Goal: Task Accomplishment & Management: Manage account settings

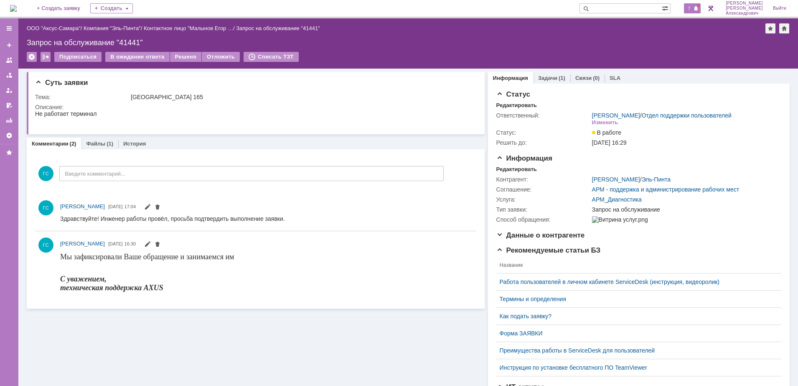
click at [636, 8] on span "7" at bounding box center [690, 8] width 8 height 6
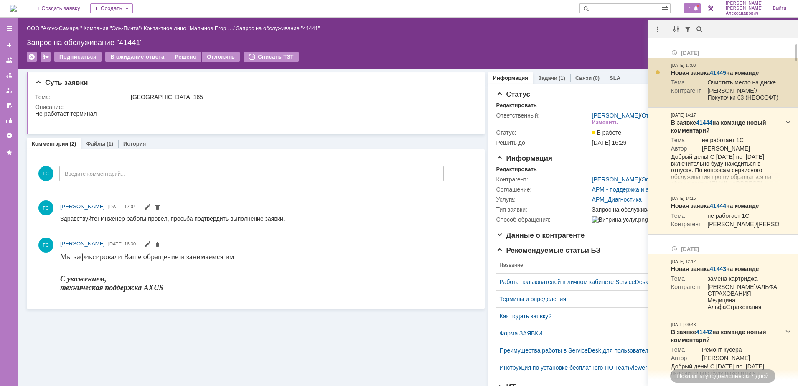
click at [636, 72] on link "41445" at bounding box center [718, 72] width 16 height 7
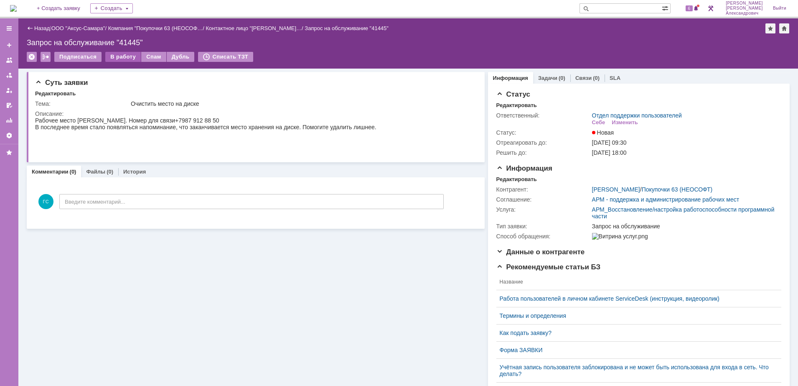
click at [118, 61] on div "В работу" at bounding box center [123, 57] width 36 height 10
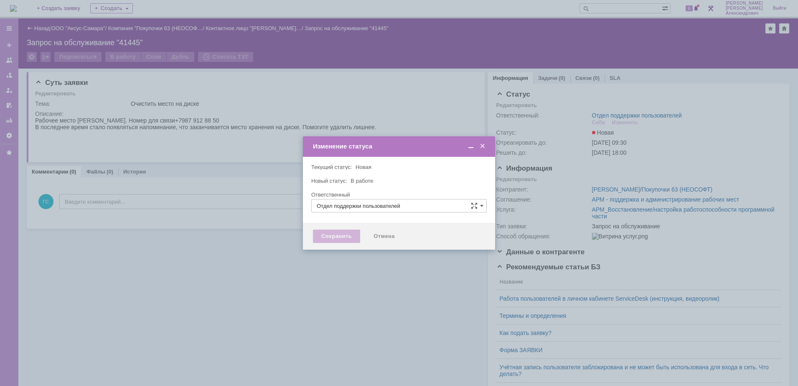
type input "[PERSON_NAME]"
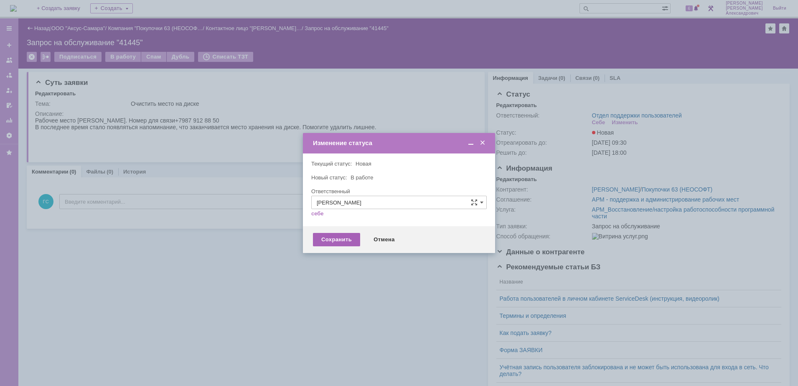
click at [342, 236] on div "Сохранить" at bounding box center [336, 239] width 47 height 13
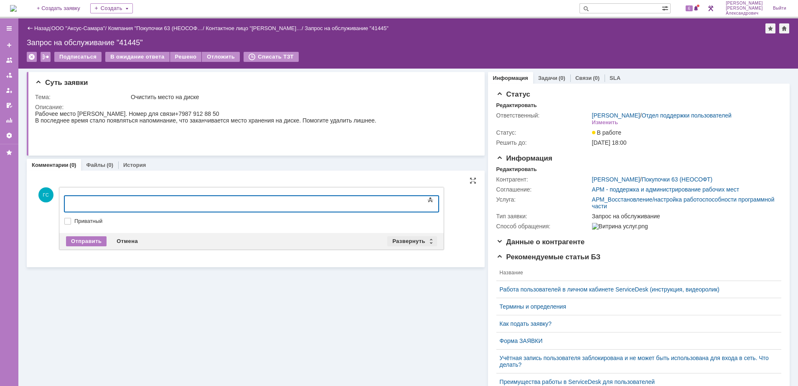
click at [405, 240] on div "Развернуть" at bounding box center [412, 241] width 50 height 10
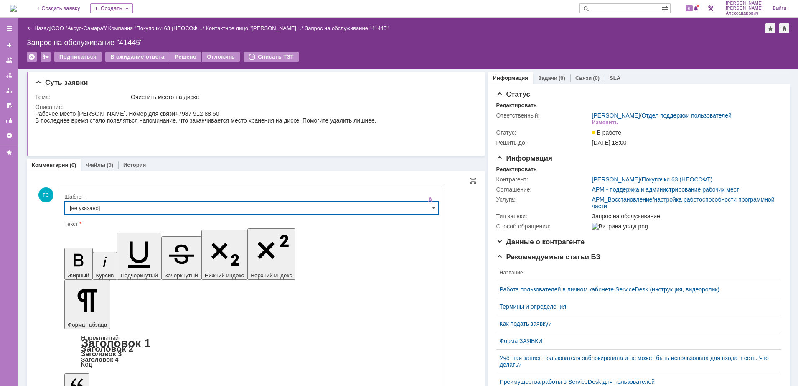
click at [147, 207] on input "[не указано]" at bounding box center [251, 207] width 375 height 13
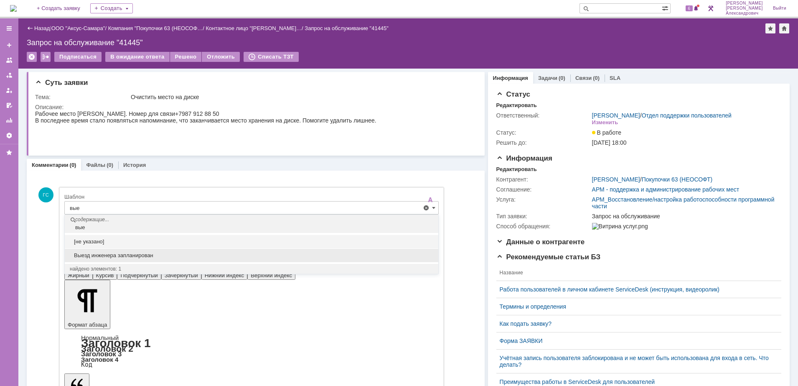
click at [151, 252] on span "Выезд инженера запланирован" at bounding box center [252, 255] width 364 height 7
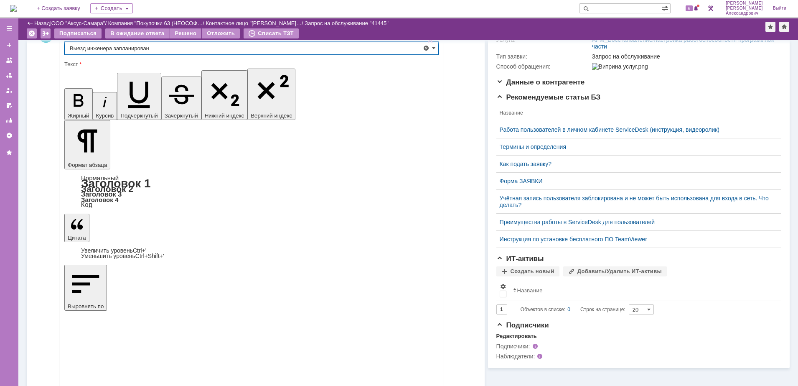
type input "Выезд инженера запланирован"
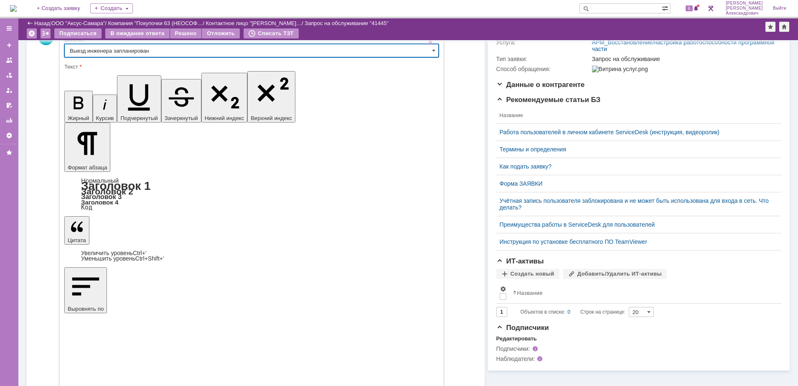
scroll to position [129, 0]
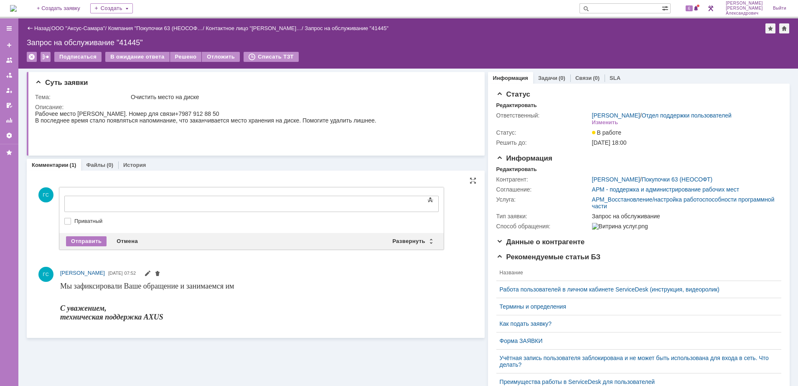
scroll to position [0, 0]
click at [122, 237] on div "Отмена" at bounding box center [127, 241] width 31 height 10
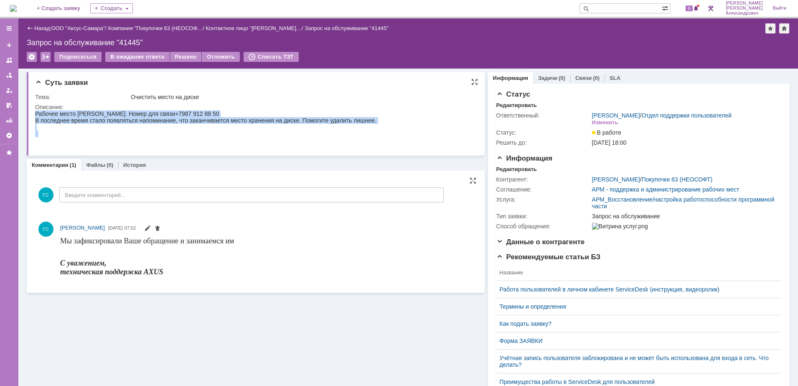
drag, startPoint x: 36, startPoint y: 113, endPoint x: 377, endPoint y: 124, distance: 341.7
click at [377, 124] on html "Рабочее место Брыкиной Светланы Владимировны. Номер для связи +7 987 912 88 50 …" at bounding box center [251, 126] width 433 height 33
copy body "Рабочее место Брыкиной Светланы Владимировны. Номер для связи +7 987 912 88 50 …"
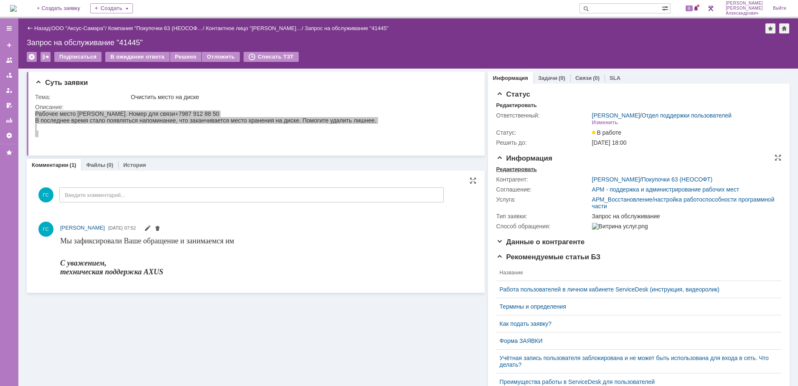
click at [519, 173] on div "Редактировать" at bounding box center [517, 169] width 41 height 7
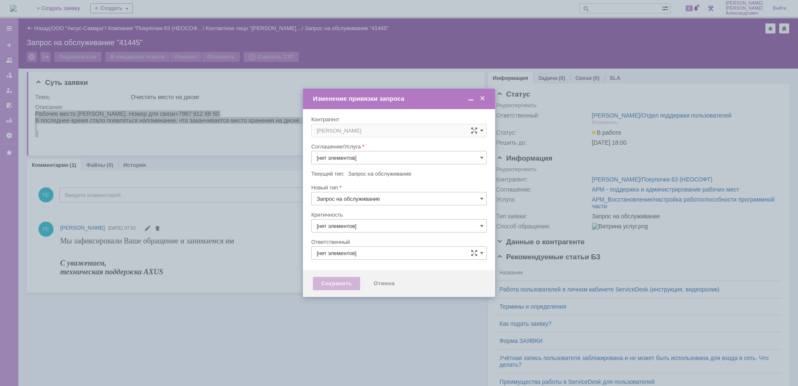
type input "АРМ_Восстановление/настройка работоспособности программной части"
type input "3. Низкая"
type input "[PERSON_NAME]"
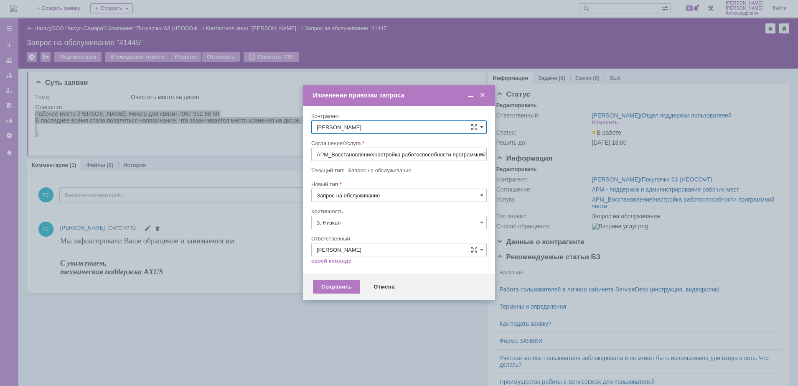
click at [404, 156] on input "АРМ_Восстановление/настройка работоспособности программной части" at bounding box center [399, 154] width 176 height 13
click at [386, 256] on span "АРМ_Настройка" at bounding box center [399, 255] width 165 height 7
type input "АРМ_Настройка"
click at [373, 227] on input "3. Низкая" at bounding box center [399, 222] width 176 height 13
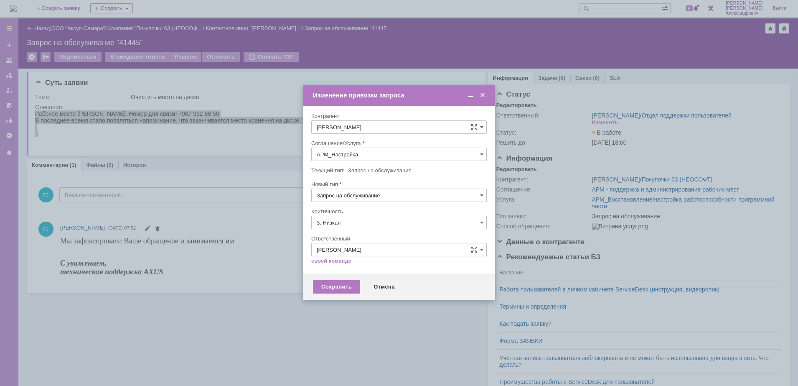
click at [373, 242] on div "[не указано]" at bounding box center [399, 237] width 175 height 13
type input "[не указано]"
click at [336, 283] on div "Сохранить" at bounding box center [336, 286] width 47 height 13
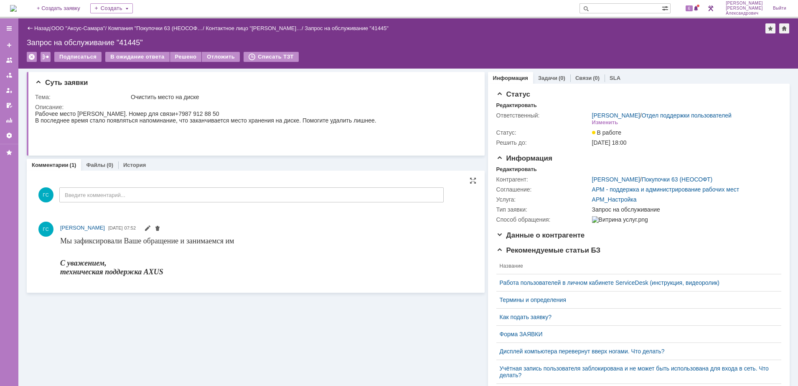
scroll to position [0, 0]
click at [546, 79] on link "Задачи" at bounding box center [547, 78] width 19 height 6
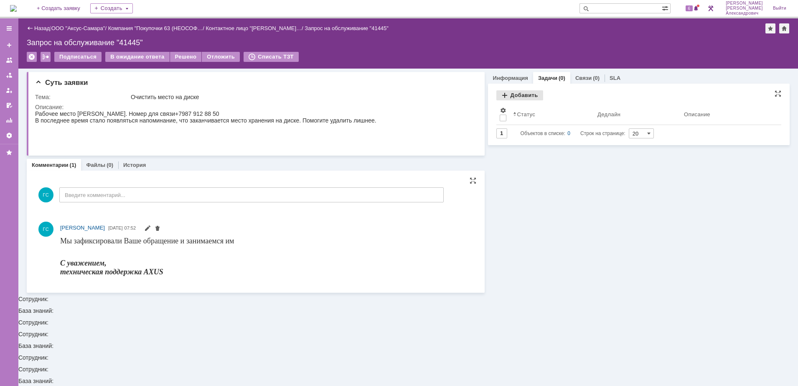
click at [524, 97] on div "Добавить" at bounding box center [520, 95] width 47 height 10
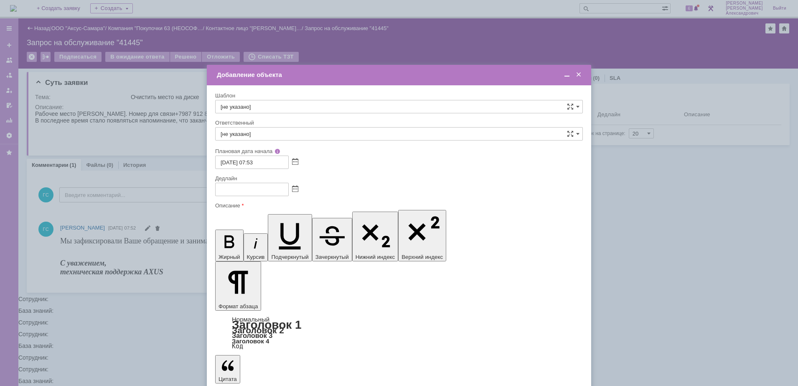
click at [297, 191] on span at bounding box center [295, 189] width 6 height 7
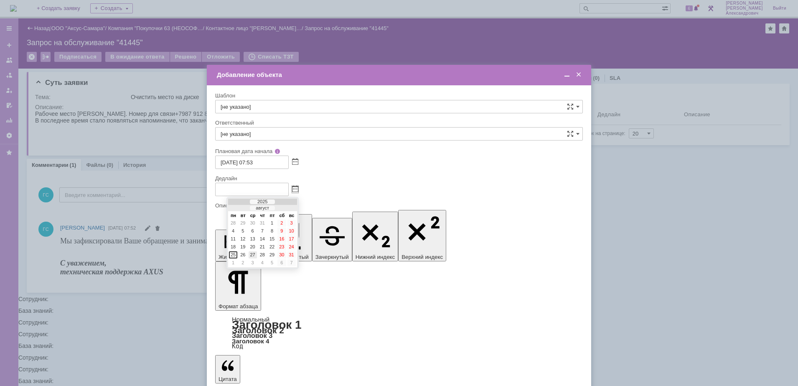
click at [255, 252] on div "27" at bounding box center [253, 254] width 8 height 7
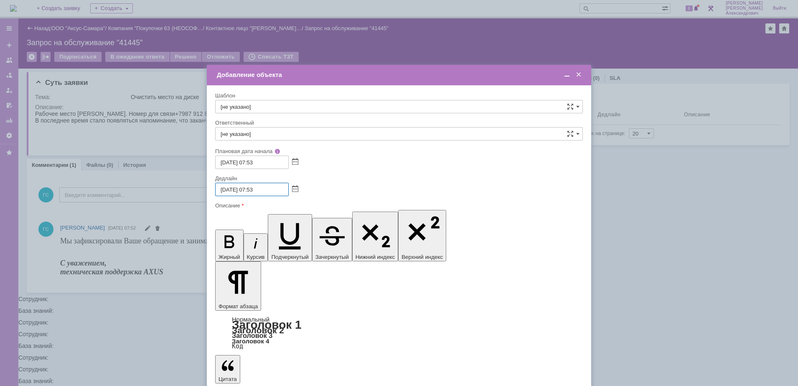
click at [252, 190] on input "27.08.2025 07:53" at bounding box center [252, 189] width 74 height 13
type input "27.08.2025 16:53"
click at [297, 132] on input "[не указано]" at bounding box center [399, 133] width 368 height 13
click at [305, 220] on span "[PERSON_NAME]" at bounding box center [399, 222] width 357 height 7
type input "[PERSON_NAME]"
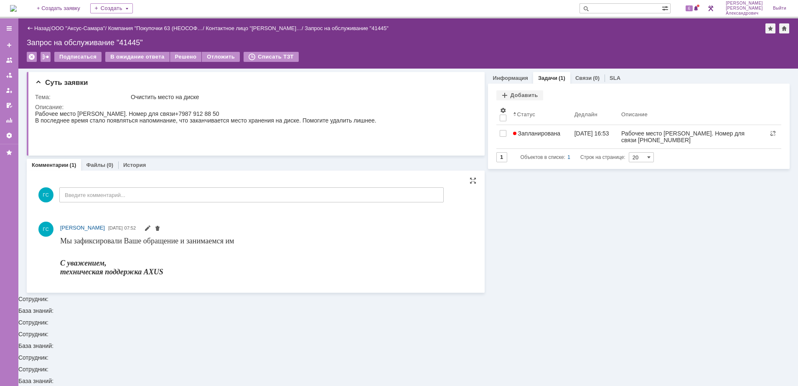
click at [17, 5] on img at bounding box center [13, 8] width 7 height 7
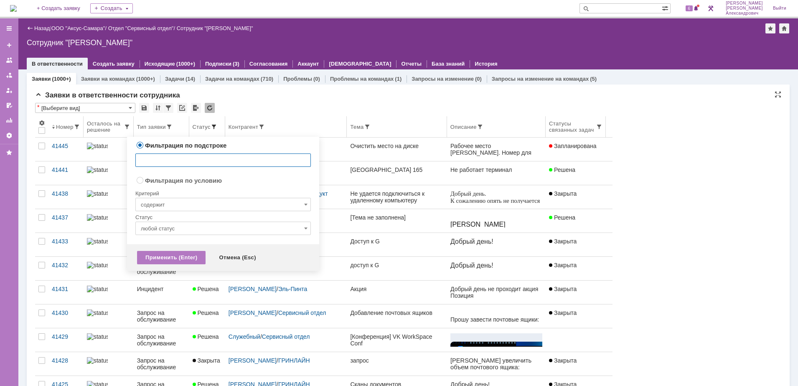
click at [217, 127] on span at bounding box center [214, 126] width 7 height 7
radio input "false"
radio input "true"
click at [212, 198] on input "содержит" at bounding box center [223, 204] width 176 height 13
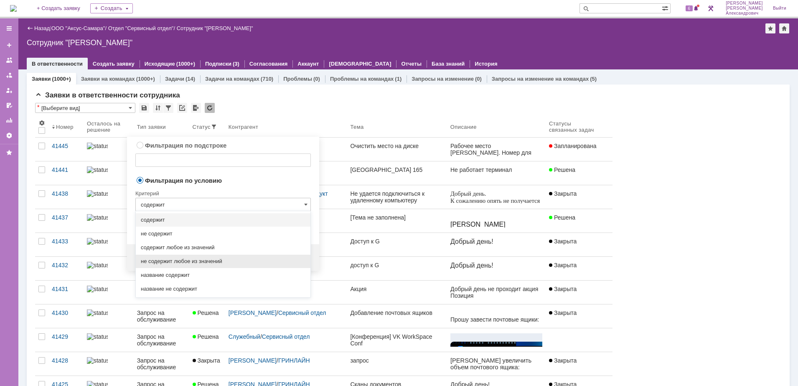
click at [207, 260] on span "не содержит любое из значений" at bounding box center [223, 261] width 165 height 7
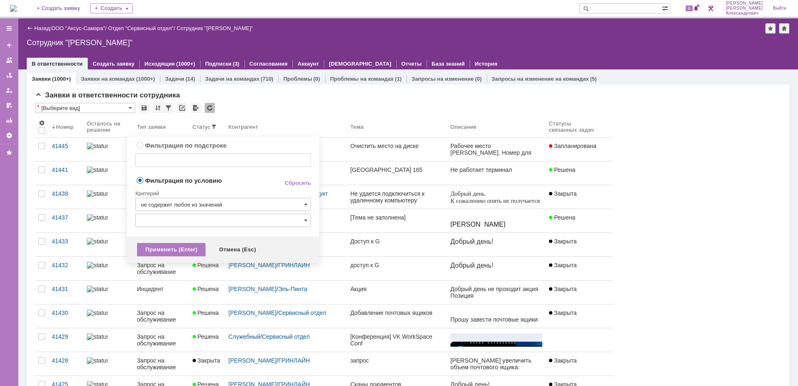
type input "не содержит любое из значений"
click at [182, 221] on input "text" at bounding box center [223, 220] width 176 height 13
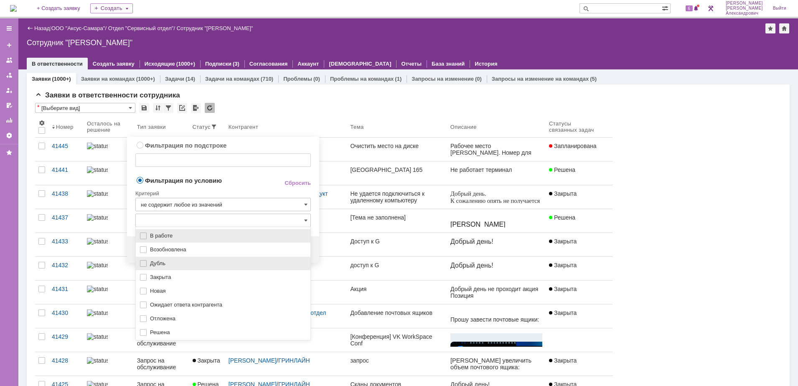
click at [184, 262] on span "Дубль" at bounding box center [227, 263] width 155 height 7
click at [158, 262] on span "Дубль" at bounding box center [227, 263] width 155 height 7
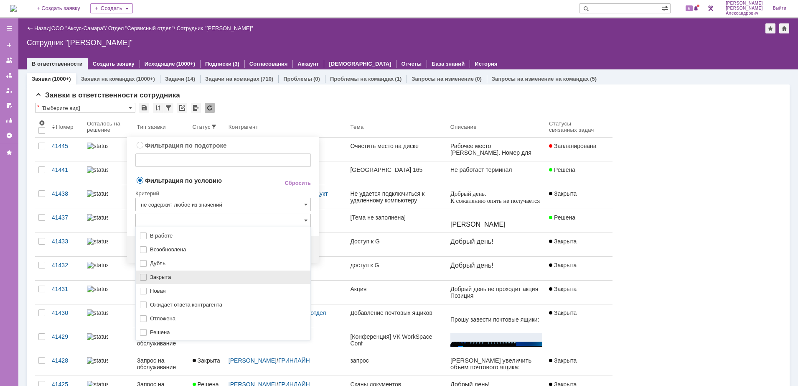
click at [151, 273] on div "Закрыта" at bounding box center [223, 276] width 175 height 13
click at [158, 329] on span "Решена" at bounding box center [227, 332] width 155 height 7
click at [238, 184] on td "Фильтрация по условию" at bounding box center [202, 180] width 135 height 11
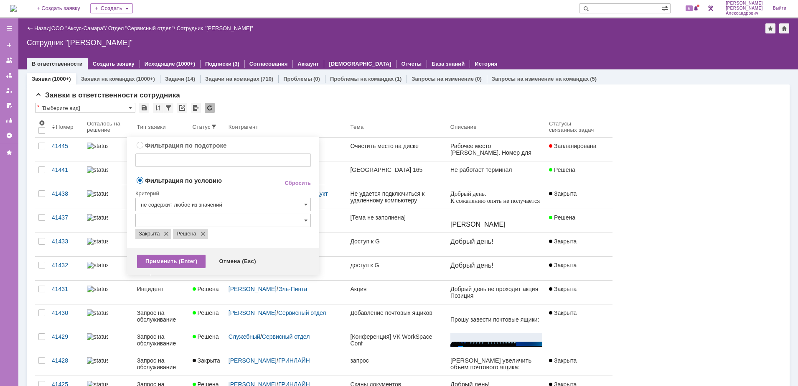
click at [178, 258] on div "Применить (Enter)" at bounding box center [171, 261] width 69 height 13
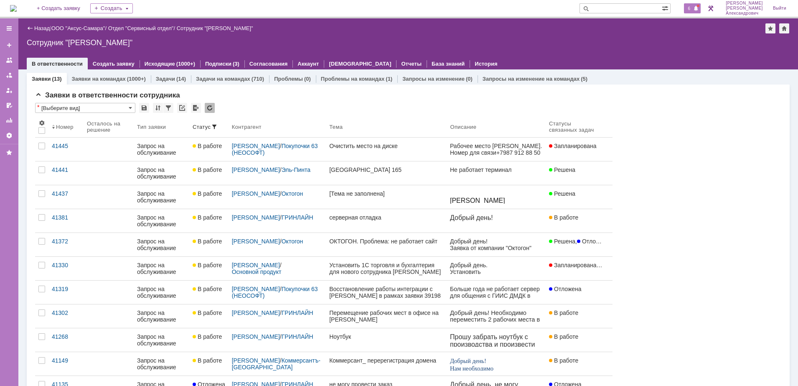
click at [693, 8] on span "6" at bounding box center [690, 8] width 8 height 6
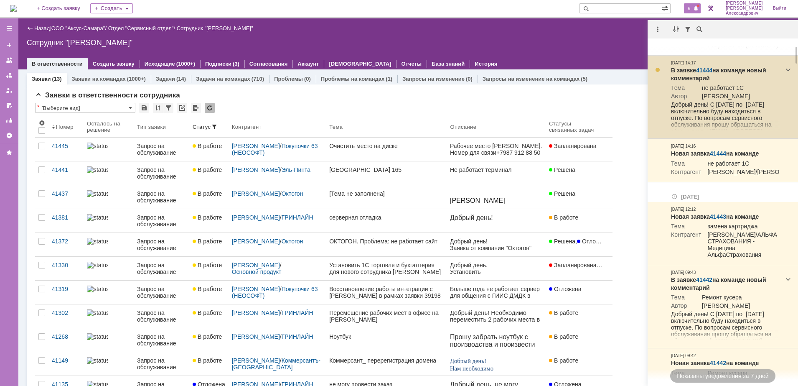
click at [703, 71] on link "41444" at bounding box center [704, 70] width 16 height 7
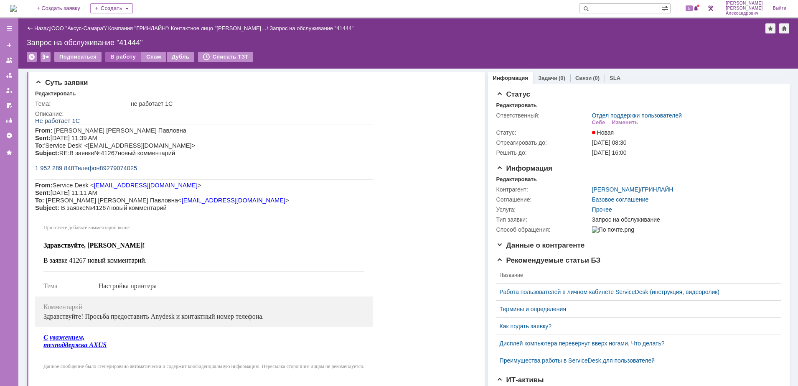
click at [129, 59] on div "В работу" at bounding box center [123, 57] width 36 height 10
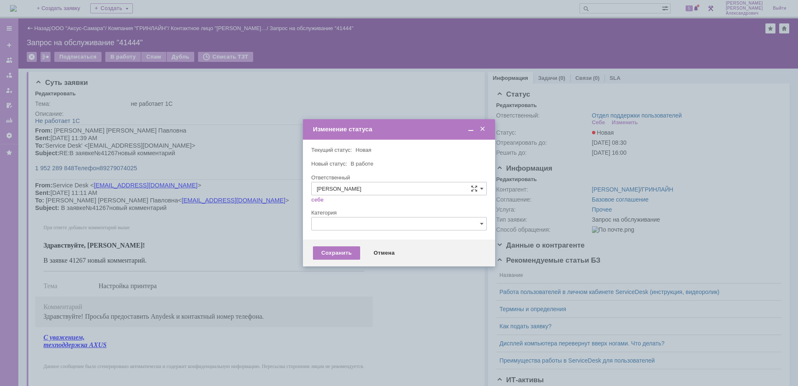
click at [331, 244] on div "Сохранить Отмена" at bounding box center [399, 253] width 192 height 27
click at [335, 251] on div "Сохранить" at bounding box center [336, 252] width 47 height 13
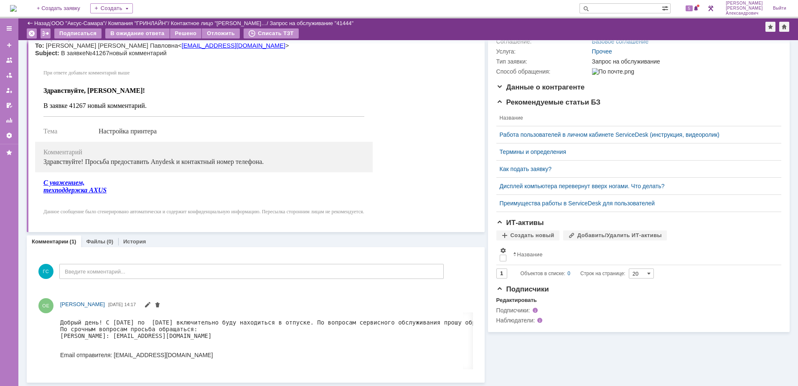
scroll to position [120, 0]
click at [161, 304] on span at bounding box center [157, 305] width 7 height 7
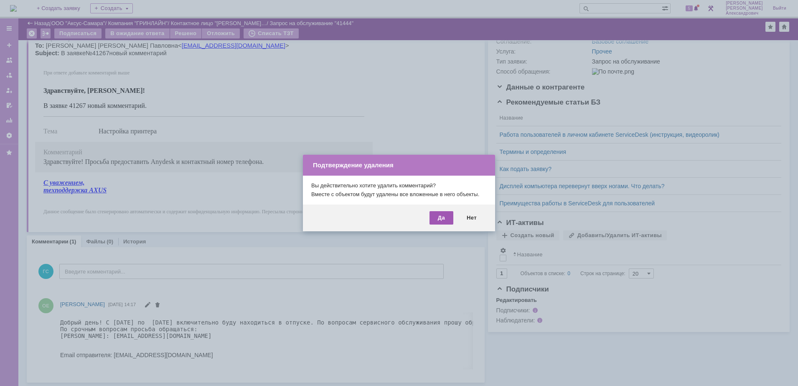
click at [435, 216] on div "Да" at bounding box center [442, 217] width 24 height 13
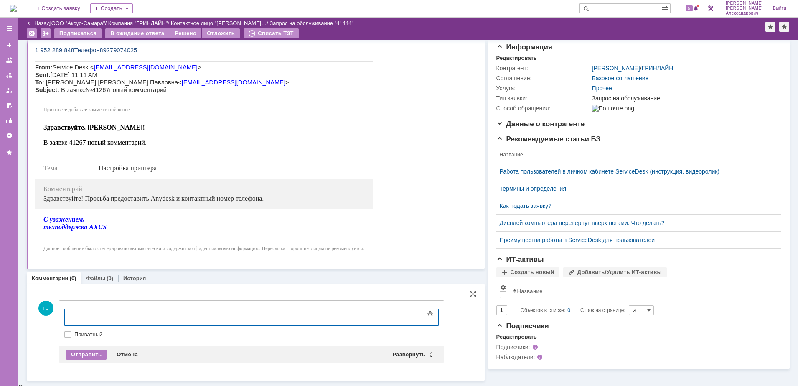
scroll to position [81, 0]
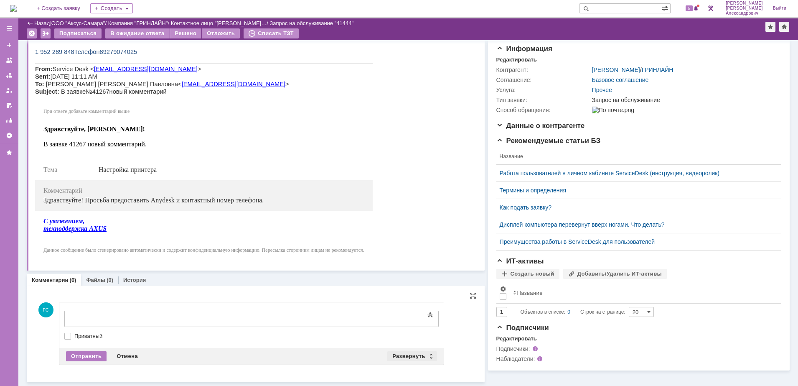
click at [407, 359] on div "Развернуть" at bounding box center [412, 356] width 50 height 10
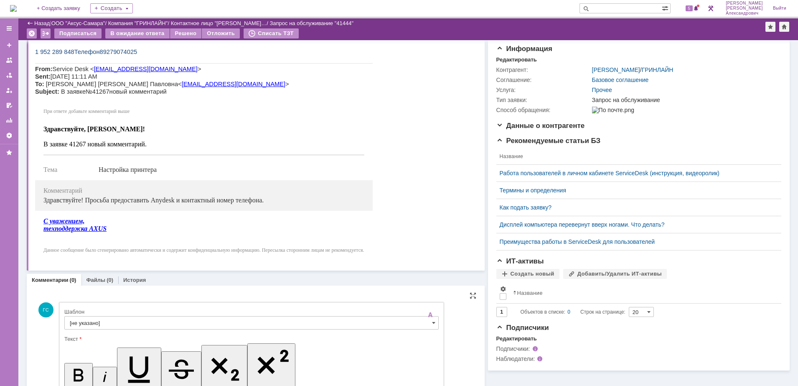
scroll to position [0, 0]
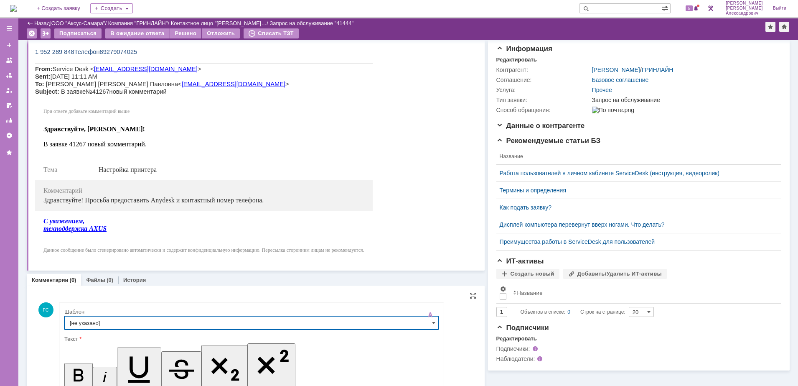
click at [199, 321] on input "[не указано]" at bounding box center [251, 322] width 375 height 13
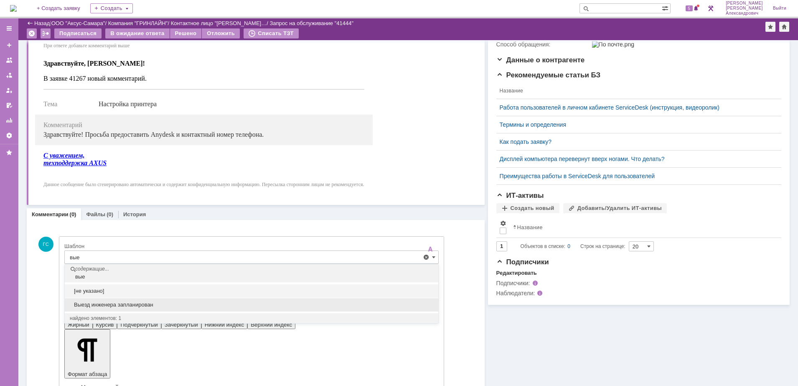
click at [177, 299] on div "Выезд инженера запланирован" at bounding box center [252, 304] width 374 height 13
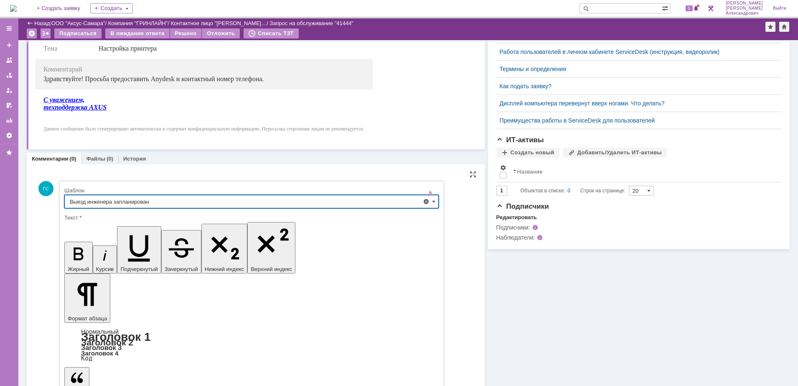
scroll to position [206, 0]
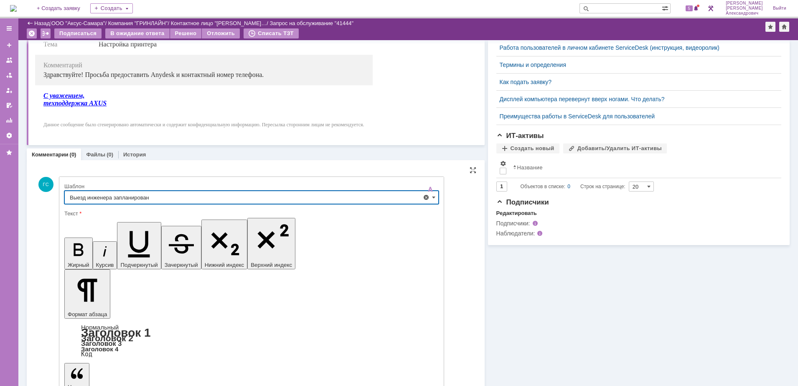
type input "Выезд инженера запланирован"
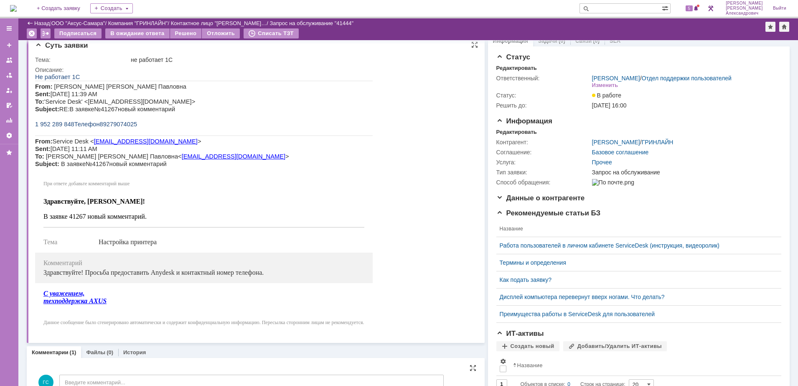
scroll to position [0, 0]
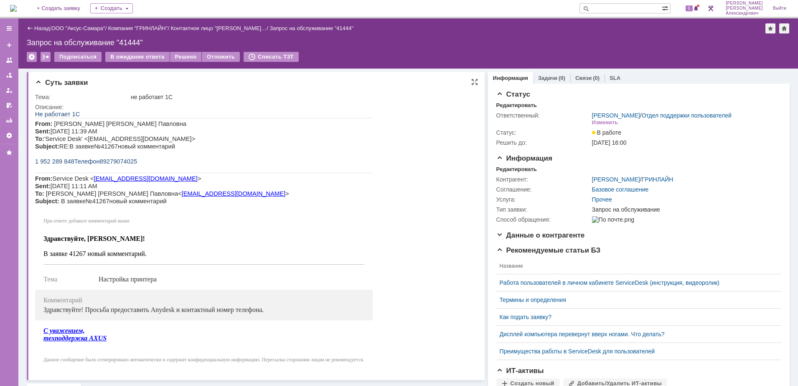
drag, startPoint x: 36, startPoint y: 112, endPoint x: 161, endPoint y: 159, distance: 133.6
click at [161, 159] on div "Не работает 1С From: Акимова Оксана Павловна Sent: Tuesday, August 12, 2025 11:…" at bounding box center [204, 240] width 338 height 260
copy div "Не работает 1С From: Акимова Оксана Павловна Sent: Tuesday, August 12, 2025 11:…"
click at [505, 173] on div "Редактировать" at bounding box center [517, 169] width 41 height 7
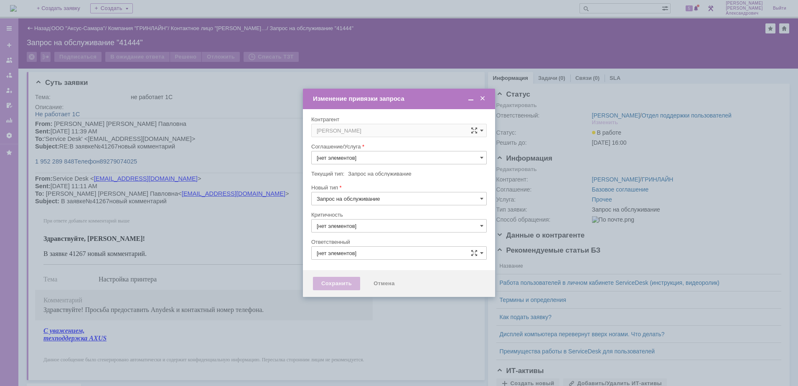
type input "Прочее"
type input "3. Низкая"
type input "[не указано]"
type input "[PERSON_NAME]"
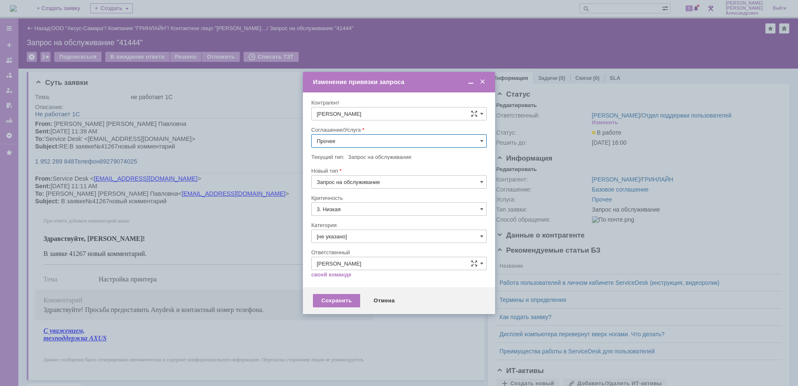
click at [354, 138] on input "Прочее" at bounding box center [399, 140] width 176 height 13
click at [397, 237] on div "АРМ_Настройка" at bounding box center [399, 241] width 175 height 13
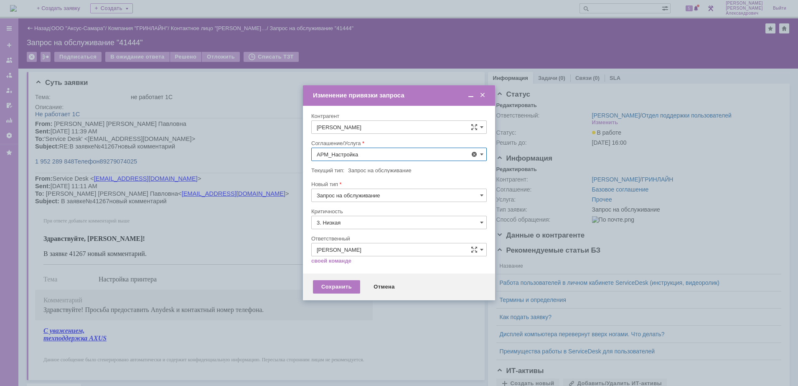
type input "АРМ_Настройка"
click at [388, 224] on input "3. Низкая" at bounding box center [399, 222] width 176 height 13
click at [369, 239] on span "[не указано]" at bounding box center [399, 237] width 165 height 7
type input "[не указано]"
click at [348, 282] on div "Сохранить" at bounding box center [336, 286] width 47 height 13
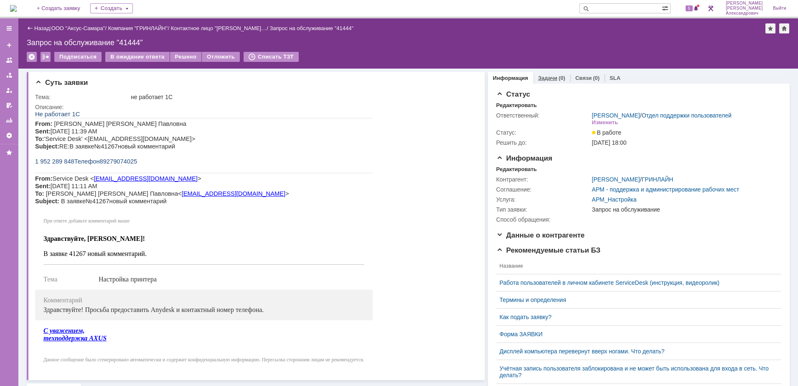
scroll to position [0, 0]
click at [546, 74] on div "Задачи (0)" at bounding box center [551, 78] width 37 height 12
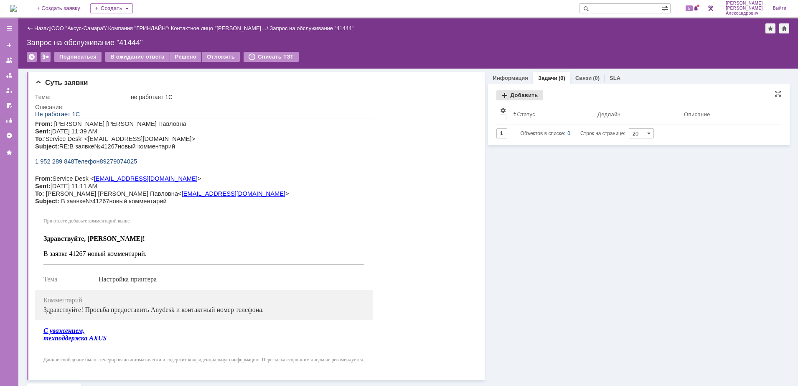
click at [514, 93] on div "Добавить" at bounding box center [520, 95] width 47 height 10
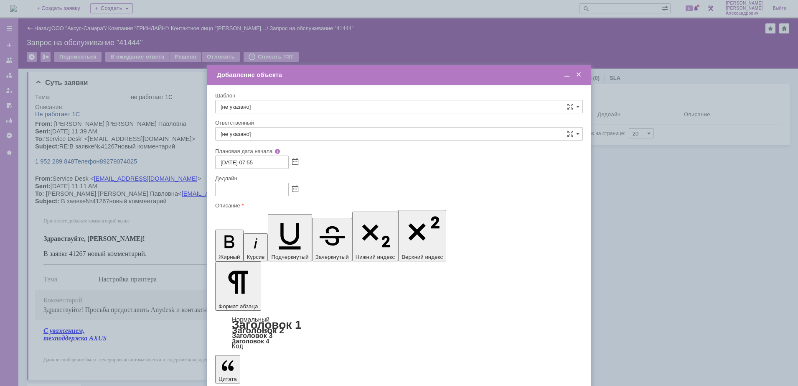
click at [296, 189] on span at bounding box center [295, 189] width 6 height 7
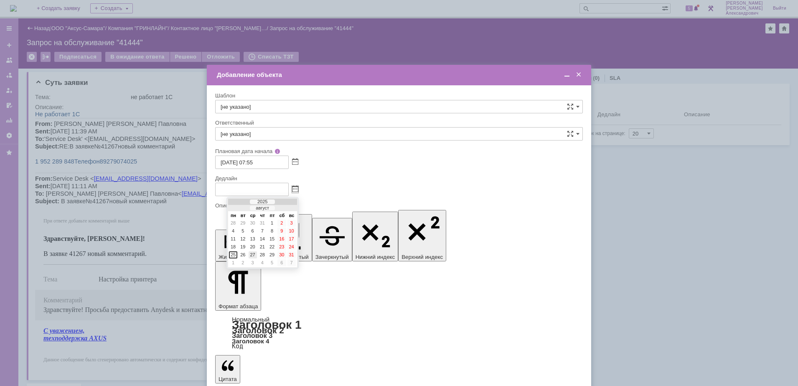
drag, startPoint x: 252, startPoint y: 255, endPoint x: 35, endPoint y: 31, distance: 311.6
click at [252, 255] on div "27" at bounding box center [253, 254] width 8 height 7
type input "27.08.2025 07:55"
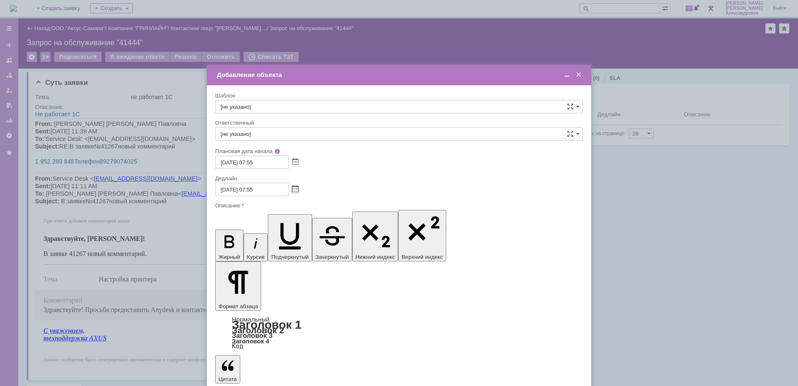
click at [279, 134] on input "[не указано]" at bounding box center [399, 133] width 368 height 13
click at [305, 226] on div "Мукминьзянов Раиль Рамильевич" at bounding box center [399, 222] width 367 height 13
type input "Мукминьзянов Раиль Рамильевич"
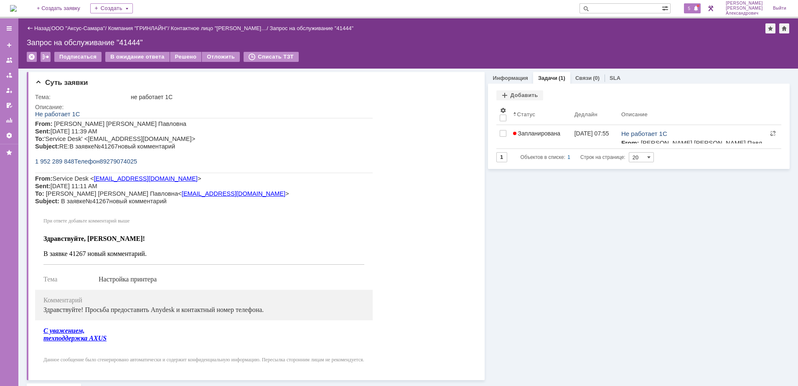
click at [698, 5] on span at bounding box center [696, 8] width 6 height 7
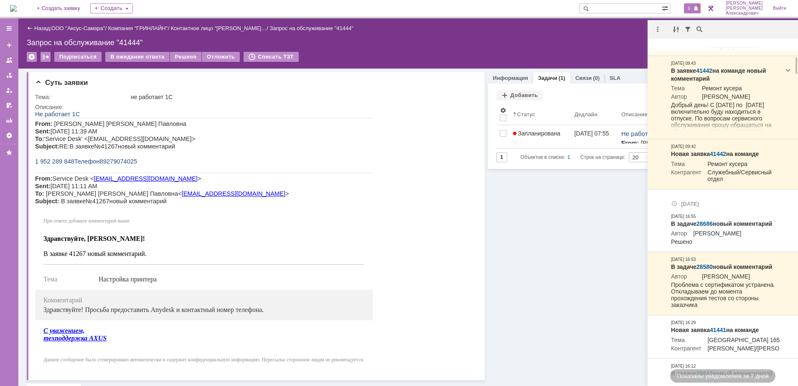
scroll to position [313, 0]
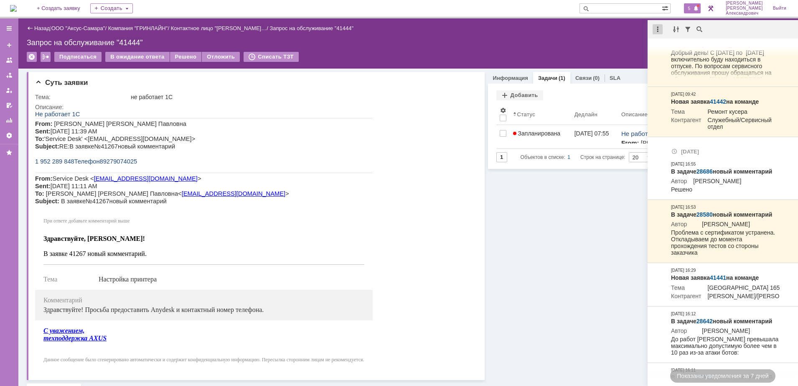
click at [660, 33] on div at bounding box center [658, 29] width 10 height 10
drag, startPoint x: 676, startPoint y: 47, endPoint x: 626, endPoint y: 48, distance: 49.8
click at [674, 48] on div "Отметить уведомления прочитанными" at bounding box center [716, 51] width 112 height 6
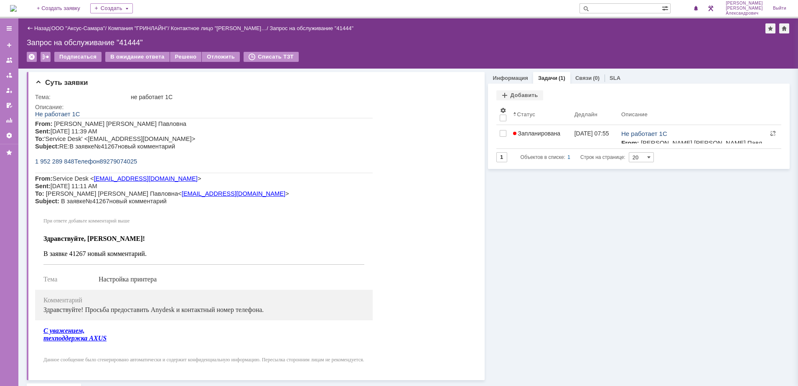
click at [510, 52] on div "Подписаться В ожидание ответа Решено Отложить Списать ТЗТ" at bounding box center [408, 61] width 763 height 18
click at [17, 8] on img at bounding box center [13, 8] width 7 height 7
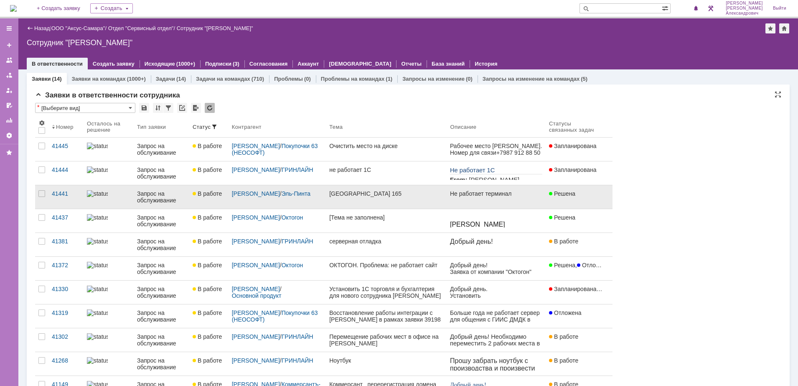
click at [334, 197] on link "[GEOGRAPHIC_DATA] 165" at bounding box center [386, 196] width 121 height 23
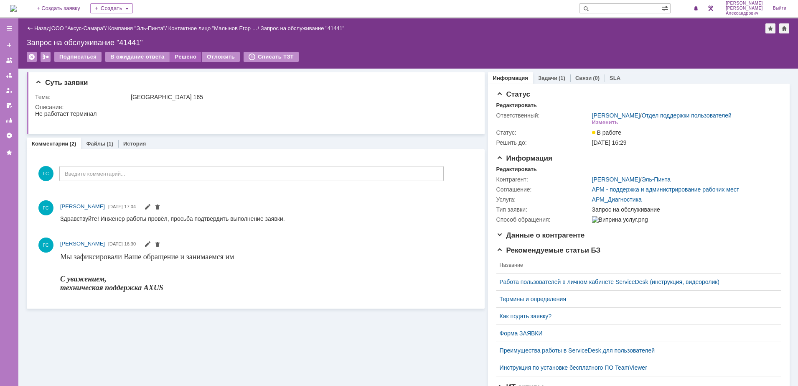
click at [182, 58] on div "Решено" at bounding box center [186, 57] width 32 height 10
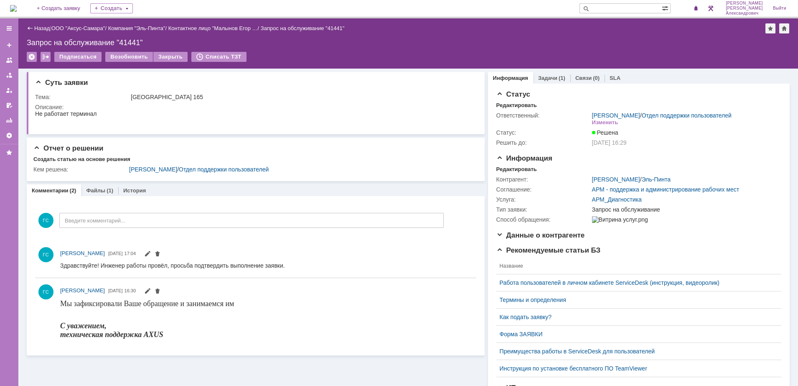
click at [553, 74] on div "Задачи (1)" at bounding box center [551, 78] width 37 height 12
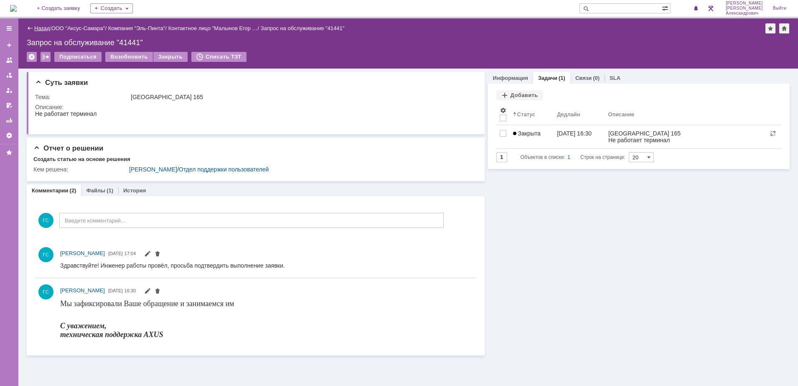
click at [37, 28] on link "Назад" at bounding box center [41, 28] width 15 height 6
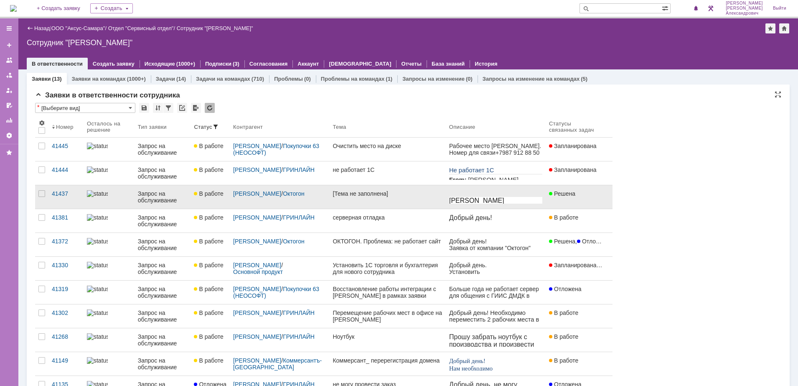
click at [419, 203] on link "[Тема не заполнена]" at bounding box center [387, 196] width 116 height 23
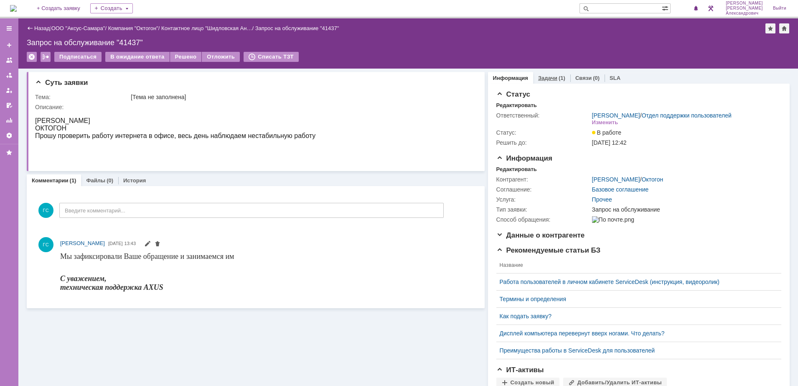
click at [549, 74] on div "Задачи (1)" at bounding box center [551, 78] width 37 height 12
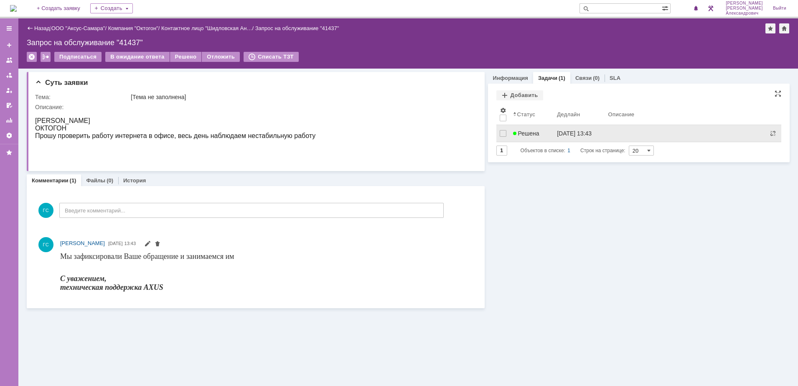
click at [541, 141] on link "Решена" at bounding box center [532, 133] width 44 height 17
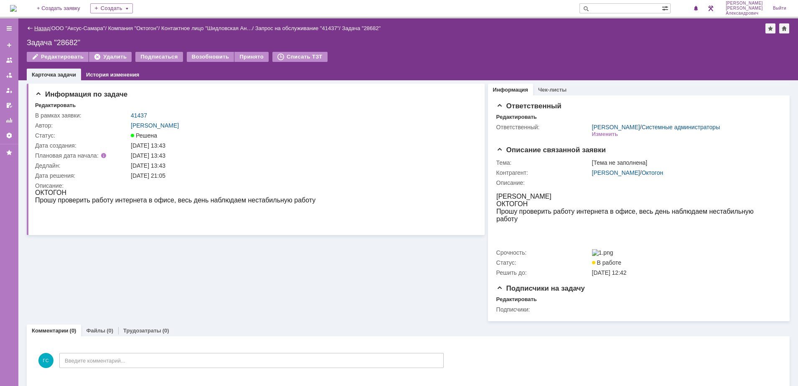
click at [41, 29] on link "Назад" at bounding box center [41, 28] width 15 height 6
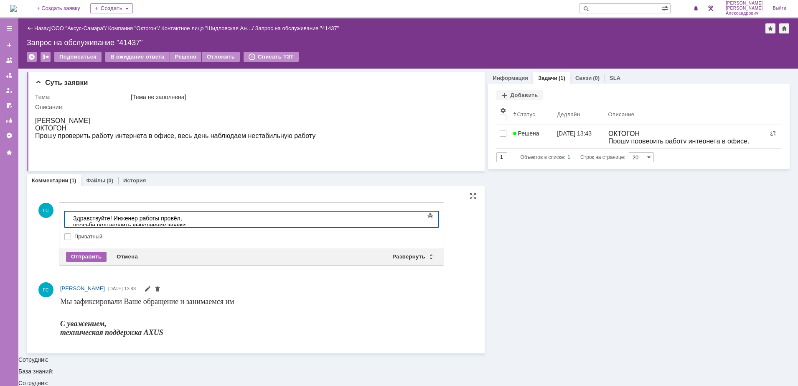
click at [97, 257] on div "Отправить" at bounding box center [86, 257] width 41 height 10
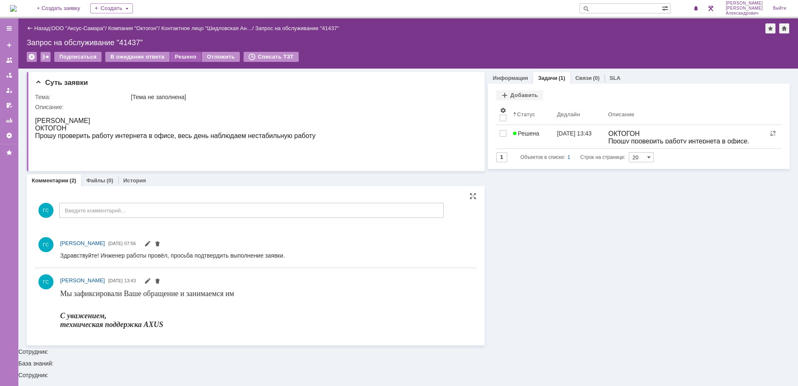
click at [182, 56] on div "Решено" at bounding box center [186, 57] width 32 height 10
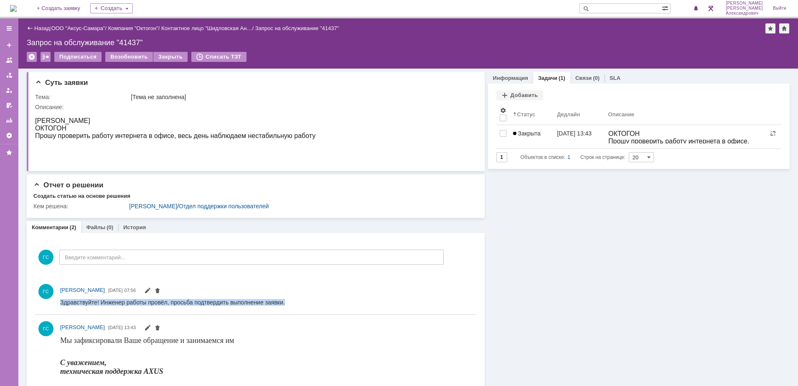
drag, startPoint x: 62, startPoint y: 302, endPoint x: 333, endPoint y: 605, distance: 406.5
click at [273, 306] on html "Здравствуйте! Инженер работы провёл, просьба подтвердить выполнение заявки." at bounding box center [264, 302] width 408 height 8
copy div "Здравствуйте! Инженер работы провёл, просьба подтвердить выполнение заявки."
click at [43, 30] on link "Назад" at bounding box center [41, 28] width 15 height 6
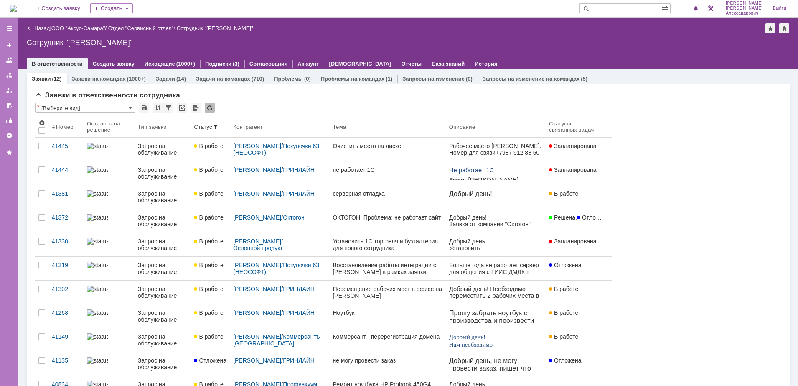
click at [81, 27] on link "ООО "Аксус-Самара"" at bounding box center [78, 28] width 54 height 6
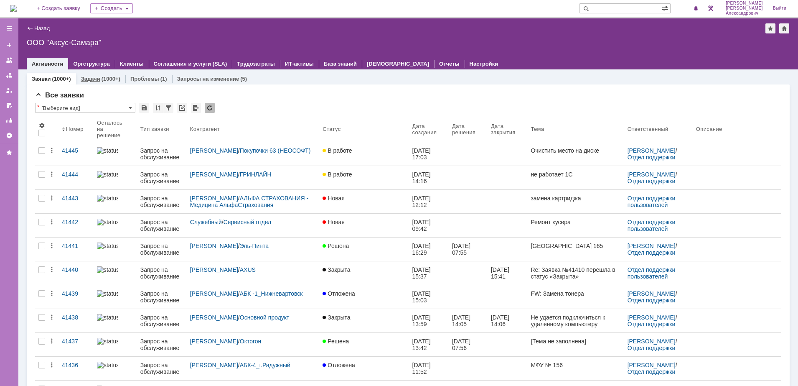
click at [93, 76] on link "Задачи" at bounding box center [90, 79] width 19 height 6
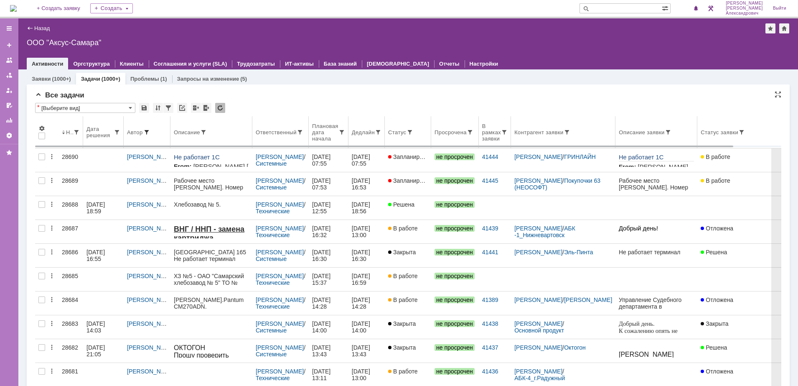
click at [149, 131] on span at bounding box center [146, 132] width 7 height 7
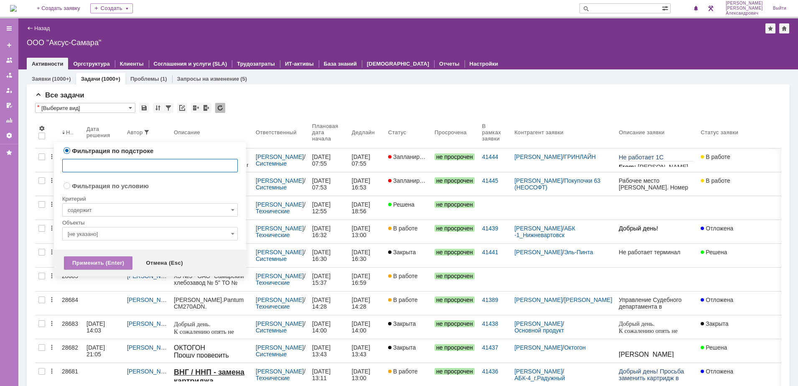
radio input "false"
radio input "true"
click at [145, 237] on input "[не указано]" at bounding box center [150, 233] width 176 height 13
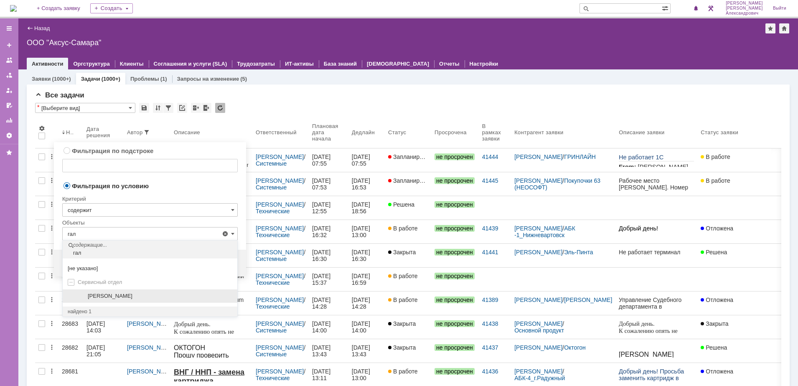
click at [74, 294] on div "[PERSON_NAME]" at bounding box center [150, 296] width 175 height 14
type input "[PERSON_NAME]"
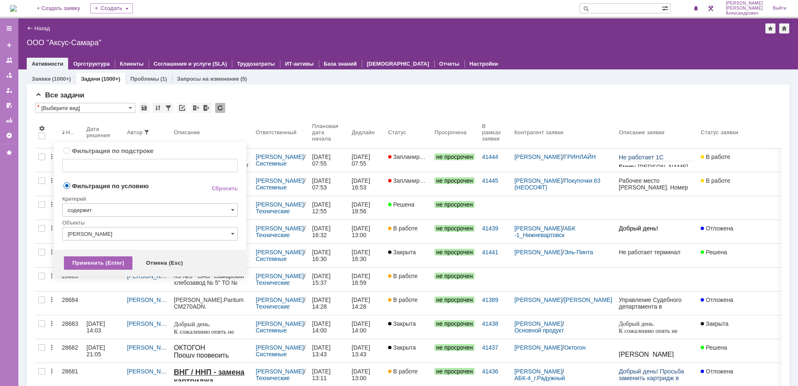
click at [82, 257] on div "Применить (Enter)" at bounding box center [98, 262] width 69 height 13
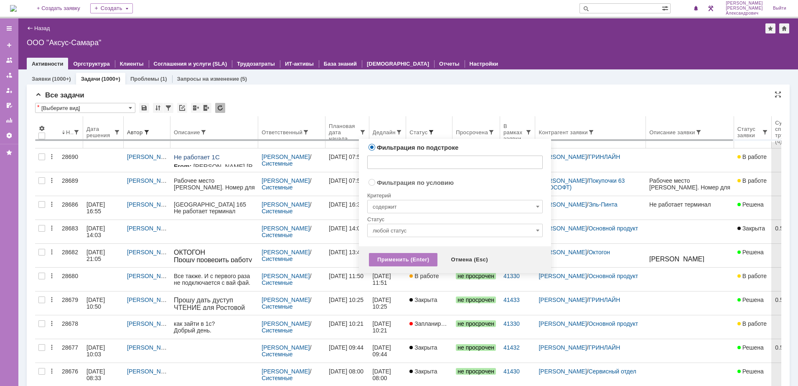
click at [435, 130] on span at bounding box center [431, 132] width 7 height 7
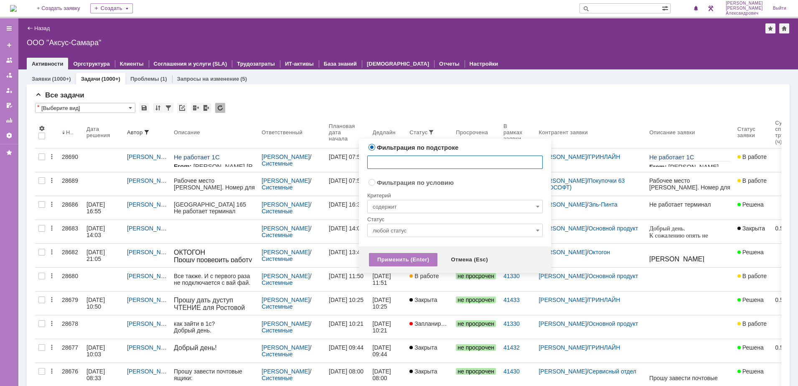
radio input "false"
radio input "true"
click at [425, 204] on input "содержит" at bounding box center [455, 206] width 176 height 13
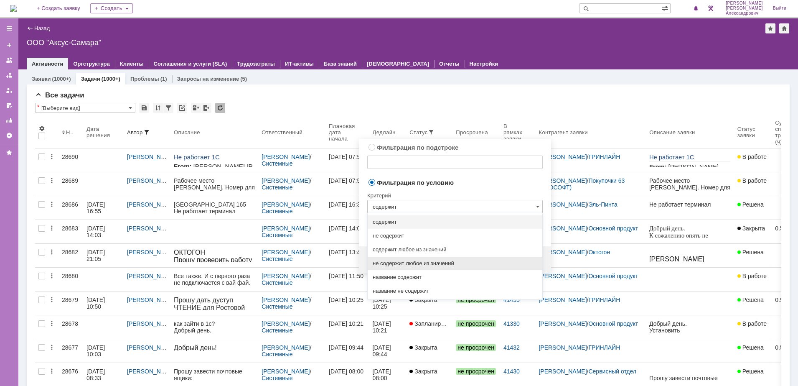
click at [427, 266] on span "не содержит любое из значений" at bounding box center [455, 263] width 165 height 7
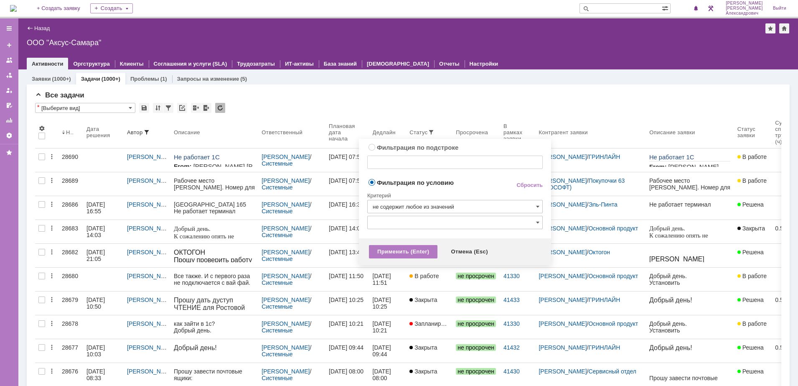
type input "не содержит любое из значений"
click at [414, 227] on input "text" at bounding box center [455, 222] width 176 height 13
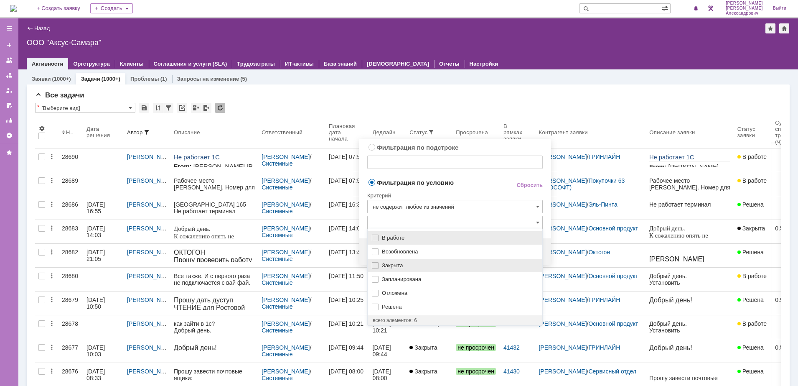
click at [407, 262] on span "Закрыта" at bounding box center [459, 265] width 155 height 7
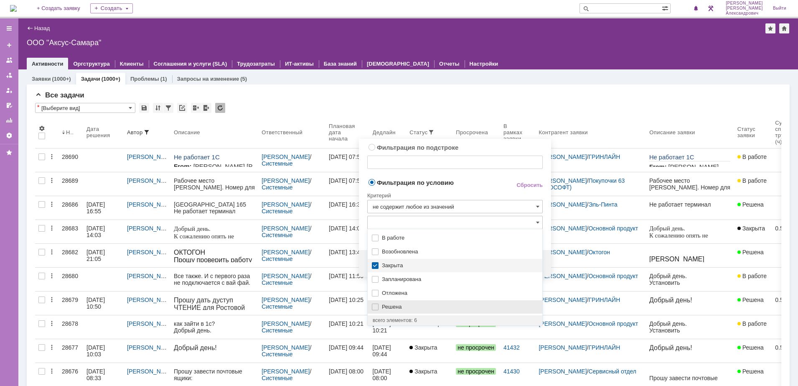
click at [397, 303] on span "Решена" at bounding box center [459, 306] width 155 height 7
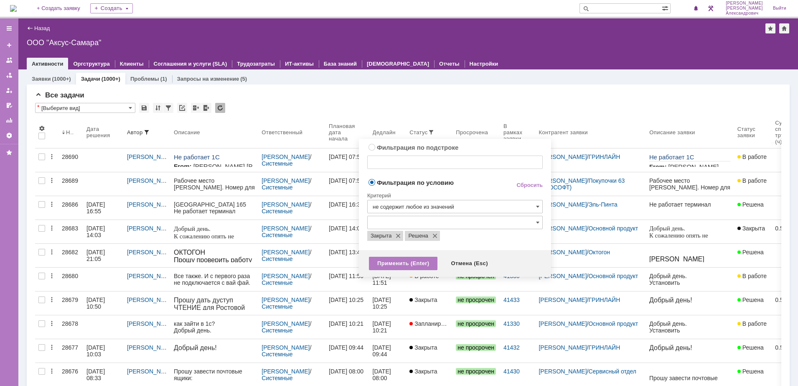
click at [461, 189] on div "Критерий" at bounding box center [455, 194] width 176 height 11
click at [404, 264] on div "Применить (Enter)" at bounding box center [403, 263] width 69 height 13
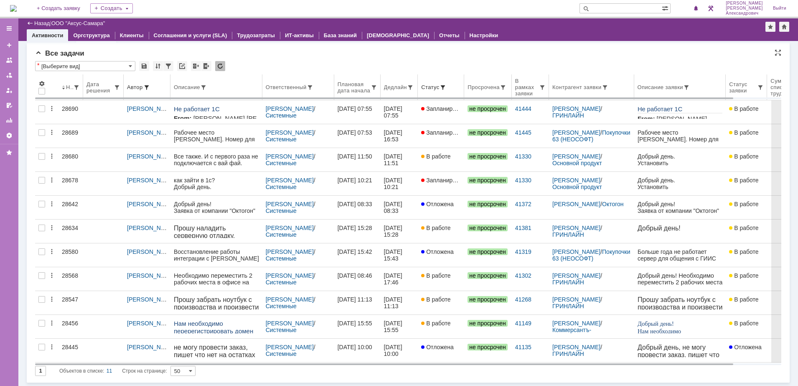
click at [328, 90] on th "Ответственный" at bounding box center [299, 87] width 72 height 26
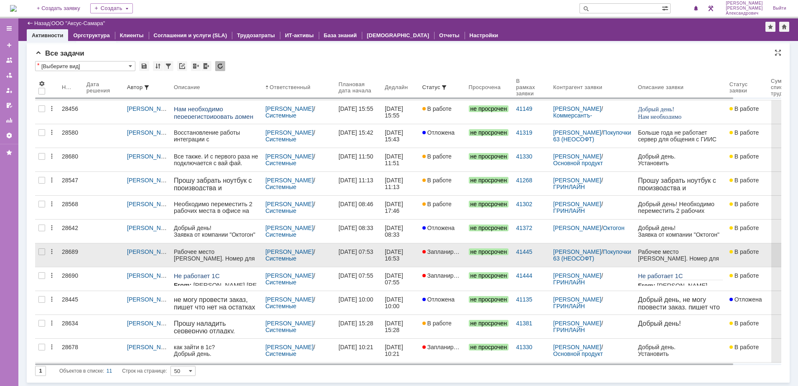
click at [436, 260] on link "Запланирована" at bounding box center [442, 254] width 46 height 23
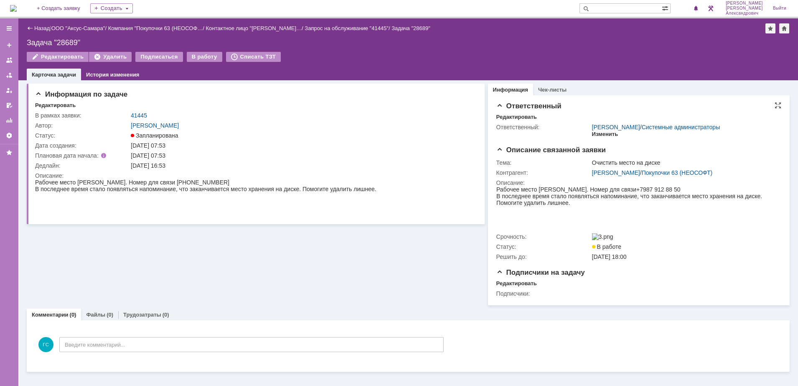
click at [607, 135] on div "Изменить" at bounding box center [605, 134] width 26 height 7
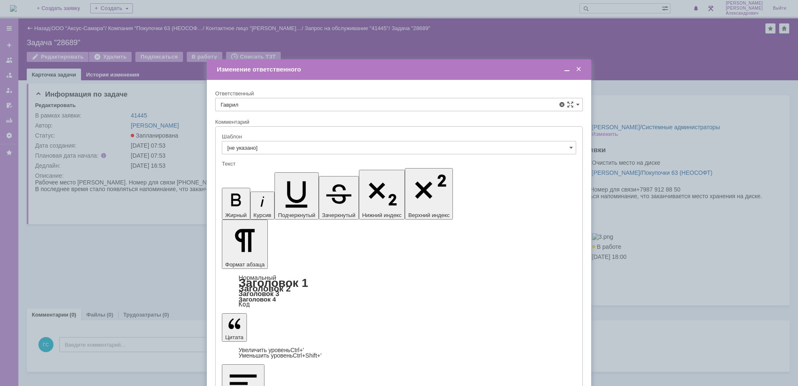
click at [348, 191] on span "[PERSON_NAME]" at bounding box center [399, 193] width 357 height 7
type input "[PERSON_NAME]"
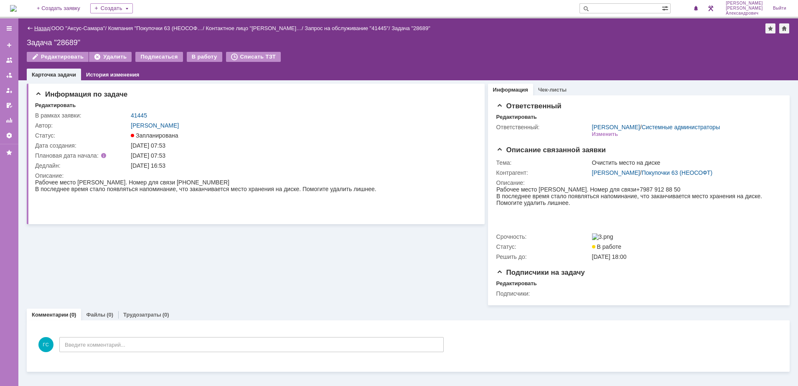
click at [46, 28] on link "Назад" at bounding box center [41, 28] width 15 height 6
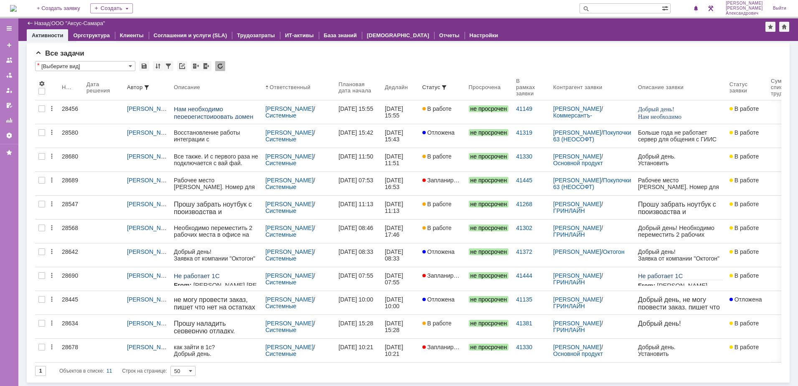
click at [17, 8] on img at bounding box center [13, 8] width 7 height 7
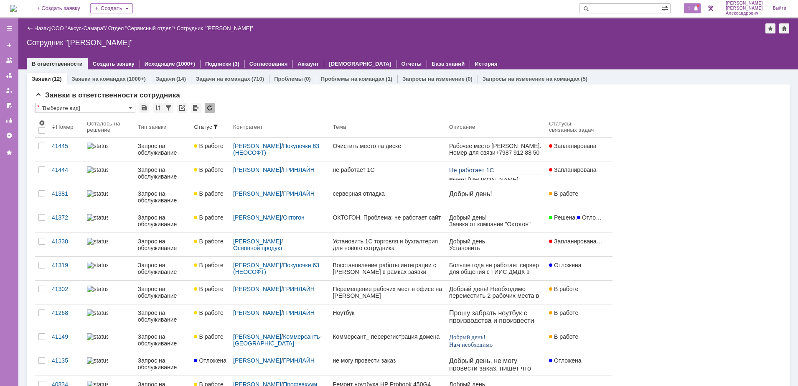
click at [693, 10] on span "1" at bounding box center [690, 8] width 8 height 6
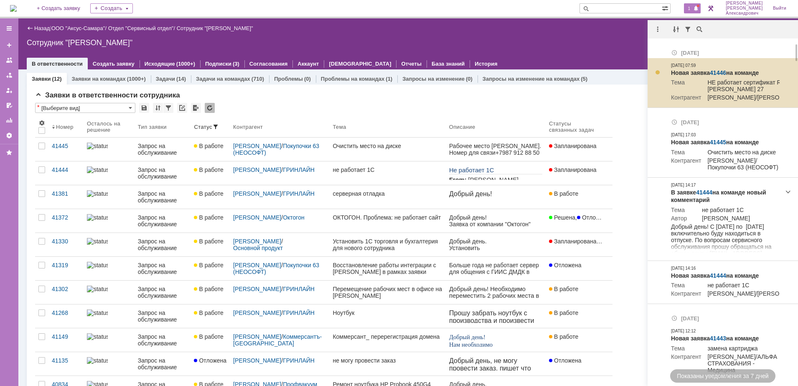
click at [715, 69] on link "41446" at bounding box center [718, 72] width 16 height 7
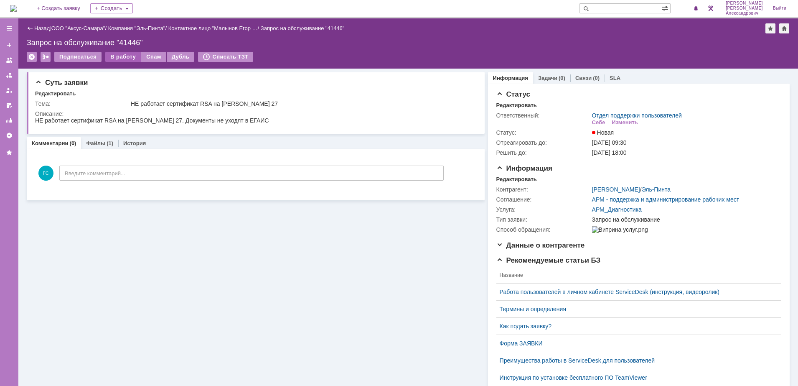
click at [122, 57] on div "В работу" at bounding box center [123, 57] width 36 height 10
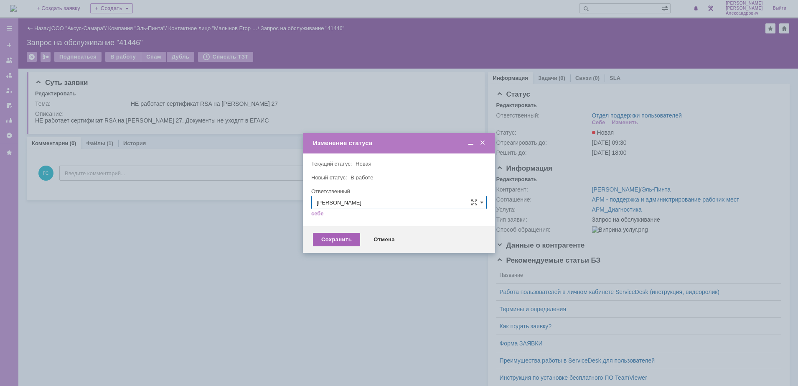
click at [332, 244] on div "Сохранить" at bounding box center [336, 239] width 47 height 13
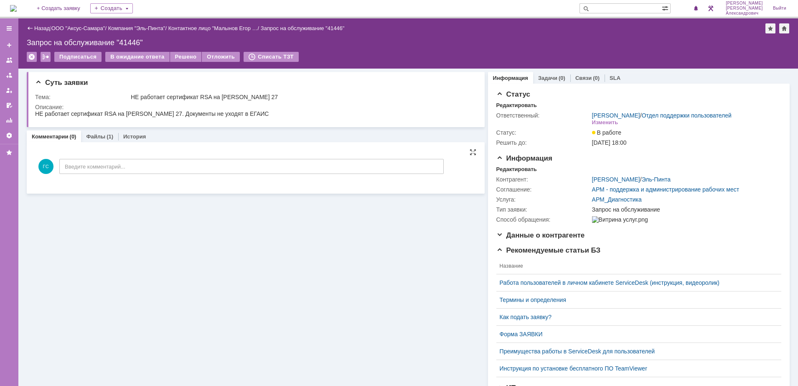
click at [233, 179] on div "ГС Введите комментарий..." at bounding box center [239, 167] width 409 height 39
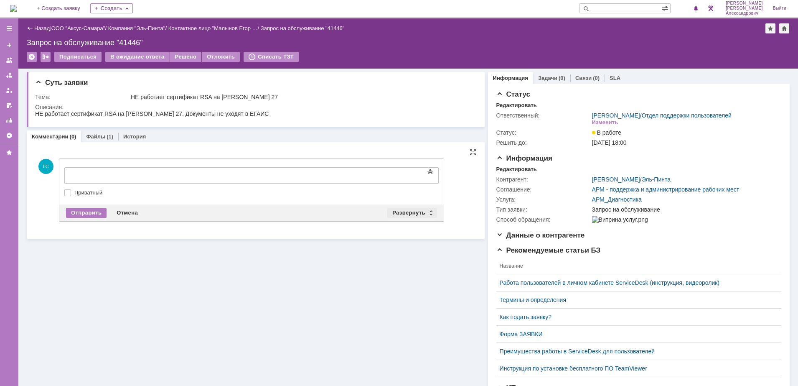
click at [391, 208] on div "Развернуть" at bounding box center [412, 213] width 50 height 10
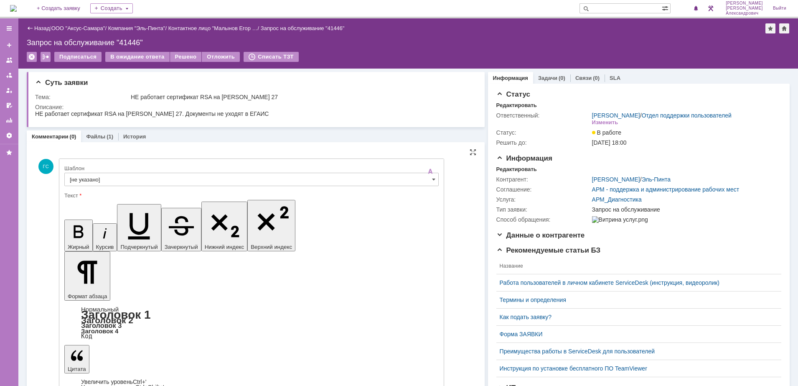
click at [93, 175] on input "[не указано]" at bounding box center [251, 179] width 375 height 13
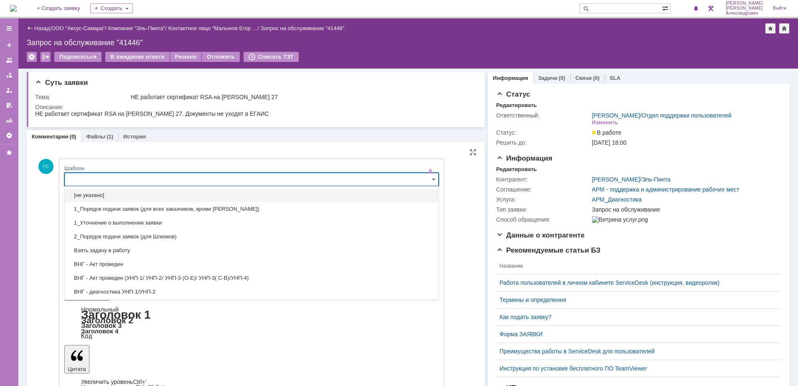
type input "ы"
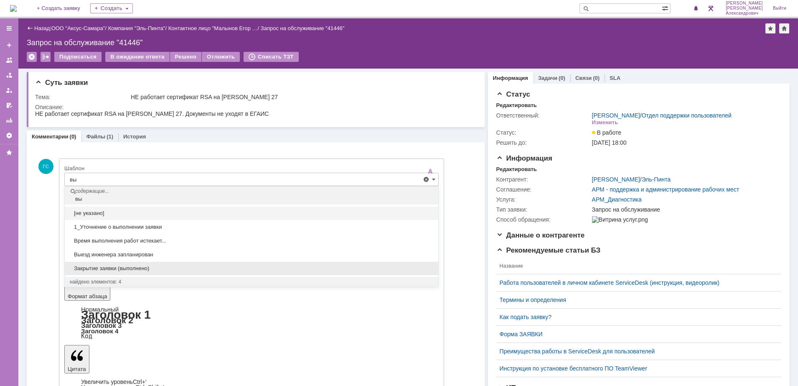
click at [143, 270] on span "Закрытие заявки (выполнено)" at bounding box center [252, 268] width 364 height 7
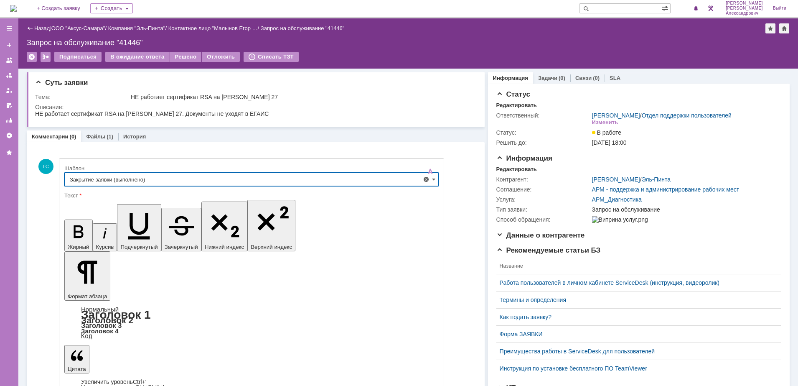
type input "Закрытие заявки (выполнено)"
drag, startPoint x: 204, startPoint y: 179, endPoint x: 56, endPoint y: 179, distance: 148.8
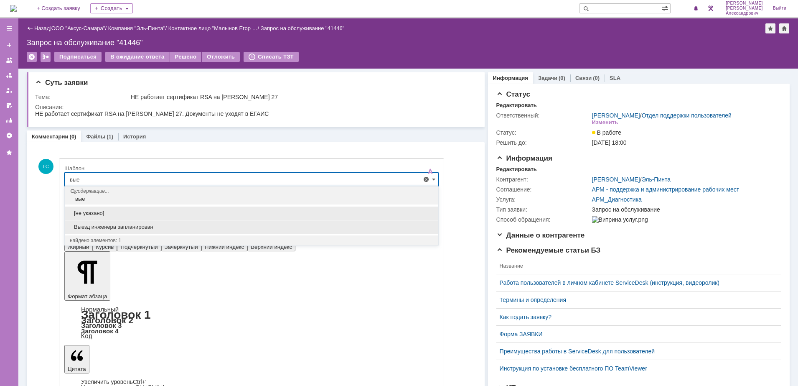
click at [174, 228] on span "Выезд инженера запланирован" at bounding box center [252, 227] width 364 height 7
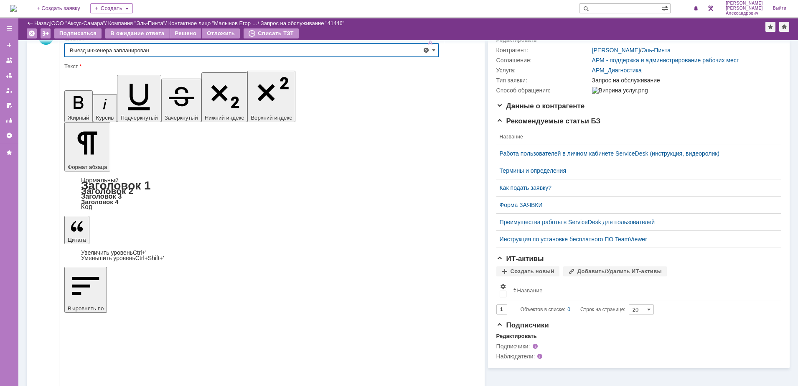
type input "Выезд инженера запланирован"
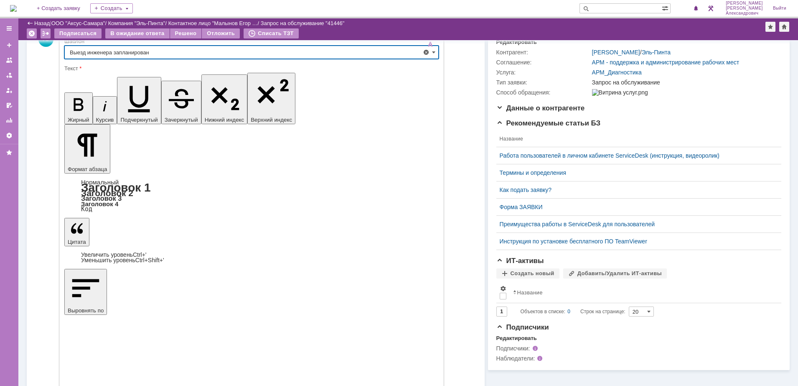
scroll to position [98, 0]
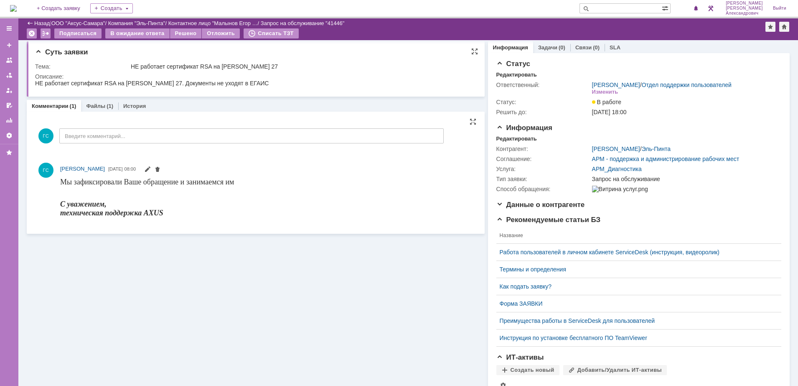
scroll to position [0, 0]
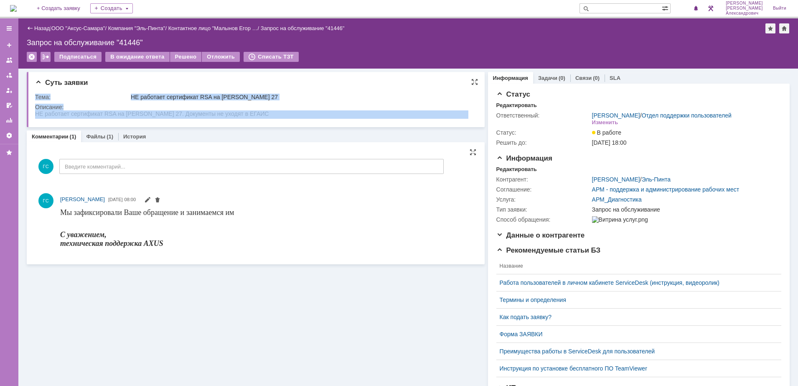
drag, startPoint x: 70, startPoint y: 224, endPoint x: 48, endPoint y: 113, distance: 112.4
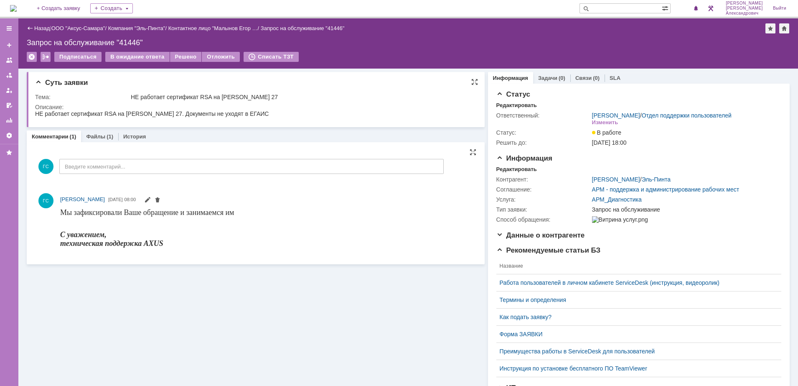
click at [36, 115] on div "НЕ работает сертификат RSA на [PERSON_NAME] 27. Документы не уходят в ЕГАИС" at bounding box center [152, 113] width 234 height 7
drag, startPoint x: 36, startPoint y: 115, endPoint x: 291, endPoint y: 115, distance: 254.6
click at [291, 115] on html "НЕ работает сертификат RSA на [PERSON_NAME] 27. Документы не уходят в ЕГАИС" at bounding box center [251, 114] width 433 height 8
copy div "НЕ работает сертификат RSA на [PERSON_NAME] 27. Документы не уходят в ЕГАИС"
click at [551, 79] on div "Задачи (0)" at bounding box center [551, 77] width 27 height 5
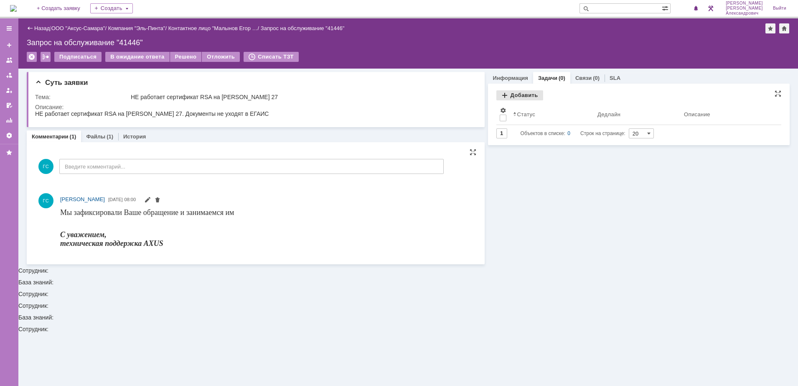
click at [529, 94] on div "Добавить" at bounding box center [520, 95] width 47 height 10
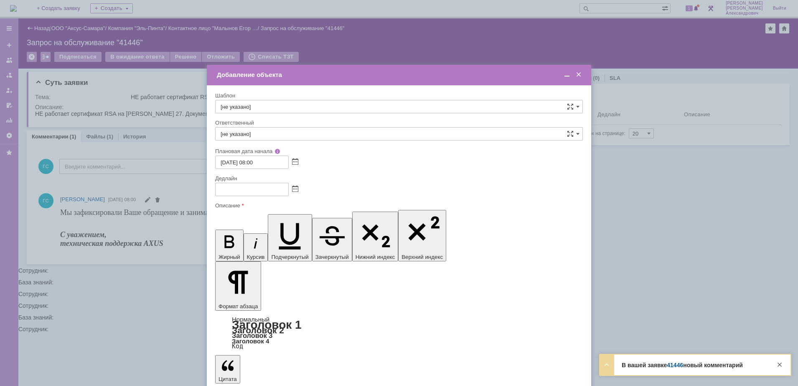
click at [567, 74] on span at bounding box center [567, 75] width 8 height 8
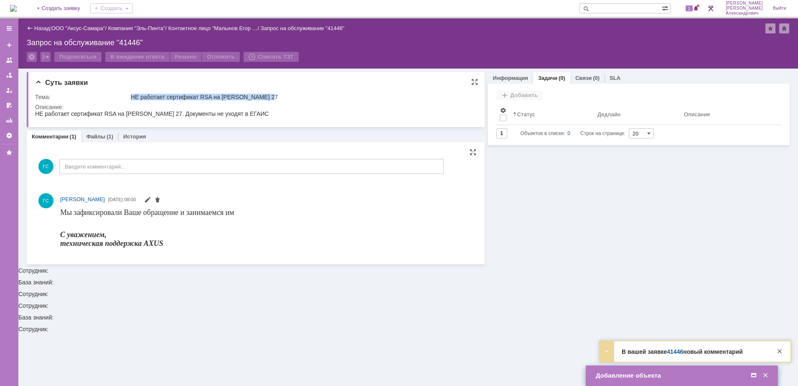
drag, startPoint x: 131, startPoint y: 97, endPoint x: 276, endPoint y: 98, distance: 145.5
click at [276, 98] on div "НЕ работает сертификат RSA на [PERSON_NAME] 27" at bounding box center [301, 97] width 341 height 7
copy div "НЕ работает сертификат RSA на [PERSON_NAME] 27"
click at [754, 374] on span at bounding box center [754, 376] width 8 height 8
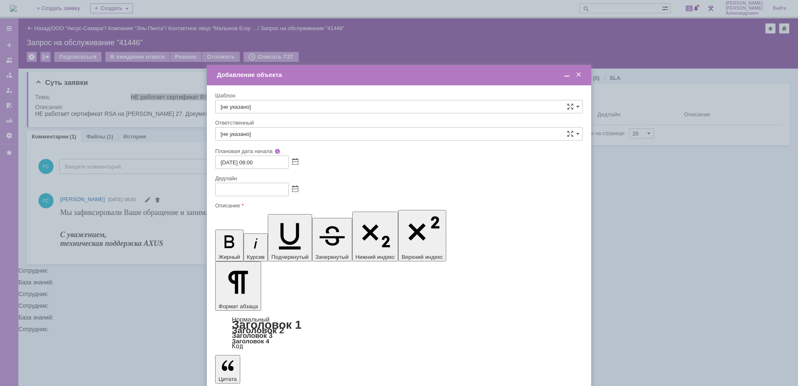
click at [565, 74] on span at bounding box center [567, 75] width 8 height 8
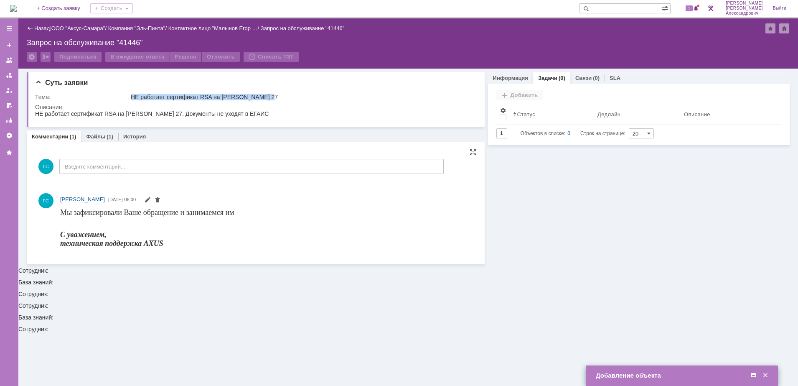
click at [94, 138] on link "Файлы" at bounding box center [95, 136] width 19 height 6
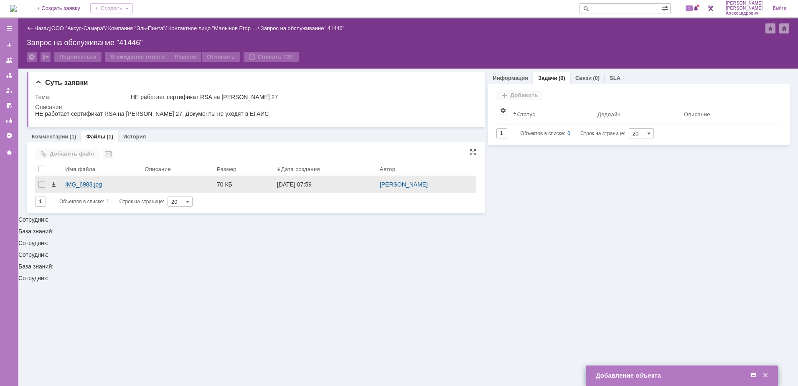
click at [108, 186] on div "IMG_6983.jpg" at bounding box center [101, 184] width 73 height 7
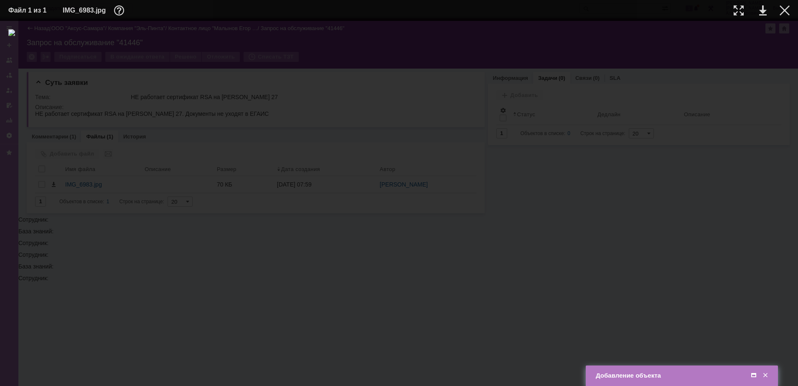
drag, startPoint x: 366, startPoint y: 176, endPoint x: 114, endPoint y: 161, distance: 252.5
click at [114, 161] on div at bounding box center [399, 203] width 782 height 348
click at [789, 10] on div at bounding box center [785, 10] width 10 height 10
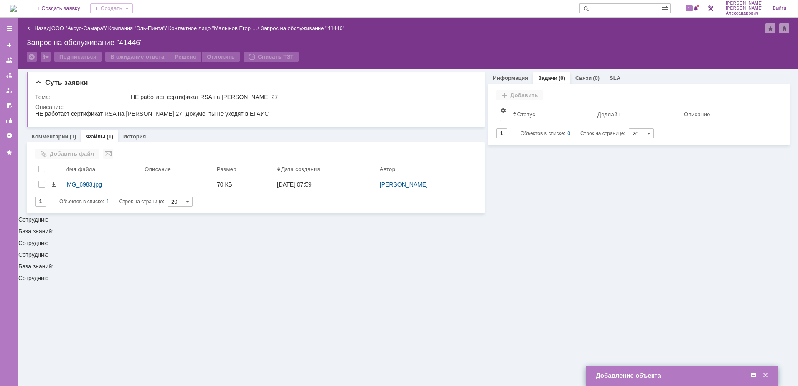
click at [66, 142] on div "Комментарии (1)" at bounding box center [54, 136] width 54 height 12
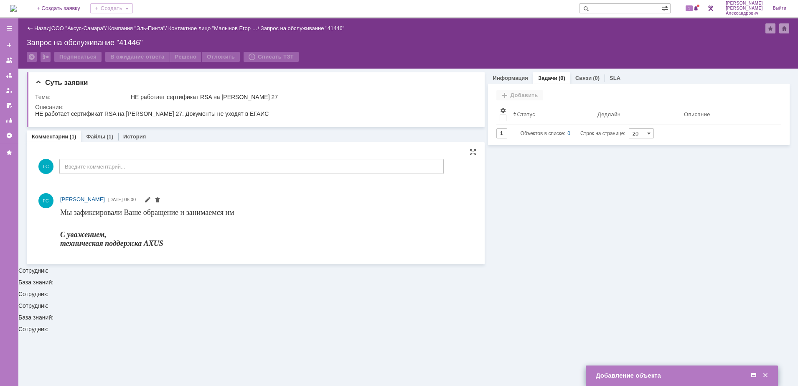
click at [754, 375] on span at bounding box center [754, 376] width 8 height 8
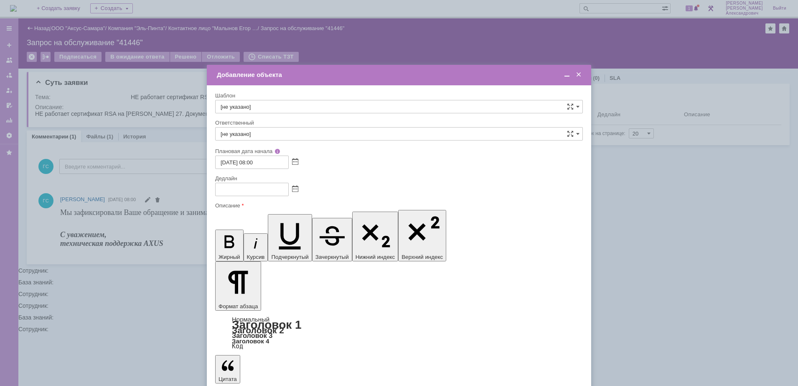
click at [296, 187] on span at bounding box center [295, 189] width 6 height 7
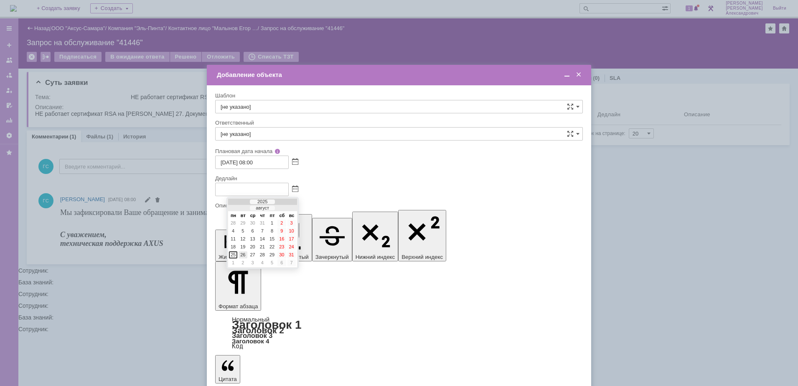
click at [242, 255] on div "26" at bounding box center [243, 254] width 8 height 7
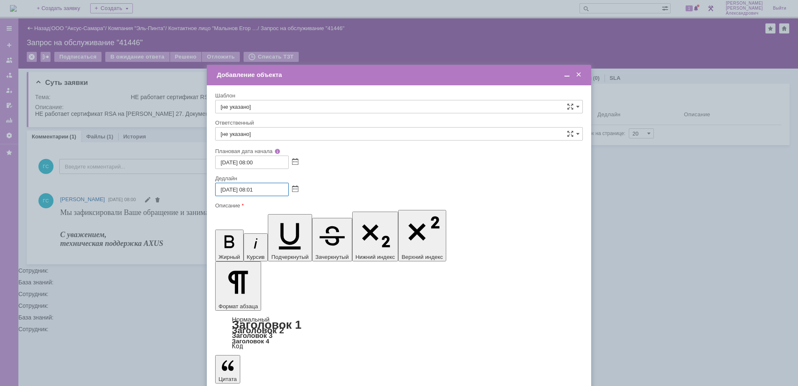
click at [252, 189] on input "26.08.2025 08:01" at bounding box center [252, 189] width 74 height 13
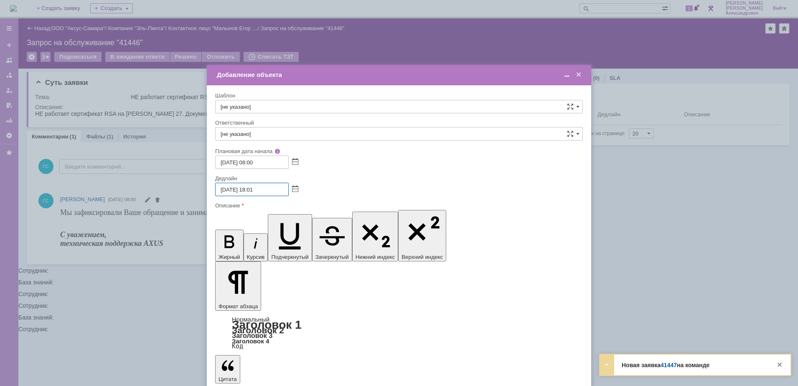
type input "26.08.2025 18:01"
click at [280, 133] on input "[не указано]" at bounding box center [399, 133] width 368 height 13
click at [321, 192] on span "[PERSON_NAME]" at bounding box center [399, 194] width 357 height 7
type input "[PERSON_NAME]"
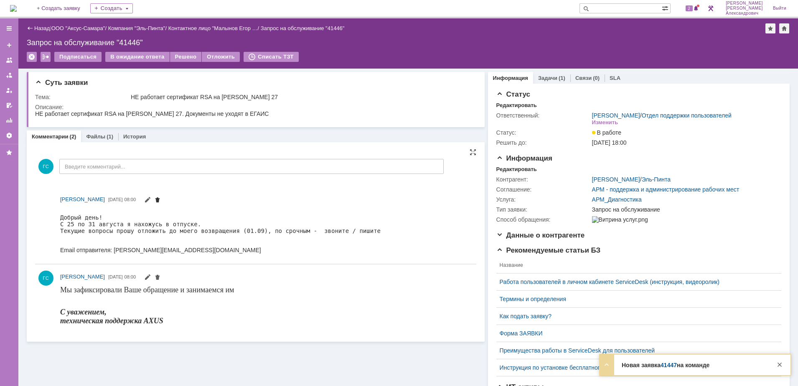
click at [161, 199] on span at bounding box center [157, 200] width 7 height 7
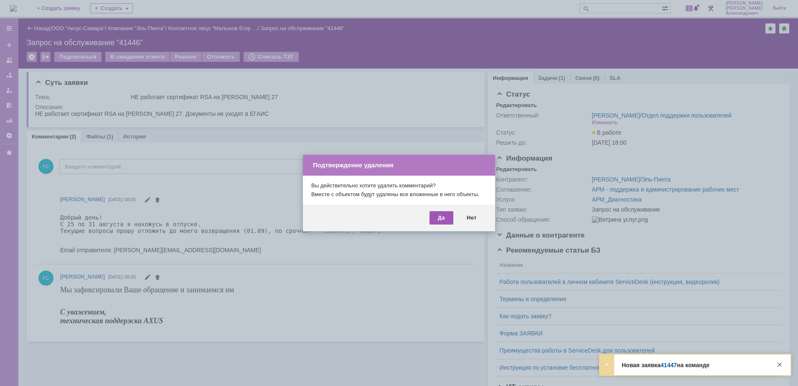
click at [438, 217] on div "Да" at bounding box center [442, 217] width 24 height 13
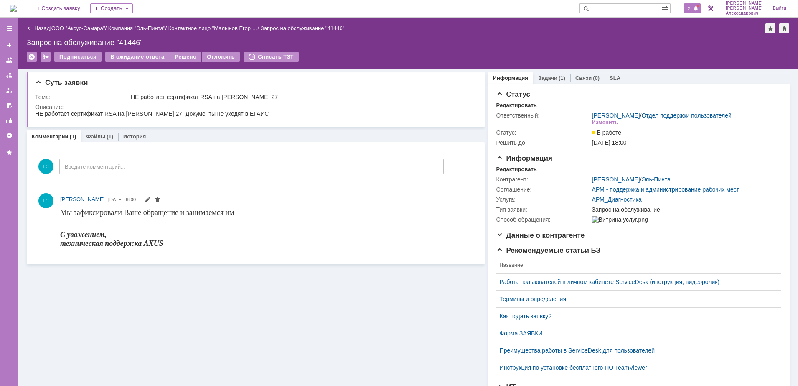
click at [693, 8] on span "2" at bounding box center [690, 8] width 8 height 6
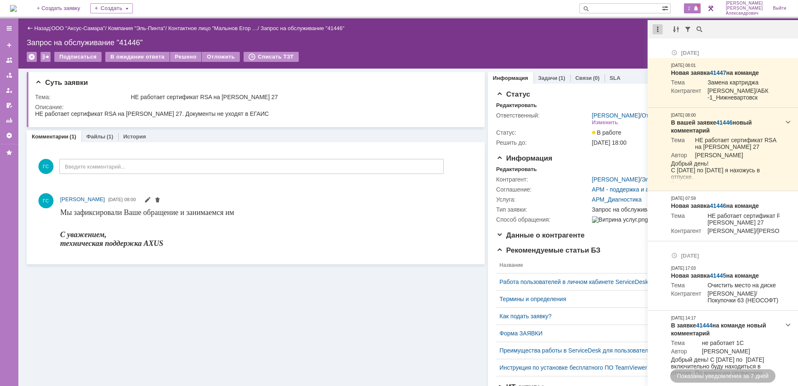
click at [656, 28] on div at bounding box center [658, 29] width 10 height 10
click at [670, 48] on div "Отметить уведомления прочитанными" at bounding box center [716, 51] width 112 height 6
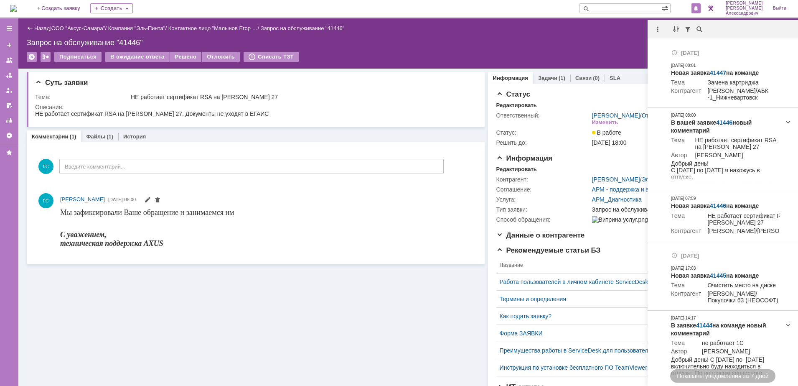
click at [589, 46] on div "Запрос на обслуживание "41446"" at bounding box center [408, 42] width 763 height 8
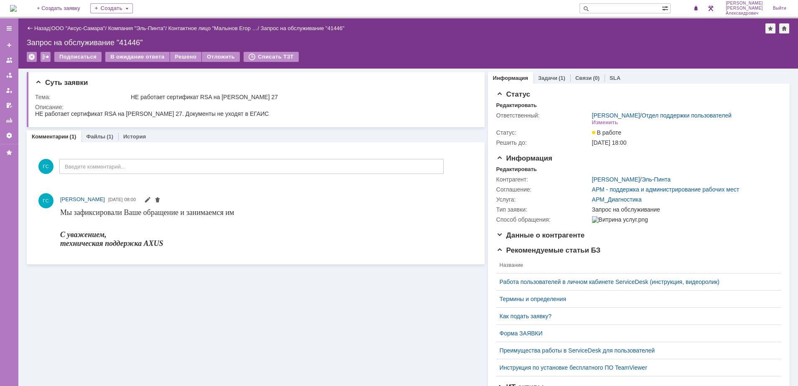
click at [13, 8] on img at bounding box center [13, 8] width 7 height 7
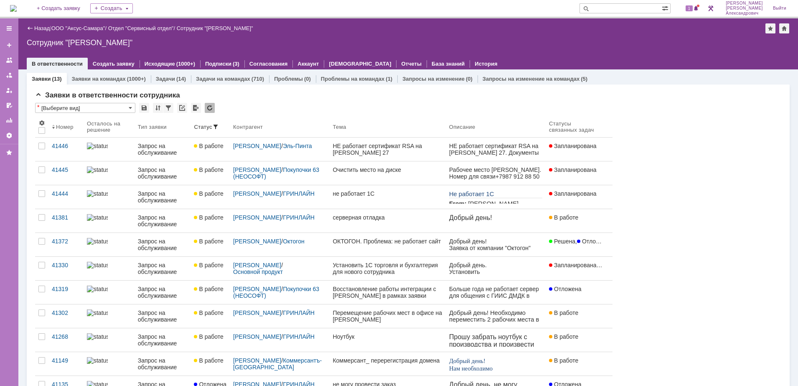
click at [698, 15] on div "1" at bounding box center [688, 8] width 25 height 17
click at [693, 8] on span "1" at bounding box center [690, 8] width 8 height 6
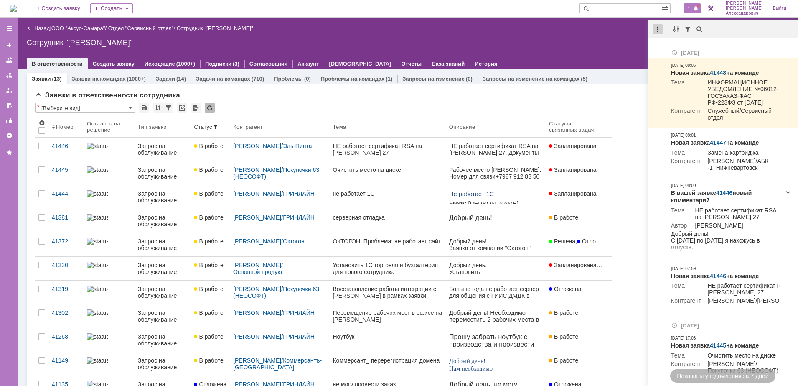
click at [655, 30] on div at bounding box center [658, 29] width 10 height 10
click at [668, 48] on div "Отметить уведомления прочитанными" at bounding box center [716, 51] width 112 height 6
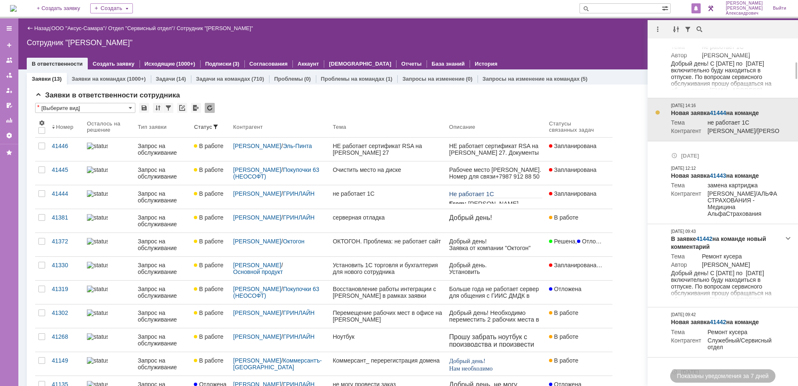
scroll to position [470, 0]
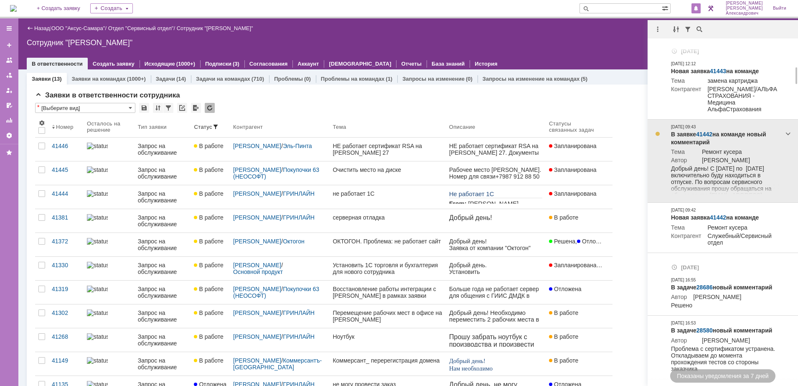
click at [705, 138] on link "41442" at bounding box center [704, 134] width 16 height 7
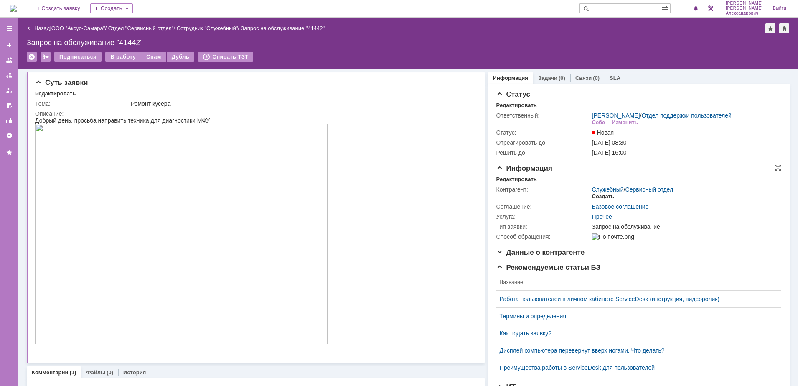
click at [597, 200] on div "Создать" at bounding box center [603, 196] width 22 height 7
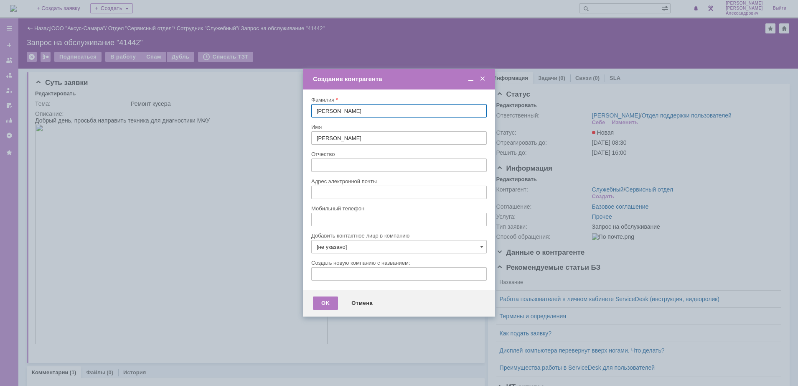
type input "[EMAIL_ADDRESS][DOMAIN_NAME]"
click at [413, 191] on input "[EMAIL_ADDRESS][DOMAIN_NAME]" at bounding box center [399, 192] width 176 height 13
click at [421, 192] on input "[EMAIL_ADDRESS][DOMAIN_NAME]" at bounding box center [399, 192] width 176 height 13
click at [488, 74] on div "Создание контрагента" at bounding box center [399, 79] width 192 height 10
click at [483, 76] on span at bounding box center [483, 79] width 8 height 8
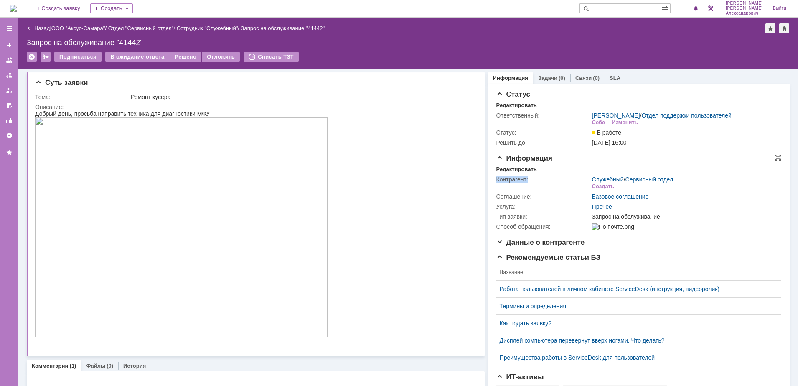
click at [590, 180] on div "Контрагент: Служебный / Сервисный отдел Создать Соглашение: Базовое соглашение …" at bounding box center [639, 202] width 285 height 59
drag, startPoint x: 590, startPoint y: 180, endPoint x: 595, endPoint y: 184, distance: 6.8
click at [595, 183] on link "Служебный" at bounding box center [608, 179] width 32 height 7
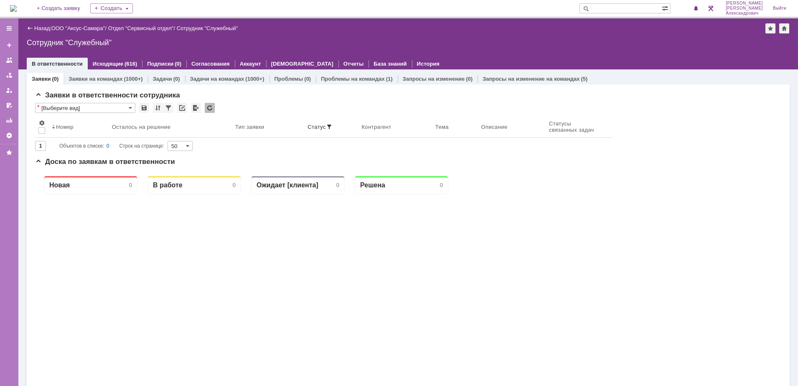
click at [17, 8] on img at bounding box center [13, 8] width 7 height 7
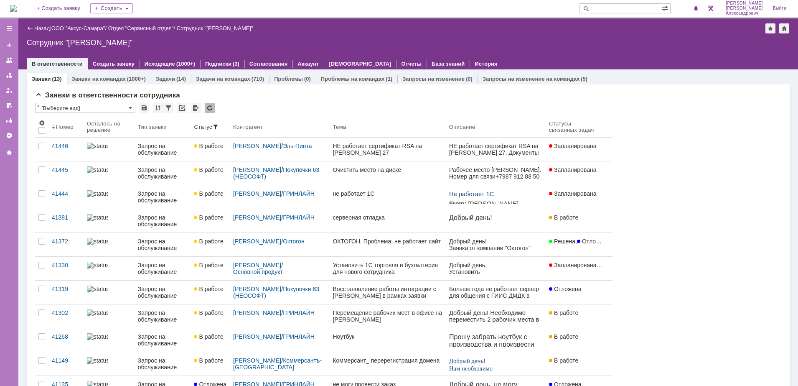
click at [17, 7] on img at bounding box center [13, 8] width 7 height 7
click at [17, 6] on img at bounding box center [13, 8] width 7 height 7
click at [17, 5] on img at bounding box center [13, 8] width 7 height 7
click at [375, 41] on div "Сотрудник "Галстьян Степан Александрович"" at bounding box center [408, 42] width 763 height 8
click at [17, 8] on img at bounding box center [13, 8] width 7 height 7
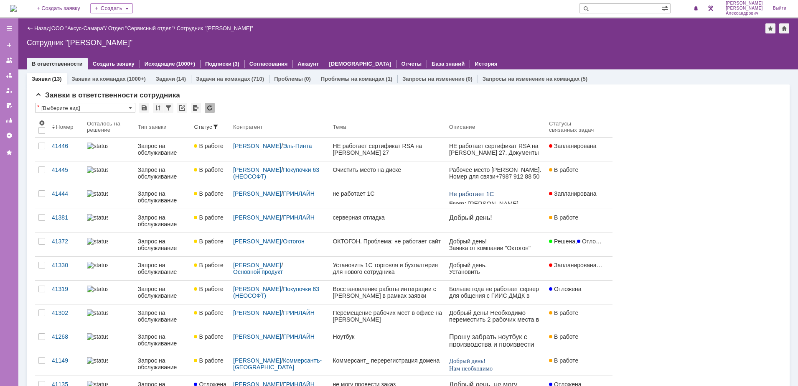
click at [10, 5] on link "На домашнюю" at bounding box center [13, 8] width 7 height 7
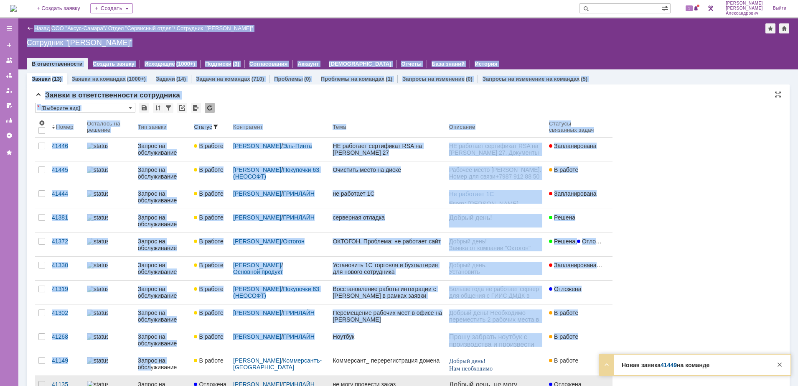
drag, startPoint x: 215, startPoint y: 375, endPoint x: 230, endPoint y: 377, distance: 15.2
click at [230, 377] on div "Меню Создать заявку В ответственности Согласования От меня Активности Оргструкт…" at bounding box center [399, 201] width 798 height 367
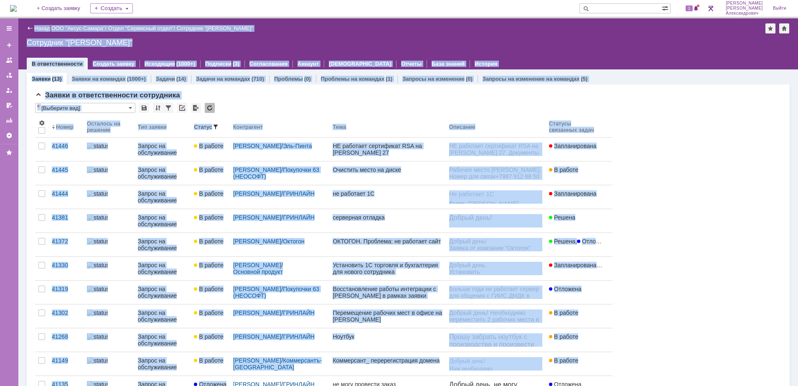
click at [451, 27] on div "Назад | ООО "Аксус-Самара" / Отдел "Сервисный отдел" / Сотрудник "Галстьян Степ…" at bounding box center [408, 28] width 763 height 10
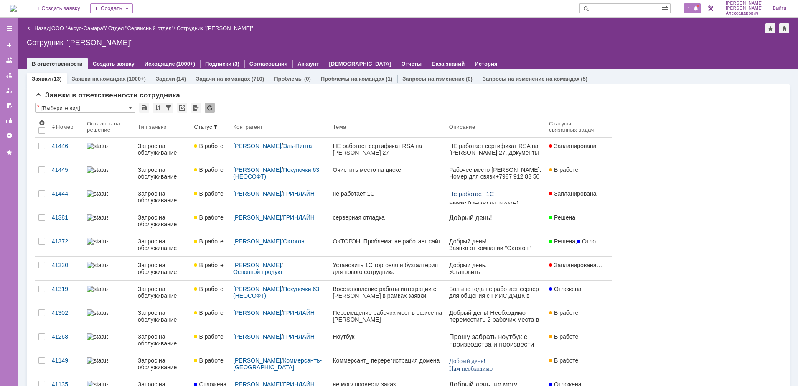
click at [693, 8] on span "1" at bounding box center [690, 8] width 8 height 6
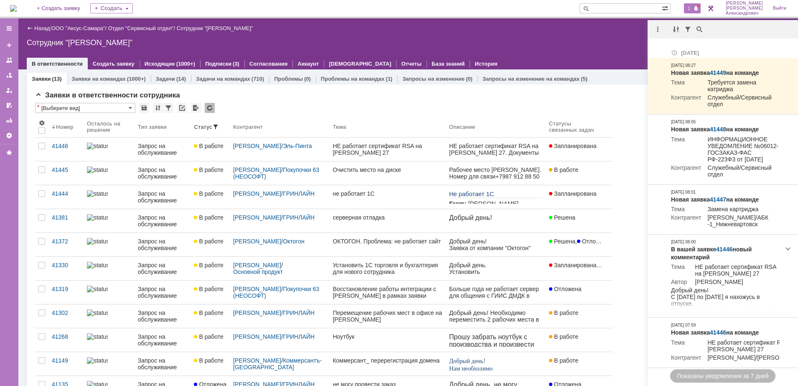
drag, startPoint x: 660, startPoint y: 29, endPoint x: 659, endPoint y: 35, distance: 6.4
click at [660, 29] on div at bounding box center [658, 29] width 10 height 10
click at [658, 48] on div "Отметить уведомления прочитанными" at bounding box center [716, 50] width 122 height 13
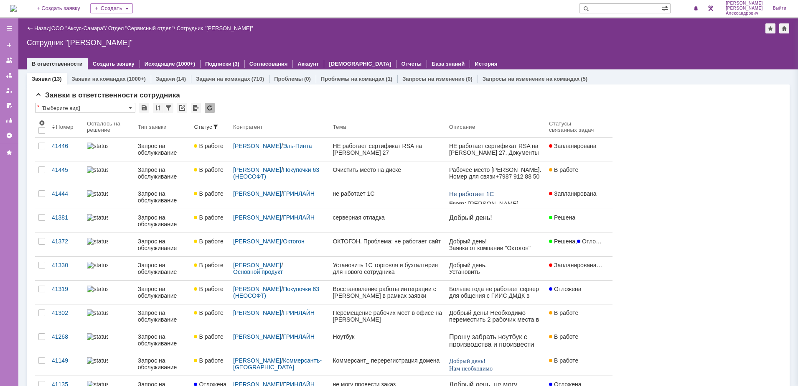
click at [564, 40] on div "Сотрудник "Галстьян Степан Александрович"" at bounding box center [408, 42] width 763 height 8
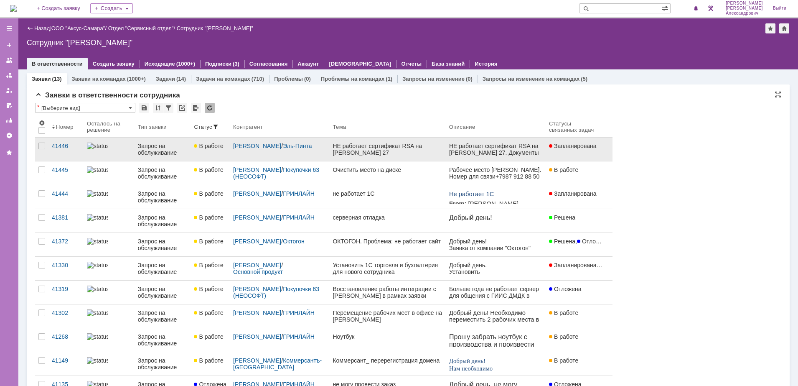
click at [426, 155] on div "НЕ работает сертификат RSA на Масленникова 27" at bounding box center [388, 149] width 110 height 13
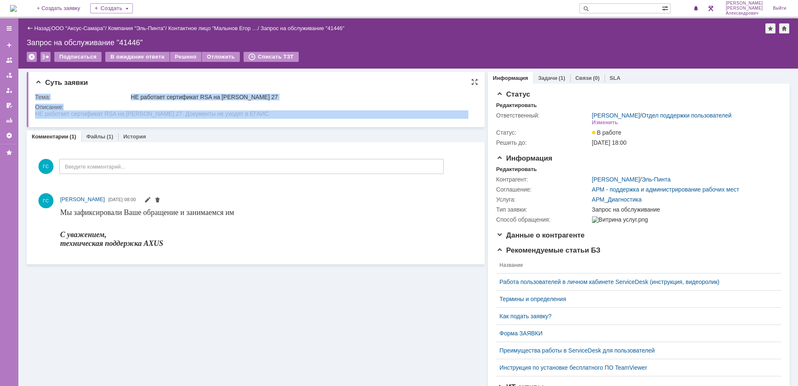
drag, startPoint x: 70, startPoint y: 224, endPoint x: 125, endPoint y: 114, distance: 123.6
click at [33, 115] on div "Суть заявки Тема: НЕ работает сертификат RSA на Масленникова 27 Описание:" at bounding box center [256, 99] width 458 height 55
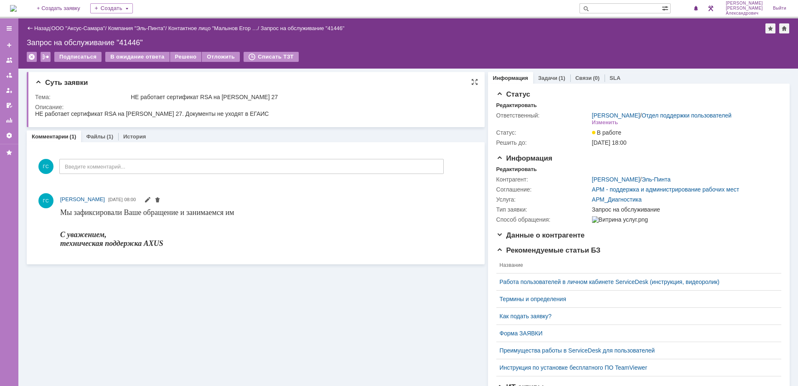
drag, startPoint x: 36, startPoint y: 115, endPoint x: 265, endPoint y: 115, distance: 229.9
click at [265, 115] on html "НЕ работает сертификат RSA на [PERSON_NAME] 27. Документы не уходят в ЕГАИС" at bounding box center [251, 114] width 433 height 8
copy div "НЕ работает сертификат RSA на [PERSON_NAME] 27. Документы не уходят в ЕГАИС"
click at [13, 6] on img at bounding box center [13, 8] width 7 height 7
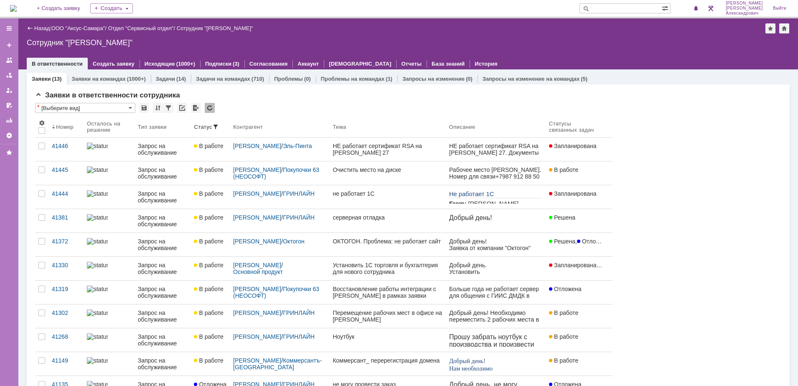
click at [10, 3] on div "На домашнюю + Создать заявку Создать [PERSON_NAME]" at bounding box center [399, 9] width 798 height 18
click at [15, 6] on img at bounding box center [13, 8] width 7 height 7
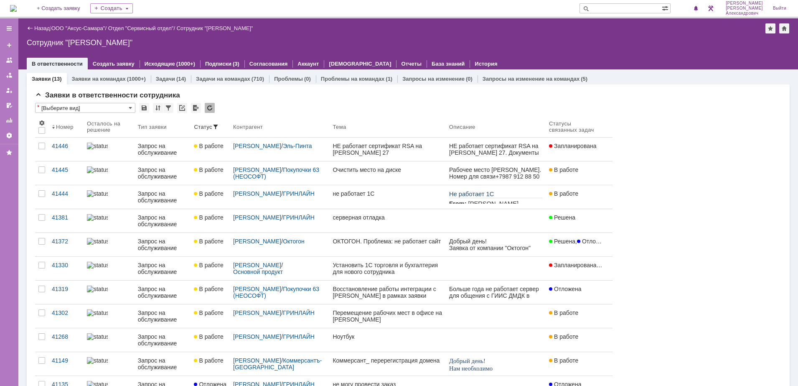
click at [17, 5] on img at bounding box center [13, 8] width 7 height 7
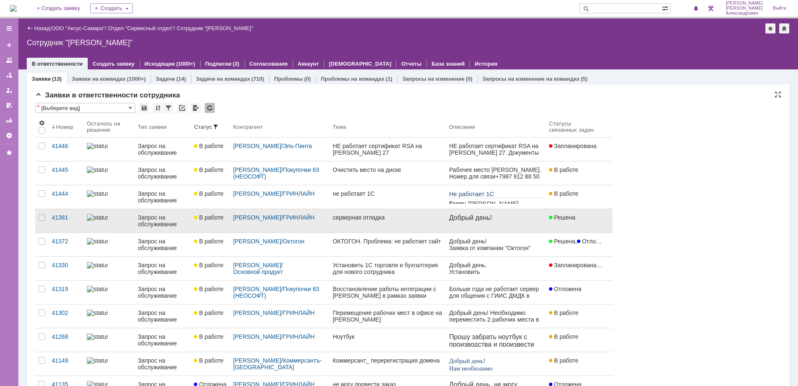
click at [398, 218] on div "серверная отладка" at bounding box center [388, 217] width 110 height 7
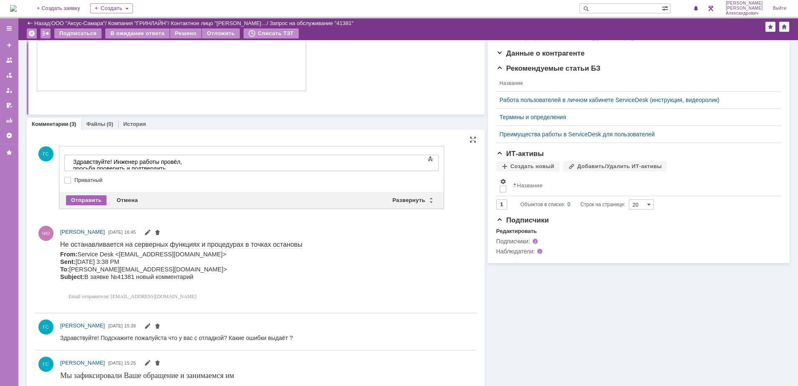
click at [90, 196] on div "Отправить" at bounding box center [86, 200] width 41 height 10
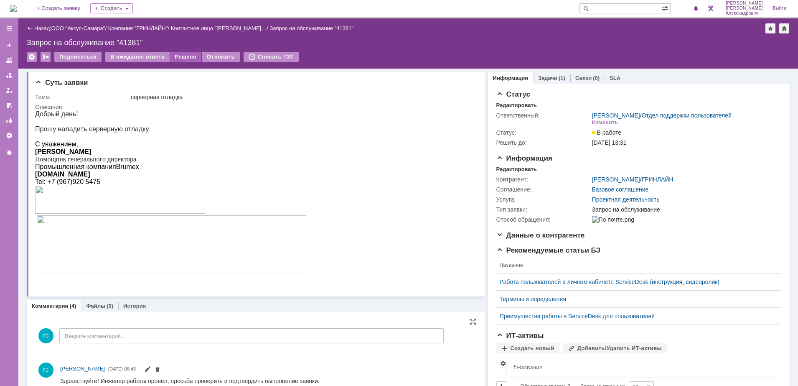
click at [186, 58] on div "Решено" at bounding box center [186, 57] width 32 height 10
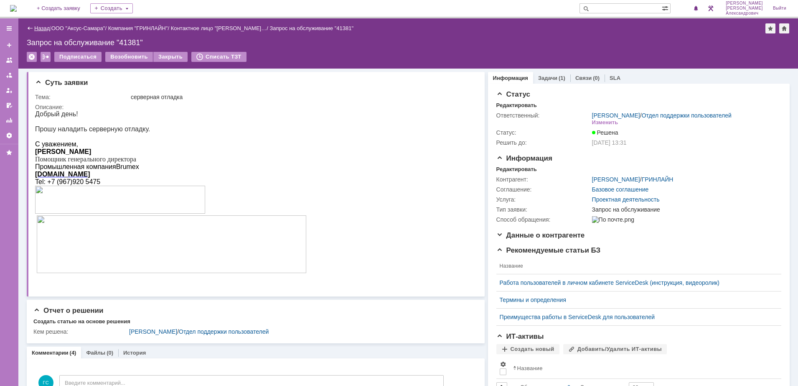
click at [42, 27] on link "Назад" at bounding box center [41, 28] width 15 height 6
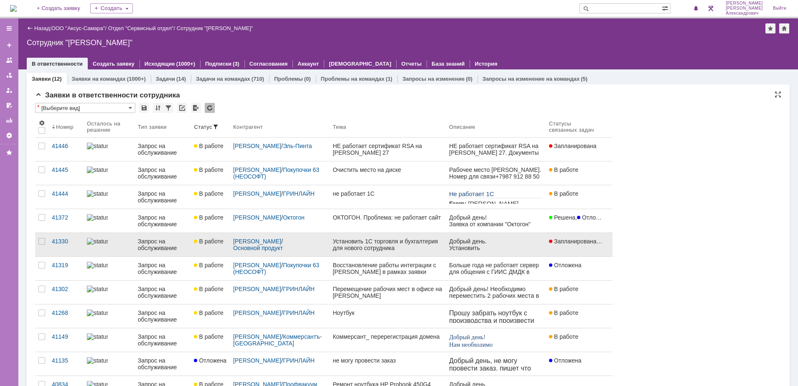
click at [302, 240] on div "Цветков Иван / Основной продукт" at bounding box center [279, 244] width 93 height 13
click at [598, 245] on span "В работе" at bounding box center [612, 241] width 29 height 7
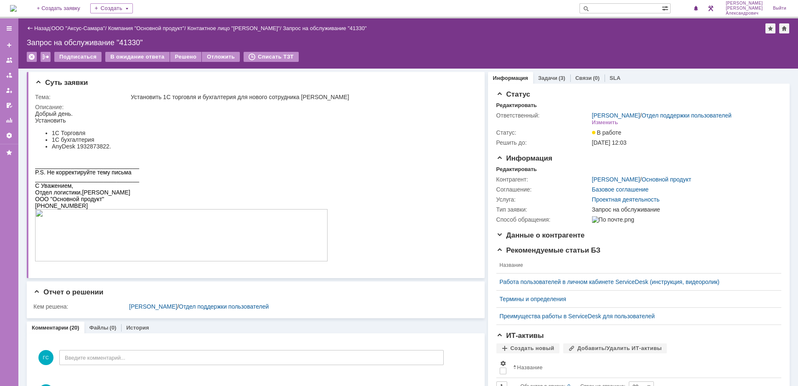
click at [551, 81] on div "Задачи (3)" at bounding box center [551, 78] width 37 height 12
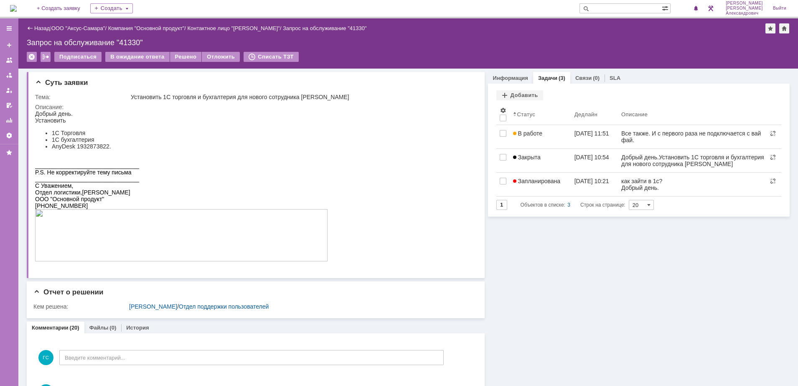
click at [17, 6] on img at bounding box center [13, 8] width 7 height 7
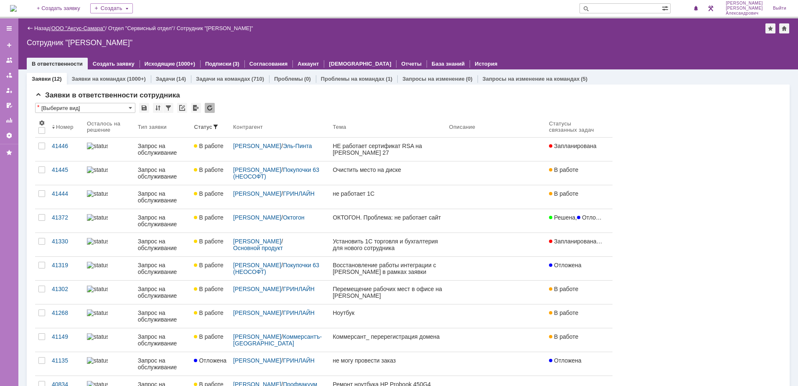
click at [84, 29] on link "ООО "Аксус-Самара"" at bounding box center [78, 28] width 54 height 6
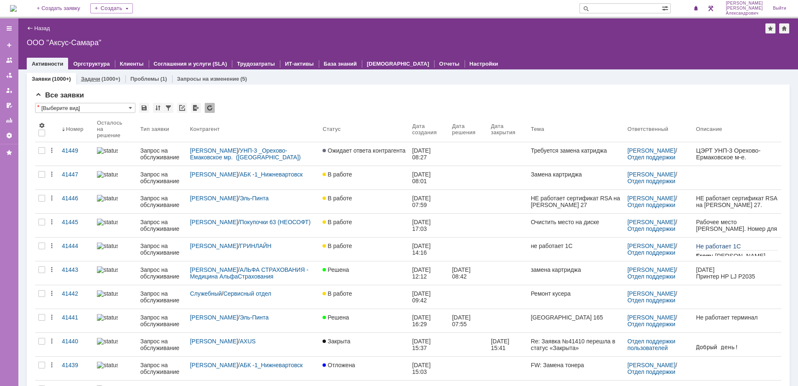
click at [88, 76] on link "Задачи" at bounding box center [90, 79] width 19 height 6
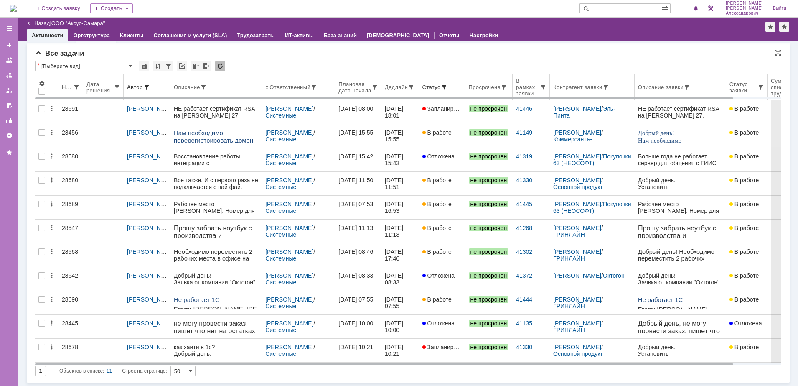
click at [400, 89] on div "Дедлайн" at bounding box center [396, 87] width 23 height 6
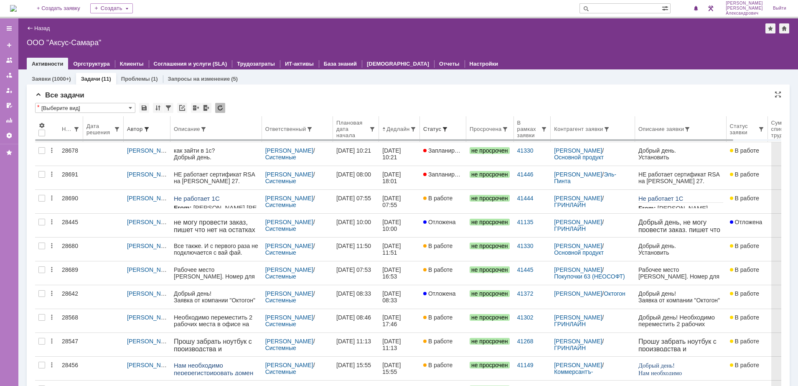
click at [401, 131] on div "Дедлайн" at bounding box center [398, 129] width 23 height 6
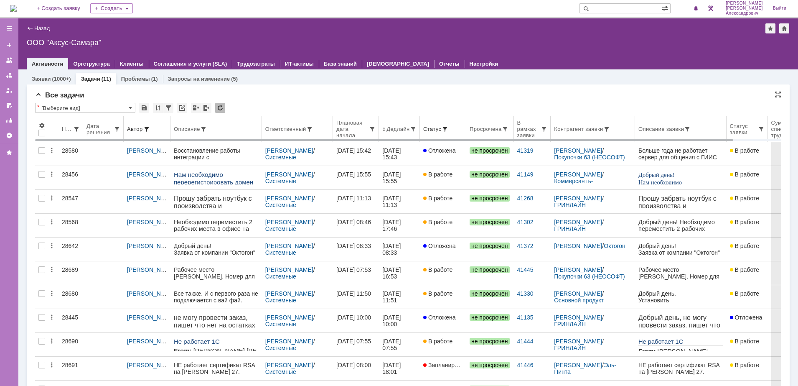
click at [287, 131] on div "Ответственный" at bounding box center [285, 129] width 41 height 6
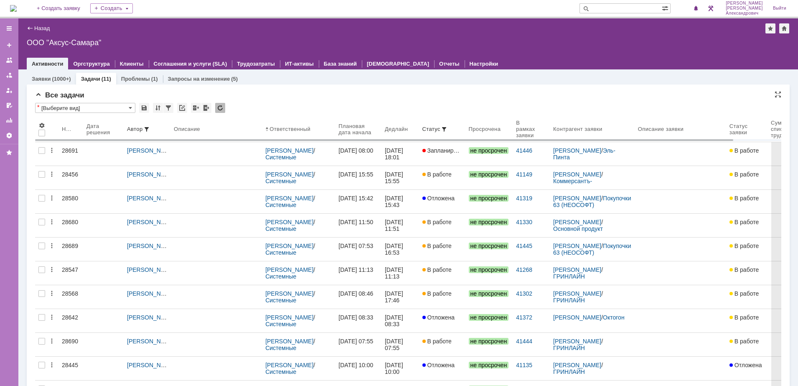
drag, startPoint x: 26, startPoint y: 9, endPoint x: 36, endPoint y: 0, distance: 13.0
click at [17, 9] on img at bounding box center [13, 8] width 7 height 7
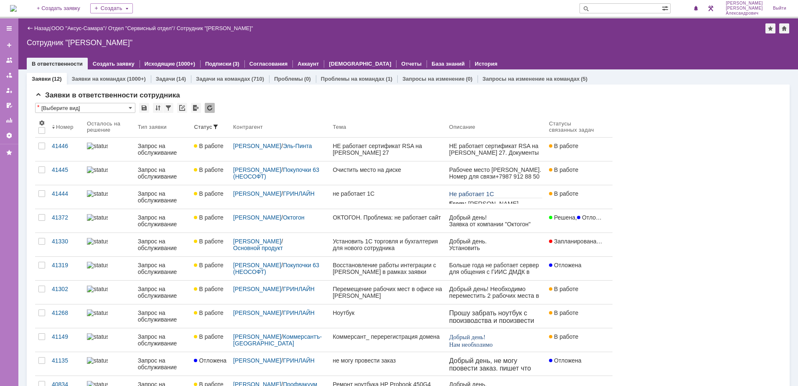
click at [13, 6] on img at bounding box center [13, 8] width 7 height 7
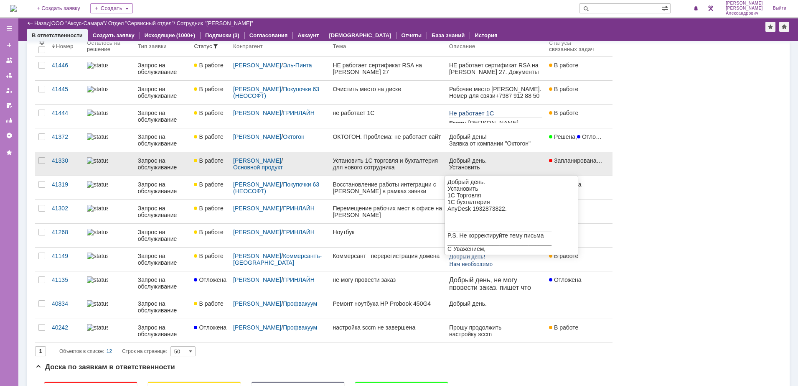
click at [524, 170] on div "Добрый день. Установить" at bounding box center [495, 163] width 93 height 13
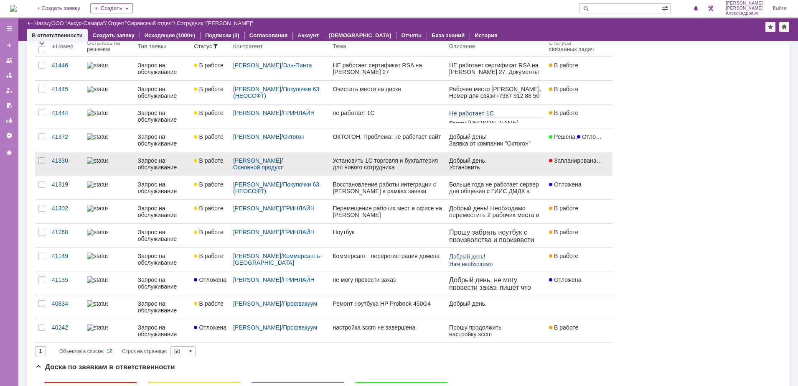
click at [599, 164] on div "Запланирована , В работе , Закрыта" at bounding box center [576, 160] width 54 height 7
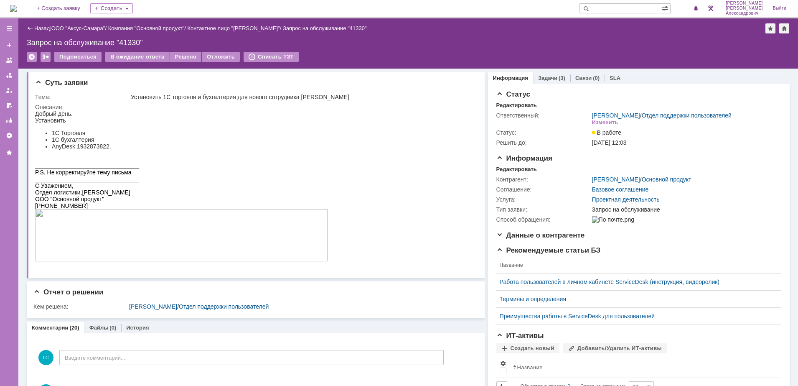
click at [545, 75] on link "Задачи" at bounding box center [547, 78] width 19 height 6
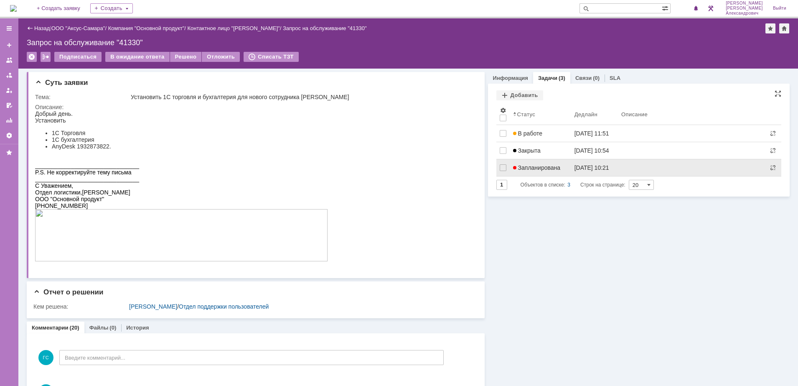
click at [543, 164] on span "Запланирована" at bounding box center [537, 167] width 48 height 7
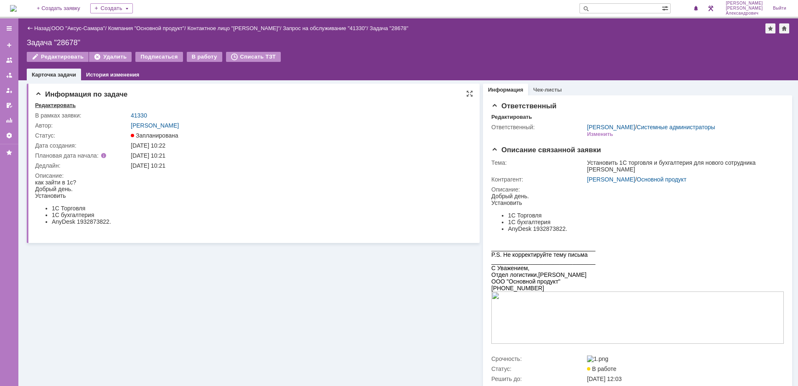
click at [59, 106] on div "Редактировать" at bounding box center [55, 105] width 41 height 7
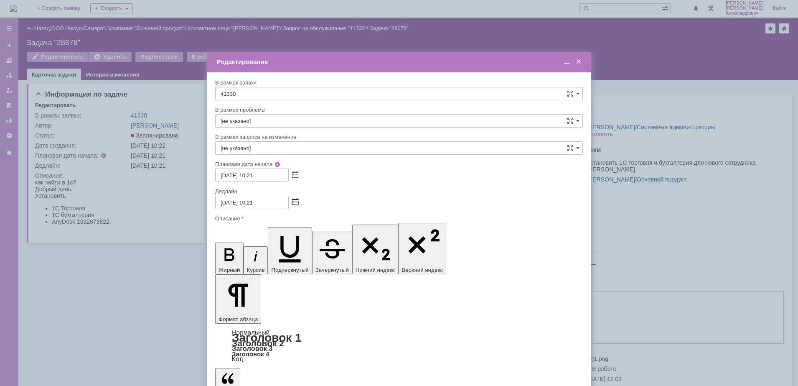
click at [295, 202] on span at bounding box center [295, 202] width 6 height 7
click at [273, 278] on div "5" at bounding box center [272, 275] width 8 height 7
type input "05.09.2025 10:21"
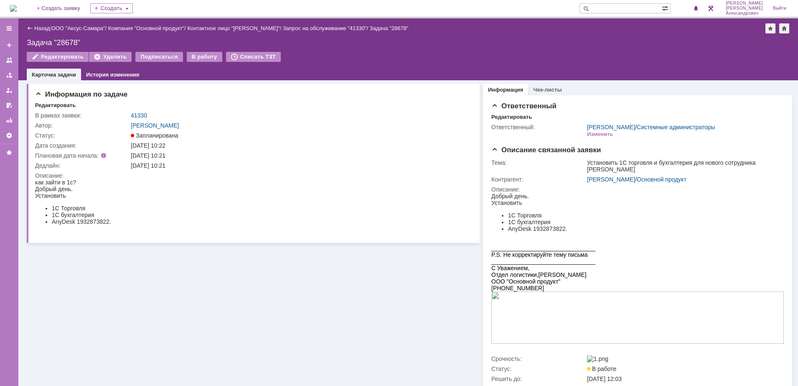
click at [12, 10] on img at bounding box center [13, 8] width 7 height 7
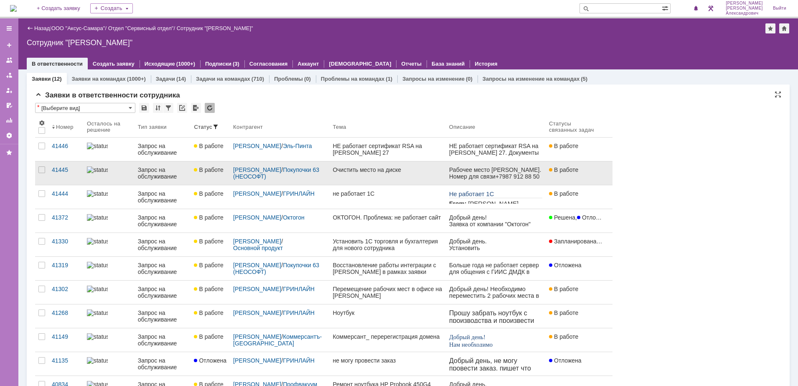
click at [357, 168] on div "Очистить место на диске" at bounding box center [388, 169] width 110 height 7
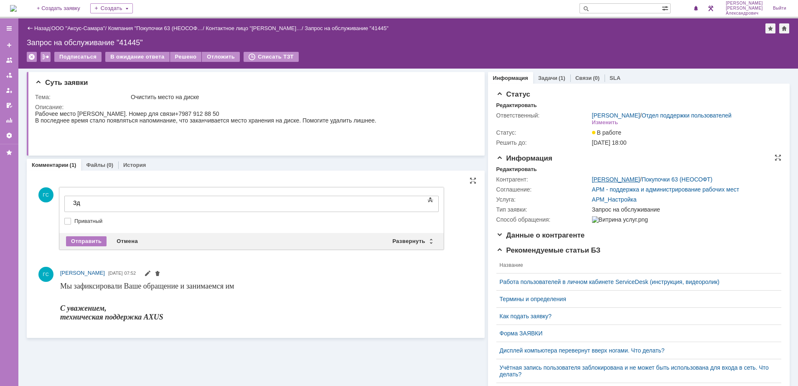
click at [603, 183] on link "[PERSON_NAME]" at bounding box center [616, 179] width 48 height 7
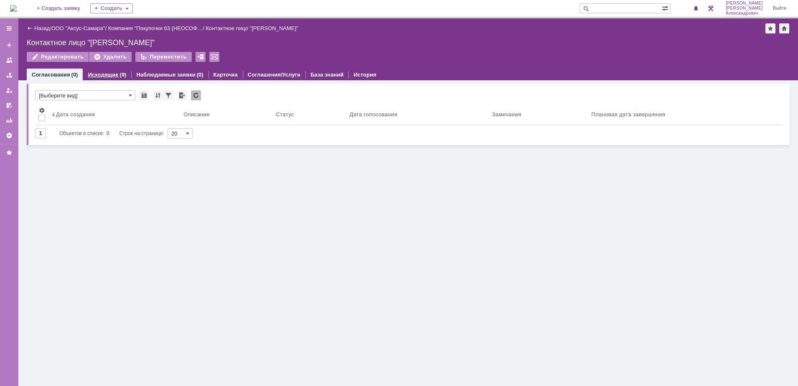
click at [111, 76] on link "Исходящие" at bounding box center [103, 74] width 31 height 6
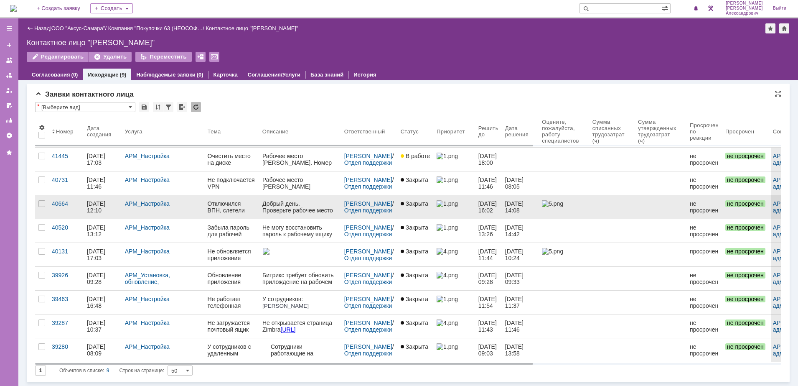
click at [338, 215] on link at bounding box center [300, 206] width 82 height 23
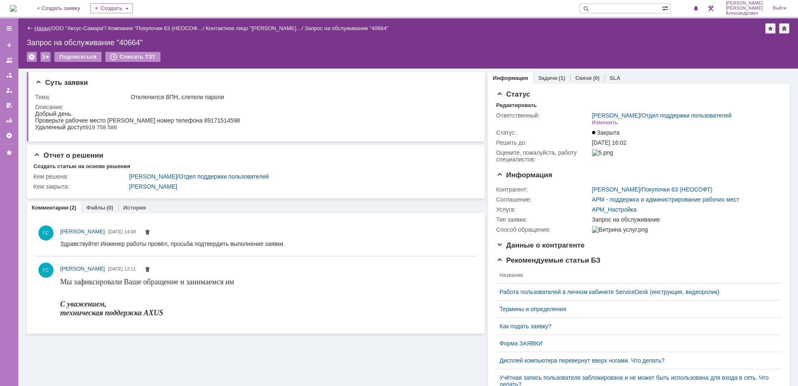
click at [36, 29] on link "Назад" at bounding box center [41, 28] width 15 height 6
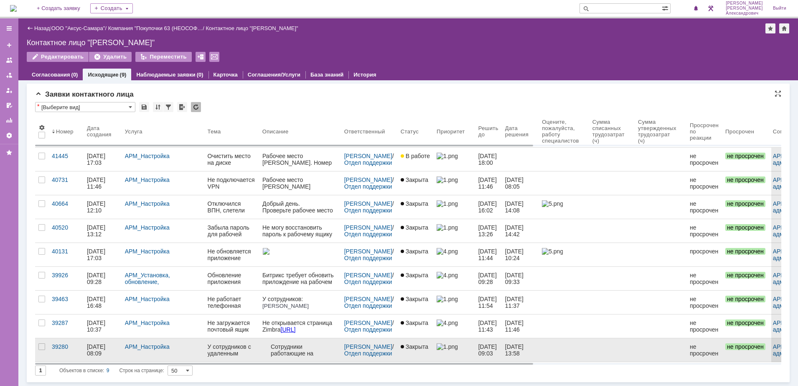
click at [271, 350] on div "Сотрудники работающие на удаленке не могут подключится к VPN, в связи с этим не…" at bounding box center [303, 366] width 67 height 47
click at [256, 346] on div "У сотрудников с удаленным доступом к сайту, не подключается VPN" at bounding box center [232, 349] width 48 height 13
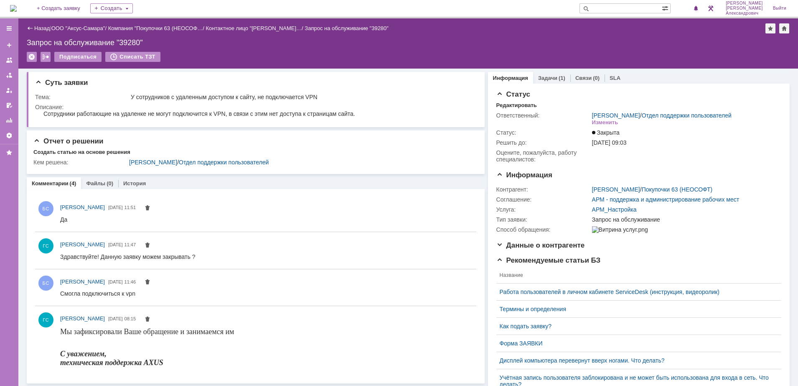
click at [45, 23] on div "Назад | ООО "Аксус-Самара" / Компания "Покупочки 63 (НЕОСОФ… / Контактное лицо …" at bounding box center [408, 28] width 763 height 10
click at [44, 27] on link "Назад" at bounding box center [41, 28] width 15 height 6
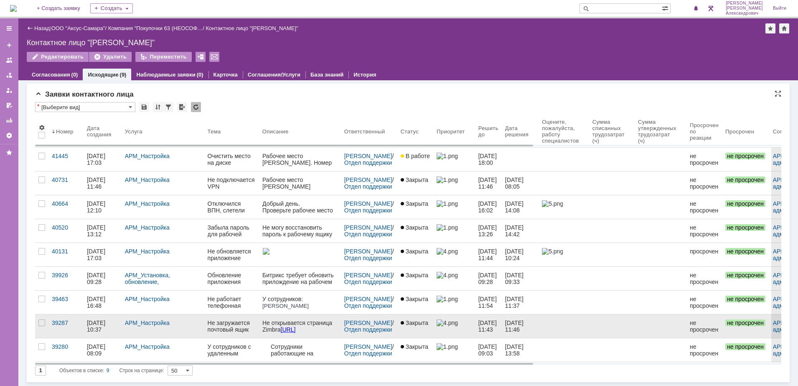
click at [256, 329] on div "Не загружается почтовый ящик https://mail.63pokupki.ru/#3" at bounding box center [232, 325] width 48 height 13
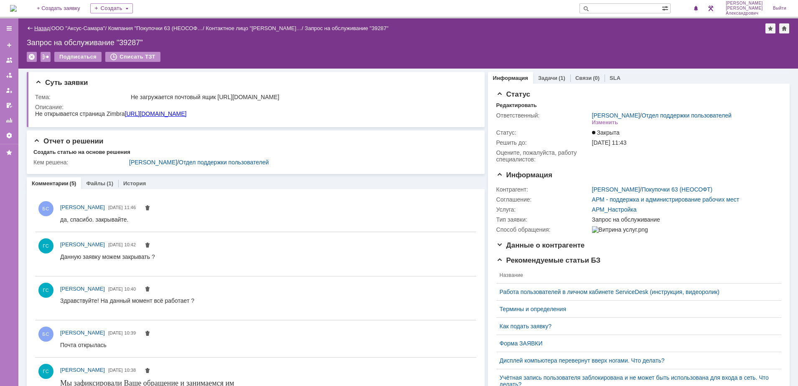
click at [42, 28] on link "Назад" at bounding box center [41, 28] width 15 height 6
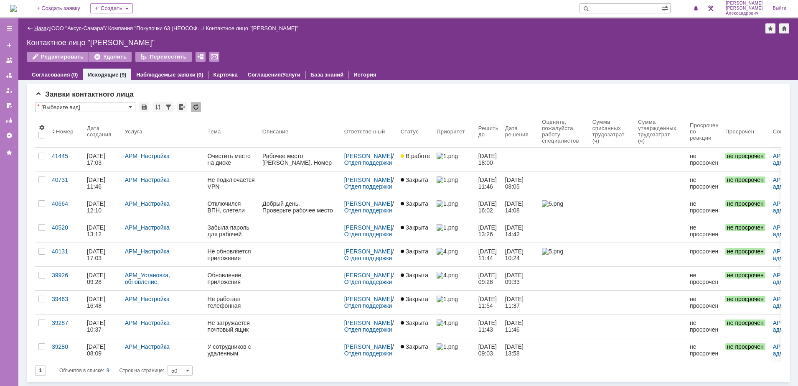
click at [37, 28] on link "Назад" at bounding box center [41, 28] width 15 height 6
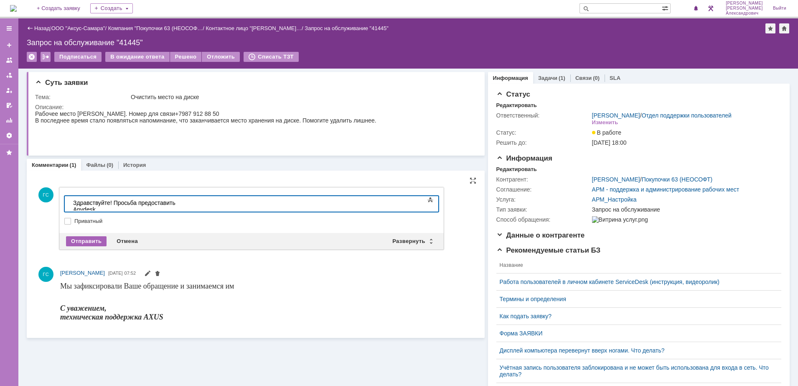
click at [79, 245] on div "Отправить" at bounding box center [86, 241] width 41 height 10
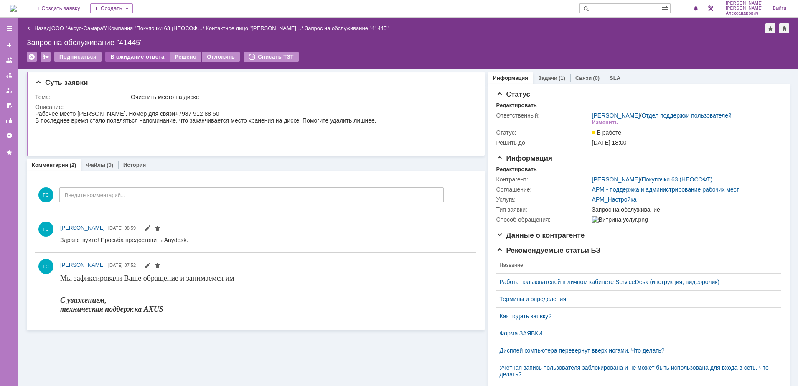
click at [138, 57] on div "В ожидание ответа" at bounding box center [137, 57] width 64 height 10
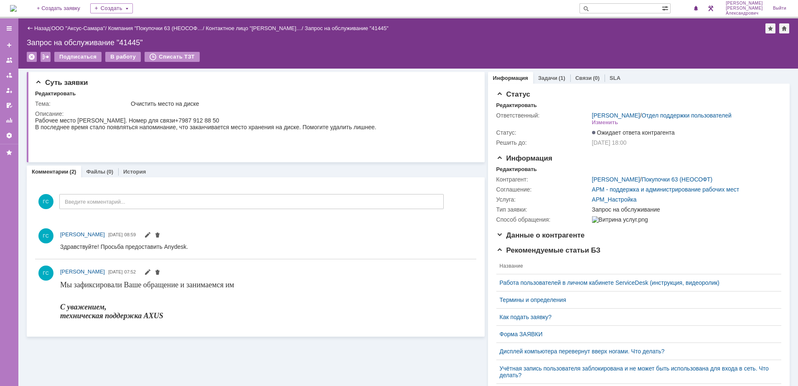
click at [17, 5] on img at bounding box center [13, 8] width 7 height 7
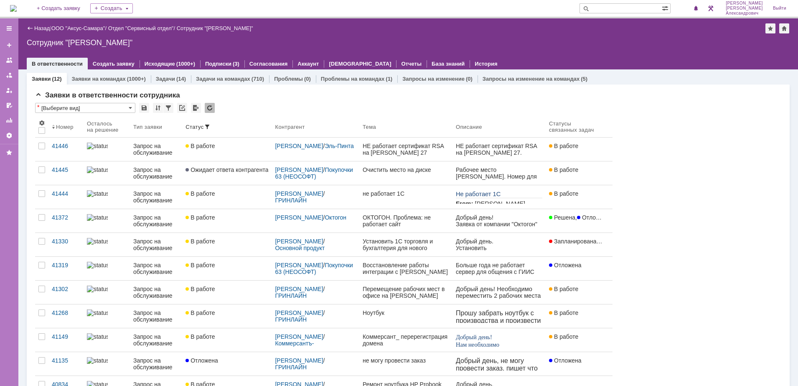
click at [17, 8] on img at bounding box center [13, 8] width 7 height 7
click at [17, 7] on img at bounding box center [13, 8] width 7 height 7
click at [696, 3] on div "1" at bounding box center [688, 8] width 25 height 17
click at [693, 6] on span "1" at bounding box center [690, 8] width 8 height 6
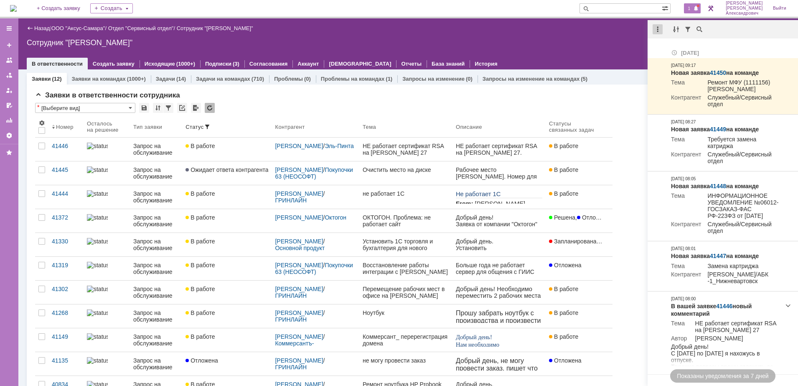
click at [658, 30] on div at bounding box center [658, 29] width 10 height 10
click at [664, 48] on div "Отметить уведомления прочитанными" at bounding box center [716, 51] width 112 height 6
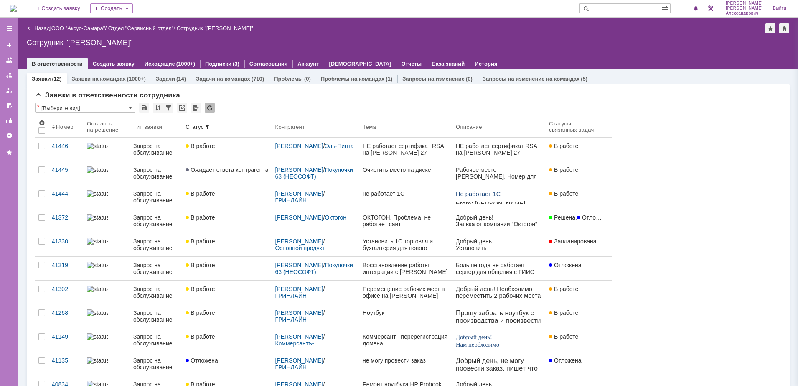
drag, startPoint x: 591, startPoint y: 47, endPoint x: 457, endPoint y: 37, distance: 134.6
click at [590, 47] on div "Назад | ООО "Аксус-Самара" / Отдел "Сервисный отдел" / Сотрудник "[PERSON_NAME]…" at bounding box center [408, 43] width 780 height 51
click at [17, 12] on img at bounding box center [13, 8] width 7 height 7
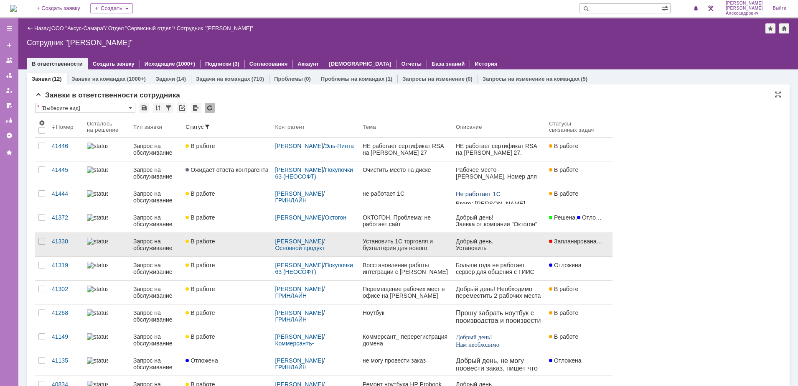
click at [394, 243] on div "Установить 1С торговля и бухгалтерия для нового сотрудника [PERSON_NAME]" at bounding box center [406, 244] width 87 height 13
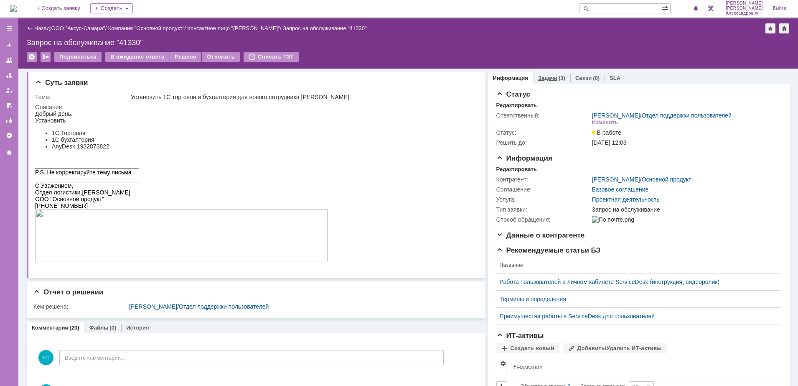
click at [546, 75] on link "Задачи" at bounding box center [547, 78] width 19 height 6
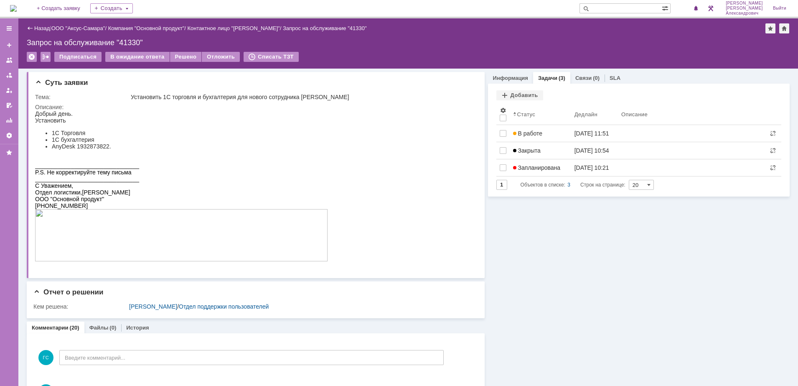
click at [509, 76] on link "Информация" at bounding box center [510, 78] width 35 height 6
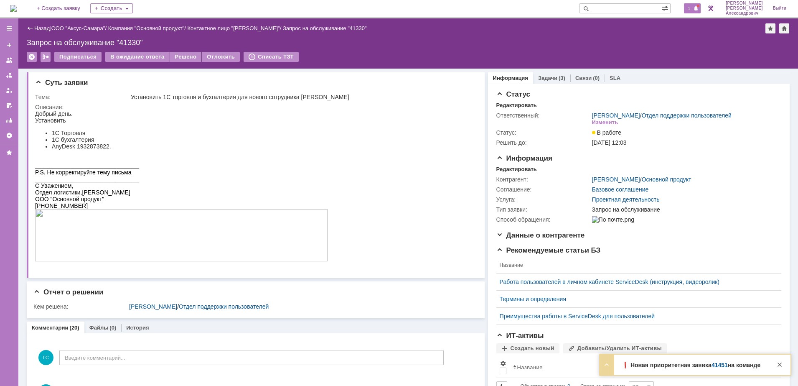
click at [702, 9] on div "1 Галстьян Степан Александрович Выйти" at bounding box center [736, 8] width 111 height 17
click at [701, 9] on div "1" at bounding box center [692, 8] width 17 height 10
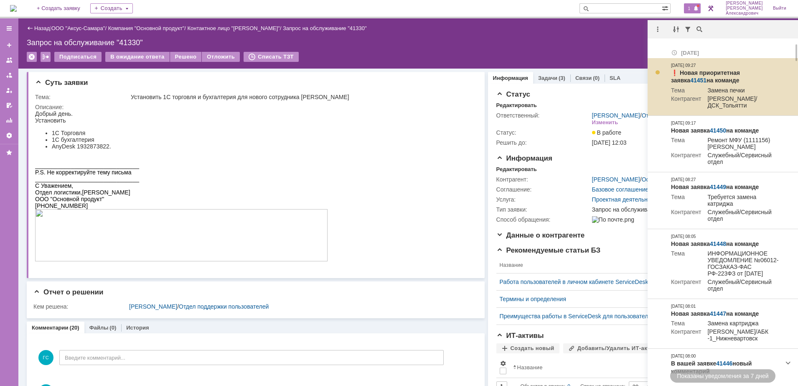
click at [707, 77] on link "41451" at bounding box center [699, 80] width 16 height 7
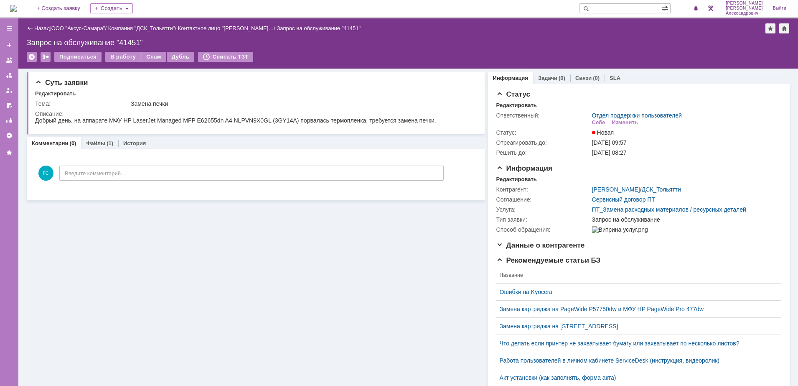
click at [17, 5] on img at bounding box center [13, 8] width 7 height 7
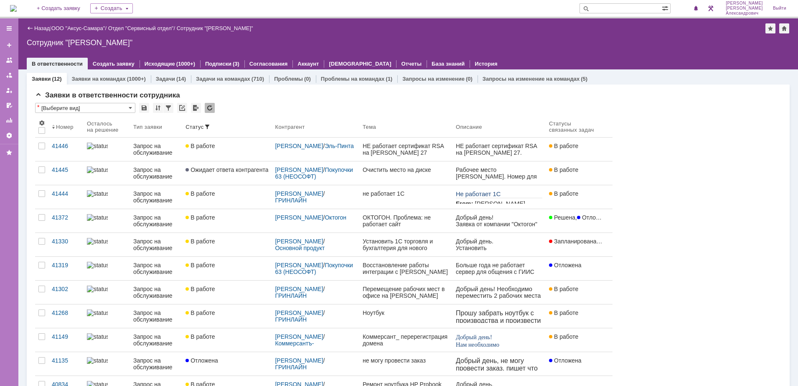
click at [15, 8] on img at bounding box center [13, 8] width 7 height 7
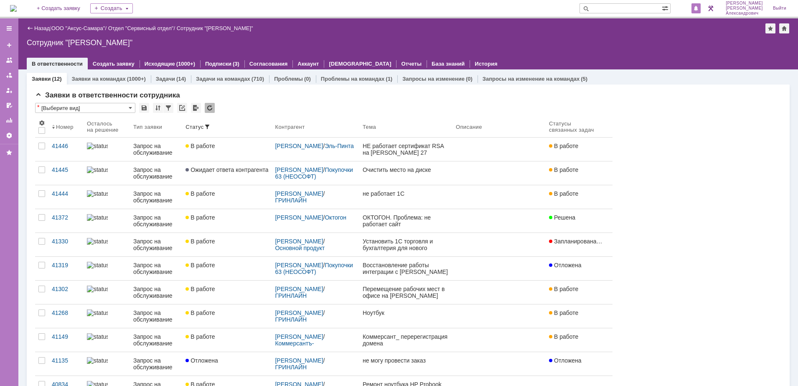
click at [698, 10] on span at bounding box center [696, 8] width 6 height 7
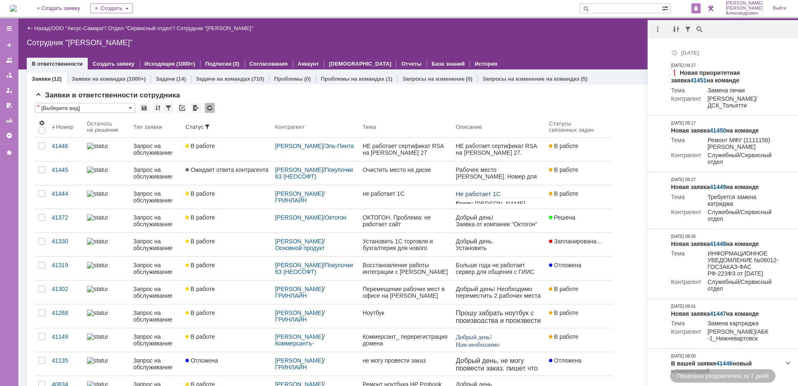
click at [593, 36] on div "Назад | ООО "Аксус-Самара" / Отдел "Сервисный отдел" / Сотрудник "[PERSON_NAME]…" at bounding box center [408, 43] width 780 height 51
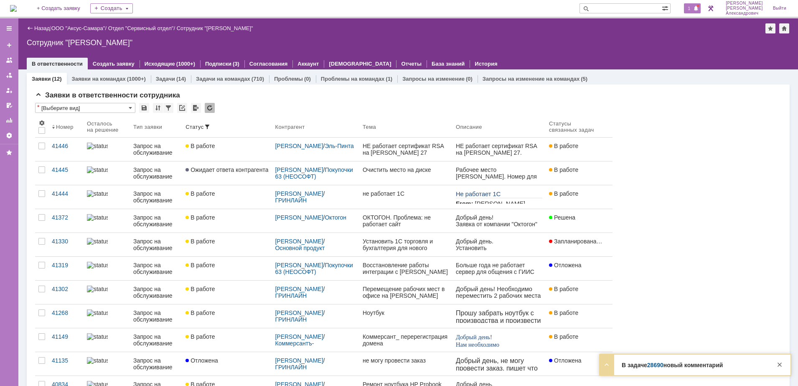
click at [697, 8] on div "1" at bounding box center [692, 8] width 17 height 10
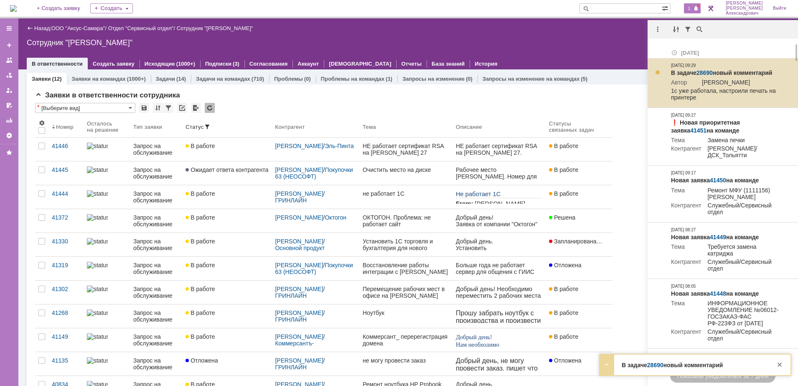
click at [705, 71] on link "28690" at bounding box center [705, 72] width 16 height 7
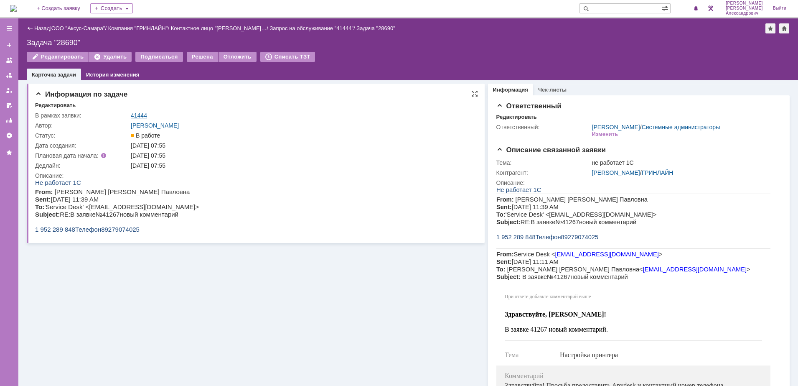
click at [135, 113] on link "41444" at bounding box center [139, 115] width 16 height 7
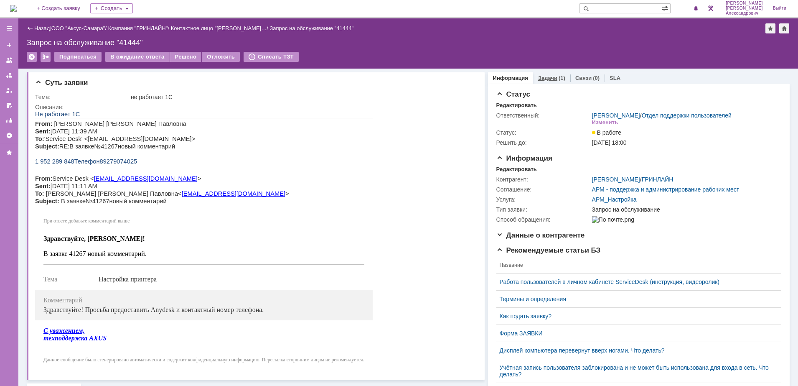
click at [545, 79] on link "Задачи" at bounding box center [547, 78] width 19 height 6
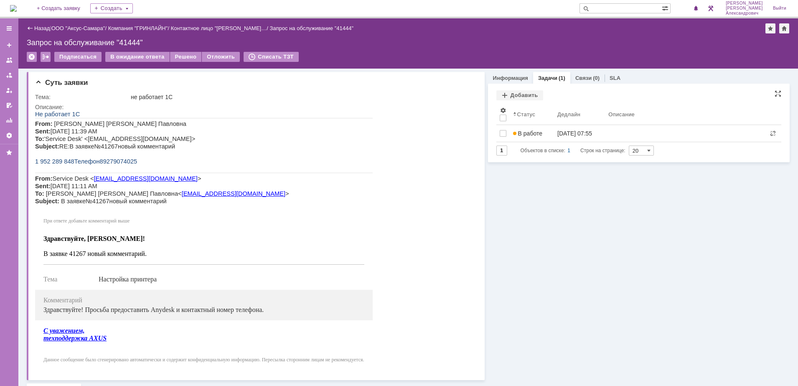
click at [538, 130] on div "В работе" at bounding box center [532, 133] width 38 height 7
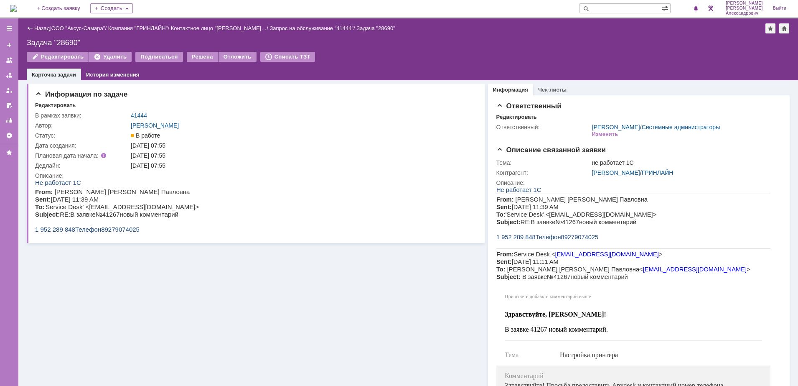
click at [17, 12] on img at bounding box center [13, 8] width 7 height 7
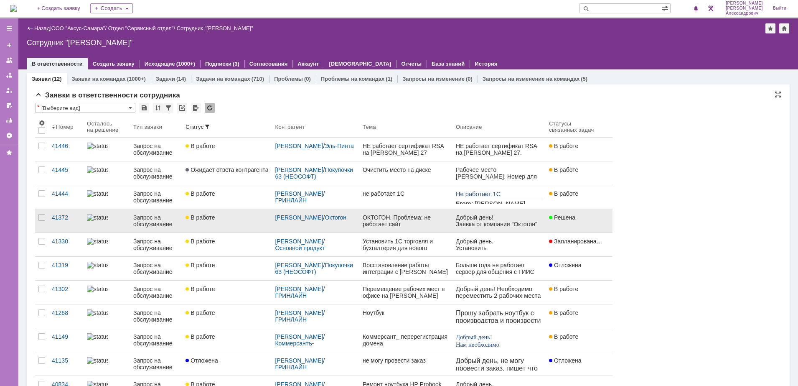
click at [411, 220] on div "ОКТОГОН. Проблема: не работает сайт" at bounding box center [406, 220] width 87 height 13
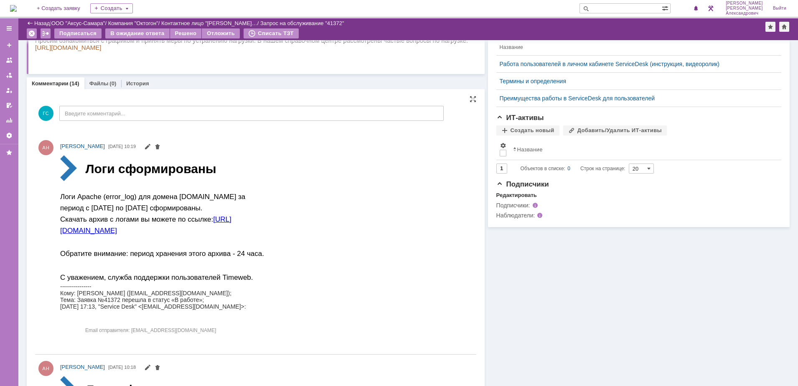
scroll to position [189, 0]
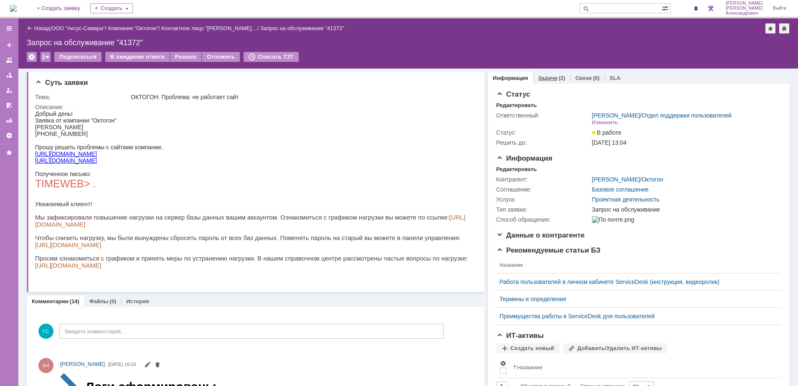
click at [543, 77] on link "Задачи" at bounding box center [547, 78] width 19 height 6
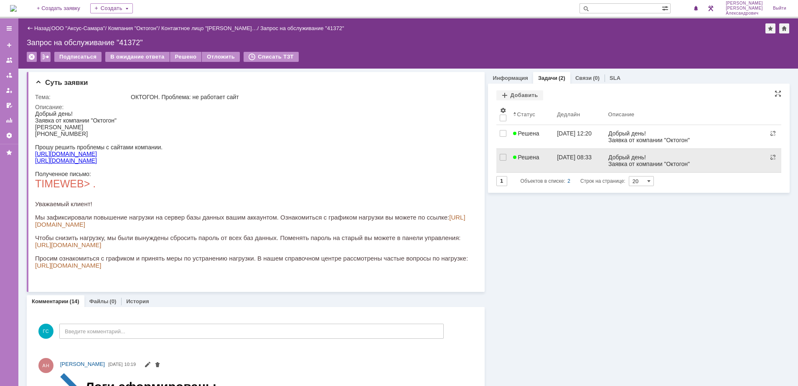
click at [619, 170] on link at bounding box center [686, 160] width 163 height 23
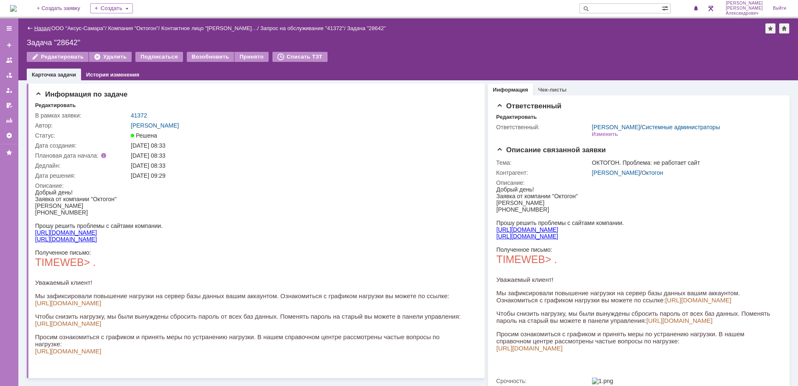
click at [41, 25] on link "Назад" at bounding box center [41, 28] width 15 height 6
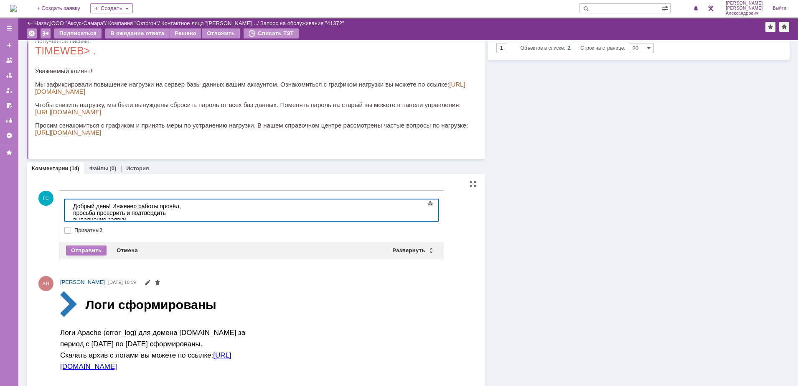
click at [192, 223] on div "По информации от инженера: восстановили пароли к баз" at bounding box center [132, 229] width 119 height 13
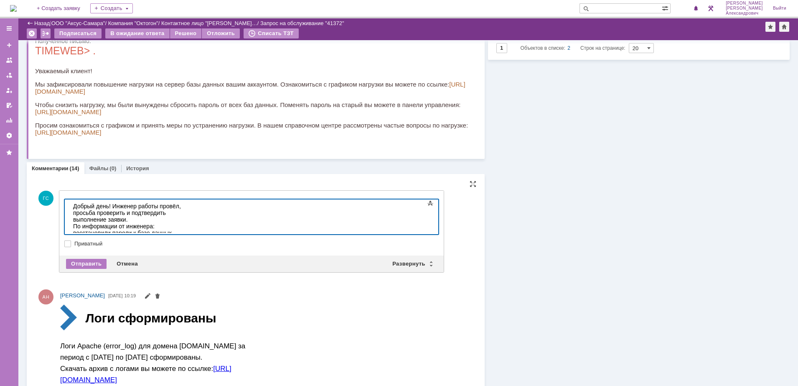
click at [192, 227] on div "По информации от инженера: восстановили пароли к базе данных, провели анализ в …" at bounding box center [132, 253] width 119 height 60
drag, startPoint x: 371, startPoint y: 227, endPoint x: 133, endPoint y: 390, distance: 287.9
click at [70, 199] on html "Добрый день! Инженер работы провёл, просьба проверить и подтвердить выполнение …" at bounding box center [132, 246] width 125 height 94
copy body "Добрый день! Инженер работы провёл, просьба проверить и подтвердить выполнение …"
click at [192, 226] on div "По информации от инженера: восстановили пароли к базе данных, провели анализ в …" at bounding box center [132, 256] width 119 height 67
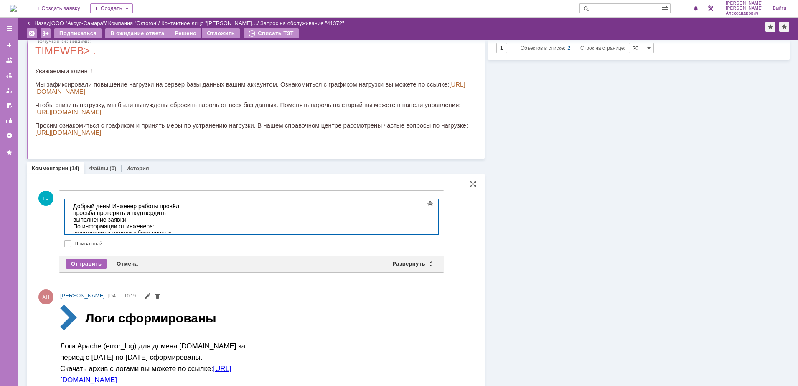
click at [85, 262] on div "Отправить" at bounding box center [86, 264] width 41 height 10
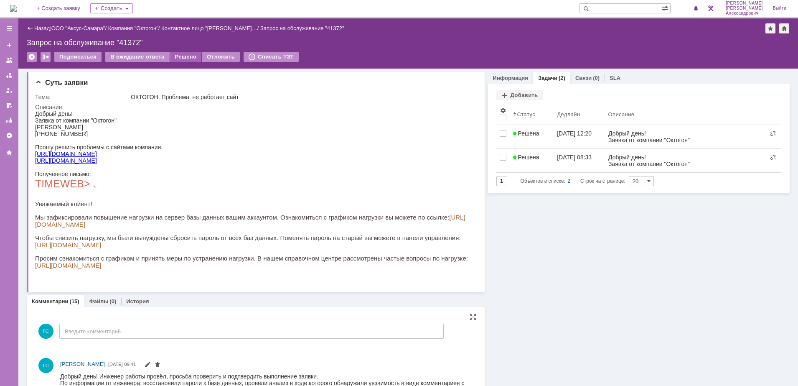
click at [181, 56] on div "Решено" at bounding box center [186, 57] width 32 height 10
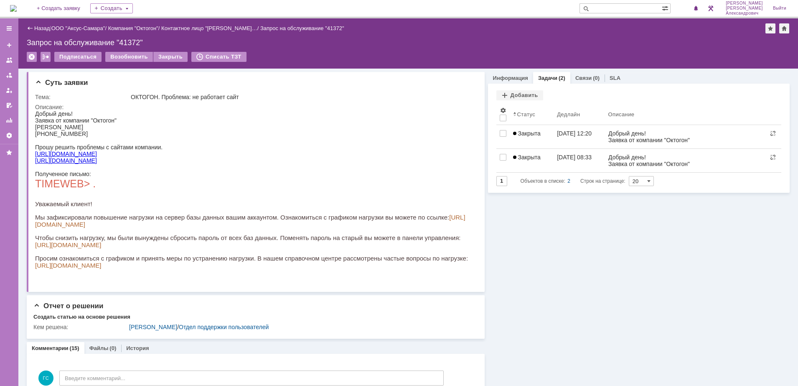
click at [14, 5] on img at bounding box center [13, 8] width 7 height 7
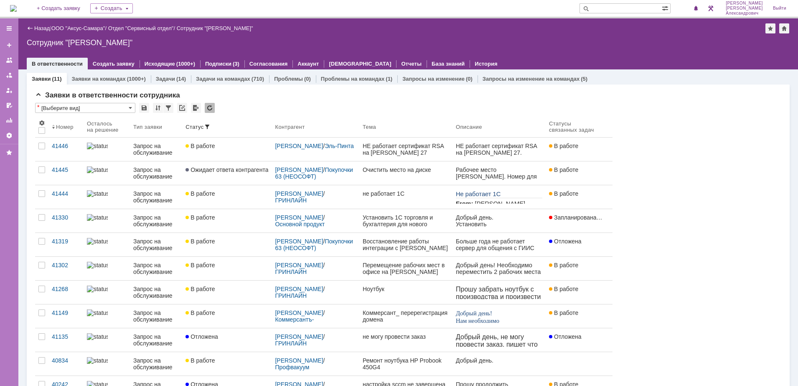
click at [17, 10] on img at bounding box center [13, 8] width 7 height 7
click at [17, 12] on img at bounding box center [13, 8] width 7 height 7
click at [10, 8] on img at bounding box center [13, 8] width 7 height 7
click at [11, 5] on img at bounding box center [13, 8] width 7 height 7
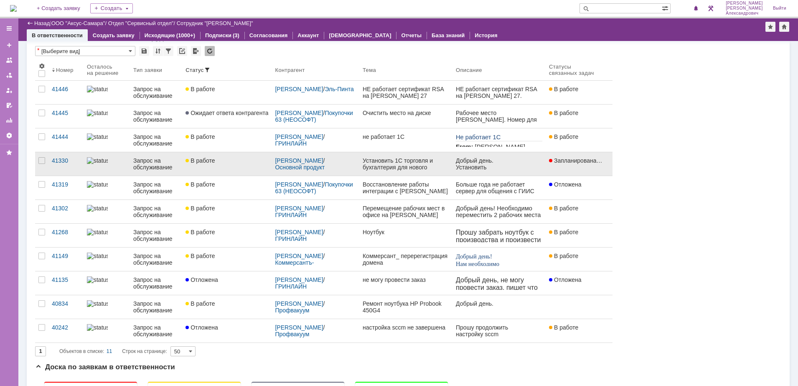
scroll to position [1, 0]
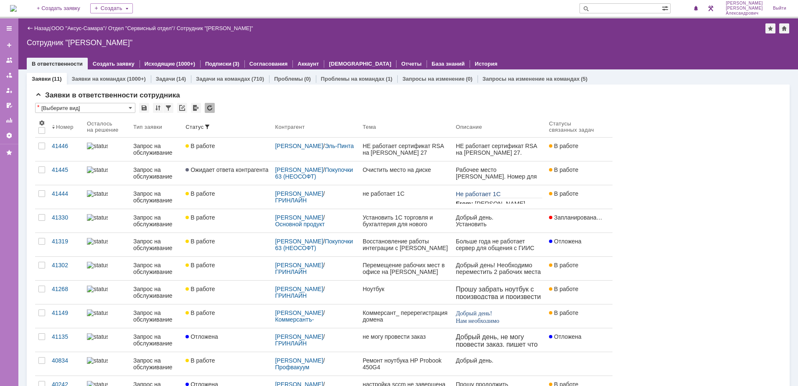
click at [17, 6] on img at bounding box center [13, 8] width 7 height 7
click at [16, 9] on img at bounding box center [13, 8] width 7 height 7
click at [17, 6] on img at bounding box center [13, 8] width 7 height 7
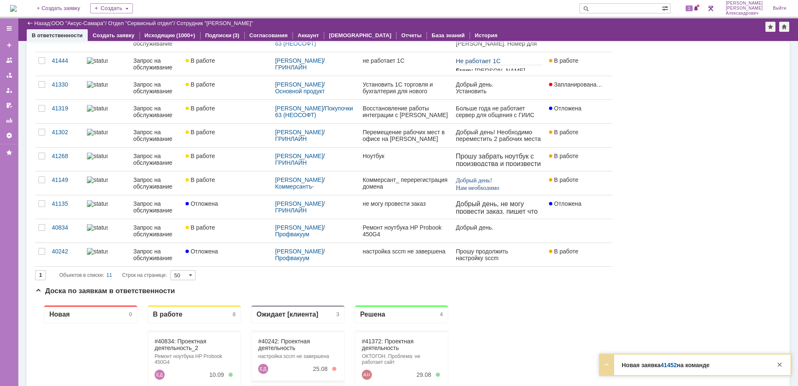
click at [699, 1] on div "1" at bounding box center [688, 8] width 25 height 17
click at [696, 5] on div "1" at bounding box center [692, 8] width 17 height 10
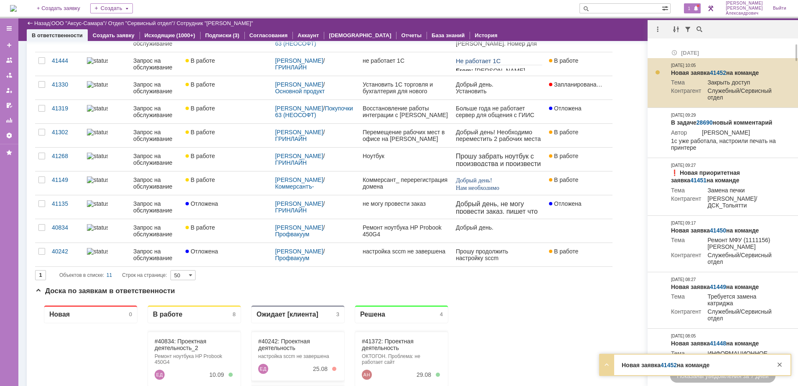
click at [719, 70] on link "41452" at bounding box center [718, 72] width 16 height 7
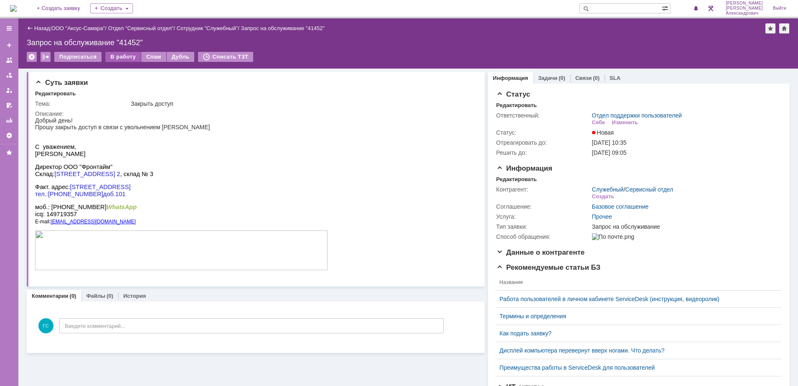
click at [113, 59] on div "В работу" at bounding box center [123, 57] width 36 height 10
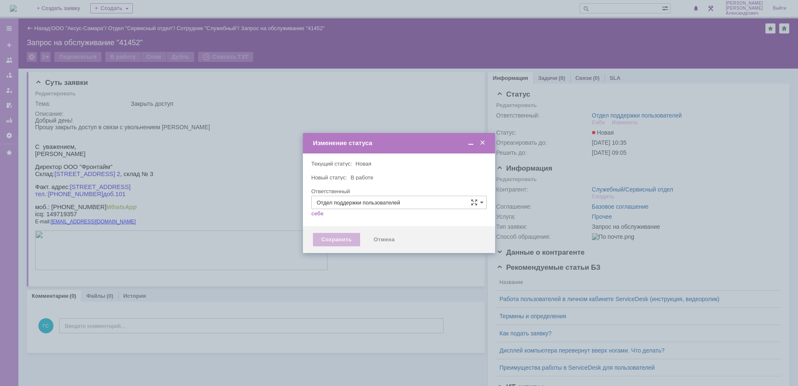
type input "[PERSON_NAME]"
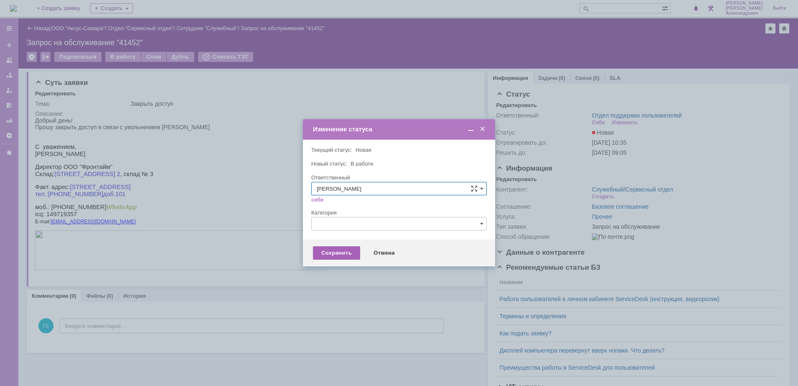
click at [341, 255] on div "Сохранить" at bounding box center [336, 252] width 47 height 13
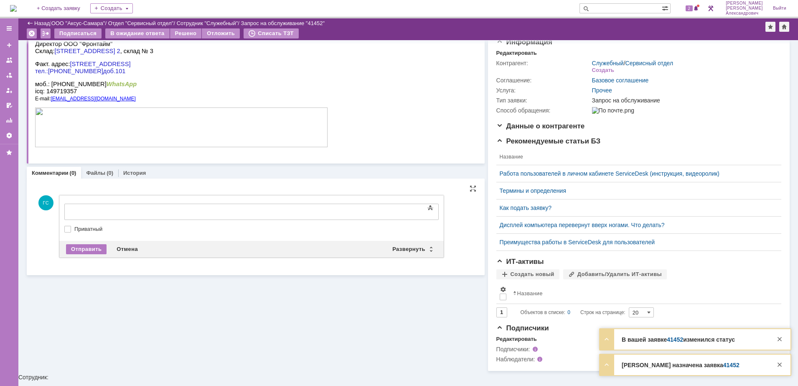
drag, startPoint x: 215, startPoint y: 414, endPoint x: 230, endPoint y: 404, distance: 18.1
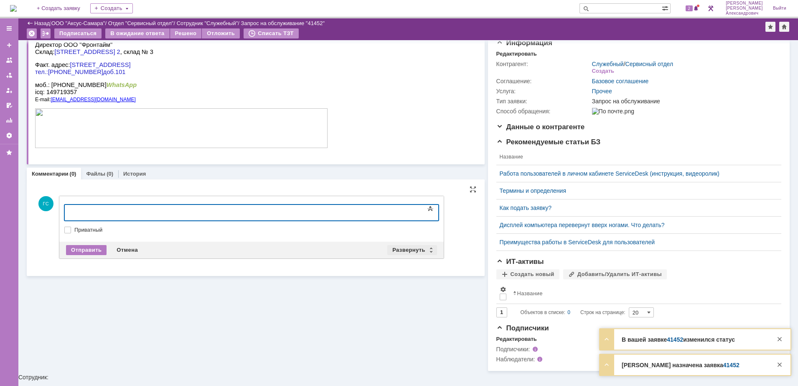
click at [402, 248] on div "Развернуть" at bounding box center [412, 250] width 50 height 10
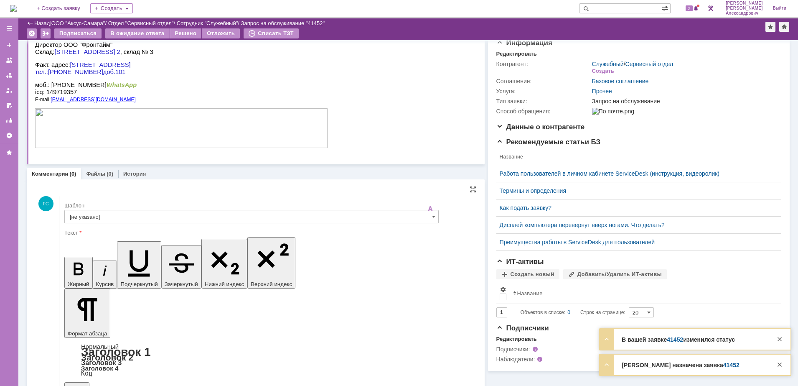
click at [227, 224] on div at bounding box center [251, 226] width 375 height 6
click at [152, 215] on input "[не указано]" at bounding box center [251, 216] width 375 height 13
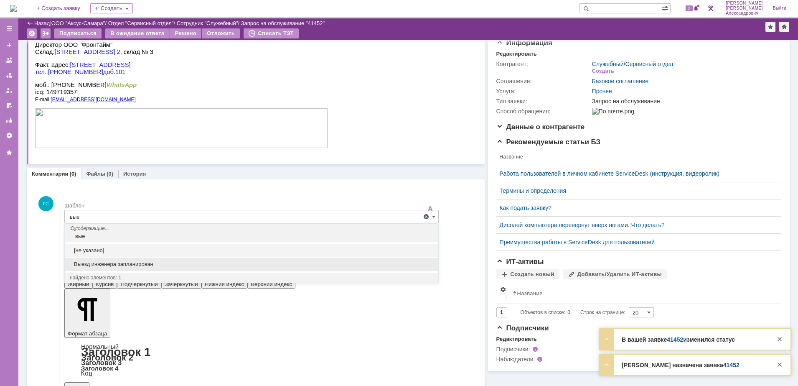
click at [130, 262] on span "Выезд инженера запланирован" at bounding box center [252, 264] width 364 height 7
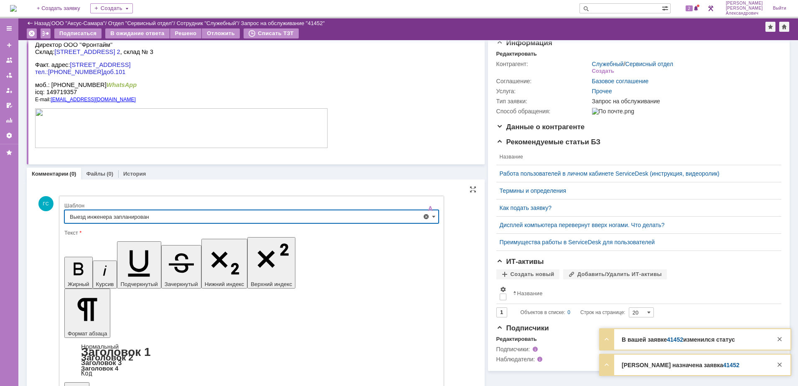
type input "Выезд инженера запланирован"
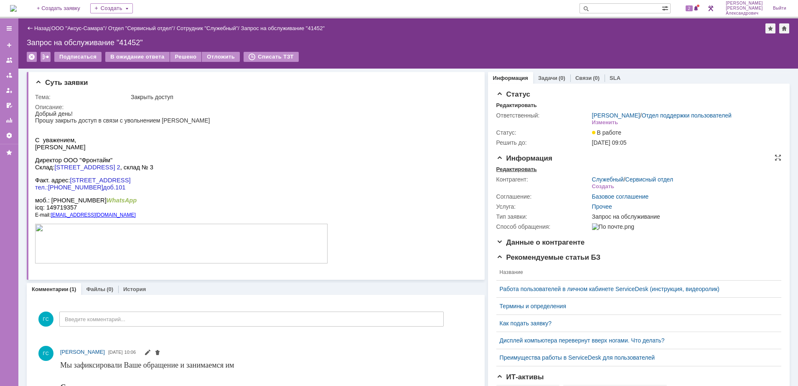
click at [525, 173] on div "Редактировать" at bounding box center [517, 169] width 41 height 7
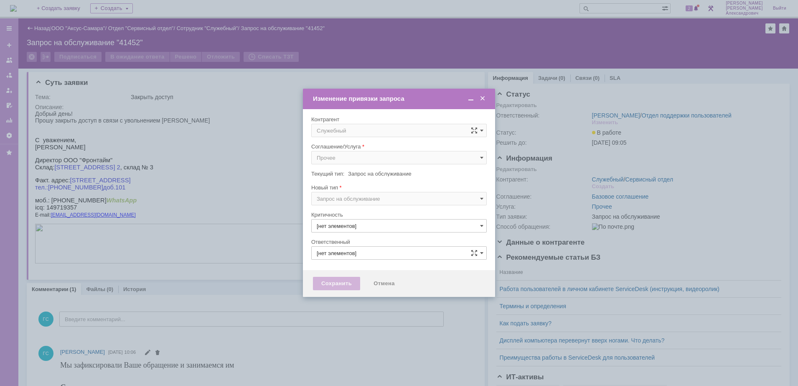
type input "[PERSON_NAME]"
type input "3. Низкая"
type input "[не указано]"
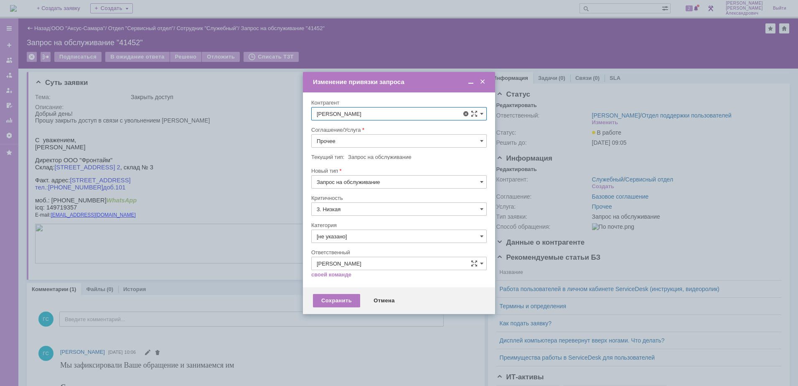
scroll to position [52, 0]
click at [384, 236] on div "[PERSON_NAME]" at bounding box center [409, 234] width 145 height 7
type input "[PERSON_NAME]"
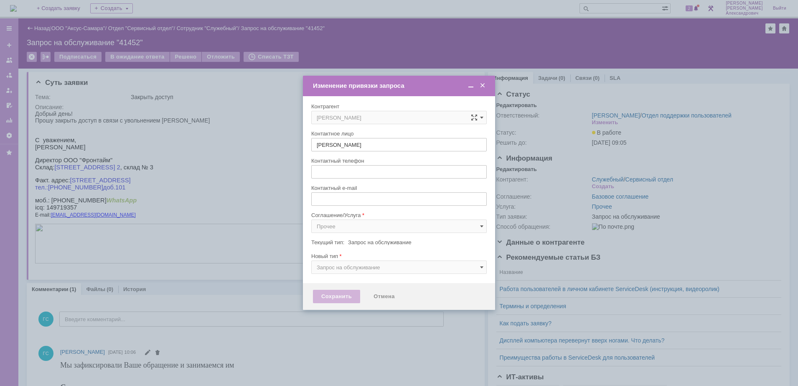
type input "[EMAIL_ADDRESS][DOMAIN_NAME]"
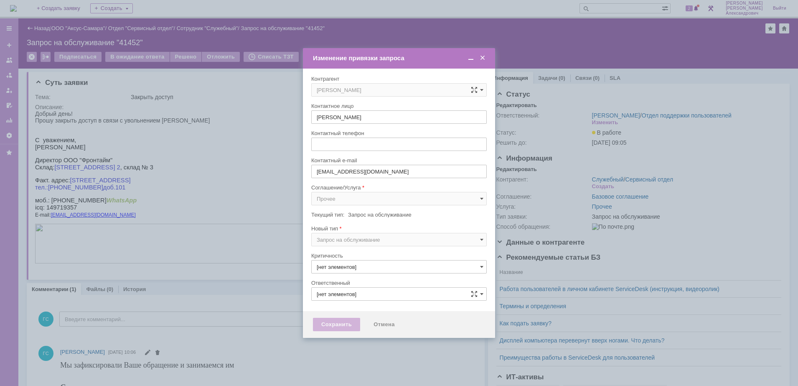
type input "[PERSON_NAME]"
type input "3. Низкая"
type input "[не указано]"
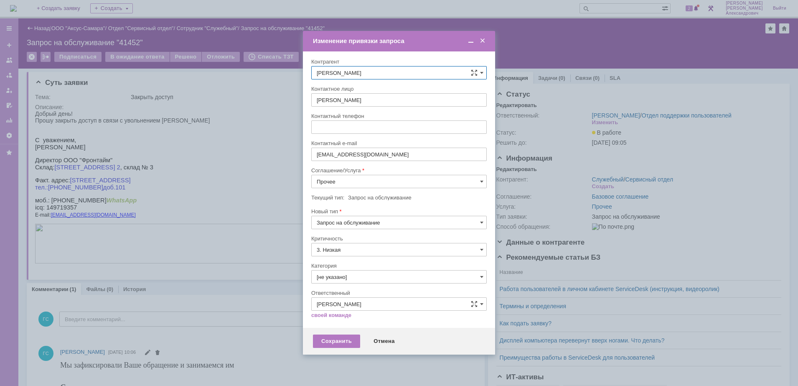
click at [396, 182] on input "Прочее" at bounding box center [399, 181] width 176 height 13
click at [379, 263] on span "АРМ_Настройка" at bounding box center [399, 263] width 165 height 7
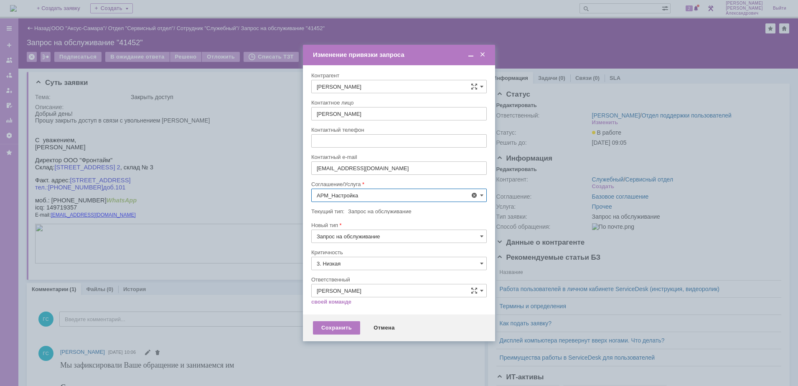
type input "АРМ_Настройка"
click at [367, 260] on input "3. Низкая" at bounding box center [399, 263] width 176 height 13
click at [363, 277] on span "[не указано]" at bounding box center [399, 278] width 165 height 7
type input "[не указано]"
click at [337, 326] on div "Сохранить" at bounding box center [336, 327] width 47 height 13
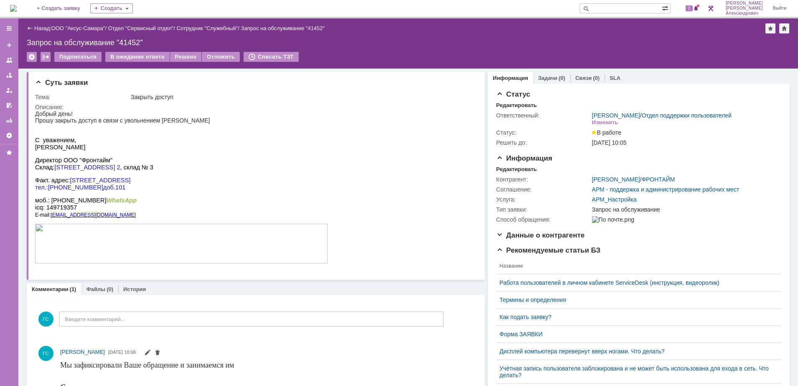
drag, startPoint x: 35, startPoint y: 122, endPoint x: 259, endPoint y: 191, distance: 233.9
click at [259, 191] on body "Добрый день! Прошу закрыть доступ в связи с увольнением [PERSON_NAME] уважением…" at bounding box center [181, 187] width 293 height 154
copy body "Прошу закрыть доступ в связи с увольнением [PERSON_NAME] уважением, [PERSON_NAM…"
click at [546, 77] on link "Задачи" at bounding box center [547, 78] width 19 height 6
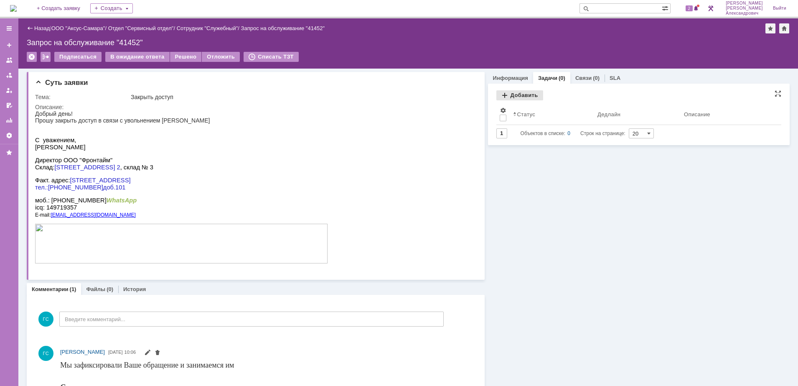
click at [518, 94] on div "Добавить" at bounding box center [520, 95] width 47 height 10
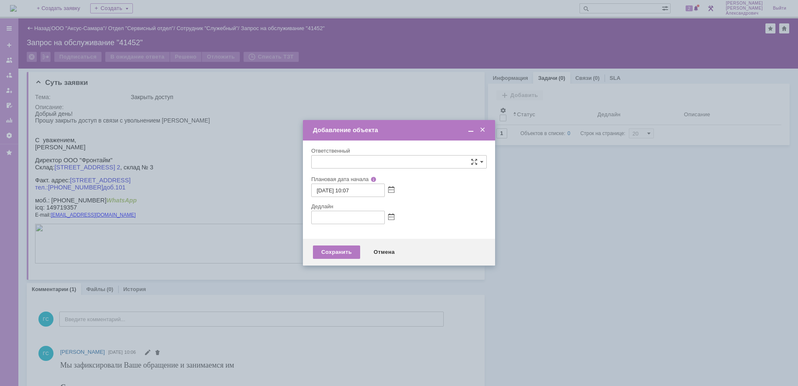
type input "[не указано]"
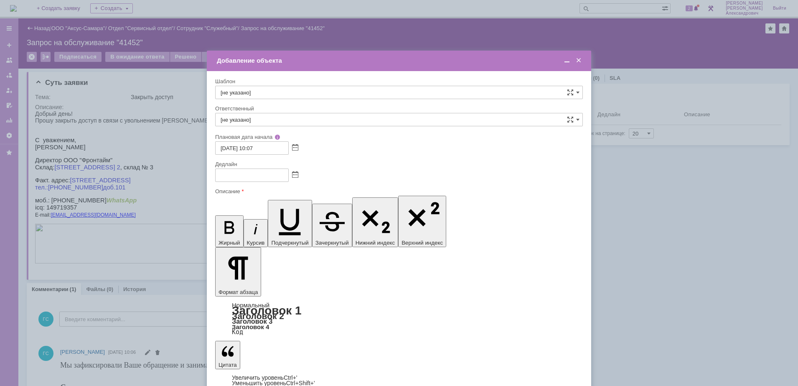
click at [293, 178] on div at bounding box center [399, 174] width 368 height 13
click at [296, 174] on span at bounding box center [295, 175] width 6 height 7
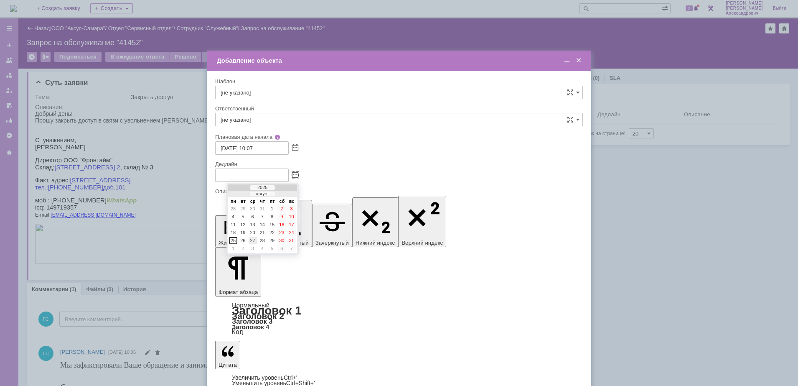
click at [255, 240] on div "27" at bounding box center [253, 240] width 8 height 7
type input "[DATE] 10:07"
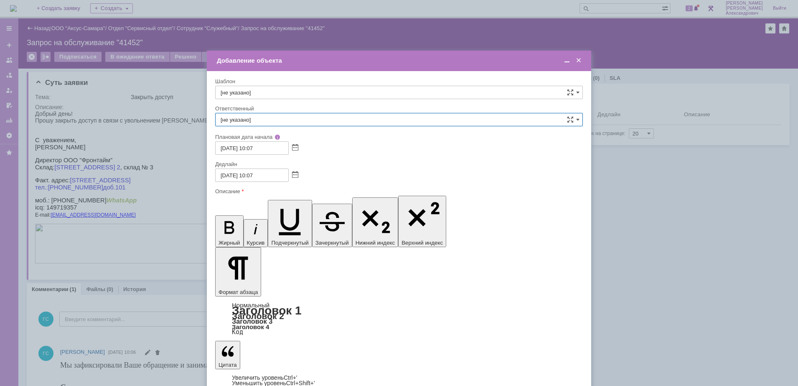
click at [281, 115] on input "[не указано]" at bounding box center [399, 119] width 368 height 13
click at [353, 120] on input "[PERSON_NAME]" at bounding box center [399, 119] width 368 height 13
drag, startPoint x: 439, startPoint y: 170, endPoint x: 448, endPoint y: 165, distance: 10.7
click at [441, 170] on div "[DATE] 10:07" at bounding box center [399, 174] width 368 height 13
type input "[не указано]"
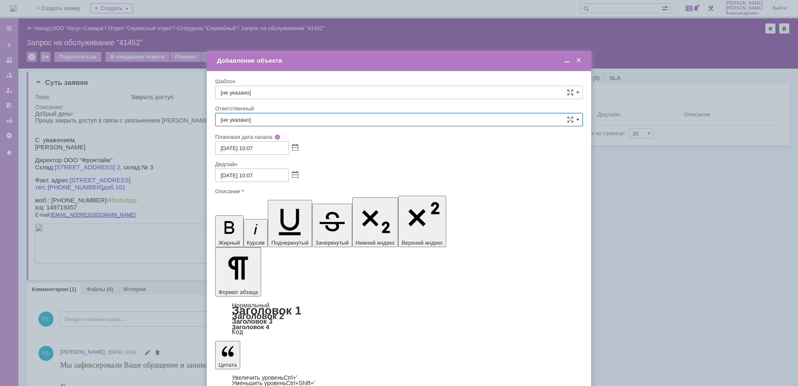
click at [557, 116] on input "[не указано]" at bounding box center [399, 119] width 368 height 13
type input "р"
click at [304, 167] on span "[PERSON_NAME]" at bounding box center [399, 166] width 357 height 7
type input "[PERSON_NAME]"
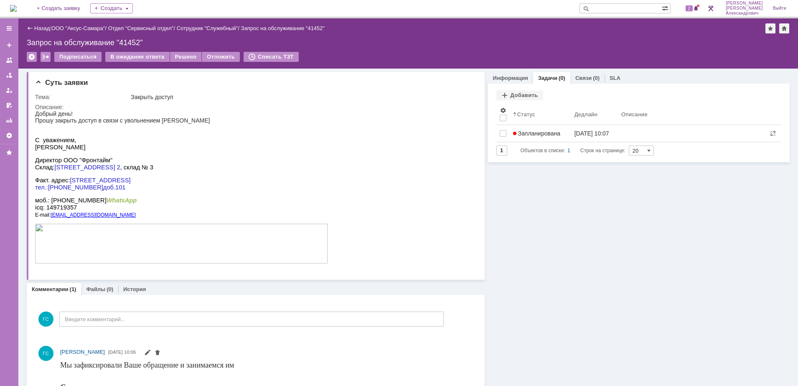
scroll to position [0, 0]
click at [688, 3] on div "2" at bounding box center [692, 8] width 17 height 10
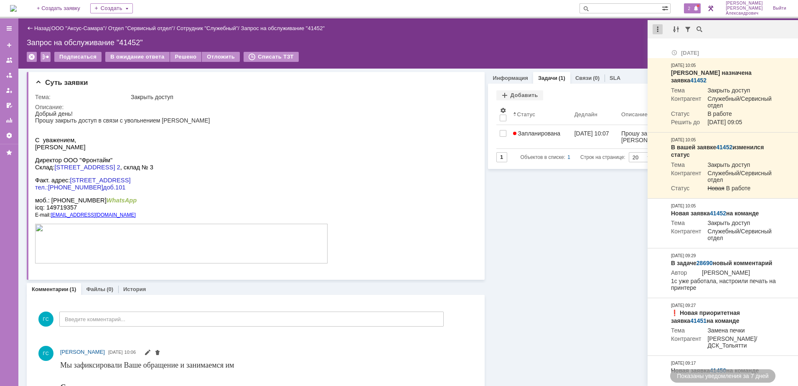
click at [655, 33] on div at bounding box center [658, 29] width 10 height 10
click at [666, 43] on div "Отметить уведомления прочитанными" at bounding box center [716, 51] width 122 height 18
click at [667, 48] on div "Отметить уведомления прочитанными" at bounding box center [716, 51] width 112 height 6
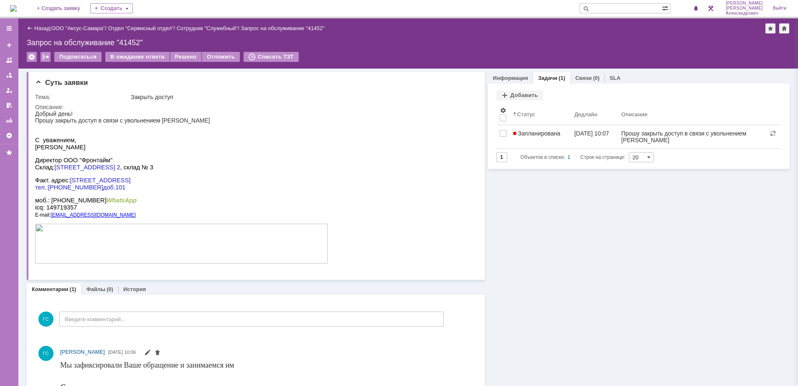
click at [535, 29] on div "Назад | ООО "Аксус-Самара" / Отдел "Сервисный отдел" / Сотрудник "Служебный" / …" at bounding box center [408, 28] width 763 height 10
click at [17, 5] on img at bounding box center [13, 8] width 7 height 7
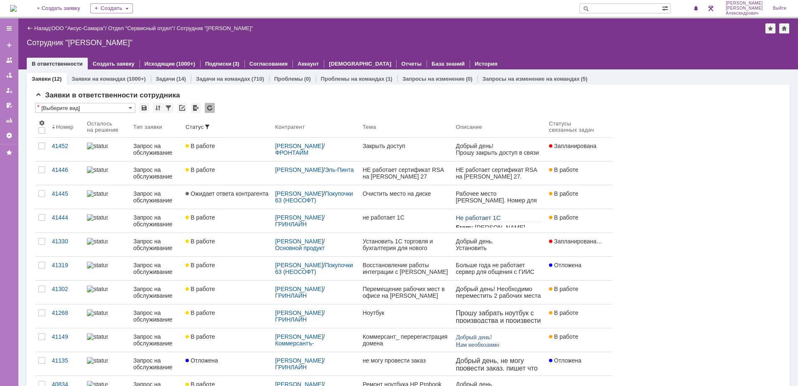
click at [9, 8] on div "На домашнюю + Создать заявку Создать [PERSON_NAME]" at bounding box center [399, 9] width 798 height 18
click at [13, 10] on img at bounding box center [13, 8] width 7 height 7
click at [17, 8] on img at bounding box center [13, 8] width 7 height 7
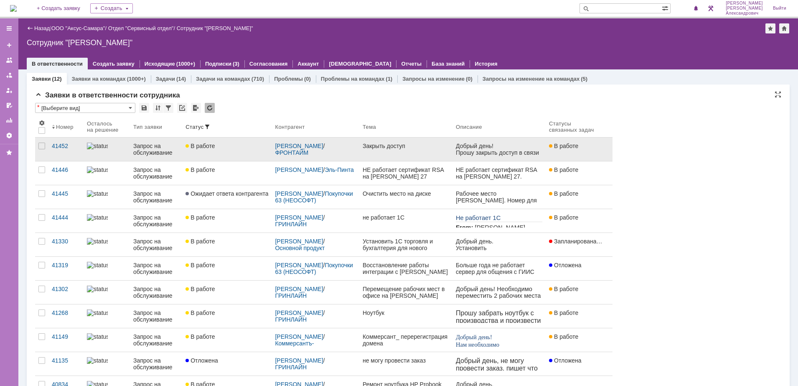
click at [395, 151] on link "Закрыть доступ" at bounding box center [405, 149] width 93 height 23
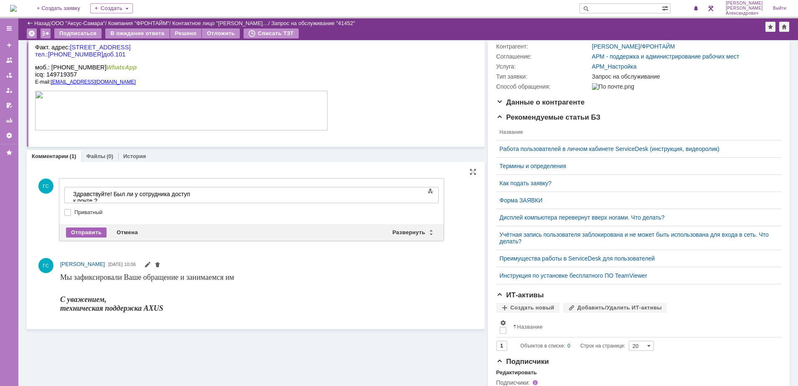
click at [91, 232] on div "Отправить" at bounding box center [86, 232] width 41 height 10
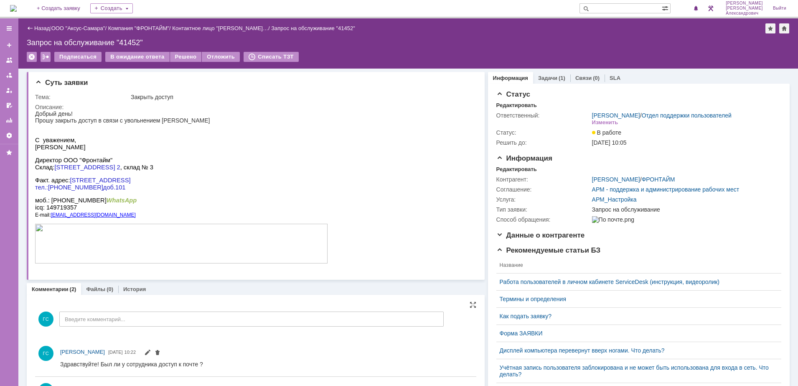
click at [150, 61] on div "В ожидание ответа" at bounding box center [137, 57] width 64 height 10
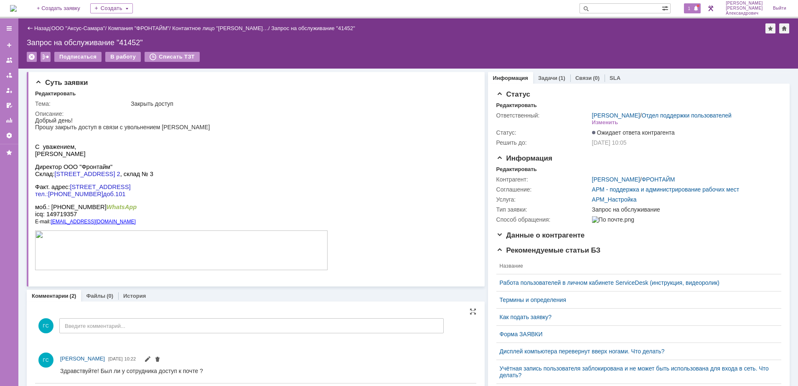
click at [693, 10] on span "1" at bounding box center [690, 8] width 8 height 6
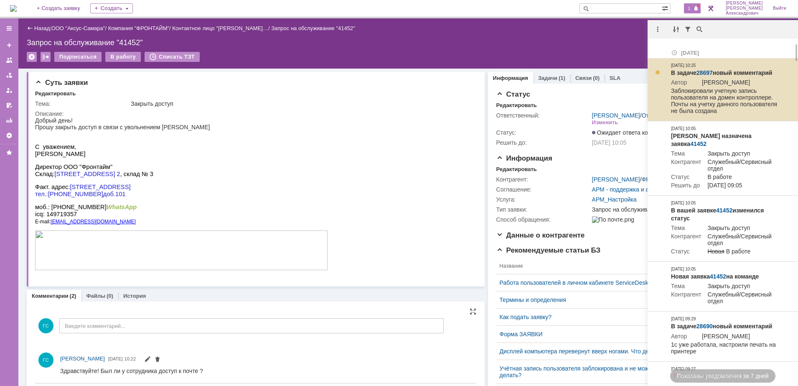
click at [705, 68] on td "В задаче 28697 новый комментарий Автор [PERSON_NAME] [PERSON_NAME] учетную запи…" at bounding box center [725, 89] width 115 height 63
click at [705, 72] on link "28697" at bounding box center [705, 72] width 16 height 7
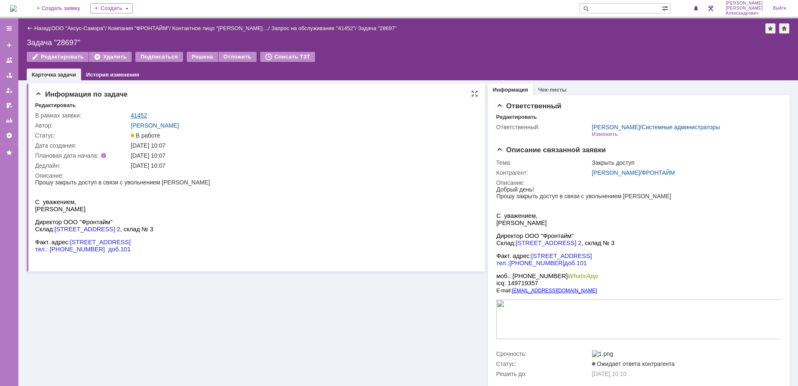
click at [134, 112] on link "41452" at bounding box center [139, 115] width 16 height 7
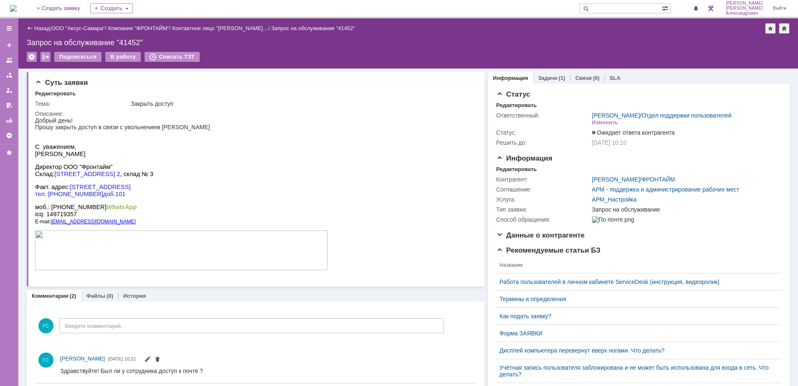
click at [17, 8] on img at bounding box center [13, 8] width 7 height 7
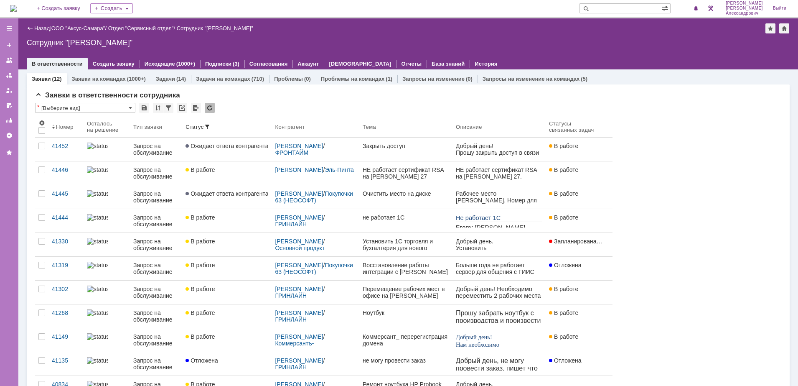
click at [12, 6] on img at bounding box center [13, 8] width 7 height 7
click at [17, 5] on img at bounding box center [13, 8] width 7 height 7
click at [150, 27] on link "Отдел "Сервисный отдел"" at bounding box center [141, 28] width 66 height 6
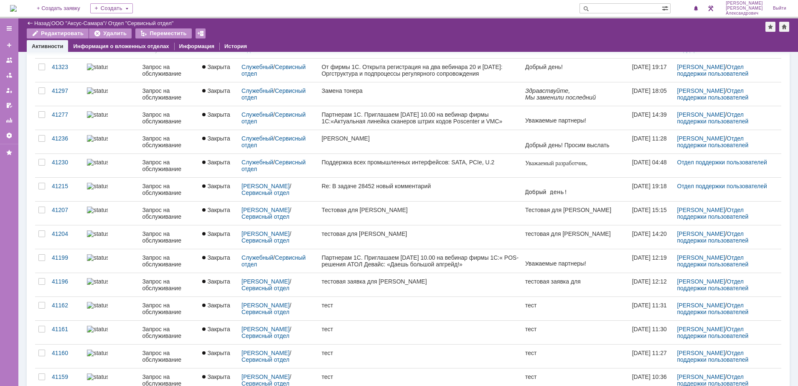
click at [17, 5] on img at bounding box center [13, 8] width 7 height 7
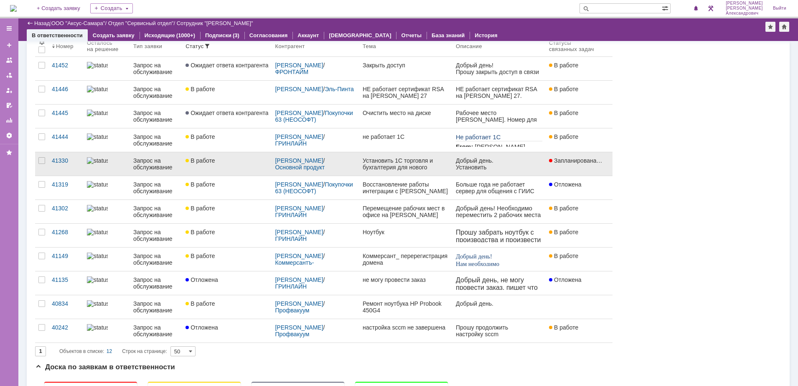
click at [237, 158] on div "В работе" at bounding box center [227, 160] width 83 height 7
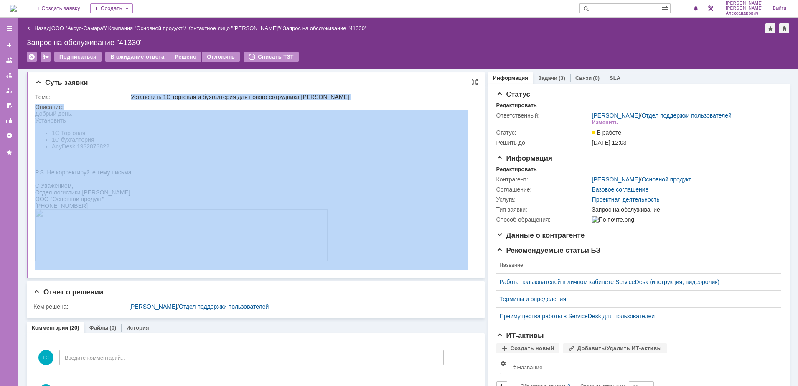
drag, startPoint x: 167, startPoint y: 206, endPoint x: 162, endPoint y: 130, distance: 76.2
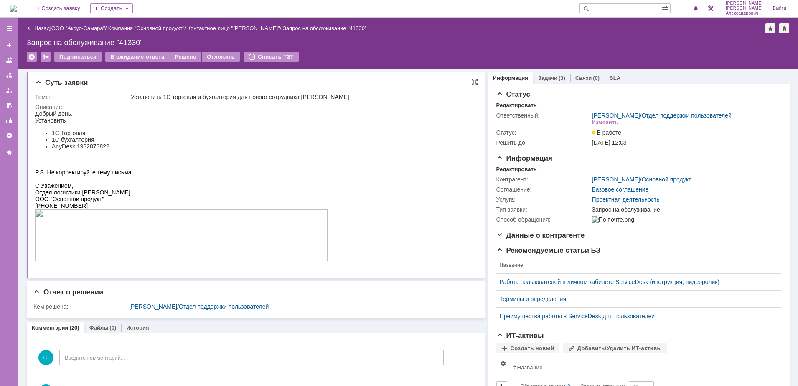
click at [140, 117] on div "Добрый день. Установить" at bounding box center [181, 116] width 293 height 13
drag, startPoint x: 131, startPoint y: 96, endPoint x: 359, endPoint y: 95, distance: 228.6
click at [359, 95] on div "Установить 1С торговля и бухгалтерия для нового сотрудника [PERSON_NAME]" at bounding box center [301, 97] width 341 height 7
click at [17, 8] on img at bounding box center [13, 8] width 7 height 7
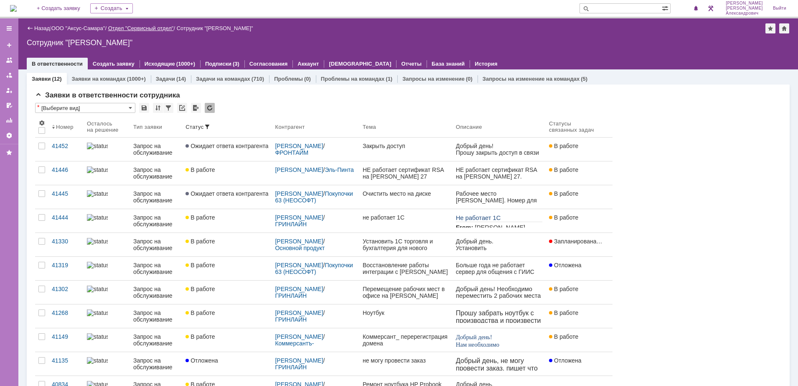
click at [122, 27] on link "Отдел "Сервисный отдел"" at bounding box center [141, 28] width 66 height 6
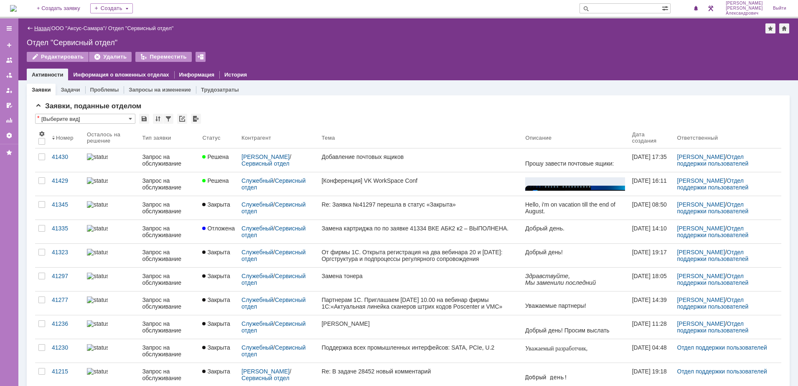
click at [41, 27] on link "Назад" at bounding box center [41, 28] width 15 height 6
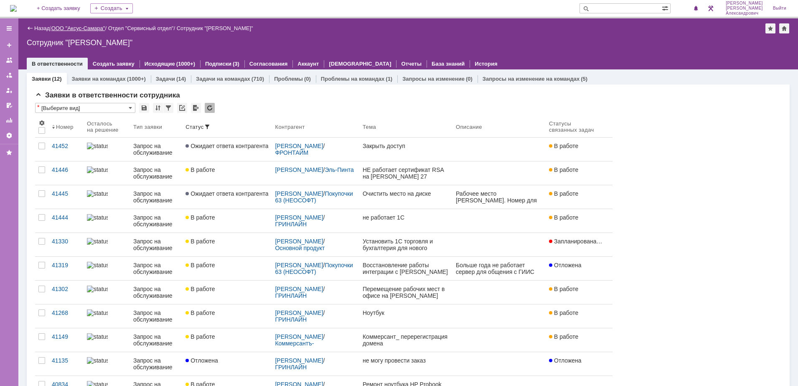
click at [92, 29] on link "ООО "Аксус-Самара"" at bounding box center [78, 28] width 54 height 6
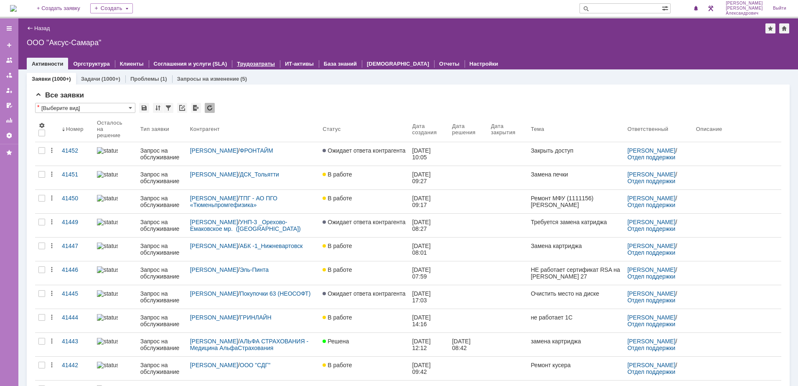
click at [241, 64] on link "Трудозатраты" at bounding box center [256, 64] width 38 height 6
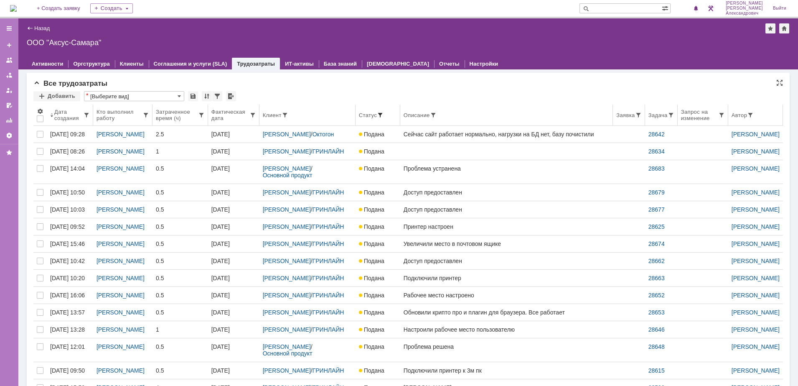
click at [377, 113] on span at bounding box center [380, 115] width 7 height 7
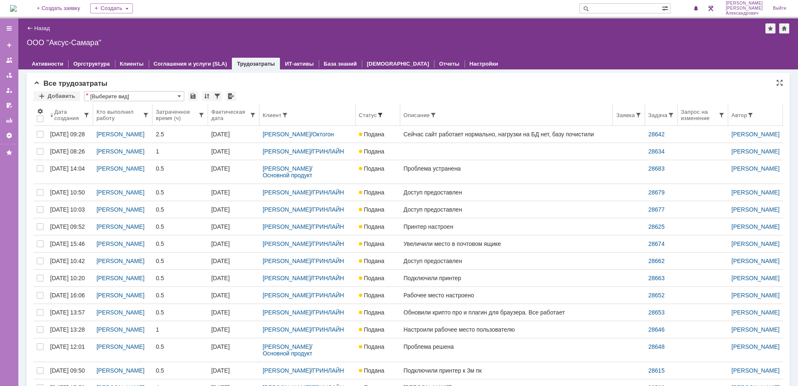
click at [377, 114] on span at bounding box center [380, 115] width 7 height 7
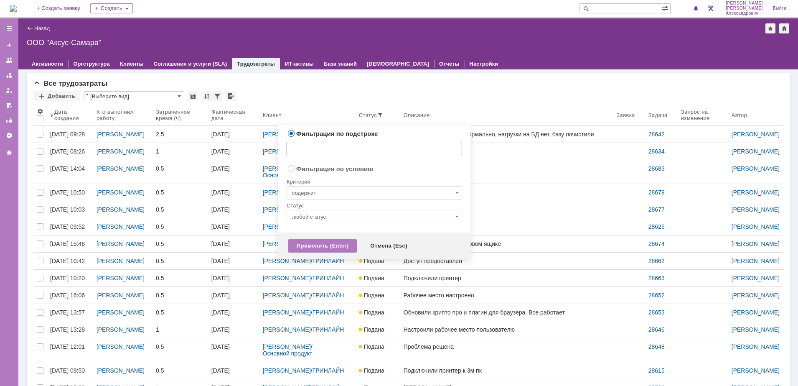
click at [357, 218] on input "любой статус" at bounding box center [375, 216] width 176 height 13
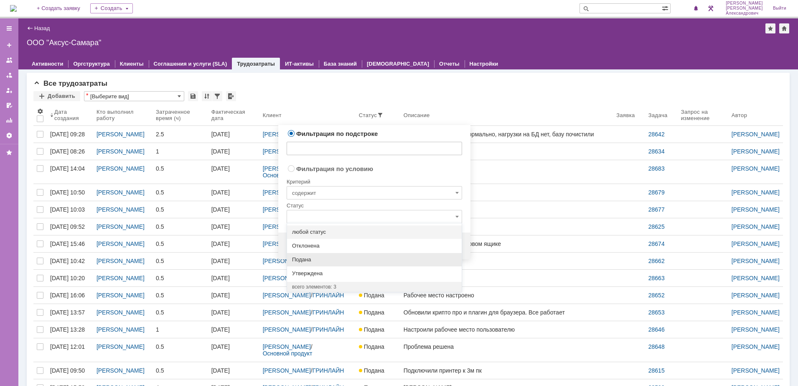
click at [313, 255] on div "Подана" at bounding box center [374, 259] width 175 height 13
radio input "false"
radio input "true"
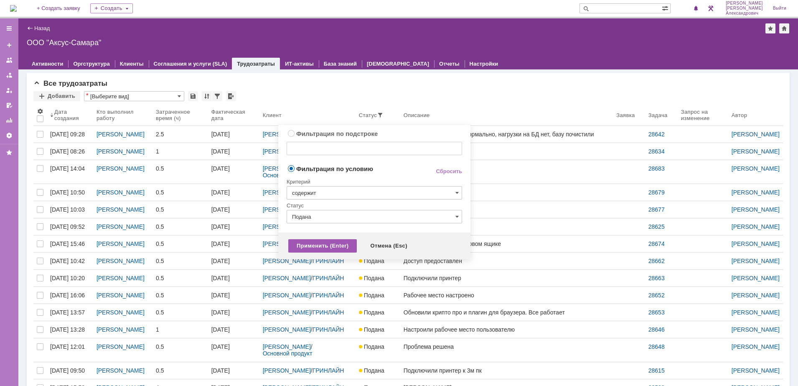
type input "Подана"
click at [318, 248] on div "Применить (Enter)" at bounding box center [322, 245] width 69 height 13
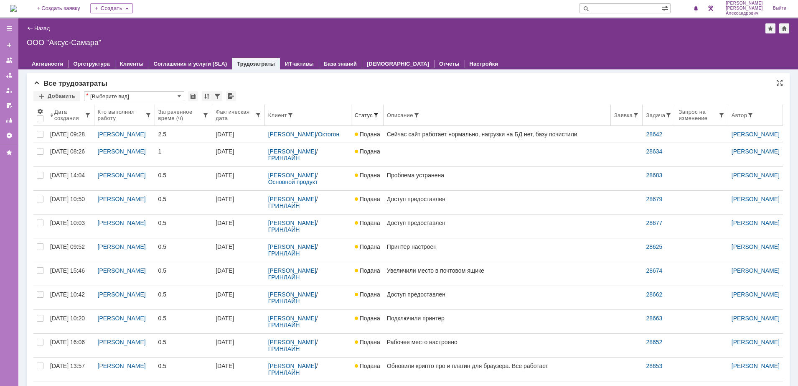
click at [287, 115] on div "Клиент" at bounding box center [277, 115] width 19 height 6
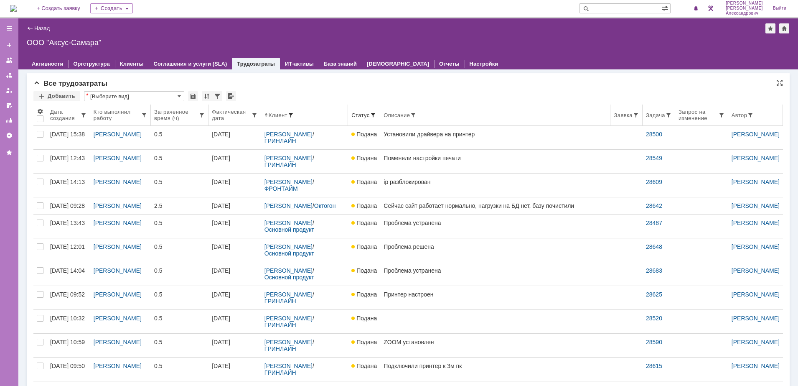
click at [292, 113] on span at bounding box center [291, 115] width 7 height 7
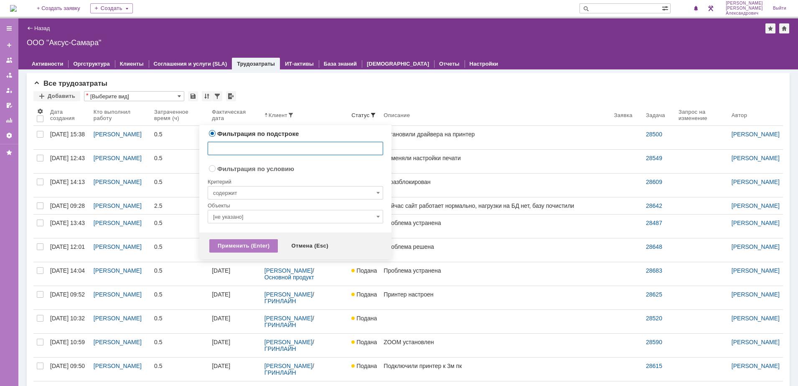
radio input "false"
radio input "true"
click at [276, 213] on input "[не указано]" at bounding box center [296, 216] width 176 height 13
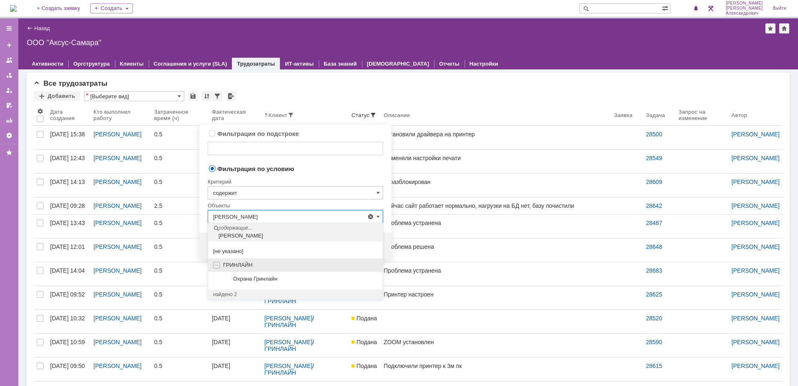
click at [252, 265] on span "ГРИНЛАЙН" at bounding box center [237, 265] width 29 height 6
type input "ГРИНЛАЙН"
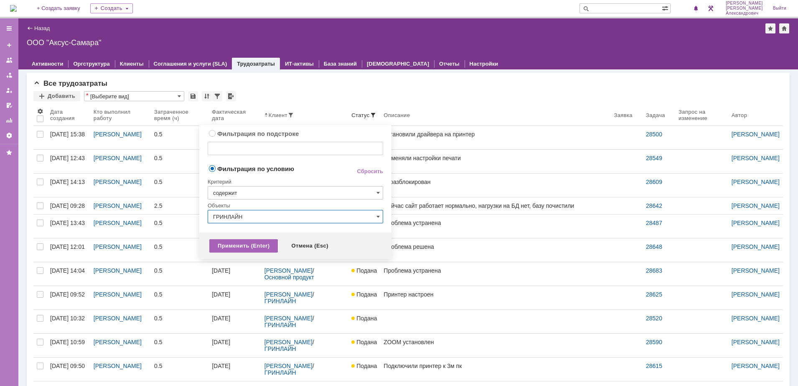
click at [249, 245] on div "Применить (Enter)" at bounding box center [243, 245] width 69 height 13
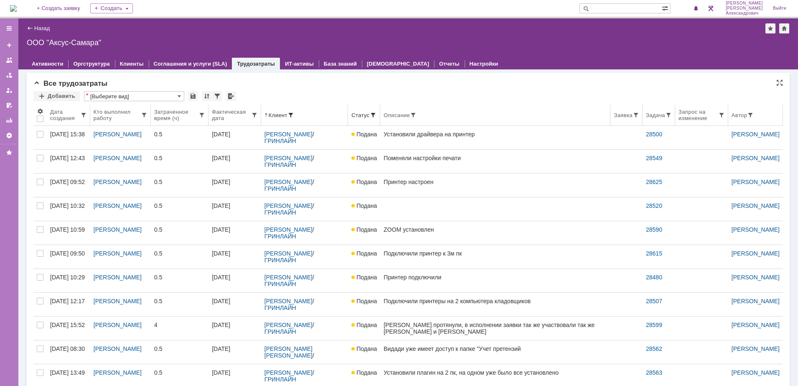
click at [65, 115] on div "Дата создания" at bounding box center [65, 115] width 30 height 13
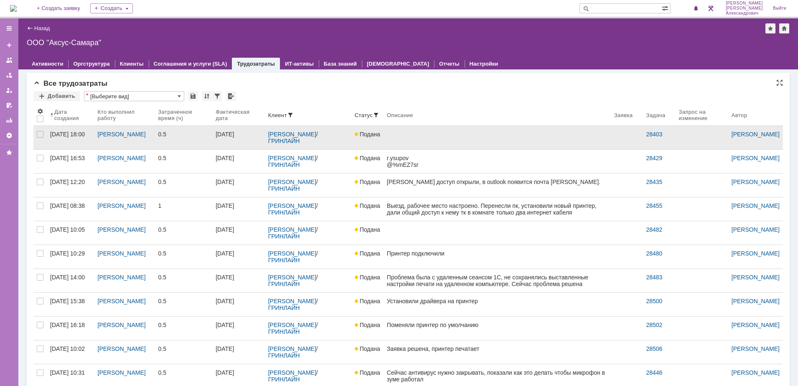
click at [442, 141] on link at bounding box center [497, 137] width 227 height 23
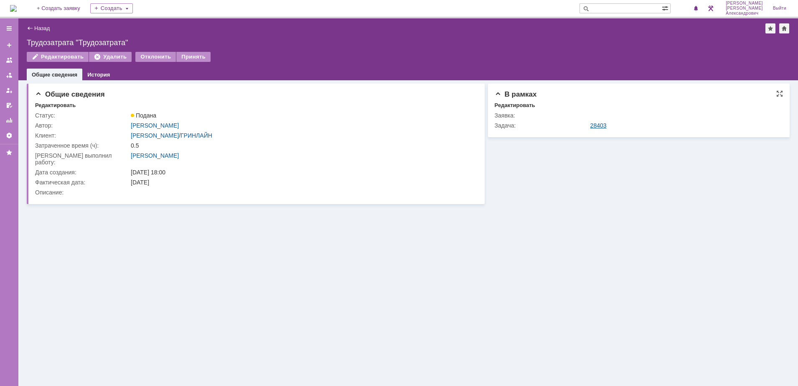
click at [601, 125] on link "28403" at bounding box center [599, 125] width 16 height 7
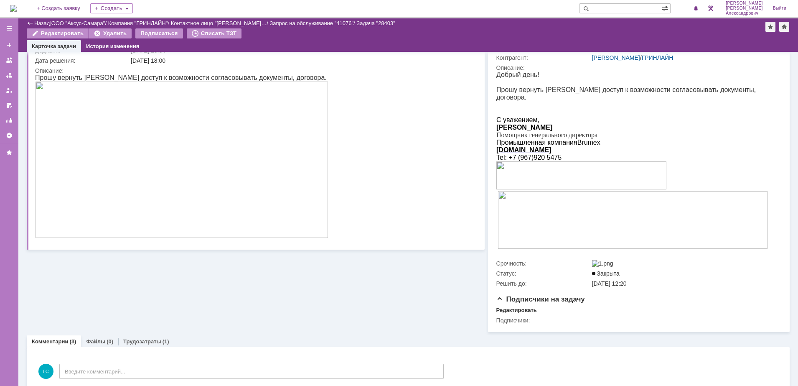
scroll to position [261, 0]
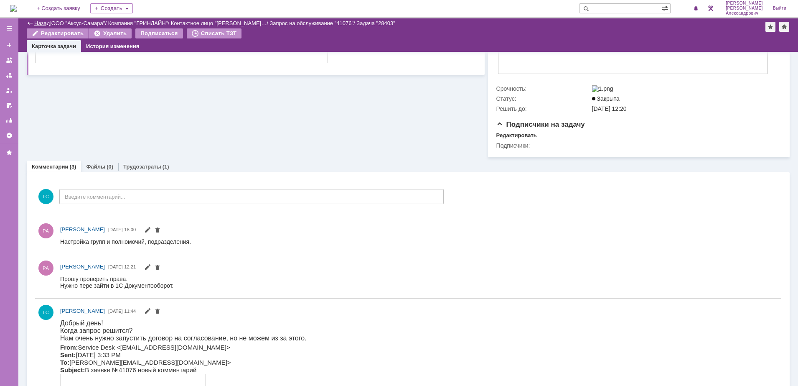
click at [41, 21] on link "Назад" at bounding box center [41, 23] width 15 height 6
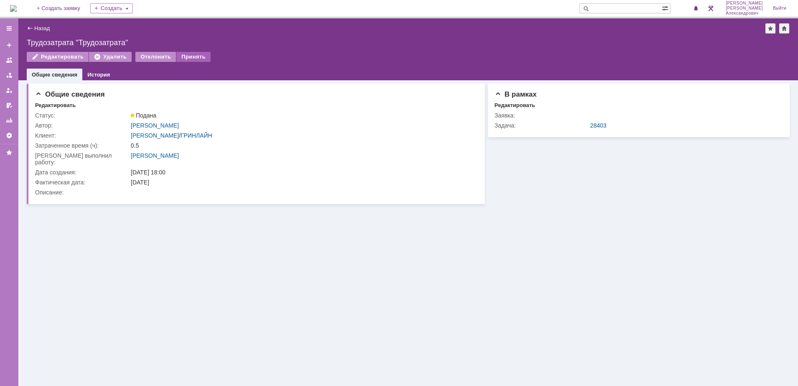
click at [190, 54] on div "Принять" at bounding box center [193, 57] width 34 height 10
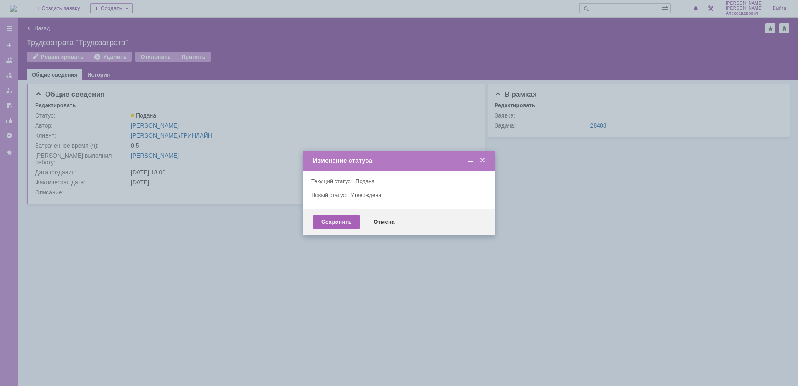
click at [326, 224] on div "Сохранить" at bounding box center [336, 221] width 47 height 13
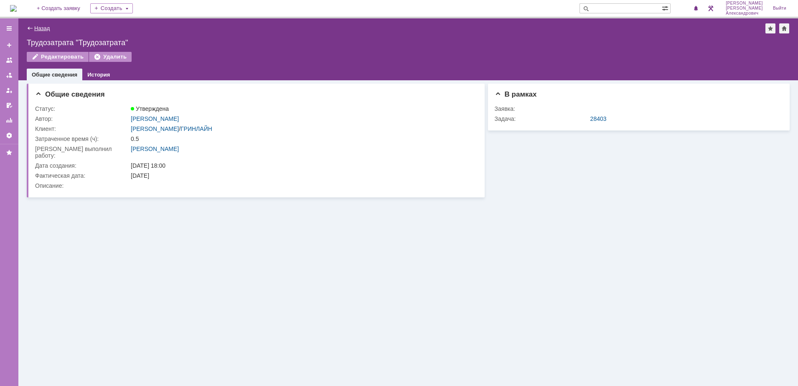
click at [36, 27] on link "Назад" at bounding box center [41, 28] width 15 height 6
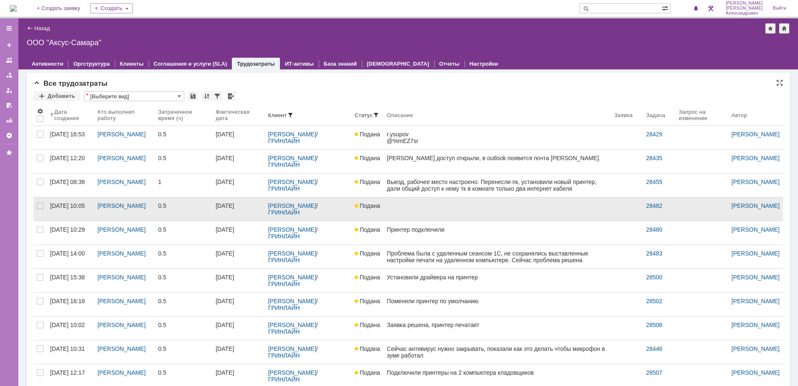
click at [442, 208] on link at bounding box center [497, 208] width 227 height 23
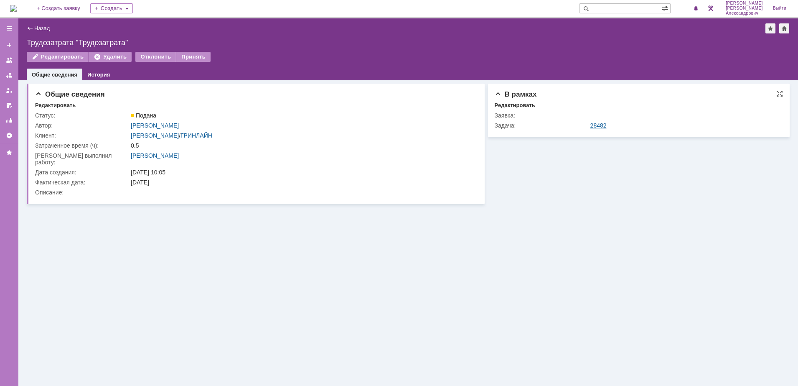
click at [597, 128] on link "28482" at bounding box center [599, 125] width 16 height 7
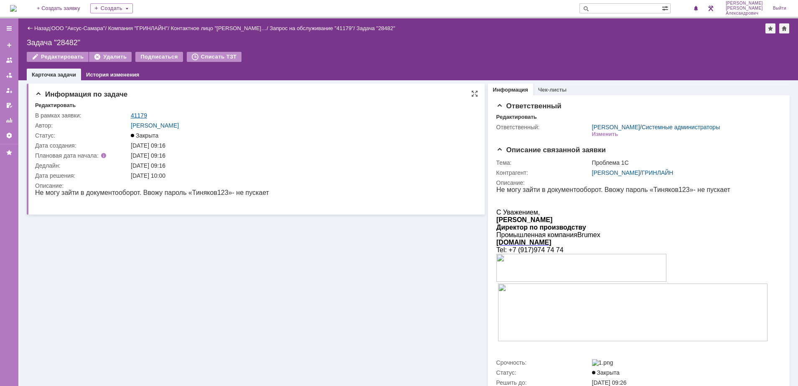
click at [141, 112] on link "41179" at bounding box center [139, 115] width 16 height 7
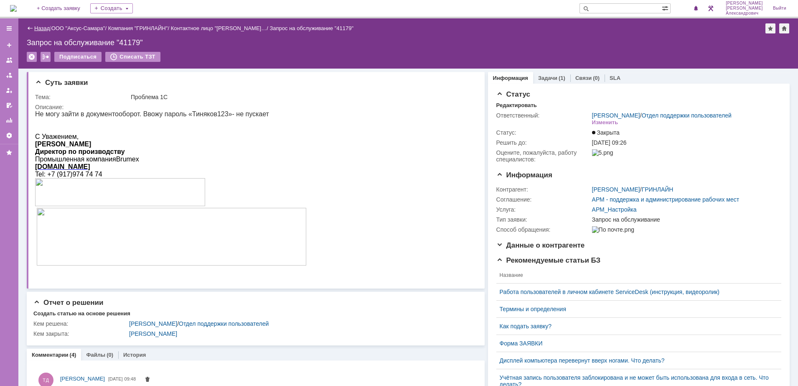
click at [44, 28] on link "Назад" at bounding box center [41, 28] width 15 height 6
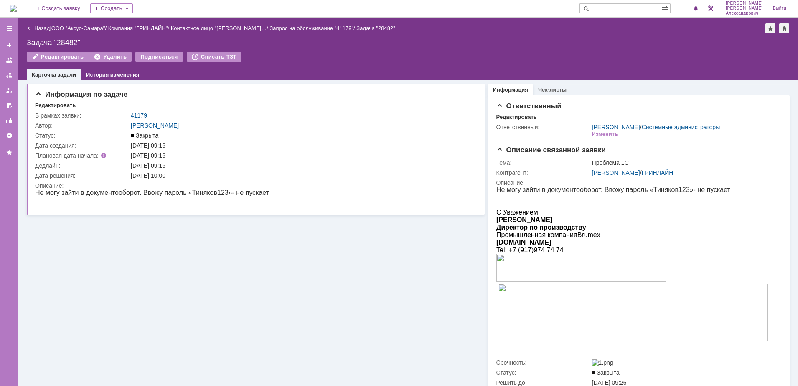
click at [47, 28] on link "Назад" at bounding box center [41, 28] width 15 height 6
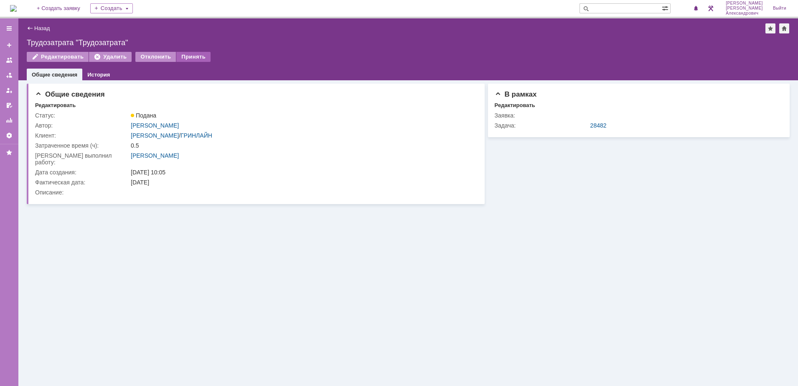
click at [194, 55] on div "Принять" at bounding box center [193, 57] width 34 height 10
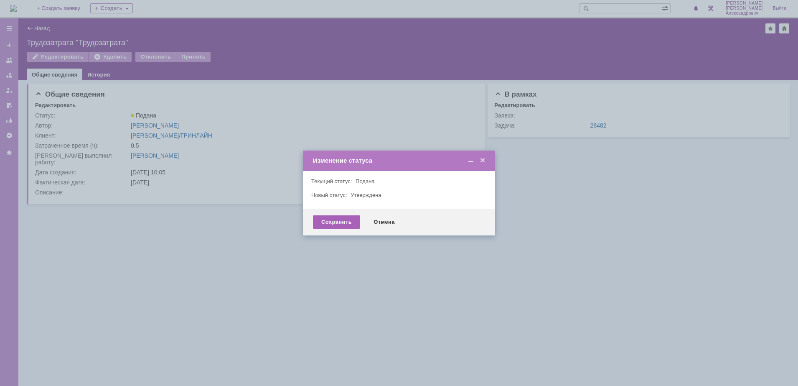
click at [333, 219] on div "Сохранить" at bounding box center [336, 221] width 47 height 13
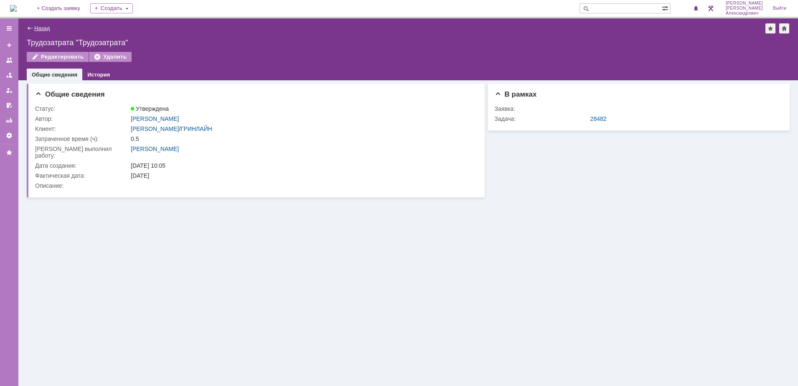
click at [39, 29] on link "Назад" at bounding box center [41, 28] width 15 height 6
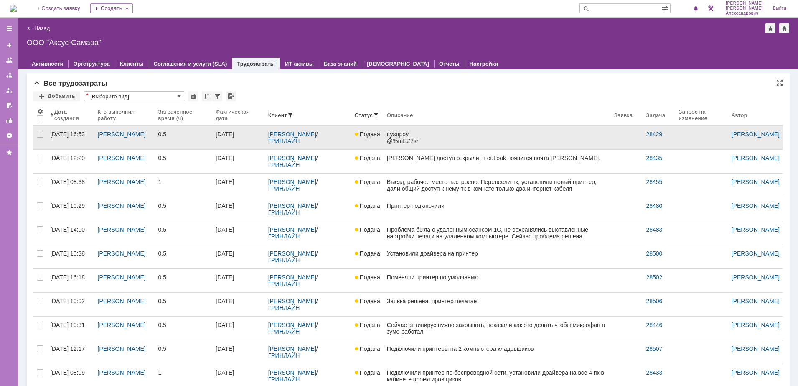
click at [438, 133] on div "r.ysupov @%mEZ7sr ​ r.ysupov@brumex.ru" at bounding box center [497, 144] width 221 height 27
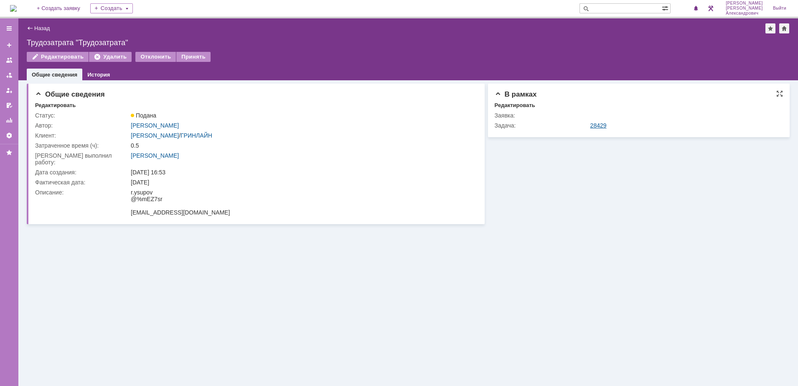
click at [594, 123] on link "28429" at bounding box center [599, 125] width 16 height 7
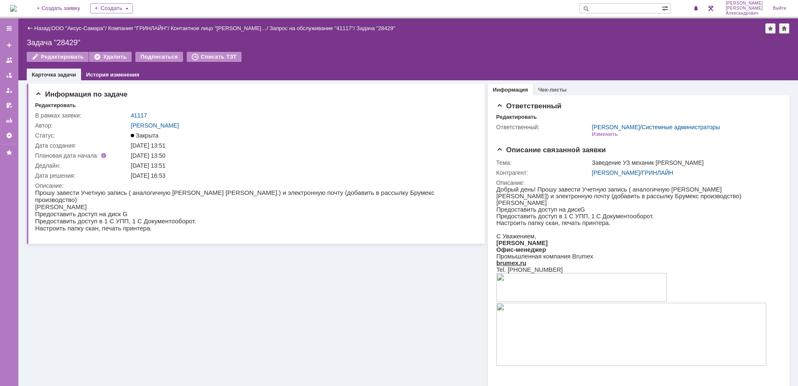
click at [34, 27] on div "Назад" at bounding box center [38, 28] width 23 height 6
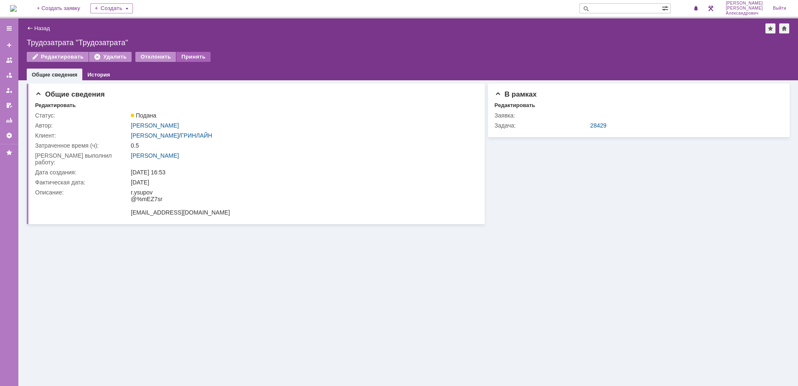
click at [185, 52] on div "Принять" at bounding box center [193, 57] width 34 height 10
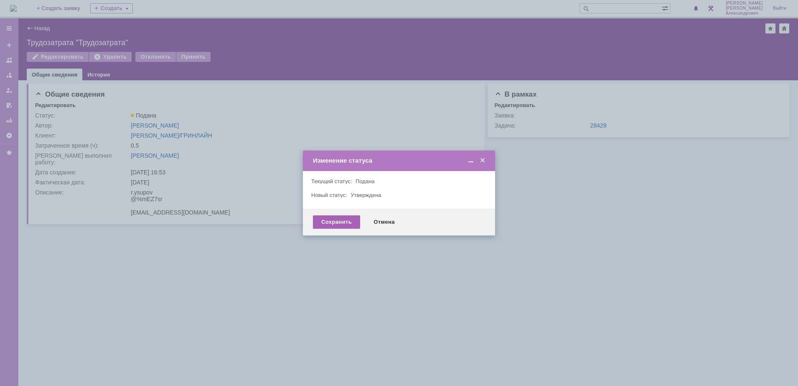
click at [353, 223] on div "Сохранить" at bounding box center [336, 221] width 47 height 13
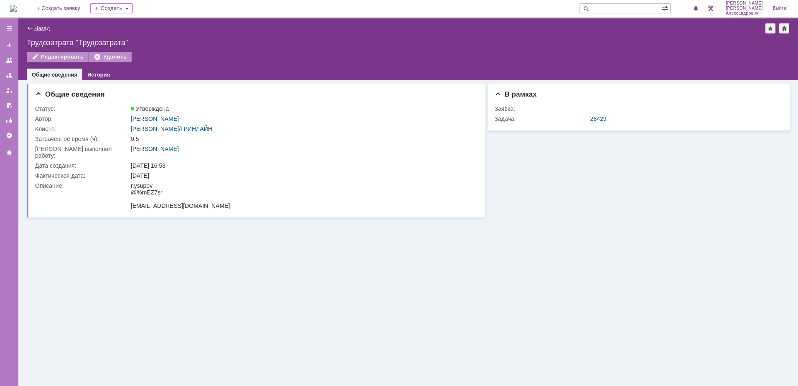
click at [48, 28] on link "Назад" at bounding box center [41, 28] width 15 height 6
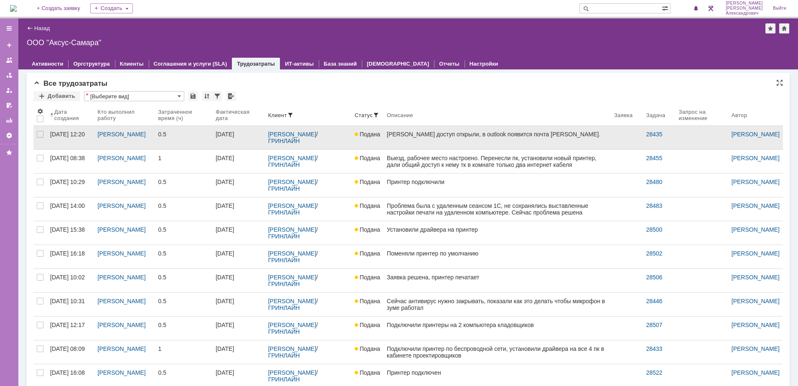
click at [457, 141] on div "Татьяне доступ открыли, в outlook появится почта Глуховой. Денису поставили бол…" at bounding box center [497, 144] width 221 height 27
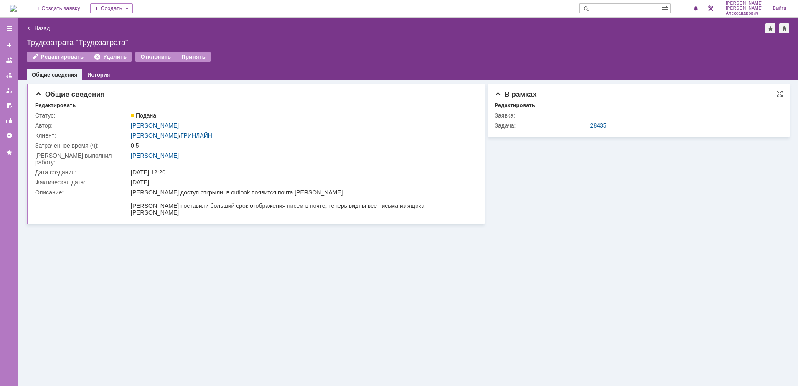
click at [597, 122] on link "28435" at bounding box center [599, 125] width 16 height 7
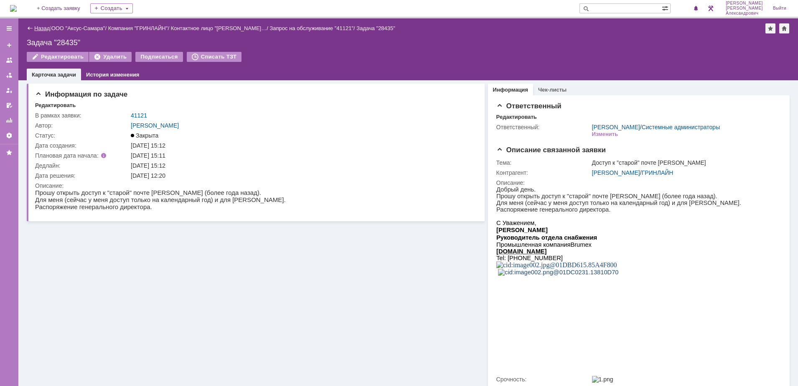
click at [43, 29] on link "Назад" at bounding box center [41, 28] width 15 height 6
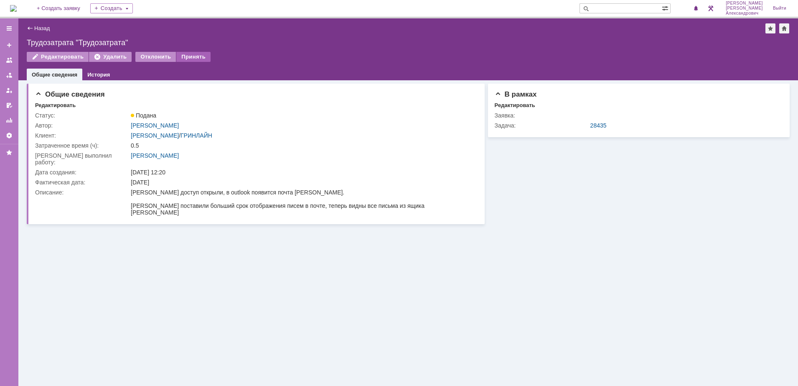
drag, startPoint x: 192, startPoint y: 56, endPoint x: 201, endPoint y: 61, distance: 10.5
click at [192, 56] on div "Принять" at bounding box center [193, 57] width 34 height 10
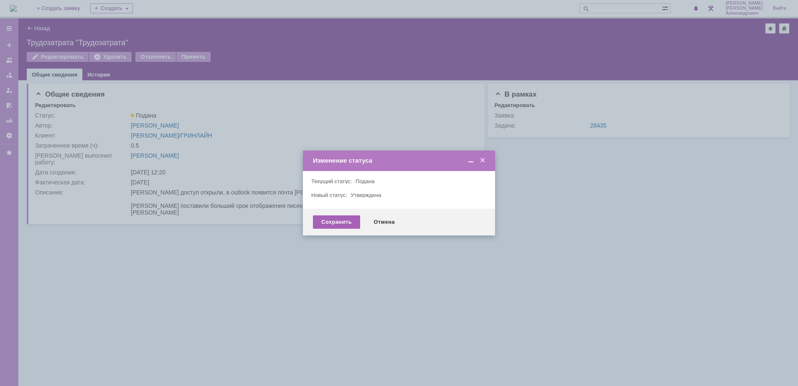
click at [337, 223] on div "Сохранить" at bounding box center [336, 221] width 47 height 13
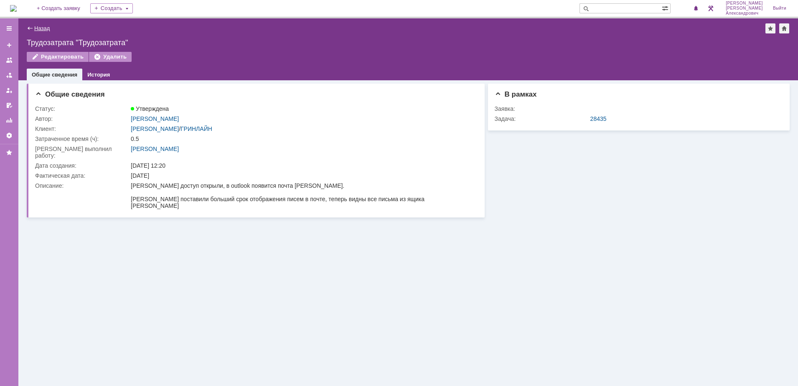
click at [36, 26] on link "Назад" at bounding box center [41, 28] width 15 height 6
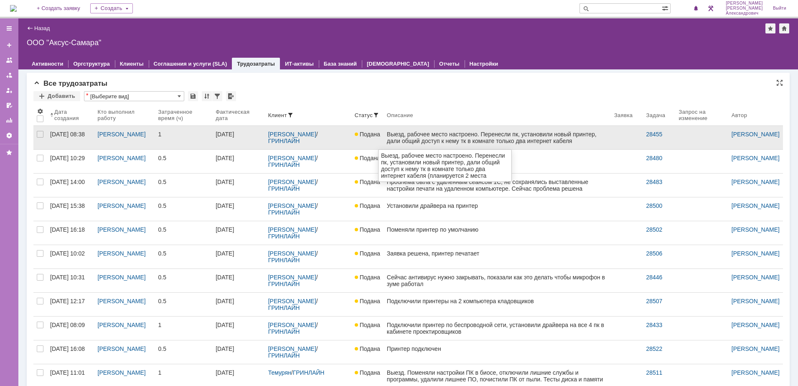
click at [408, 144] on div "Выезд, рабочее место настроено. Перенесли пк, установили новый принтер, дали об…" at bounding box center [497, 141] width 221 height 20
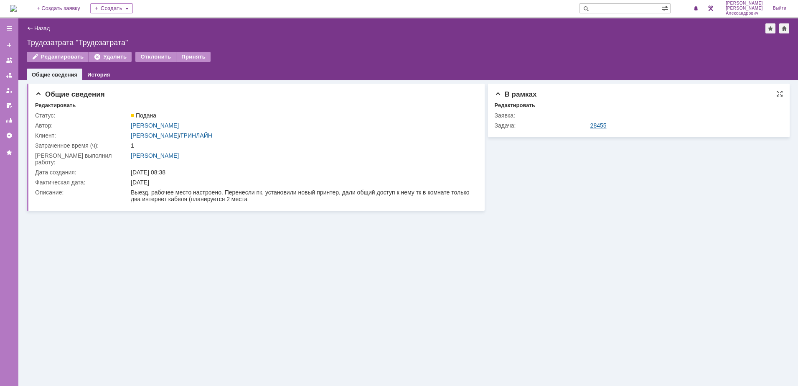
click at [604, 125] on link "28455" at bounding box center [599, 125] width 16 height 7
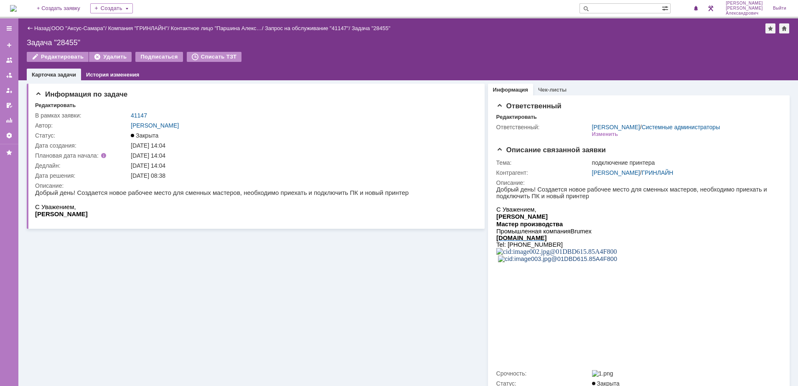
click at [33, 28] on div "Назад" at bounding box center [38, 28] width 23 height 6
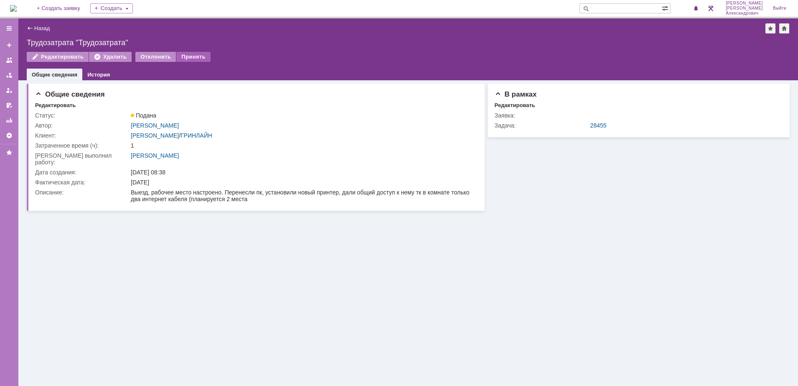
click at [199, 58] on div "Принять" at bounding box center [193, 57] width 34 height 10
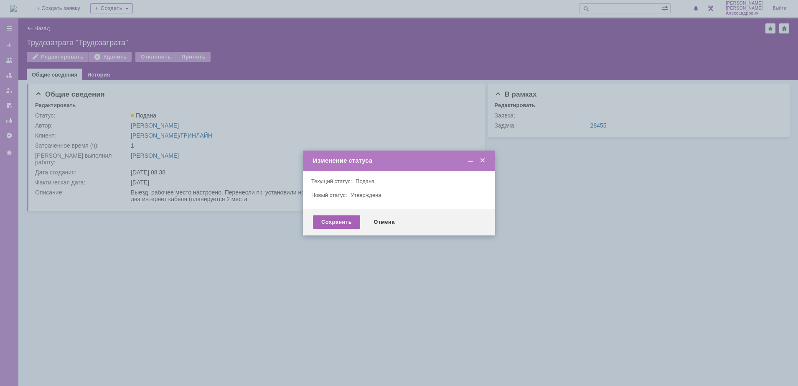
click at [337, 227] on div "Сохранить" at bounding box center [336, 221] width 47 height 13
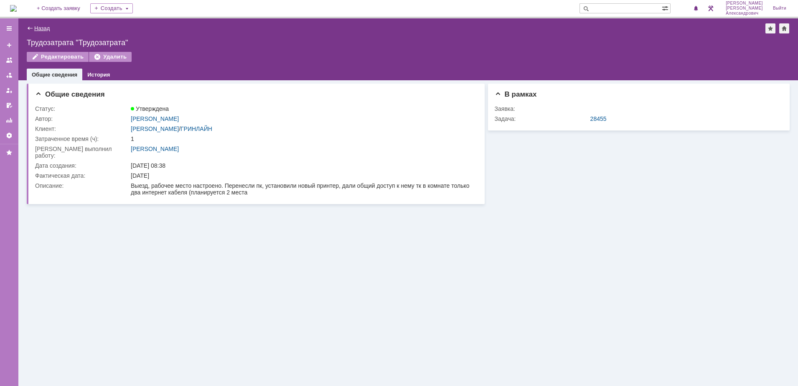
click at [41, 26] on link "Назад" at bounding box center [41, 28] width 15 height 6
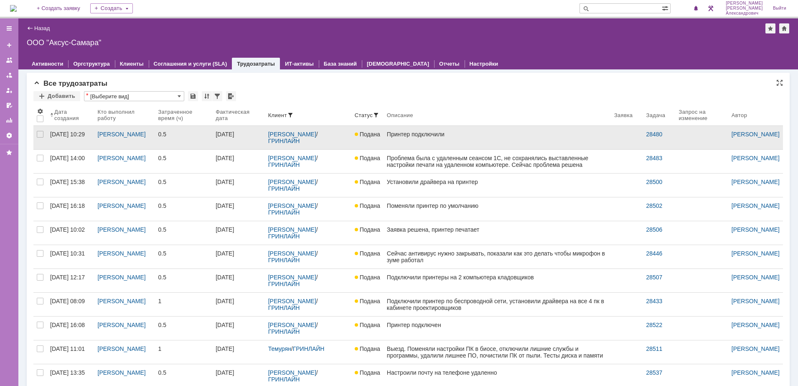
click at [413, 140] on link "Принтер подключили" at bounding box center [497, 137] width 227 height 23
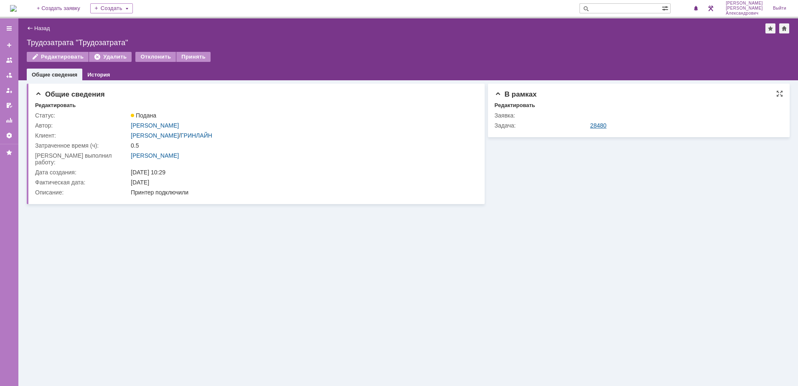
click at [603, 123] on link "28480" at bounding box center [599, 125] width 16 height 7
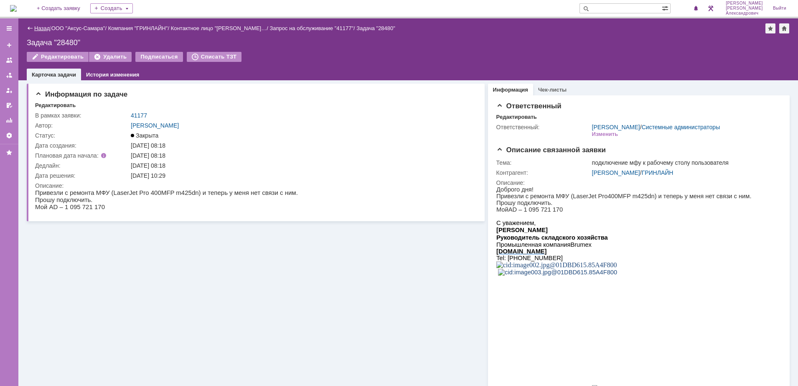
click at [45, 25] on link "Назад" at bounding box center [41, 28] width 15 height 6
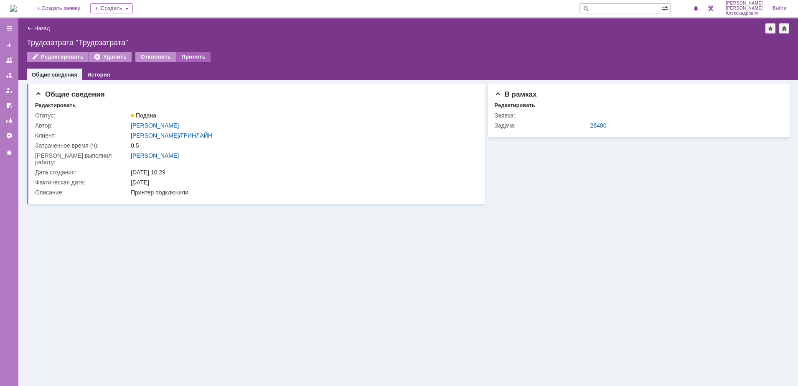
click at [189, 56] on div "Принять" at bounding box center [193, 57] width 34 height 10
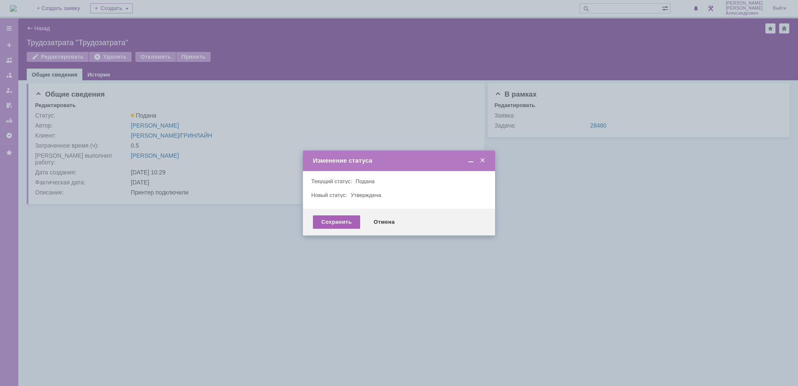
click at [347, 228] on div "Сохранить" at bounding box center [336, 221] width 47 height 13
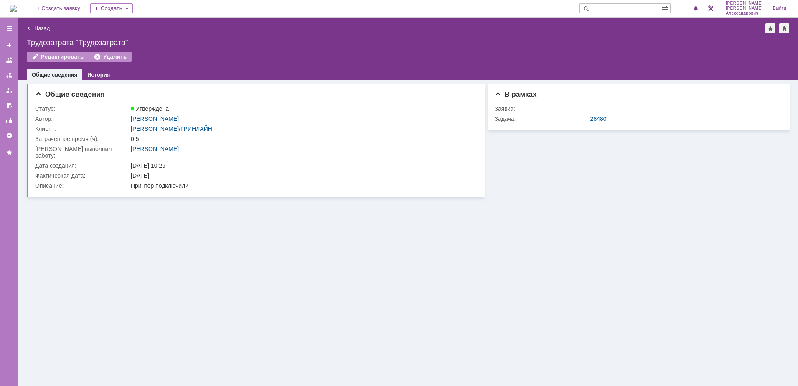
click at [38, 25] on link "Назад" at bounding box center [41, 28] width 15 height 6
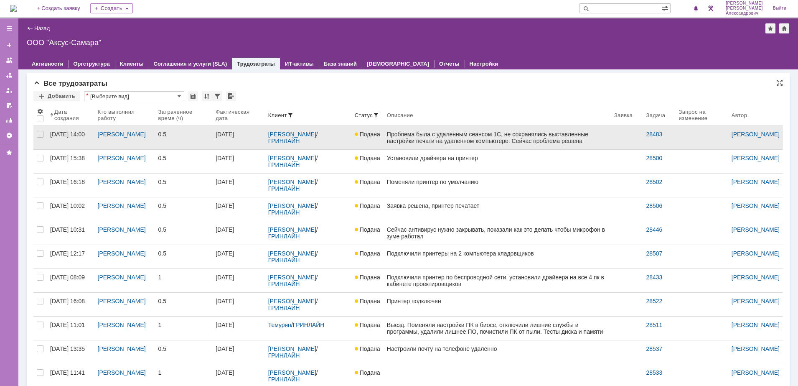
click at [420, 143] on div "Проблема была с удаленным сеансом 1С, не сохранялись выставленные настройки печ…" at bounding box center [497, 137] width 221 height 13
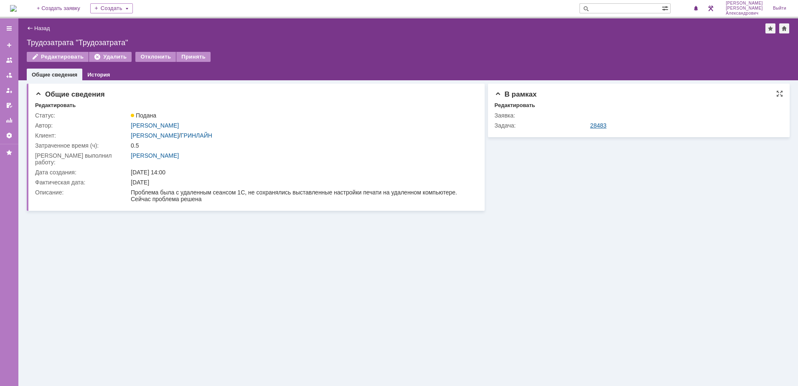
click at [596, 123] on link "28483" at bounding box center [599, 125] width 16 height 7
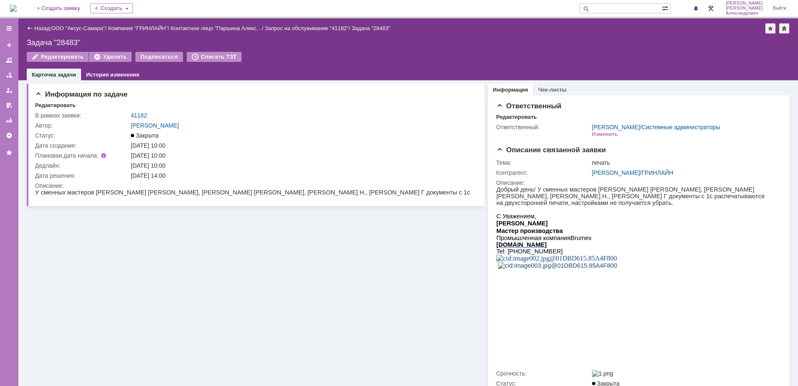
click at [29, 27] on div "Назад" at bounding box center [38, 28] width 23 height 6
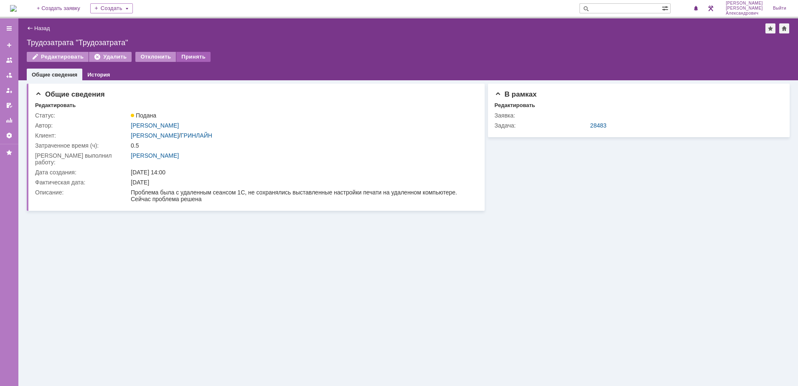
click at [201, 55] on div "Принять" at bounding box center [193, 57] width 34 height 10
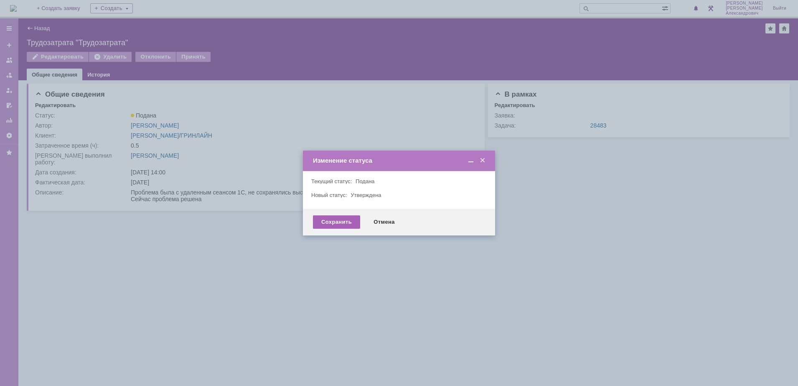
click at [339, 221] on div "Сохранить" at bounding box center [336, 221] width 47 height 13
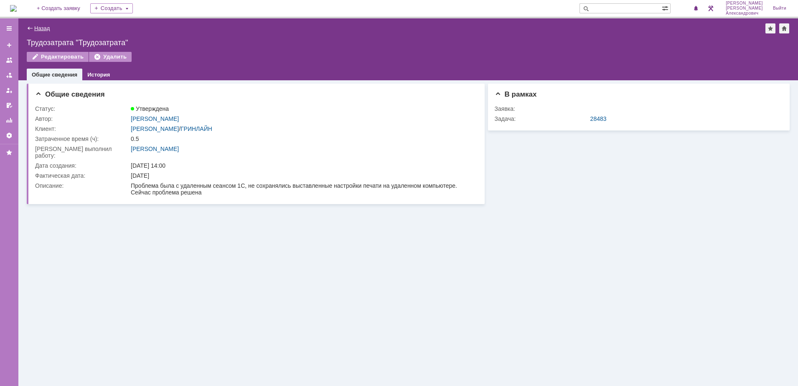
click at [38, 25] on link "Назад" at bounding box center [41, 28] width 15 height 6
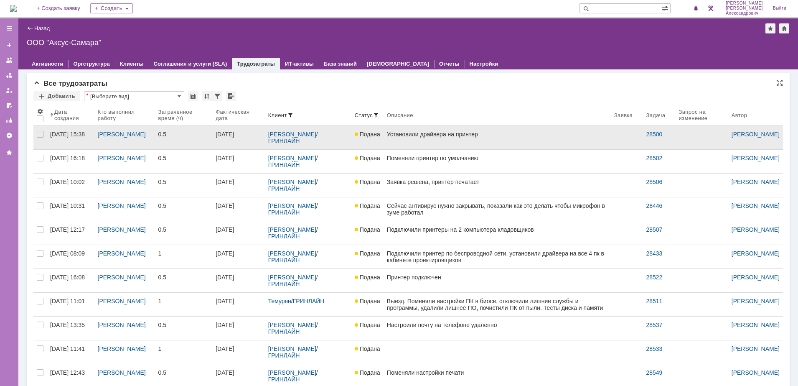
click at [482, 138] on link "Установили драйвера на принтер" at bounding box center [497, 137] width 227 height 23
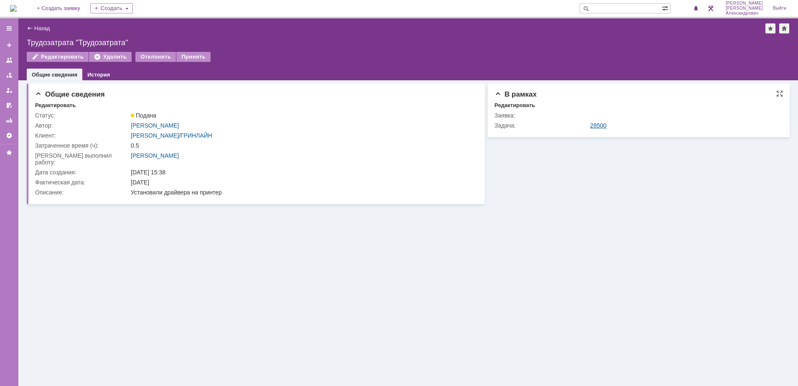
click at [602, 124] on link "28500" at bounding box center [599, 125] width 16 height 7
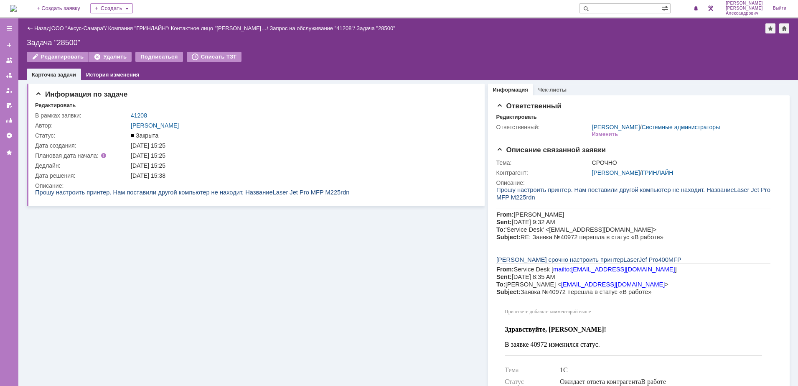
click at [44, 24] on div "Назад | ООО "Аксус-Самара" / Компания "ГРИНЛАЙН" / Контактное лицо "Акимова Окс…" at bounding box center [408, 28] width 763 height 10
click at [44, 29] on link "Назад" at bounding box center [41, 28] width 15 height 6
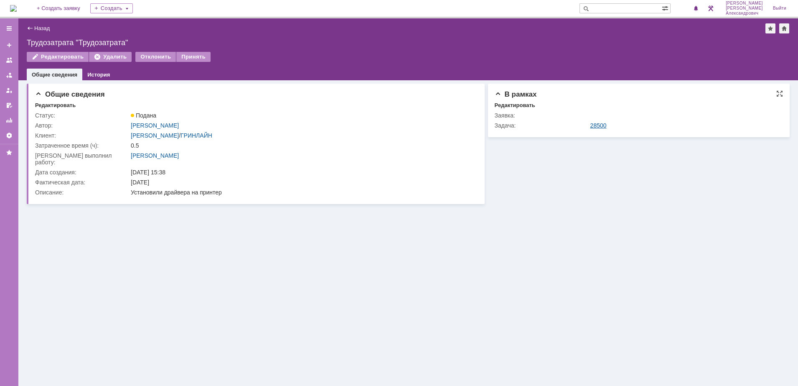
click at [597, 127] on link "28500" at bounding box center [599, 125] width 16 height 7
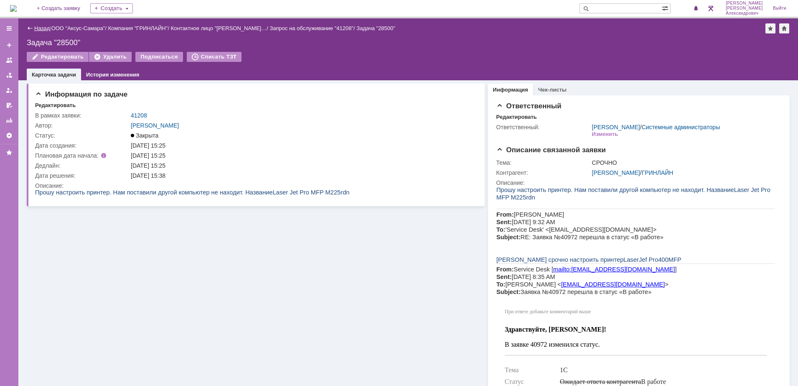
click at [38, 27] on link "Назад" at bounding box center [41, 28] width 15 height 6
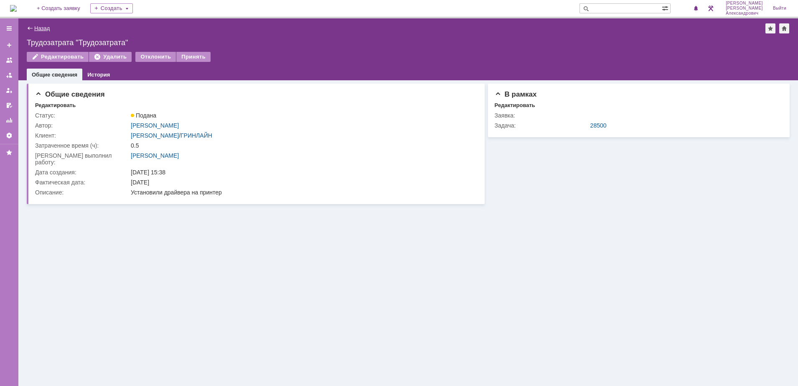
click at [43, 28] on link "Назад" at bounding box center [41, 28] width 15 height 6
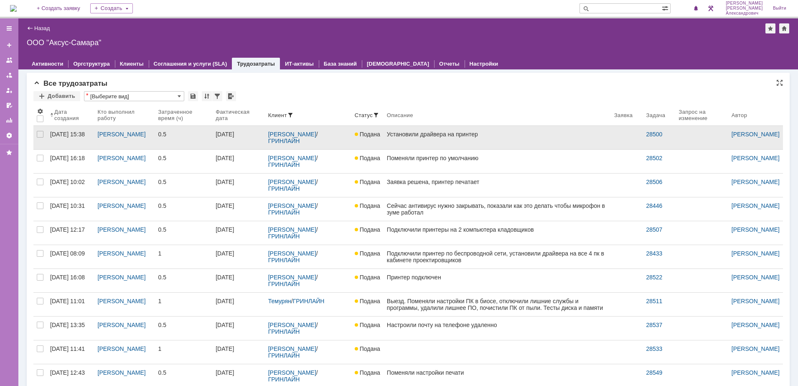
click at [525, 142] on link "Установили драйвера на принтер" at bounding box center [497, 137] width 227 height 23
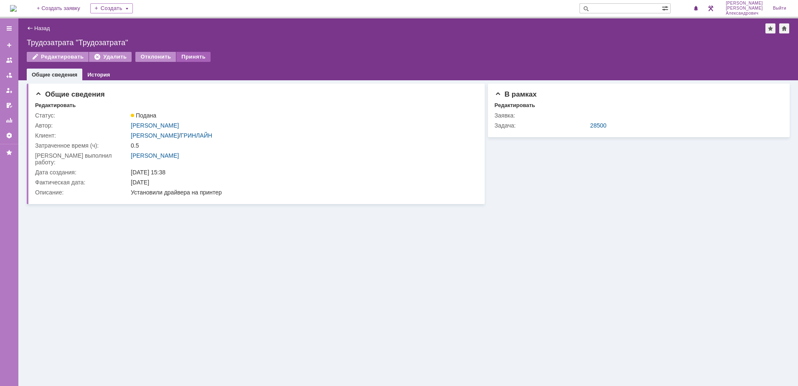
click at [191, 55] on div "Принять" at bounding box center [193, 57] width 34 height 10
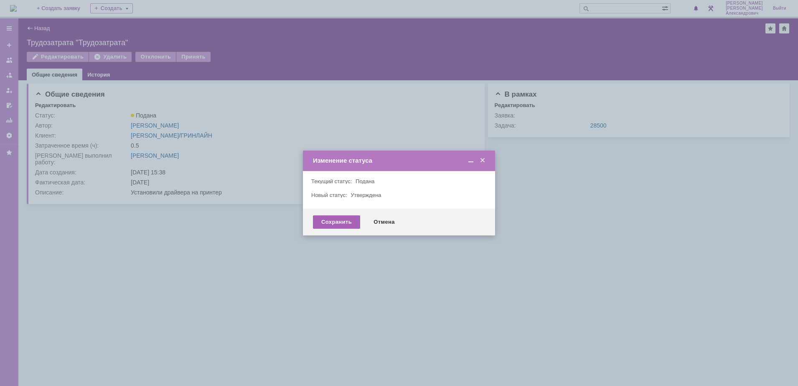
click at [347, 222] on div "Сохранить" at bounding box center [336, 221] width 47 height 13
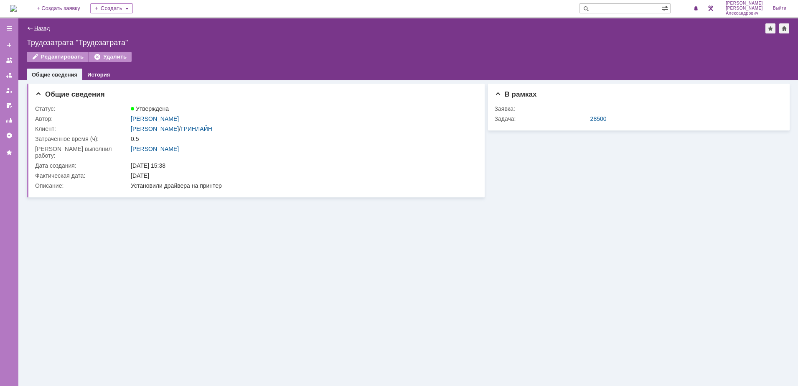
click at [42, 28] on link "Назад" at bounding box center [41, 28] width 15 height 6
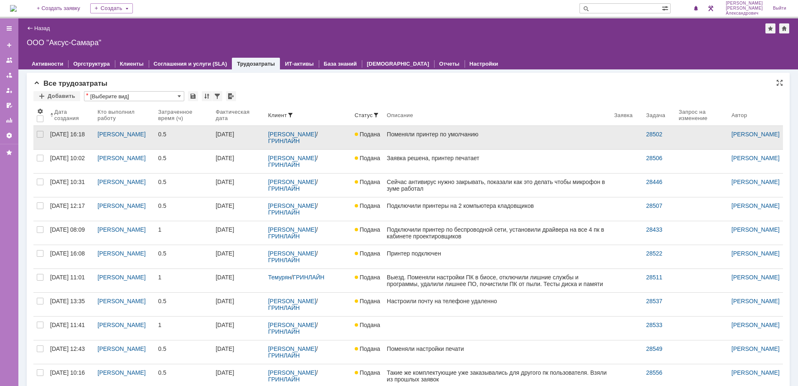
click at [409, 146] on link "Поменяли принтер по умолчанию" at bounding box center [497, 137] width 227 height 23
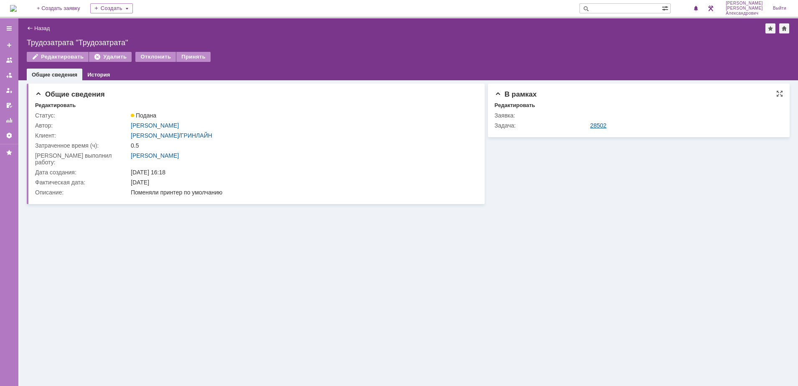
click at [603, 124] on link "28502" at bounding box center [599, 125] width 16 height 7
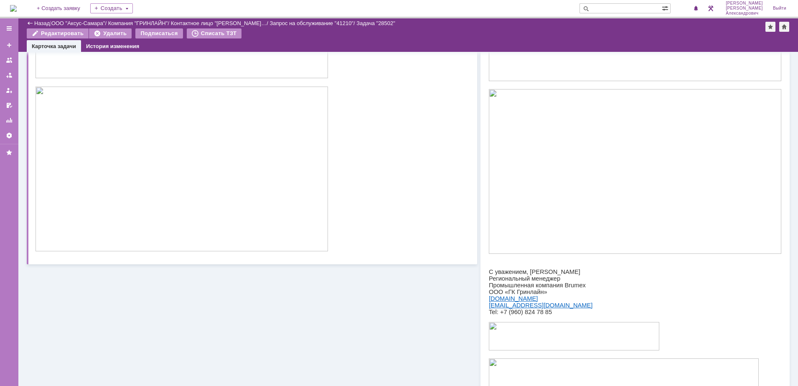
scroll to position [544, 0]
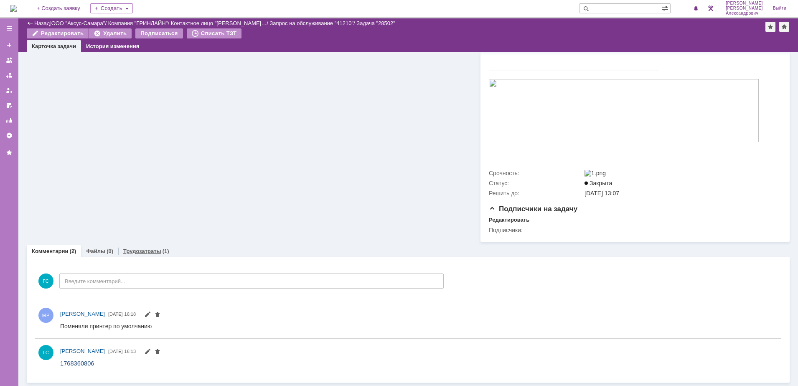
click at [148, 246] on div "Трудозатраты (1)" at bounding box center [146, 251] width 56 height 12
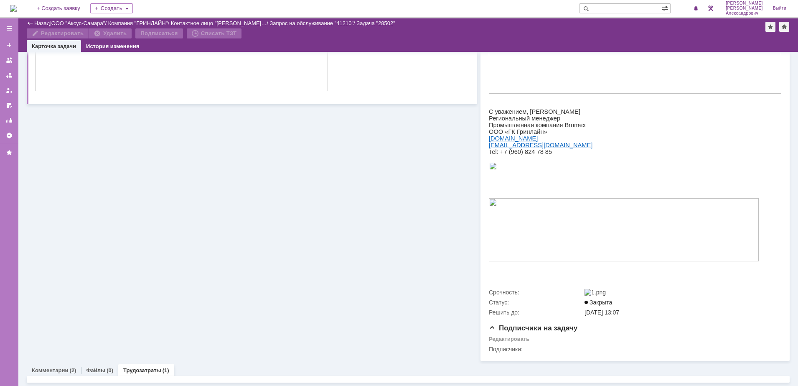
scroll to position [500, 0]
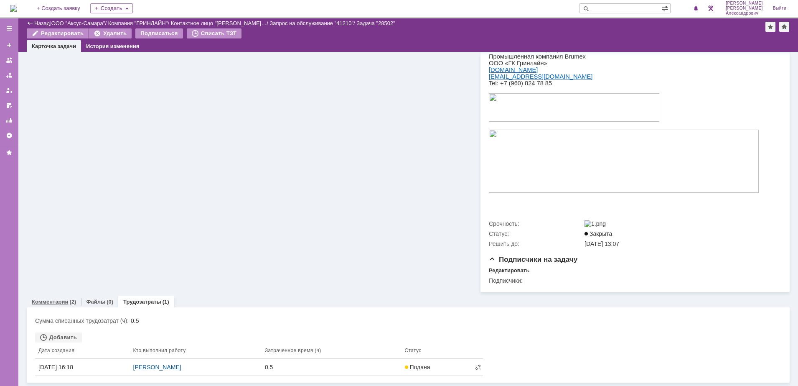
click at [59, 298] on link "Комментарии" at bounding box center [50, 301] width 37 height 6
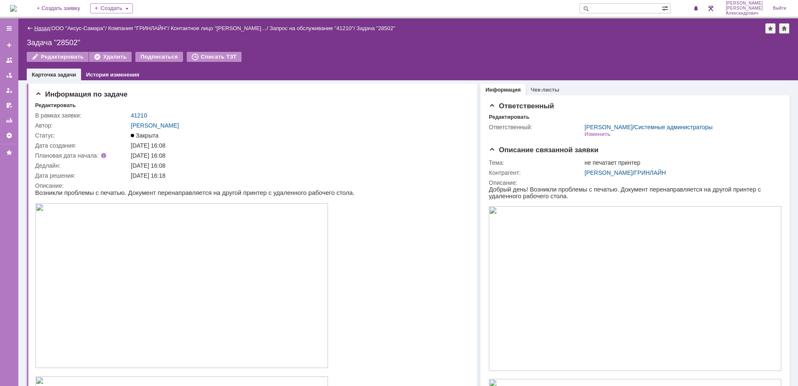
click at [36, 26] on link "Назад" at bounding box center [41, 28] width 15 height 6
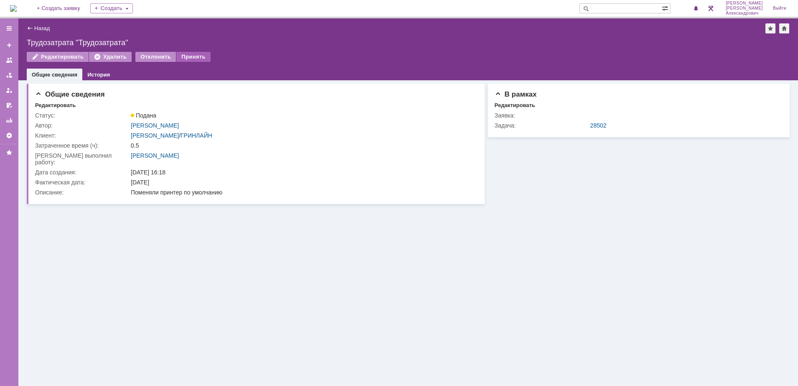
click at [186, 54] on div "Принять" at bounding box center [193, 57] width 34 height 10
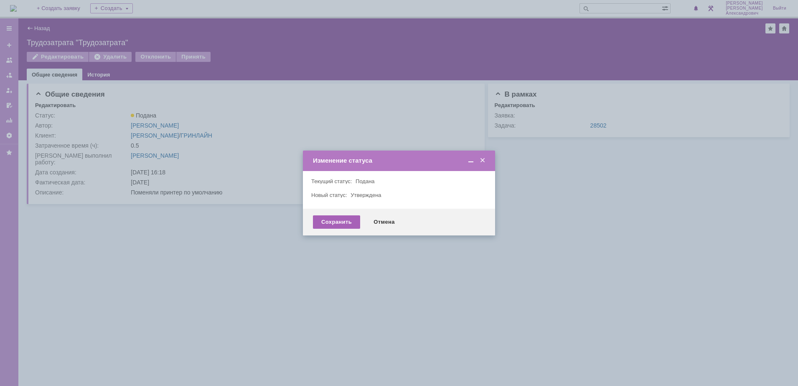
click at [334, 217] on div "Сохранить" at bounding box center [336, 221] width 47 height 13
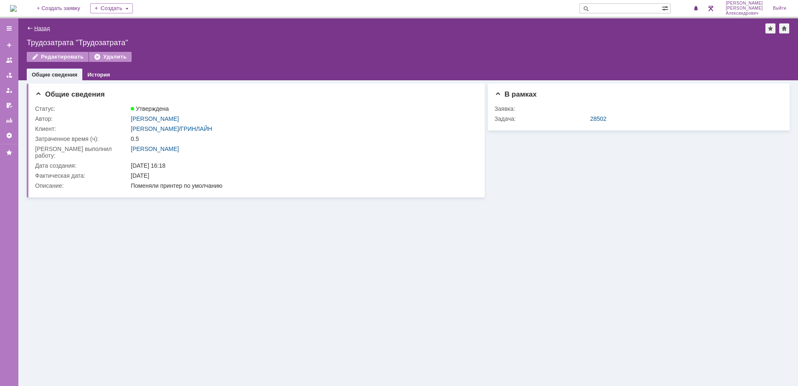
click at [40, 28] on link "Назад" at bounding box center [41, 28] width 15 height 6
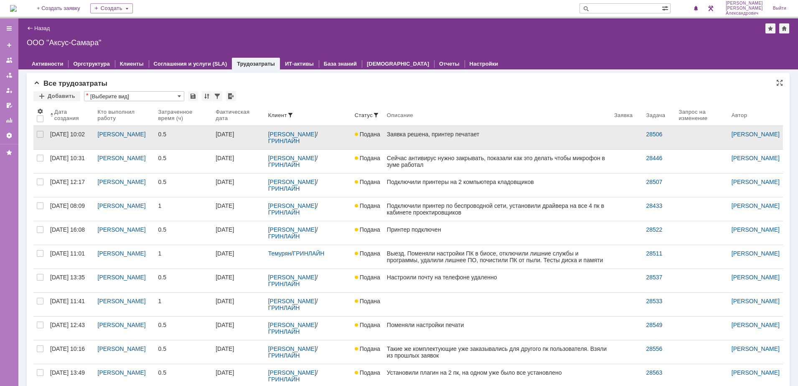
click at [479, 140] on link "Заявка решена, принтер печатает" at bounding box center [497, 137] width 227 height 23
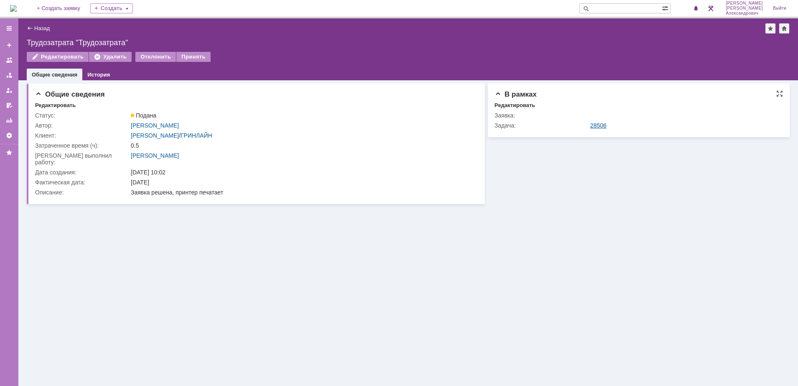
click at [601, 125] on link "28506" at bounding box center [599, 125] width 16 height 7
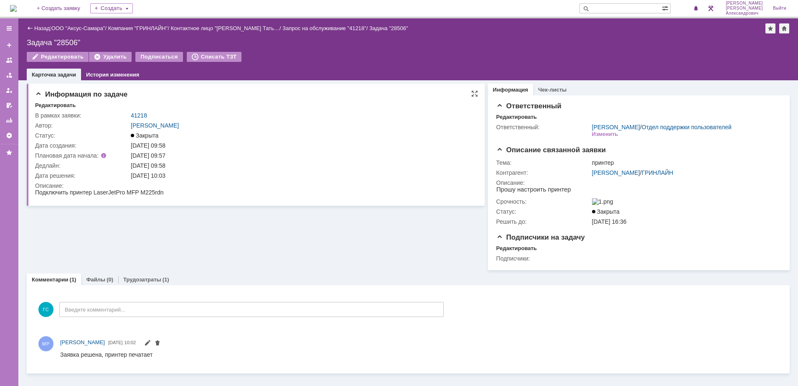
scroll to position [1, 0]
click at [41, 27] on link "Назад" at bounding box center [41, 28] width 15 height 6
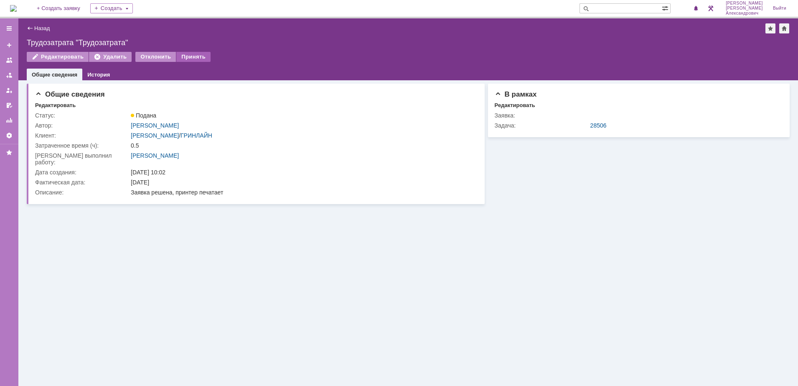
drag, startPoint x: 193, startPoint y: 52, endPoint x: 201, endPoint y: 56, distance: 8.6
click at [194, 52] on div "Принять" at bounding box center [193, 57] width 34 height 10
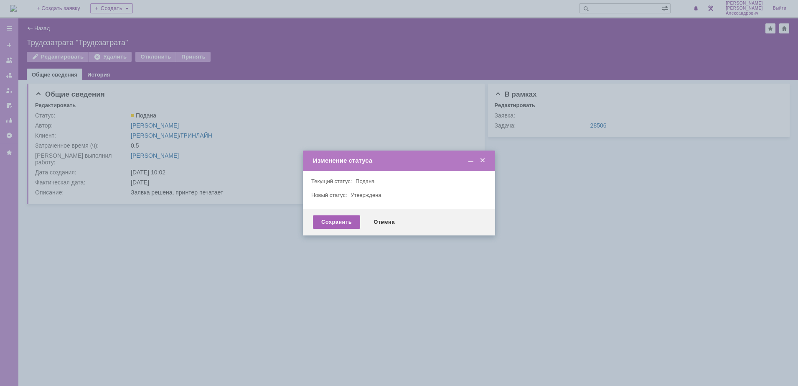
click at [334, 222] on div "Сохранить" at bounding box center [336, 221] width 47 height 13
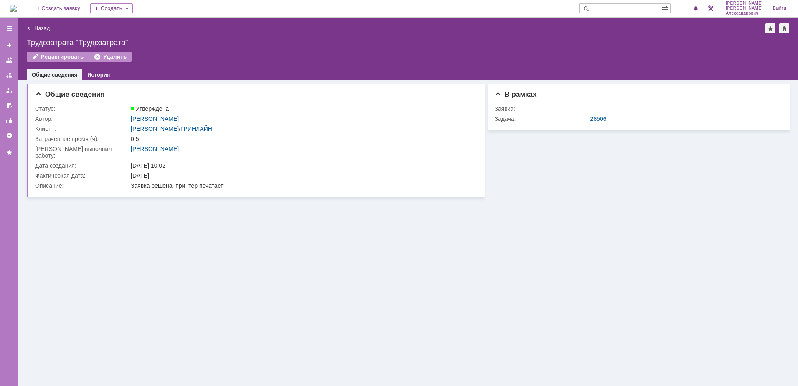
click at [35, 29] on link "Назад" at bounding box center [41, 28] width 15 height 6
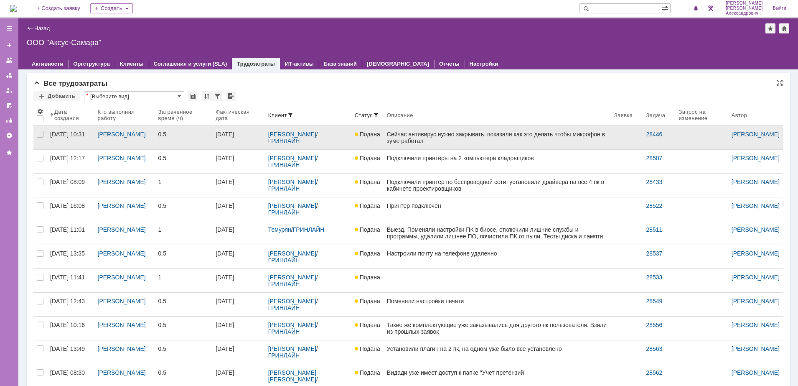
click at [395, 143] on div "Сейчас антивирус нужно закрывать, показали как это делать чтобы микрофон в зуме…" at bounding box center [497, 137] width 221 height 13
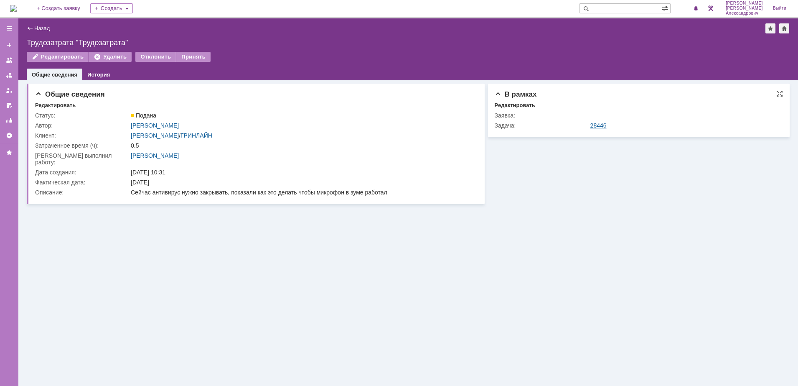
click at [600, 123] on link "28446" at bounding box center [599, 125] width 16 height 7
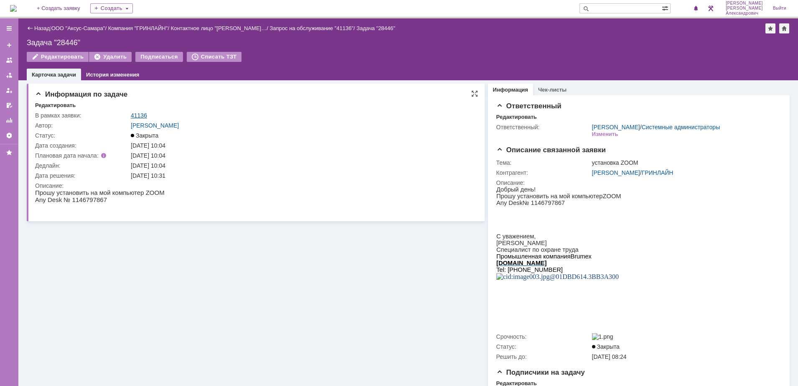
click at [140, 114] on link "41136" at bounding box center [139, 115] width 16 height 7
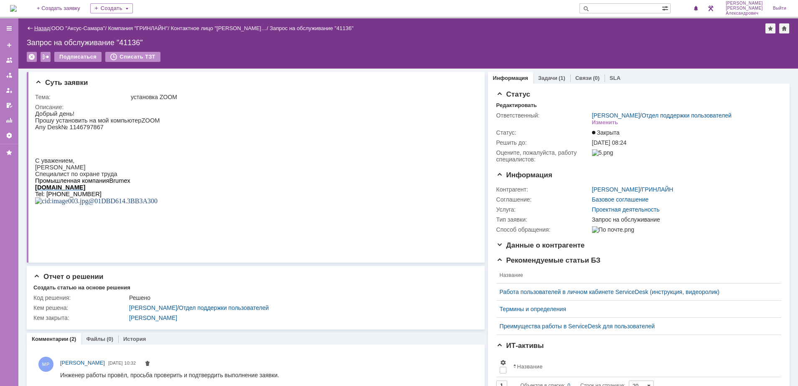
click at [43, 27] on link "Назад" at bounding box center [41, 28] width 15 height 6
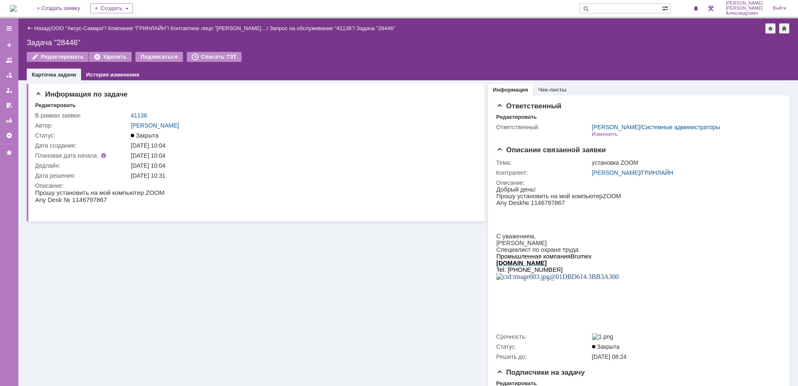
click at [41, 23] on div "Назад | ООО "Аксус-Самара" / Компания "ГРИНЛАЙН" / Контактное лицо "Ермакова Ел…" at bounding box center [408, 28] width 763 height 10
click at [42, 26] on link "Назад" at bounding box center [41, 28] width 15 height 6
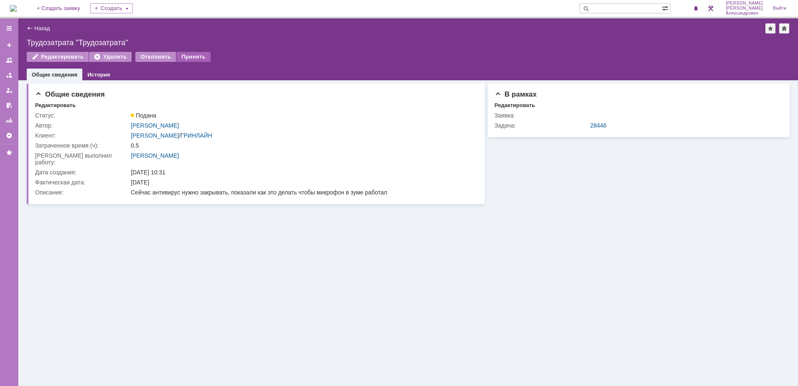
click at [188, 54] on div "Принять" at bounding box center [193, 57] width 34 height 10
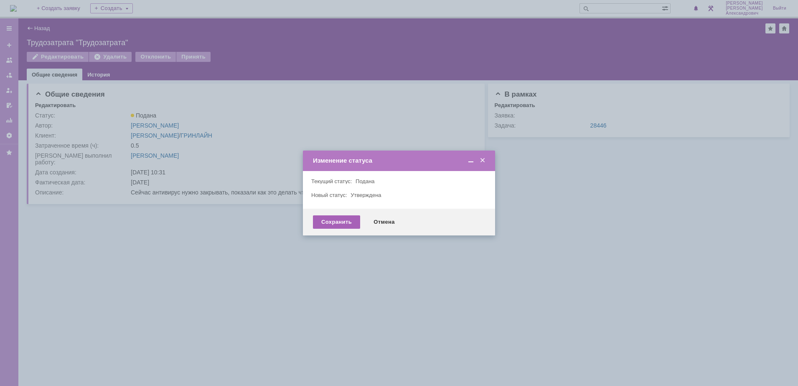
click at [338, 220] on div "Сохранить" at bounding box center [336, 221] width 47 height 13
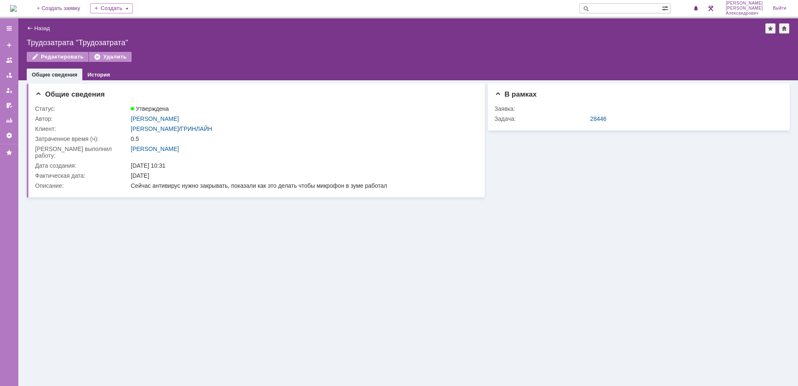
click at [624, 11] on input "text" at bounding box center [621, 8] width 82 height 10
type input "41218"
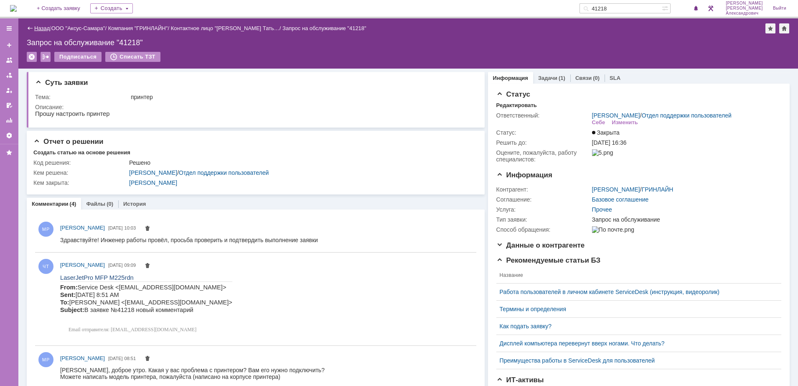
click at [39, 28] on link "Назад" at bounding box center [41, 28] width 15 height 6
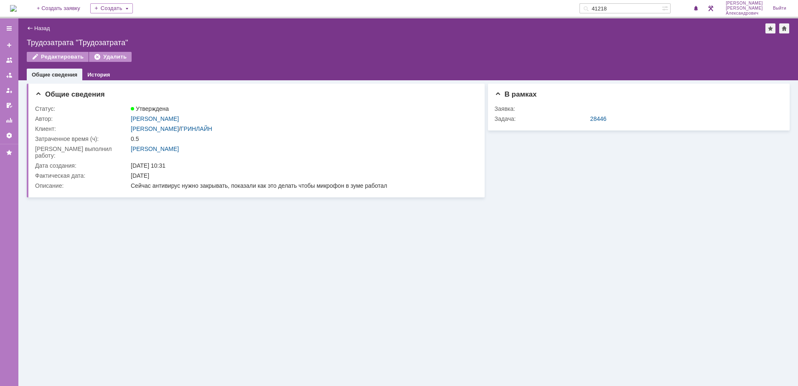
click at [39, 28] on link "Назад" at bounding box center [41, 28] width 15 height 6
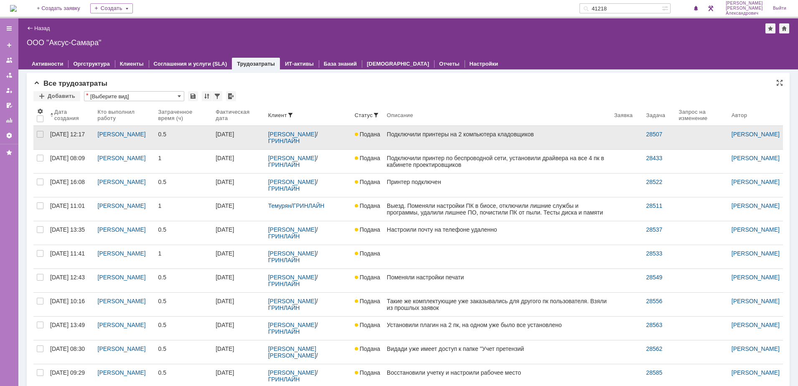
click at [465, 142] on link "Подключили принтеры на 2 компьютера кладовщиков" at bounding box center [497, 137] width 227 height 23
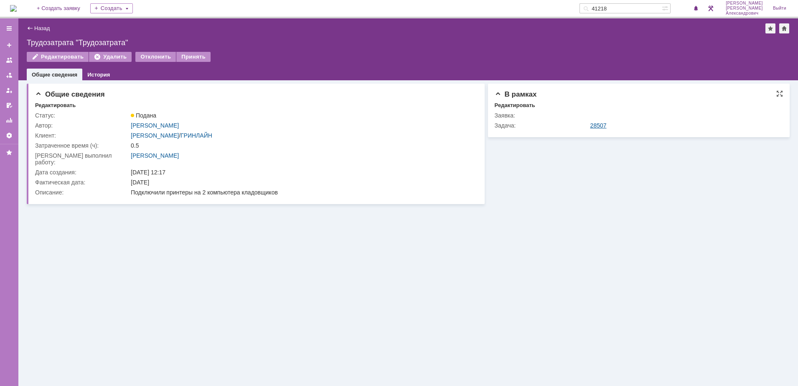
click at [594, 125] on link "28507" at bounding box center [599, 125] width 16 height 7
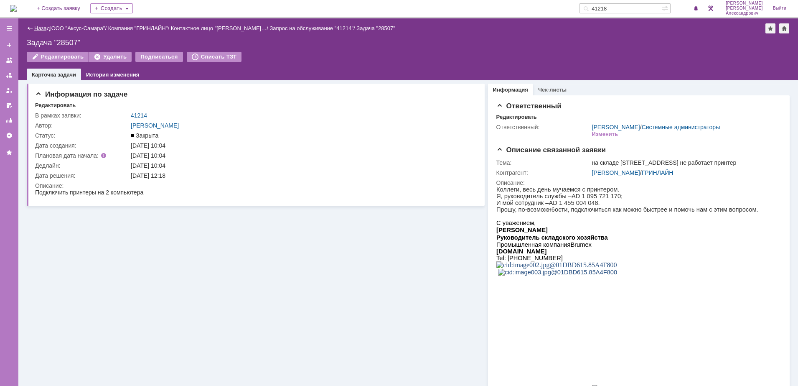
click at [38, 27] on link "Назад" at bounding box center [41, 28] width 15 height 6
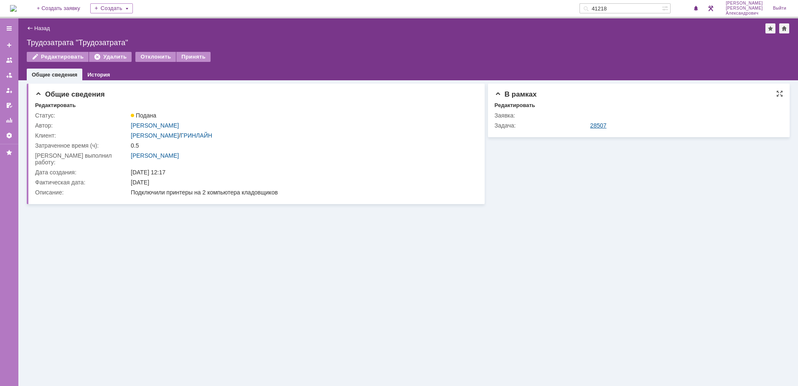
click at [596, 122] on link "28507" at bounding box center [599, 125] width 16 height 7
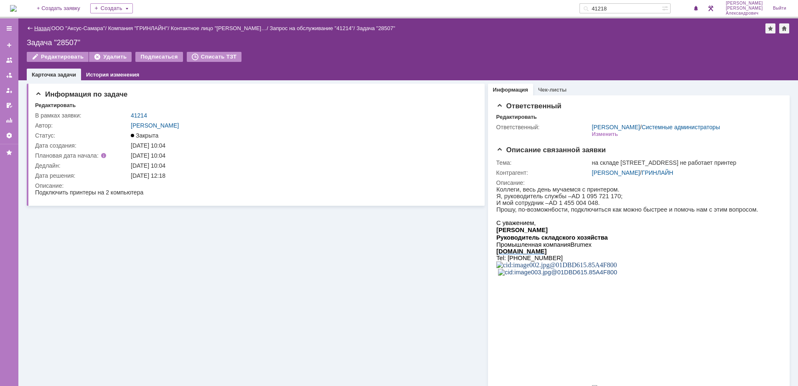
click at [37, 26] on link "Назад" at bounding box center [41, 28] width 15 height 6
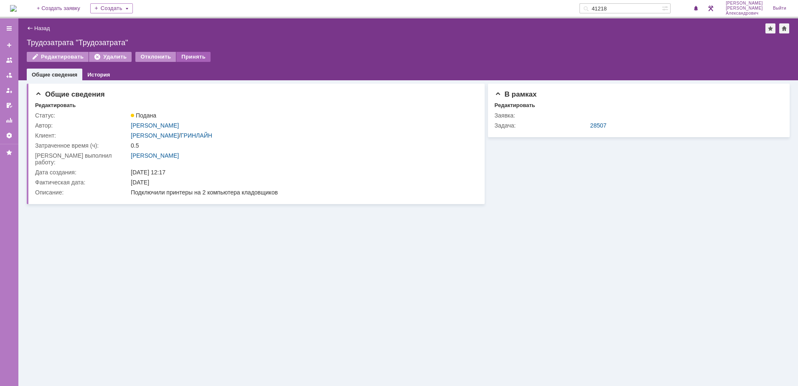
click at [185, 54] on div "Принять" at bounding box center [193, 57] width 34 height 10
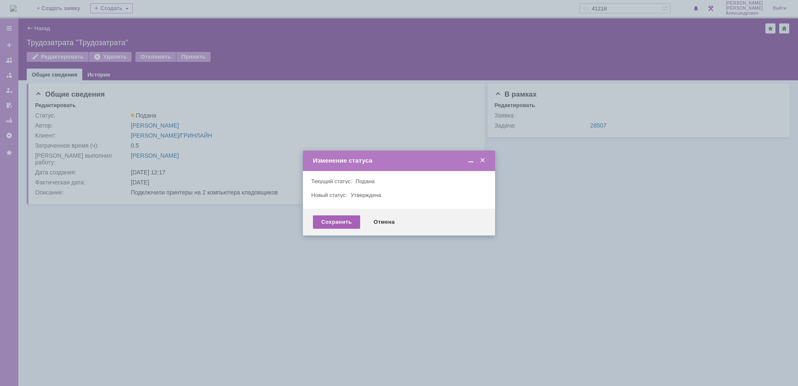
click at [324, 219] on div "Сохранить" at bounding box center [336, 221] width 47 height 13
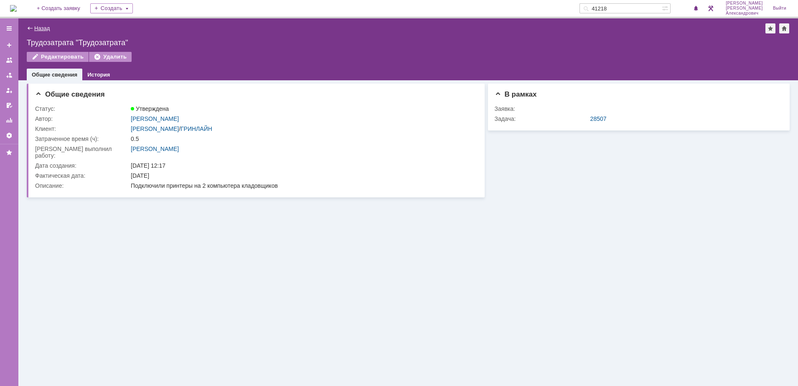
click at [39, 28] on link "Назад" at bounding box center [41, 28] width 15 height 6
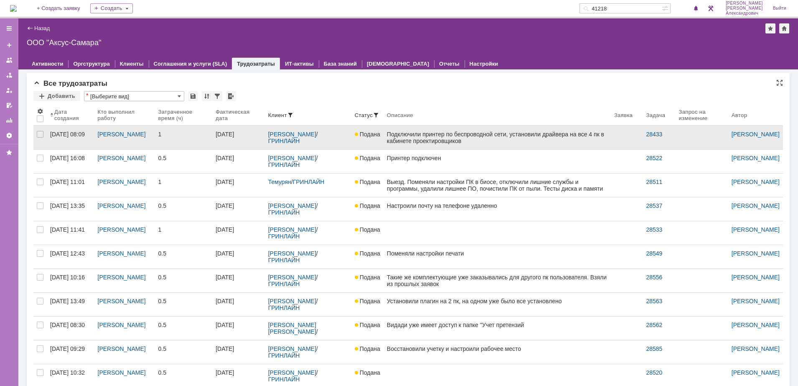
click at [485, 145] on link "Подключили принтер по беспроводной сети, установили драйвера на все 4 пк в каби…" at bounding box center [497, 137] width 227 height 23
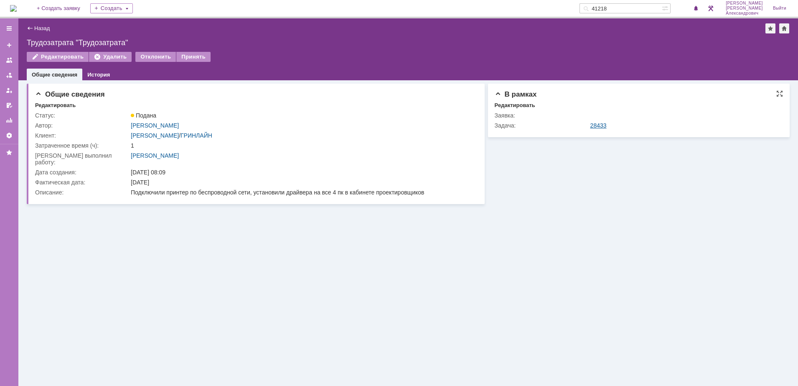
click at [596, 122] on link "28433" at bounding box center [599, 125] width 16 height 7
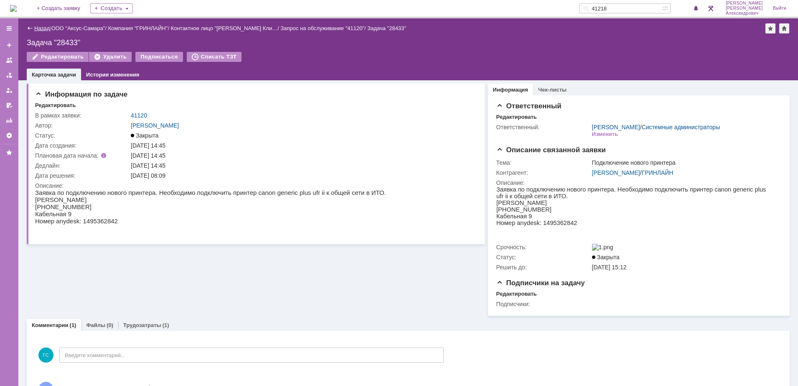
click at [46, 28] on link "Назад" at bounding box center [41, 28] width 15 height 6
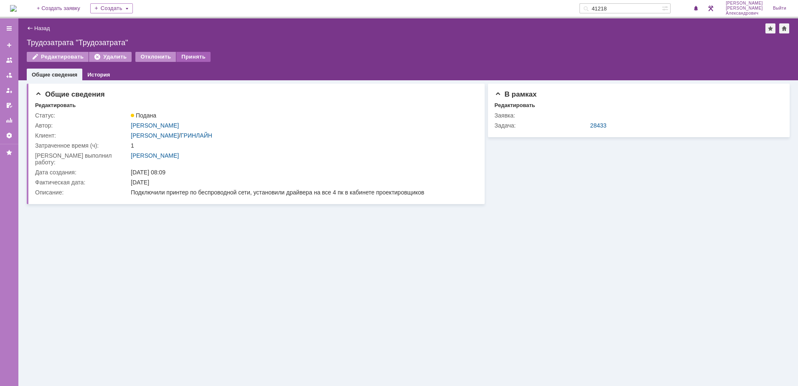
click at [195, 55] on div "Принять" at bounding box center [193, 57] width 34 height 10
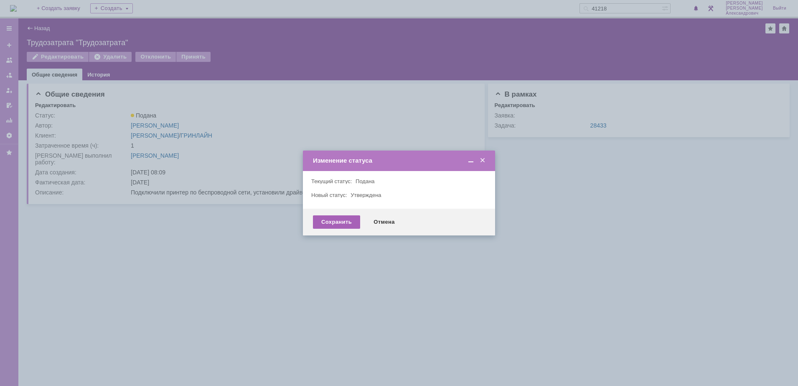
click at [331, 222] on div "Сохранить" at bounding box center [336, 221] width 47 height 13
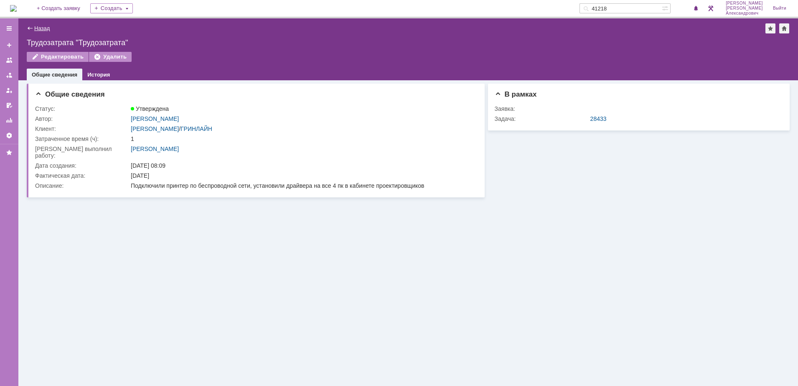
click at [40, 29] on link "Назад" at bounding box center [41, 28] width 15 height 6
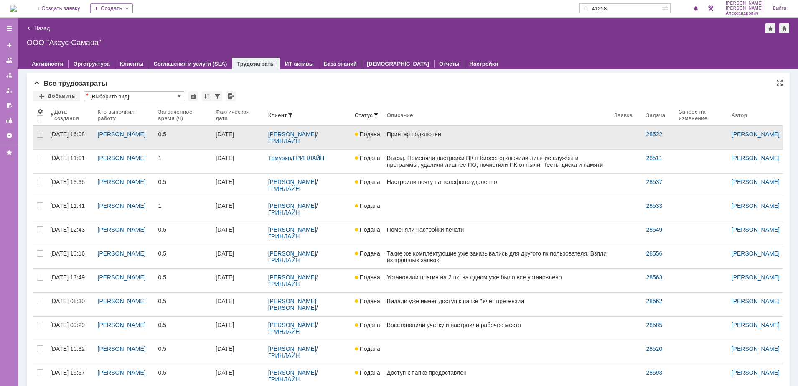
click at [445, 142] on link "Принтер подключен" at bounding box center [497, 137] width 227 height 23
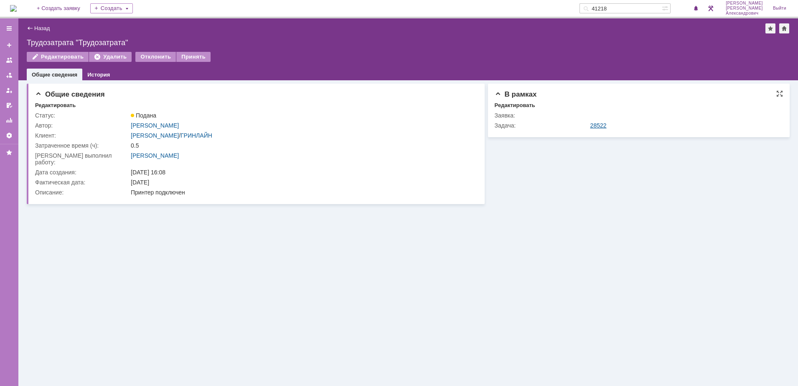
click at [596, 124] on link "28522" at bounding box center [599, 125] width 16 height 7
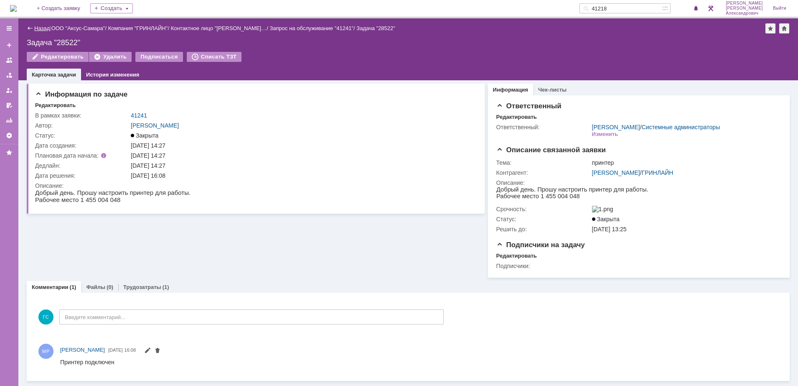
click at [40, 27] on link "Назад" at bounding box center [41, 28] width 15 height 6
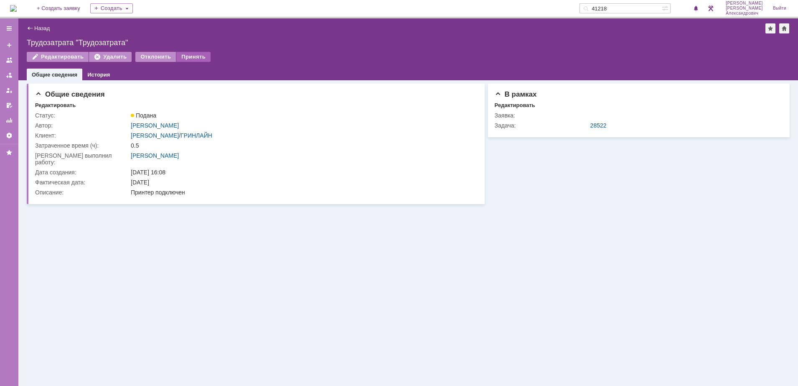
click at [195, 59] on div "Принять" at bounding box center [193, 57] width 34 height 10
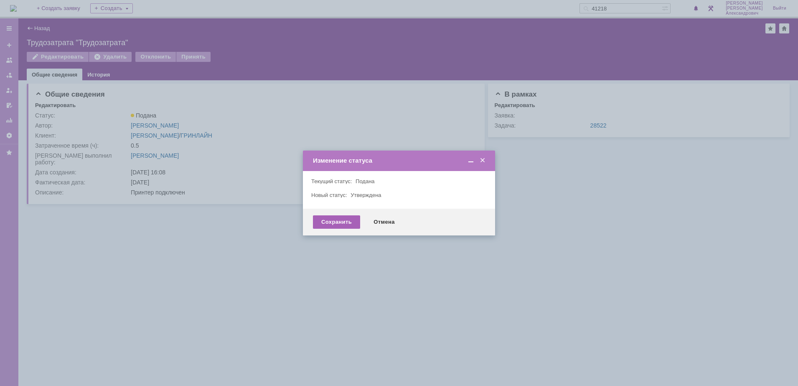
click at [335, 224] on div "Сохранить" at bounding box center [336, 221] width 47 height 13
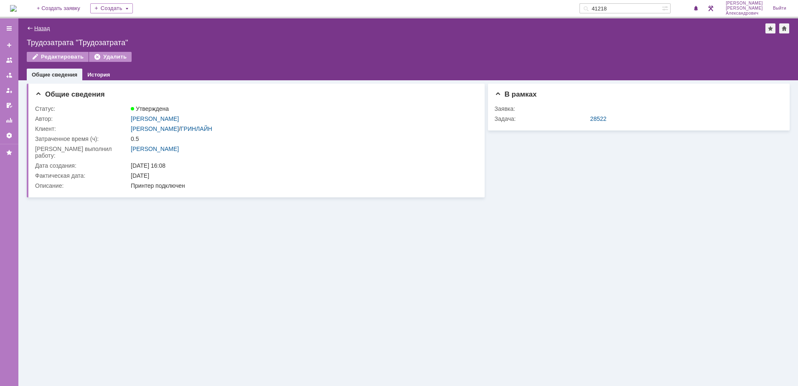
click at [42, 27] on link "Назад" at bounding box center [41, 28] width 15 height 6
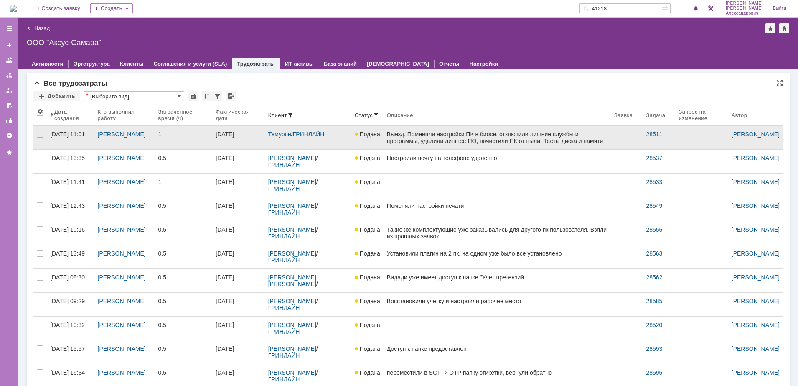
click at [443, 142] on div "Выезд. Поменяли настройки ПК в биосе, отключили лишние службы и программы, удал…" at bounding box center [497, 147] width 221 height 33
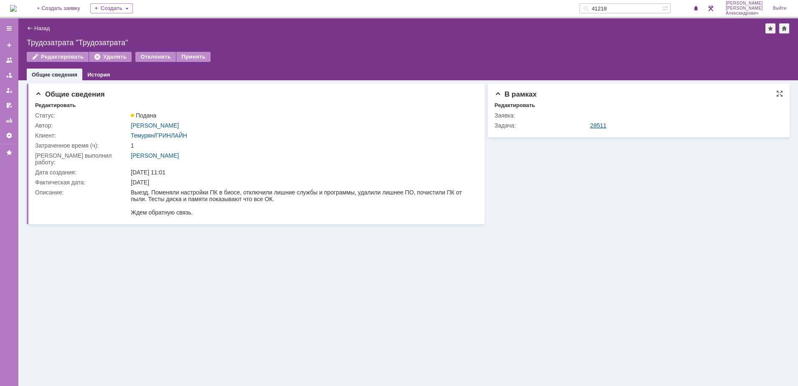
click at [602, 123] on link "28511" at bounding box center [599, 125] width 16 height 7
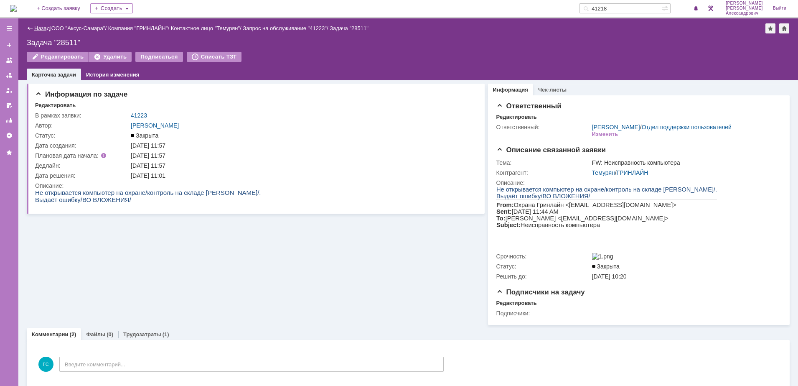
click at [41, 28] on link "Назад" at bounding box center [41, 28] width 15 height 6
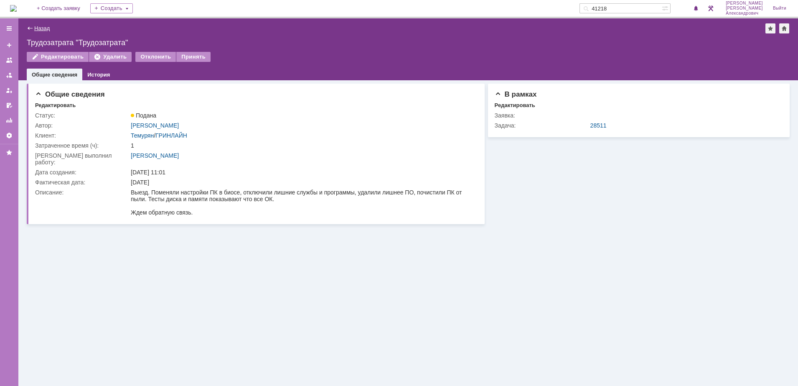
click at [41, 27] on link "Назад" at bounding box center [41, 28] width 15 height 6
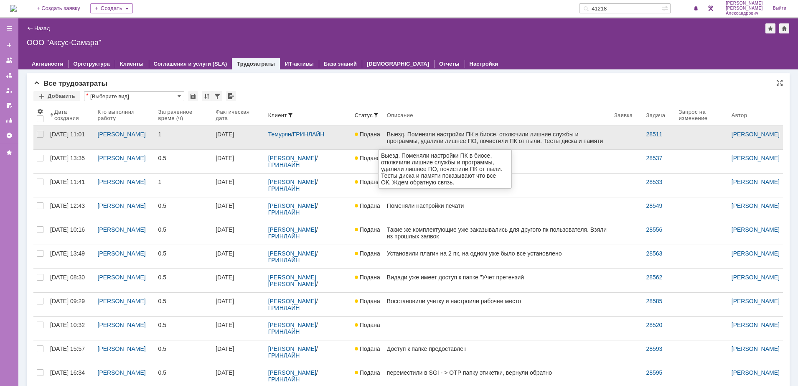
click at [471, 137] on div "Выезд. Поменяли настройки ПК в биосе, отключили лишние службы и программы, удал…" at bounding box center [497, 147] width 221 height 33
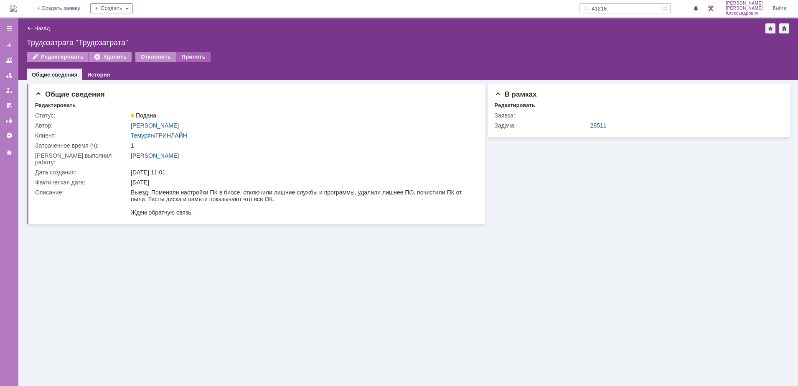
click at [196, 56] on div "Принять" at bounding box center [193, 57] width 34 height 10
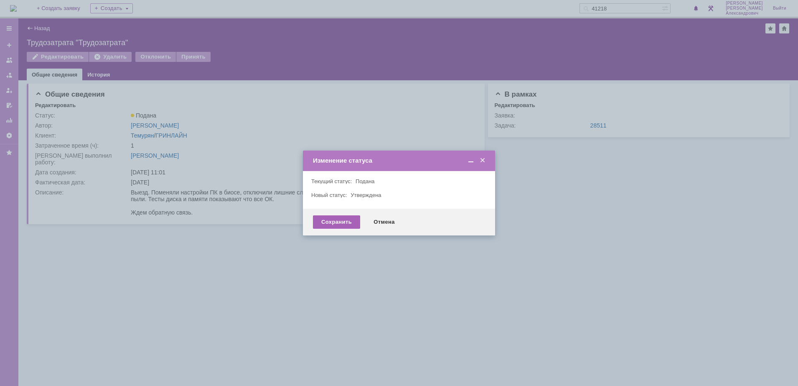
click at [342, 219] on div "Сохранить" at bounding box center [336, 221] width 47 height 13
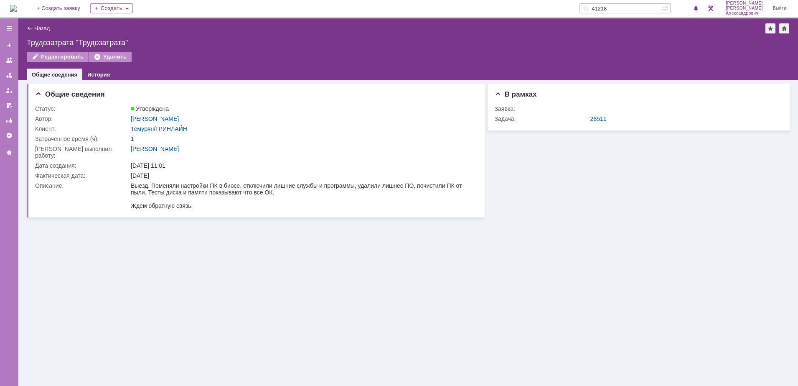
click at [32, 22] on div "Назад | Трудозатрата "Трудозатрата" Трудозатрата "Трудозатрата" Редактировать У…" at bounding box center [408, 49] width 780 height 62
click at [35, 28] on link "Назад" at bounding box center [41, 28] width 15 height 6
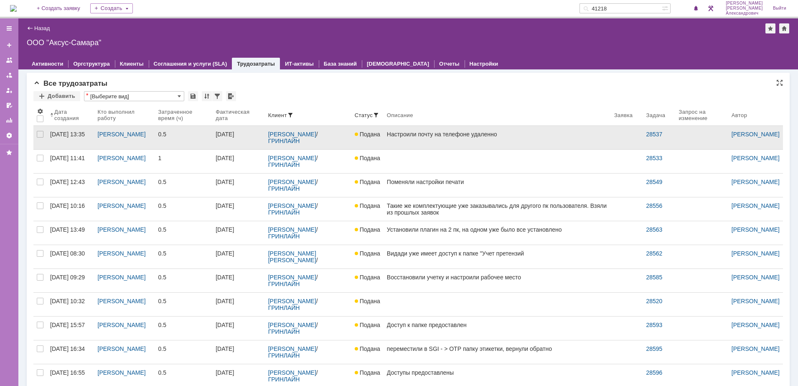
click at [450, 139] on link "Настроили почту на телефоне удаленно" at bounding box center [497, 137] width 227 height 23
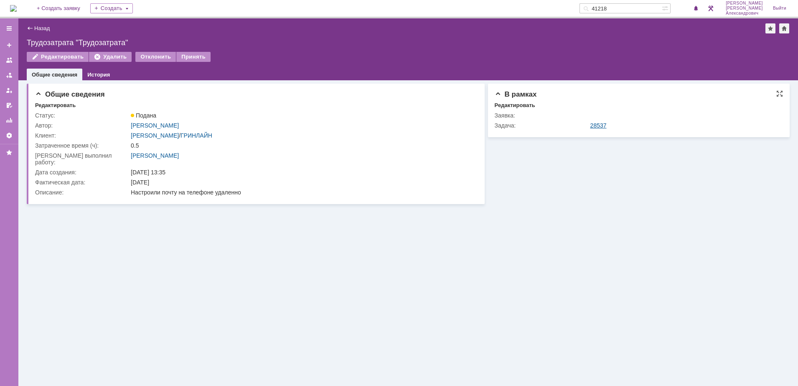
click at [599, 127] on link "28537" at bounding box center [599, 125] width 16 height 7
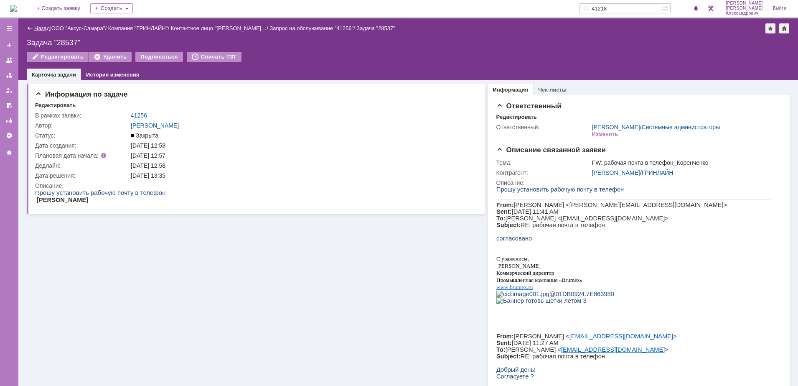
click at [48, 27] on link "Назад" at bounding box center [41, 28] width 15 height 6
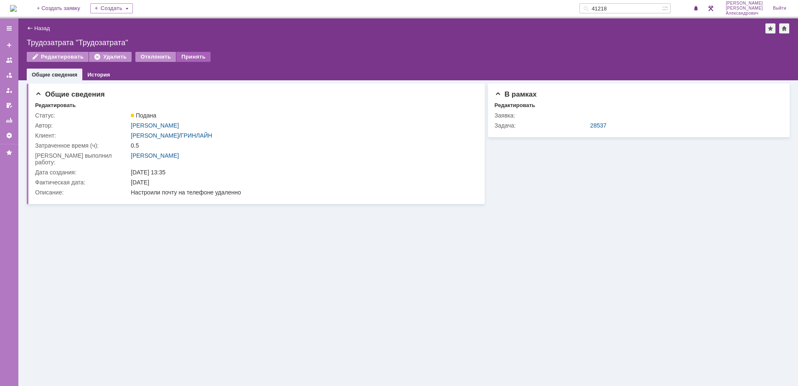
click at [192, 57] on div "Принять" at bounding box center [193, 57] width 34 height 10
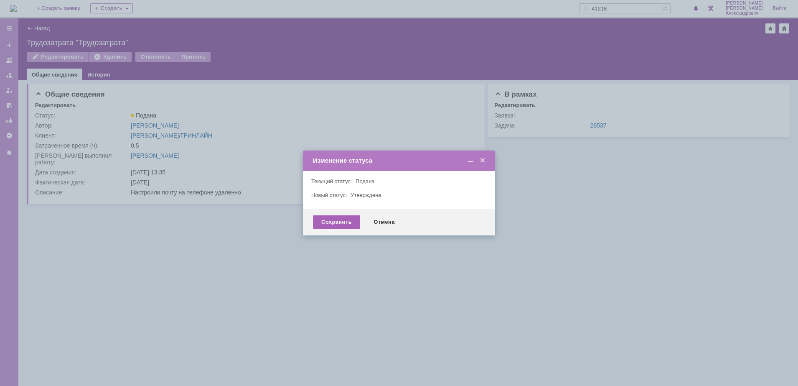
click at [330, 219] on div "Сохранить" at bounding box center [336, 221] width 47 height 13
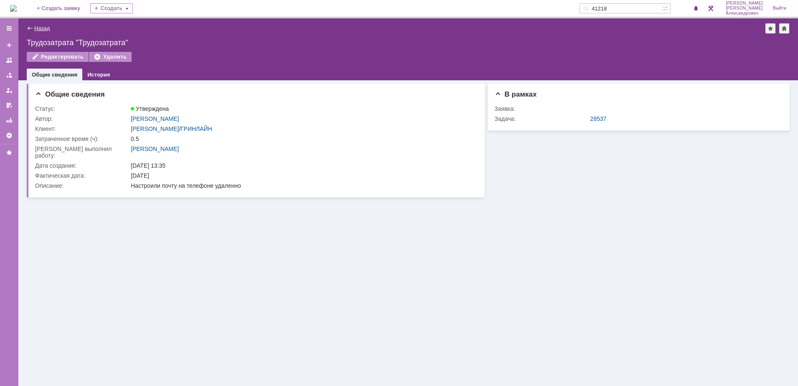
click at [38, 26] on link "Назад" at bounding box center [41, 28] width 15 height 6
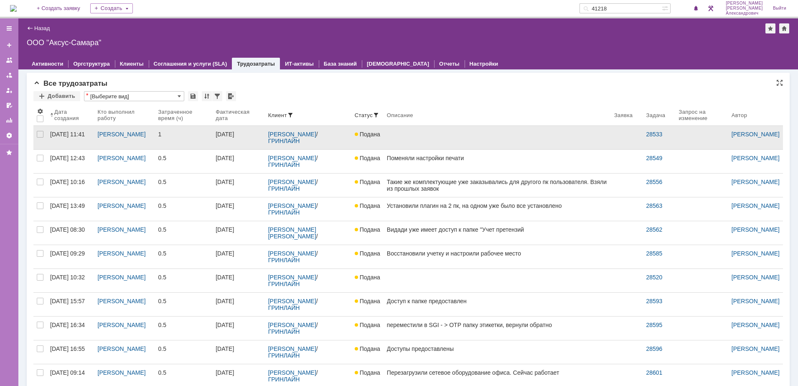
click at [450, 143] on link at bounding box center [497, 137] width 227 height 23
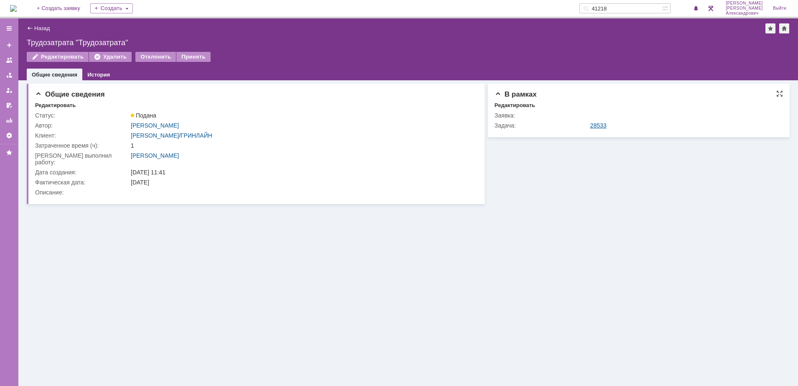
click at [601, 122] on link "28533" at bounding box center [599, 125] width 16 height 7
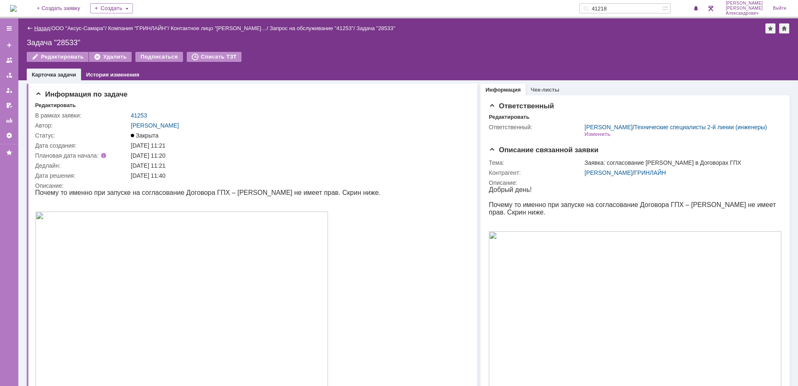
click at [38, 26] on link "Назад" at bounding box center [41, 28] width 15 height 6
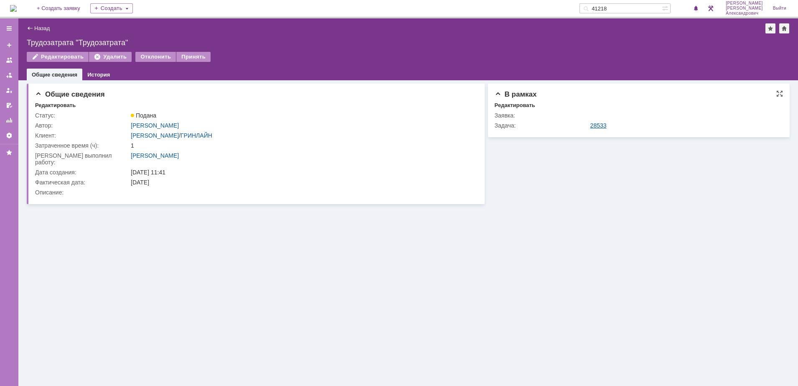
click at [594, 122] on link "28533" at bounding box center [599, 125] width 16 height 7
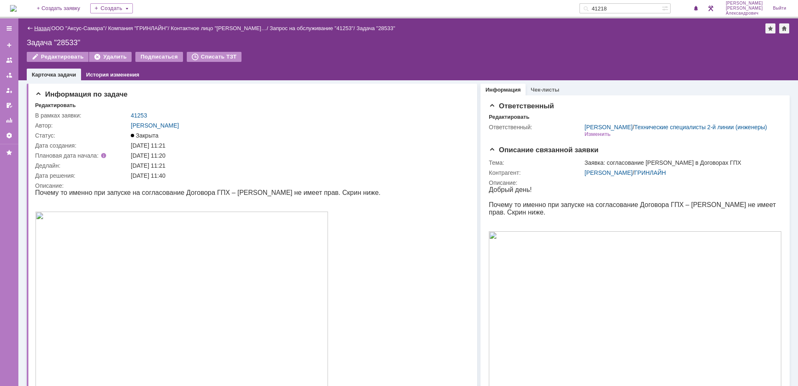
click at [44, 26] on link "Назад" at bounding box center [41, 28] width 15 height 6
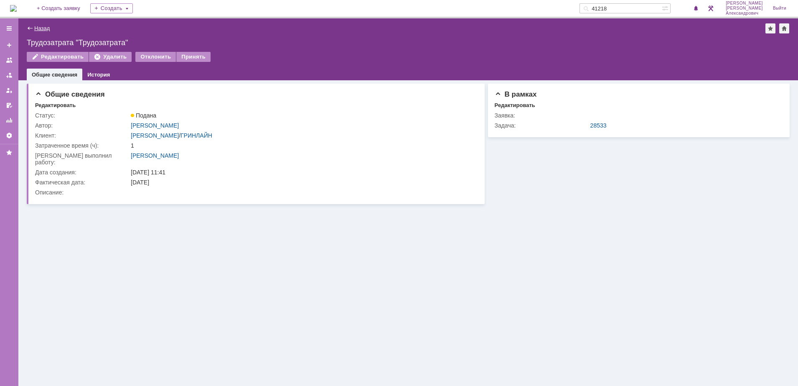
click at [43, 28] on link "Назад" at bounding box center [41, 28] width 15 height 6
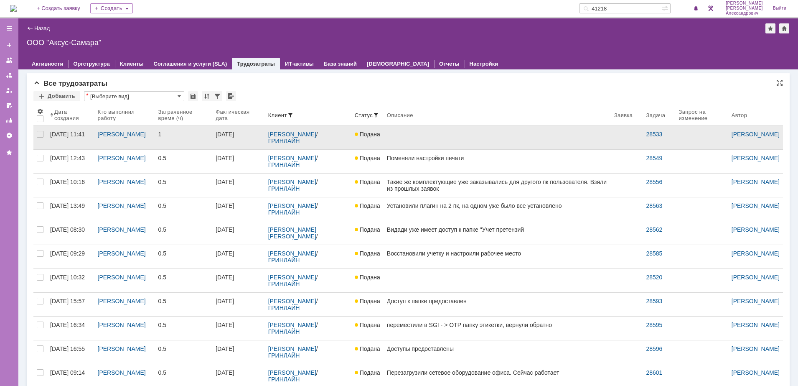
click at [421, 141] on link at bounding box center [497, 137] width 227 height 23
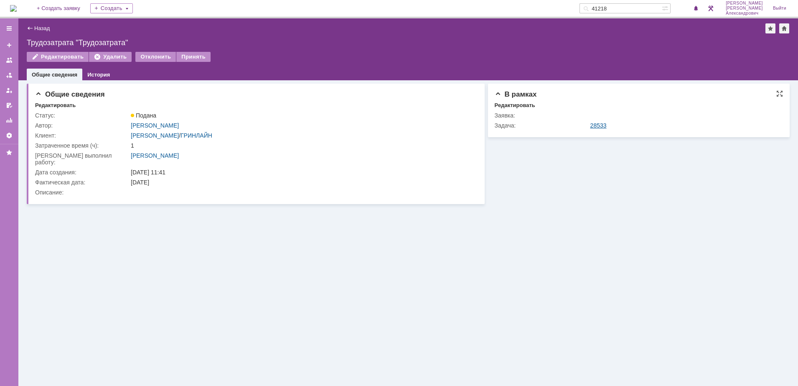
click at [601, 125] on link "28533" at bounding box center [599, 125] width 16 height 7
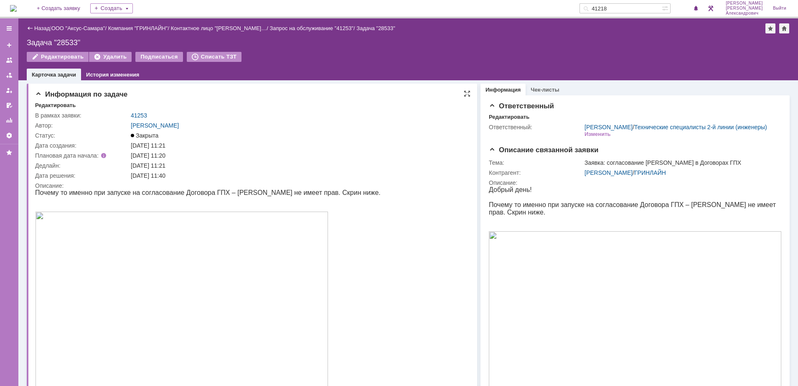
click at [130, 114] on td "41253" at bounding box center [297, 115] width 337 height 10
click at [39, 25] on link "Назад" at bounding box center [41, 28] width 15 height 6
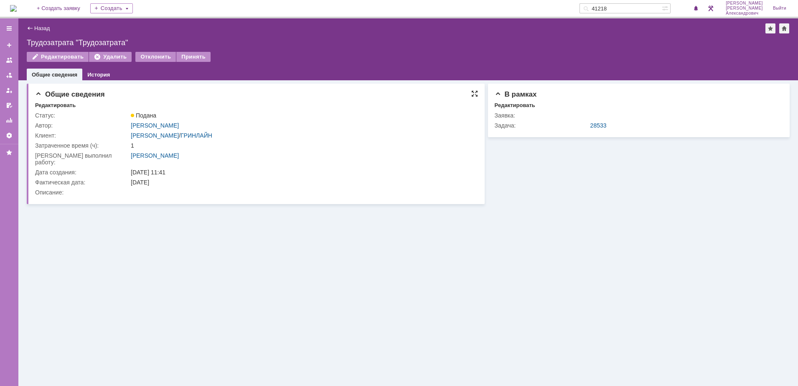
drag, startPoint x: 474, startPoint y: 97, endPoint x: 472, endPoint y: 91, distance: 6.4
click at [472, 91] on div "Общие сведения" at bounding box center [256, 94] width 443 height 8
click at [473, 93] on div at bounding box center [475, 93] width 7 height 7
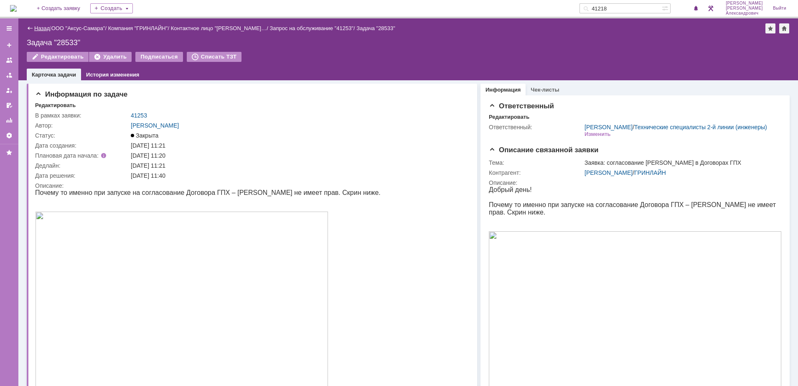
click at [38, 25] on link "Назад" at bounding box center [41, 28] width 15 height 6
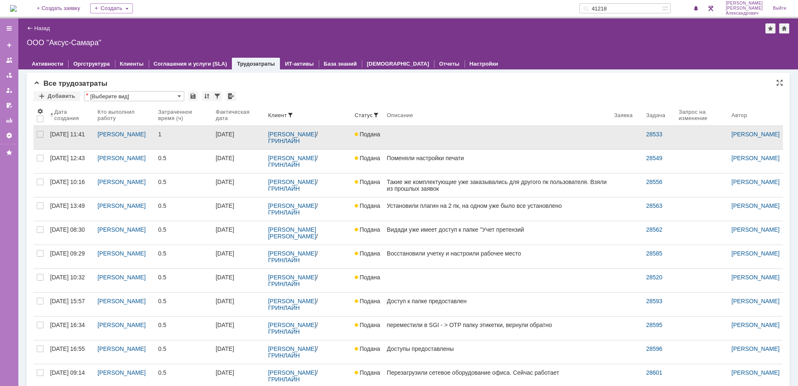
click at [433, 141] on link at bounding box center [497, 137] width 227 height 23
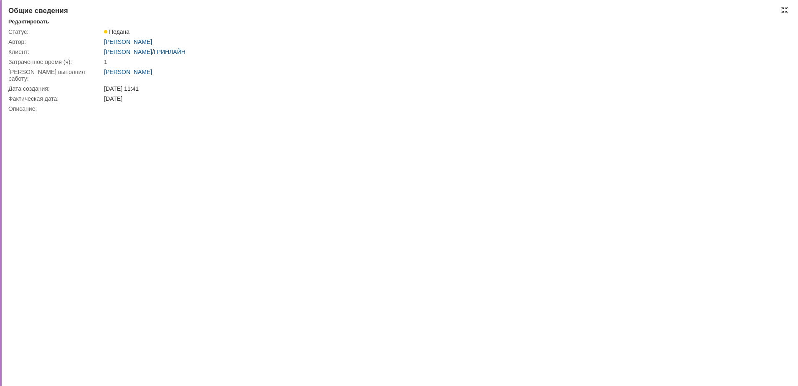
click at [784, 10] on div at bounding box center [785, 10] width 7 height 7
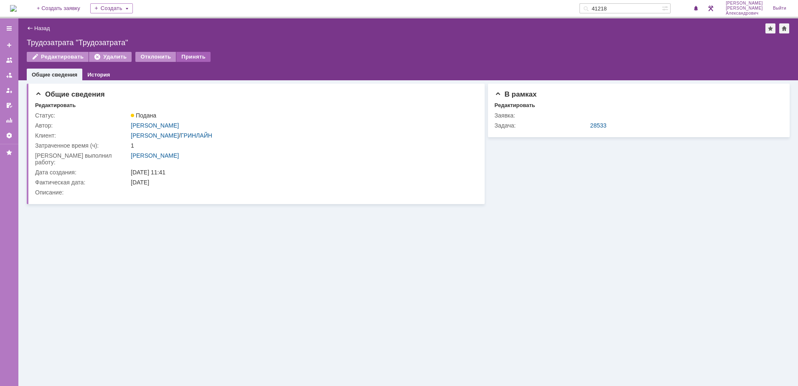
click at [189, 58] on div "Принять" at bounding box center [193, 57] width 34 height 10
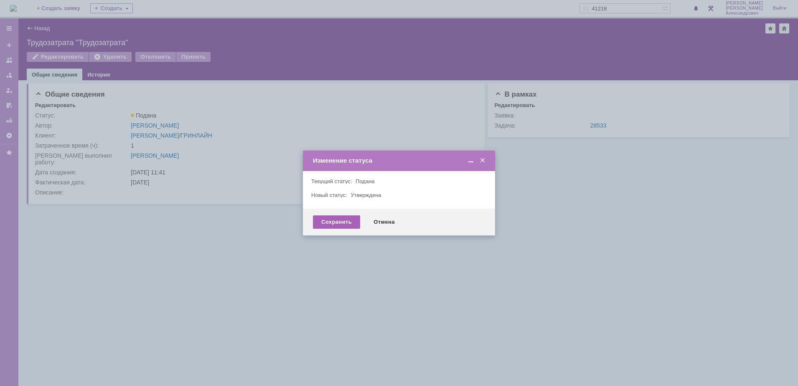
click at [335, 216] on div "Сохранить" at bounding box center [336, 221] width 47 height 13
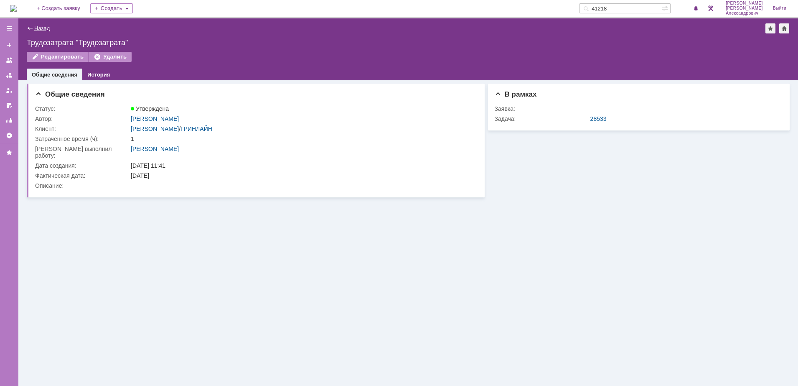
click at [40, 31] on link "Назад" at bounding box center [41, 28] width 15 height 6
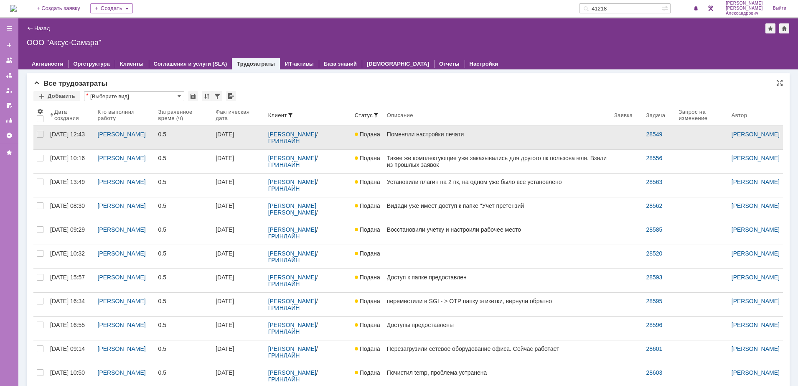
click at [460, 142] on link "Поменяли настройки печати" at bounding box center [497, 137] width 227 height 23
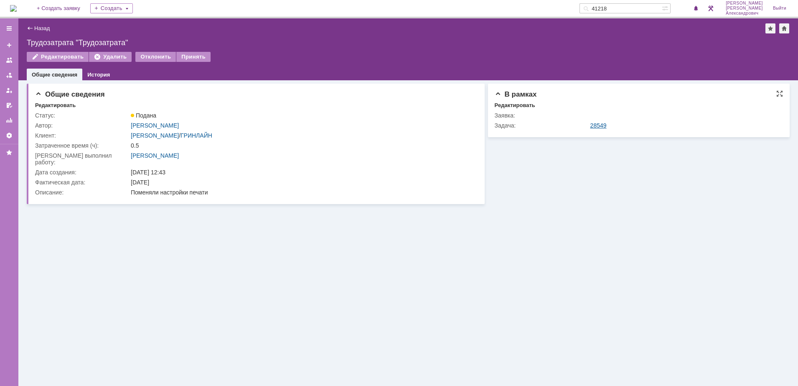
click at [601, 122] on link "28549" at bounding box center [599, 125] width 16 height 7
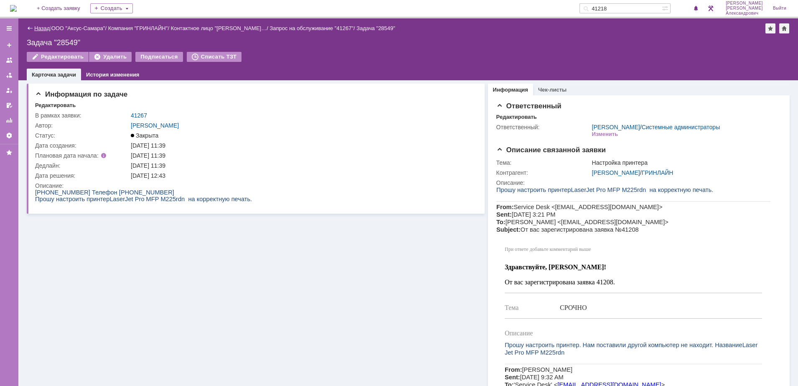
click at [41, 28] on link "Назад" at bounding box center [41, 28] width 15 height 6
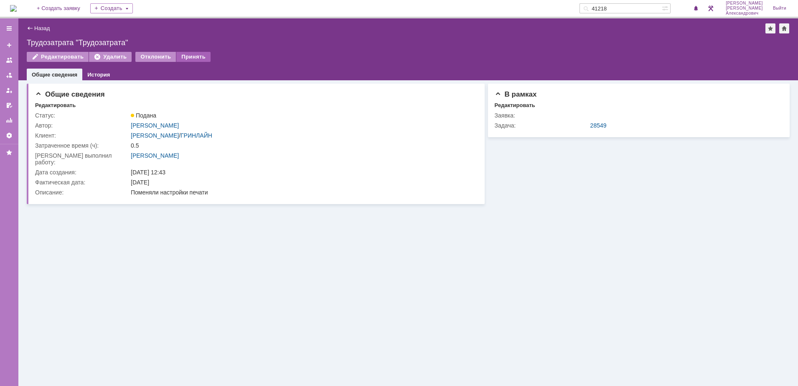
click at [195, 56] on div "Принять" at bounding box center [193, 57] width 34 height 10
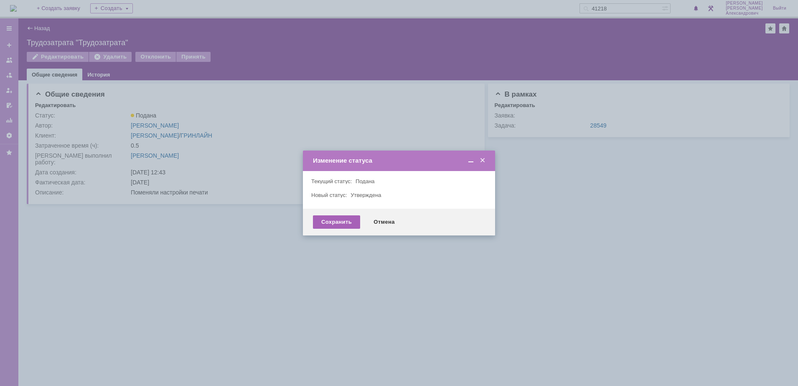
click at [331, 221] on div "Сохранить" at bounding box center [336, 221] width 47 height 13
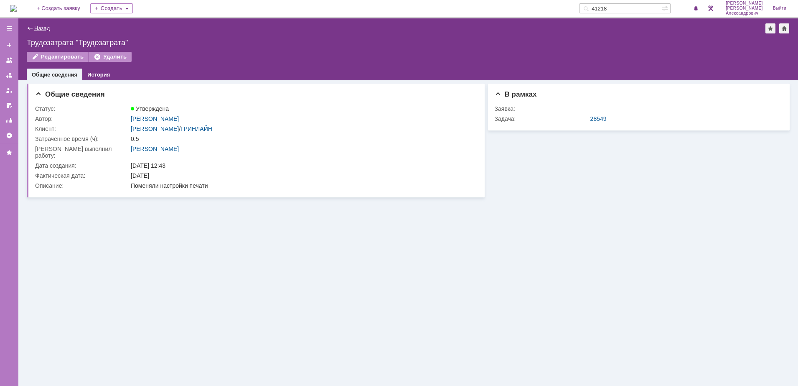
click at [41, 29] on link "Назад" at bounding box center [41, 28] width 15 height 6
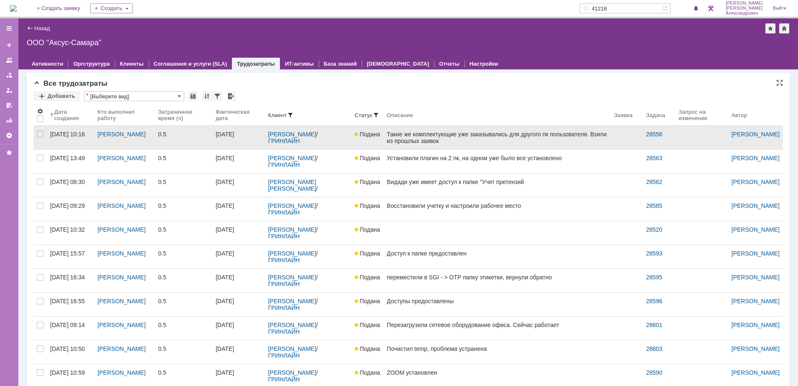
click at [500, 140] on div "Такие же комплектующие уже заказывались для другого пк пользователя. Взяли из п…" at bounding box center [497, 198] width 221 height 134
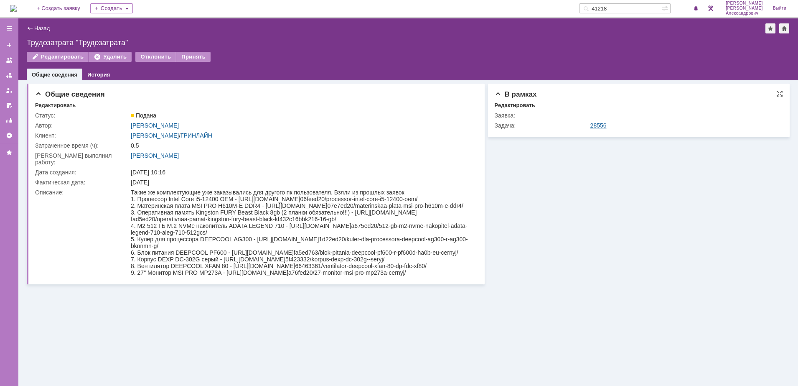
click at [599, 122] on link "28556" at bounding box center [599, 125] width 16 height 7
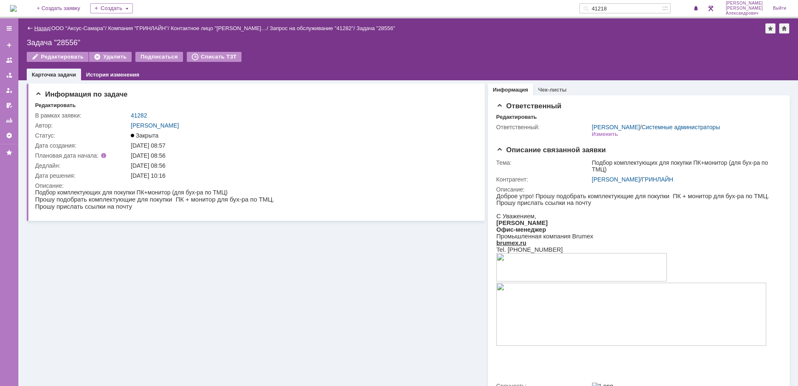
click at [48, 28] on link "Назад" at bounding box center [41, 28] width 15 height 6
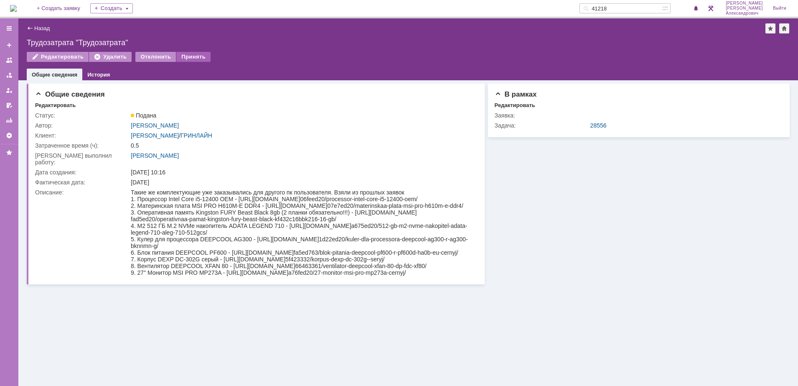
click at [181, 57] on div "Принять" at bounding box center [193, 57] width 34 height 10
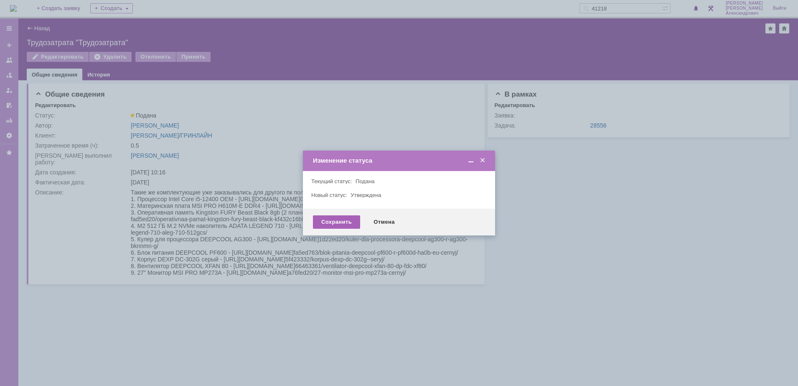
click at [334, 221] on div "Сохранить" at bounding box center [336, 221] width 47 height 13
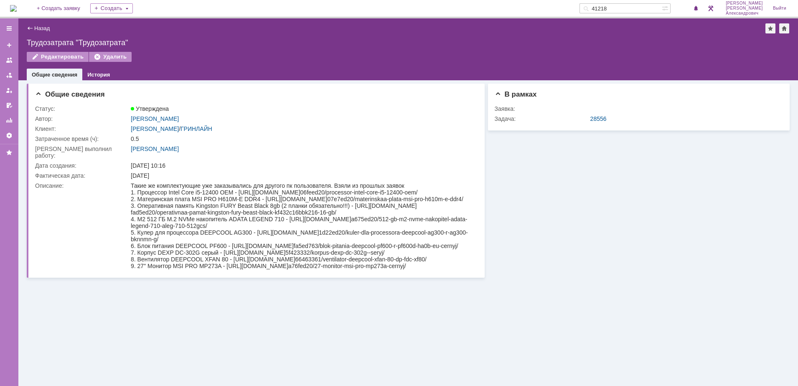
click at [41, 23] on div "Назад | Трудозатрата "Трудозатрата"" at bounding box center [408, 28] width 763 height 10
click at [41, 28] on link "Назад" at bounding box center [41, 28] width 15 height 6
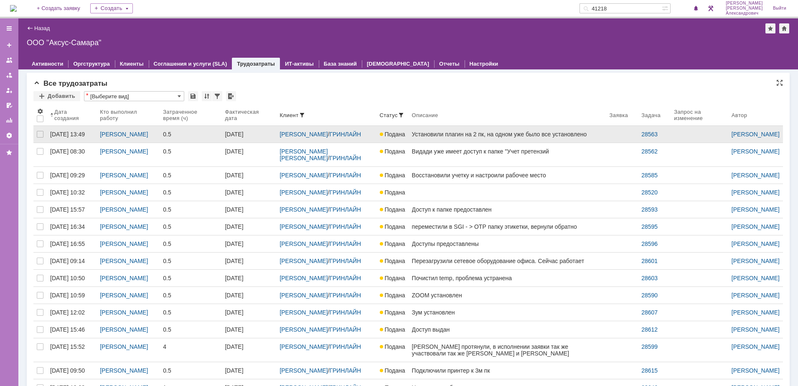
click at [503, 138] on div "Установили плагин на 2 пк, на одном уже было все установлено" at bounding box center [507, 134] width 191 height 7
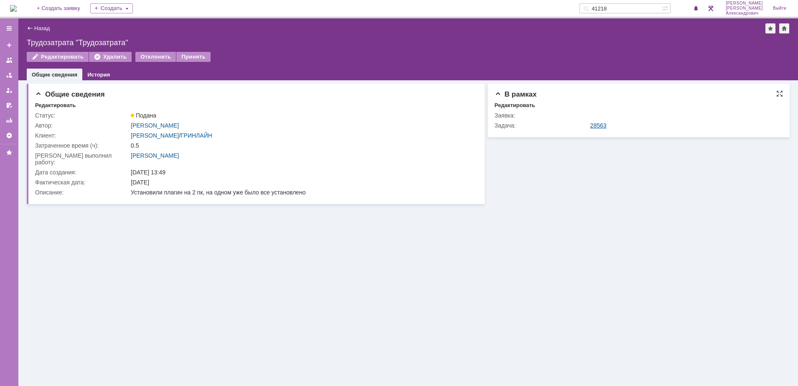
click at [597, 128] on link "28563" at bounding box center [599, 125] width 16 height 7
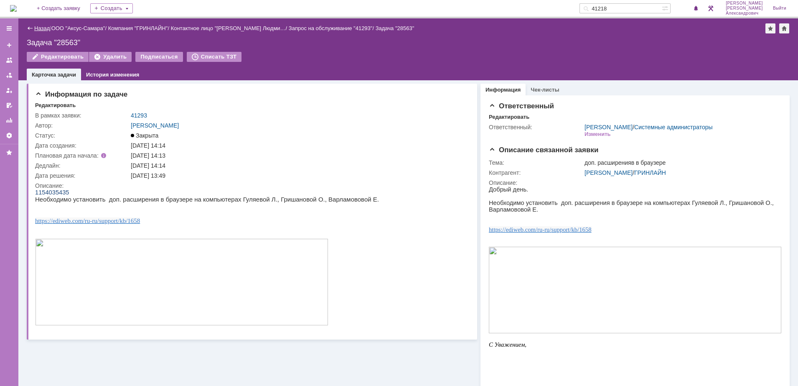
click at [47, 26] on link "Назад" at bounding box center [41, 28] width 15 height 6
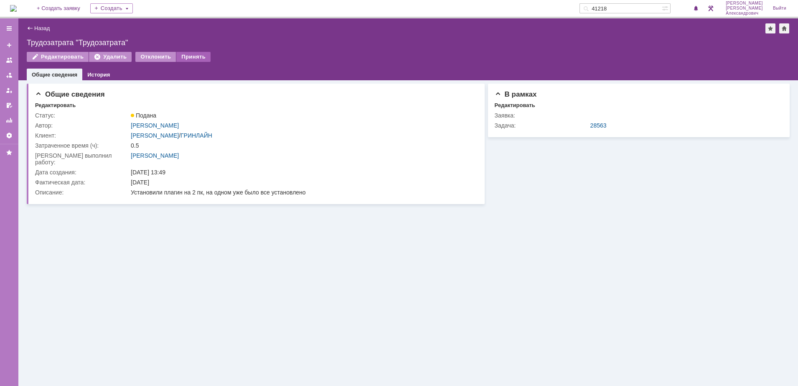
click at [196, 56] on div "Принять" at bounding box center [193, 57] width 34 height 10
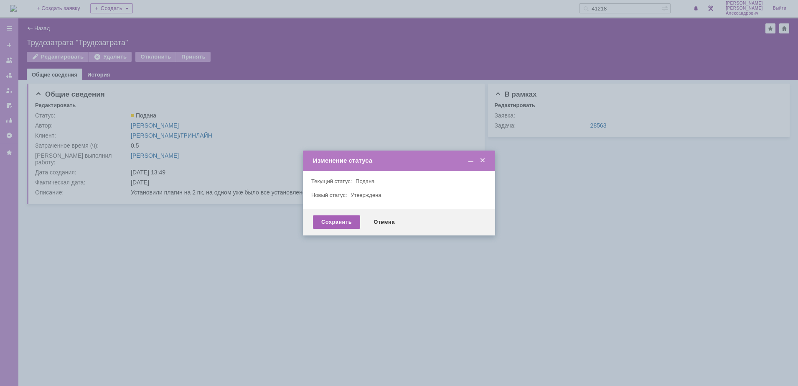
click at [338, 225] on div "Сохранить" at bounding box center [336, 221] width 47 height 13
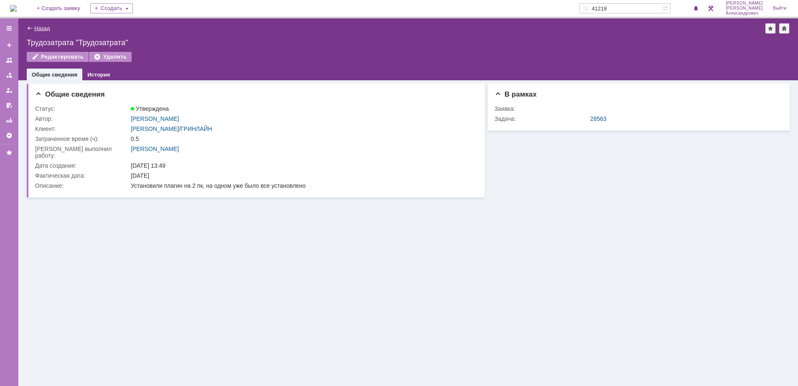
click at [43, 25] on link "Назад" at bounding box center [41, 28] width 15 height 6
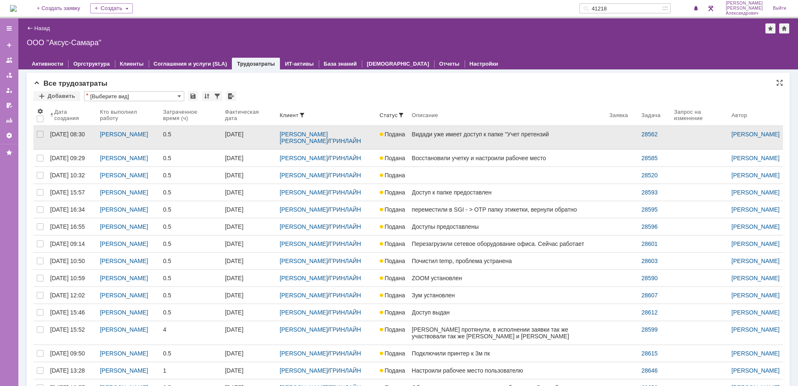
click at [522, 149] on link "Видади уже имеет доступ к папке "Учет претензий" at bounding box center [508, 137] width 198 height 23
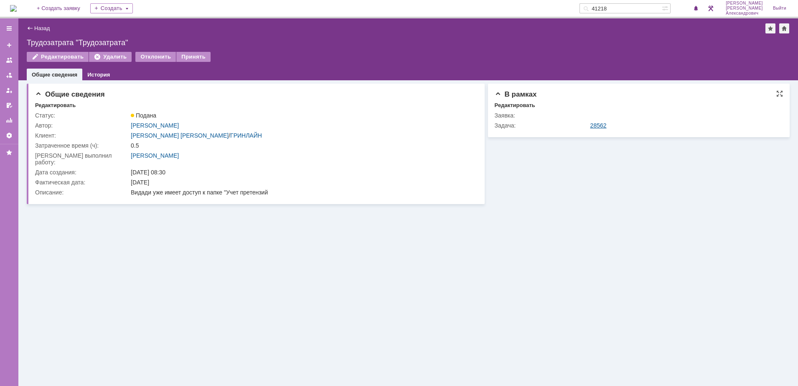
click at [605, 122] on link "28562" at bounding box center [599, 125] width 16 height 7
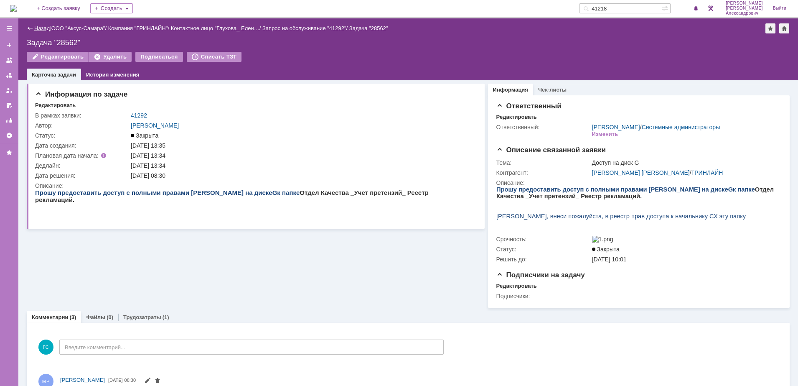
click at [41, 31] on link "Назад" at bounding box center [41, 28] width 15 height 6
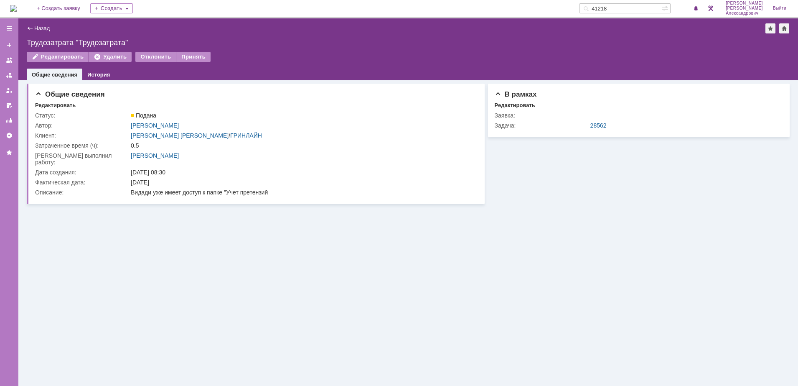
click at [202, 346] on div "Общие сведения Редактировать Статус: Подана Автор: Мукминьзянов Раиль Рамильеви…" at bounding box center [408, 233] width 780 height 306
click at [193, 59] on div "Принять" at bounding box center [193, 57] width 34 height 10
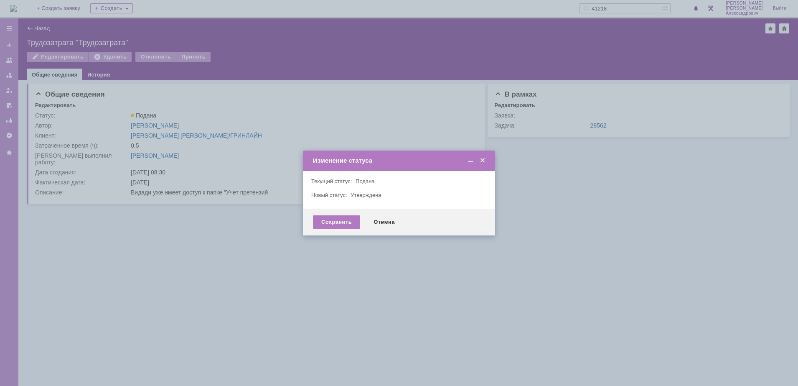
click at [330, 214] on div "Сохранить Отмена" at bounding box center [399, 222] width 192 height 27
click at [330, 217] on div "Сохранить" at bounding box center [336, 221] width 47 height 13
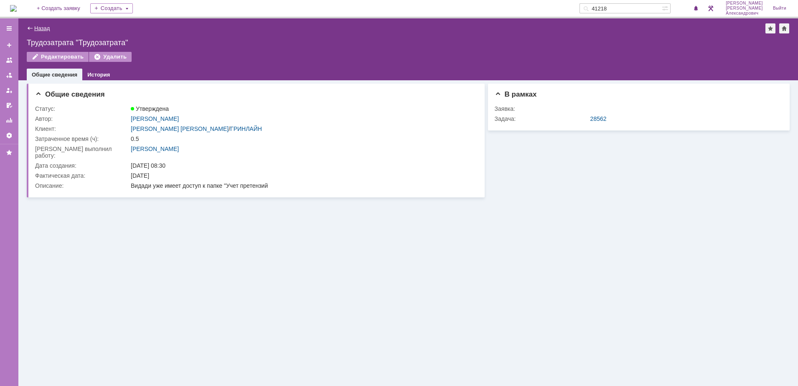
click at [47, 28] on link "Назад" at bounding box center [41, 28] width 15 height 6
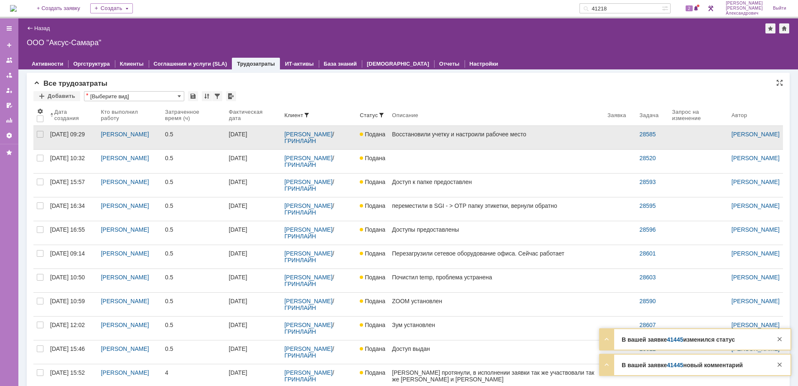
click at [389, 146] on link "Подана" at bounding box center [373, 137] width 32 height 23
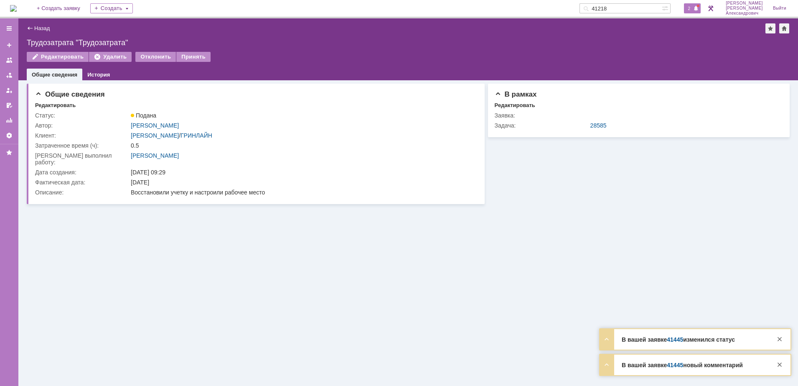
click at [688, 9] on div "2" at bounding box center [692, 8] width 17 height 10
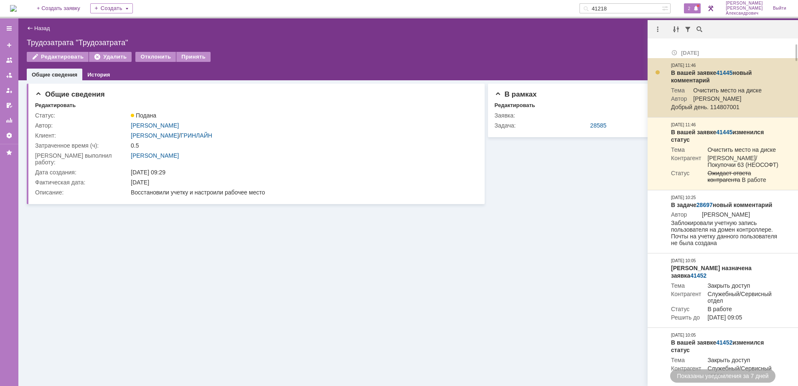
click at [724, 72] on link "41445" at bounding box center [724, 72] width 16 height 7
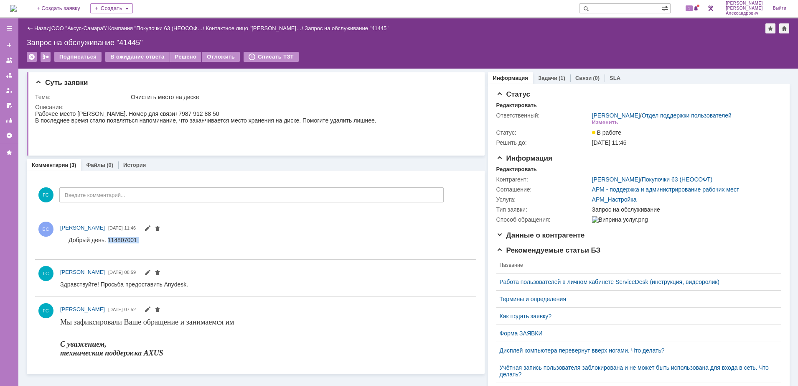
drag, startPoint x: 107, startPoint y: 238, endPoint x: 140, endPoint y: 240, distance: 32.7
click at [140, 240] on html "Добрый день. 114807001" at bounding box center [264, 242] width 408 height 13
copy div "114807001"
click at [559, 80] on div "(1)" at bounding box center [562, 78] width 7 height 6
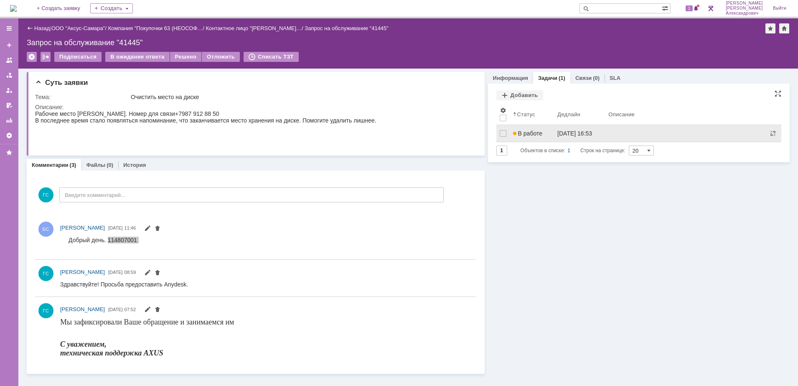
click at [543, 134] on div "В работе" at bounding box center [532, 133] width 38 height 7
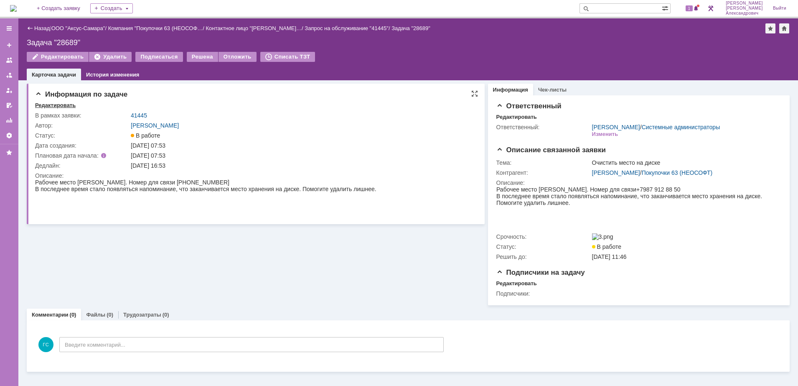
click at [50, 104] on div "Редактировать" at bounding box center [55, 105] width 41 height 7
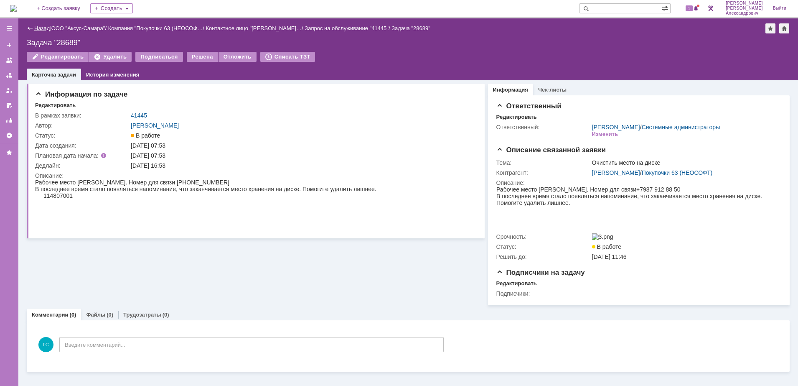
click at [36, 27] on link "Назад" at bounding box center [41, 28] width 15 height 6
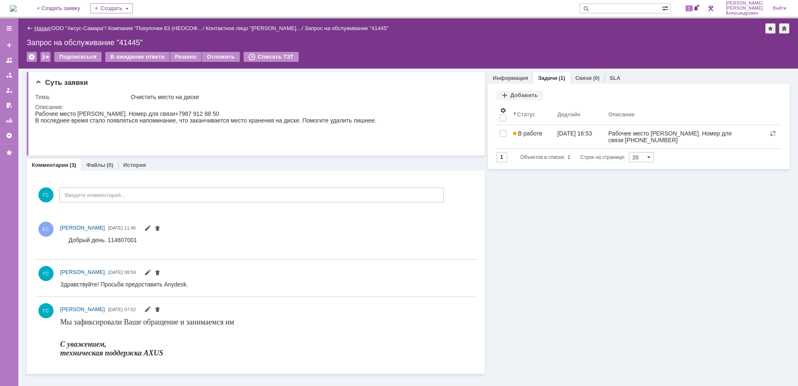
click at [47, 27] on link "Назад" at bounding box center [41, 28] width 15 height 6
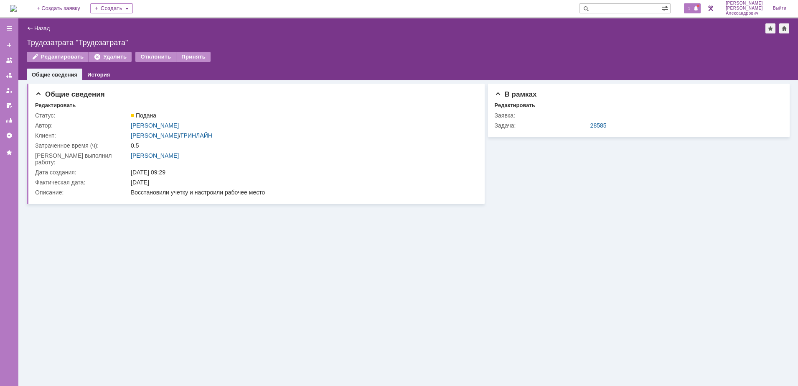
click at [697, 9] on span at bounding box center [696, 8] width 6 height 7
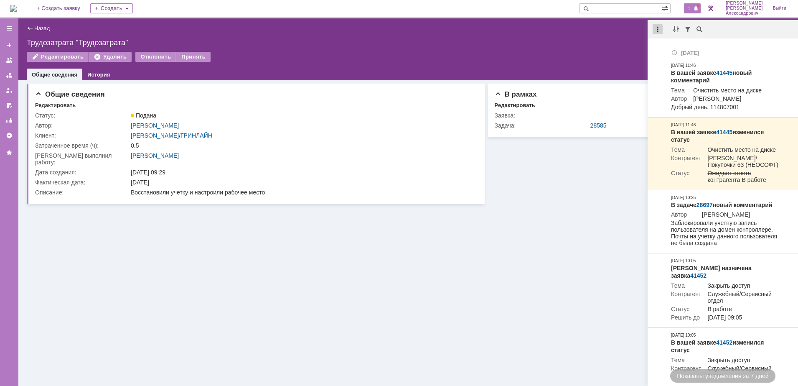
click at [657, 32] on div at bounding box center [658, 29] width 10 height 10
click at [672, 48] on div "Отметить уведомления прочитанными" at bounding box center [716, 51] width 112 height 6
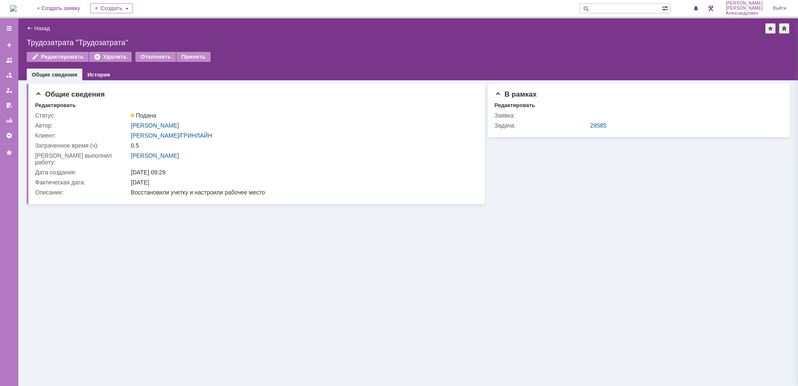
click at [550, 51] on div "Назад | Трудозатрата "Трудозатрата" Трудозатрата "Трудозатрата" Редактировать У…" at bounding box center [408, 49] width 780 height 62
click at [598, 127] on link "28585" at bounding box center [599, 125] width 16 height 7
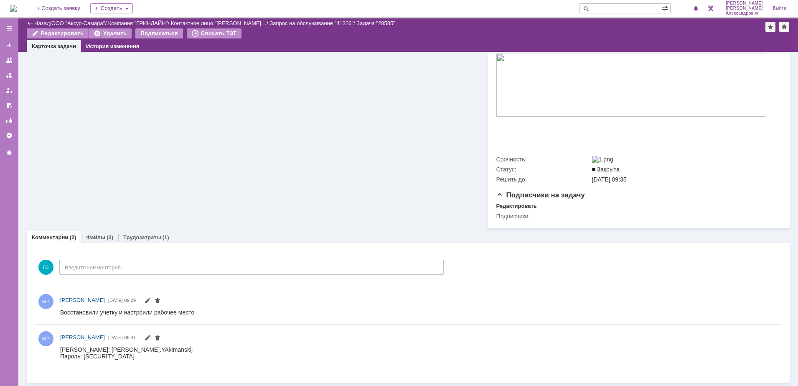
scroll to position [217, 0]
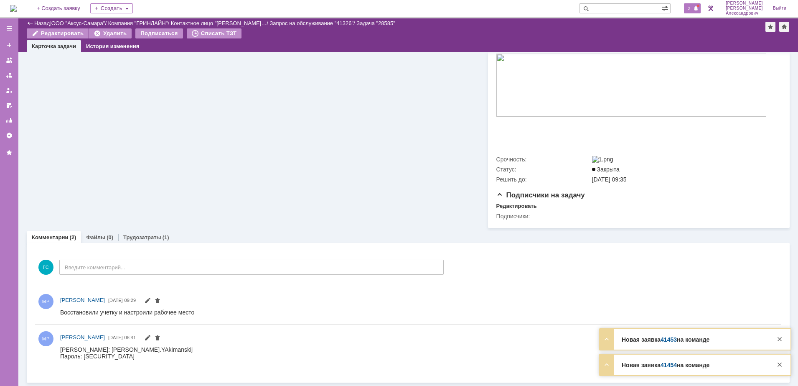
click at [697, 10] on span at bounding box center [696, 8] width 6 height 7
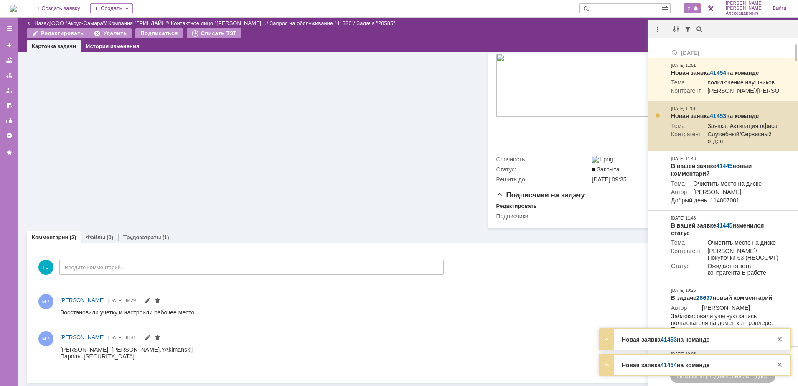
click at [719, 119] on link "41453" at bounding box center [718, 115] width 16 height 7
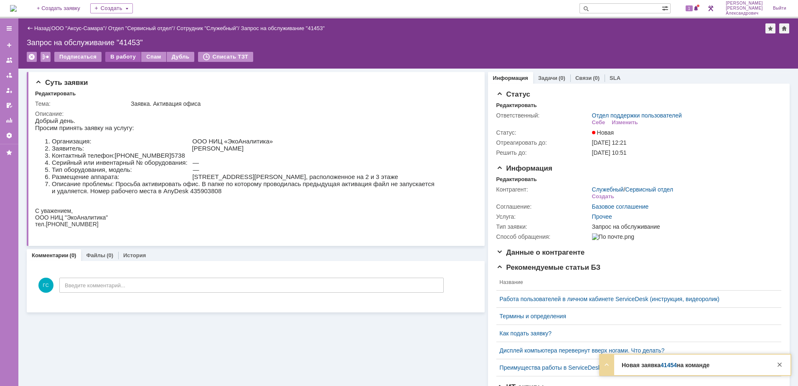
click at [114, 55] on div "В работу" at bounding box center [123, 57] width 36 height 10
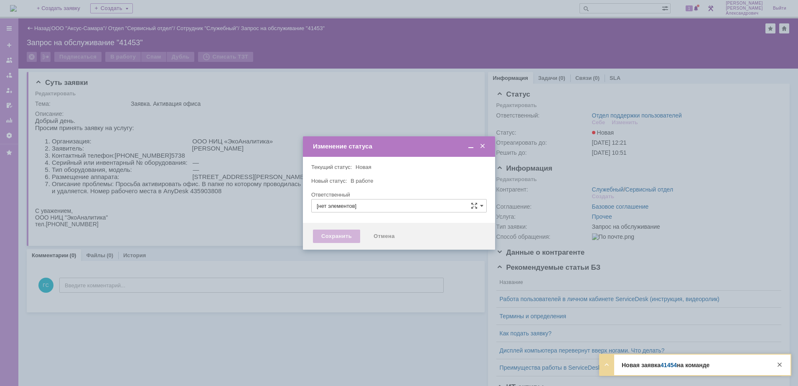
type input "Отдел поддержки пользователей"
type input "[PERSON_NAME]"
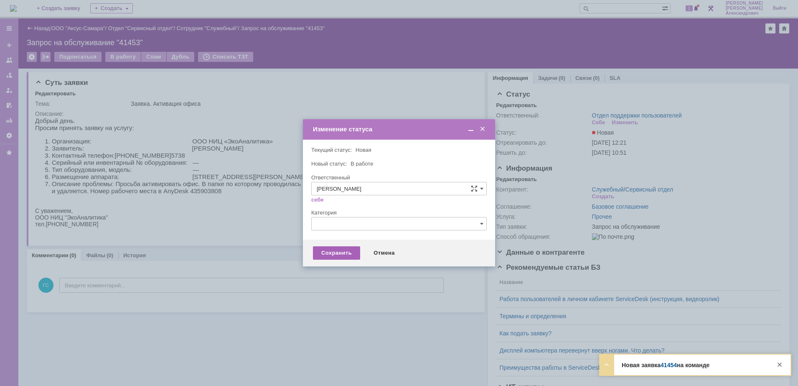
click at [329, 247] on div "Сохранить" at bounding box center [336, 252] width 47 height 13
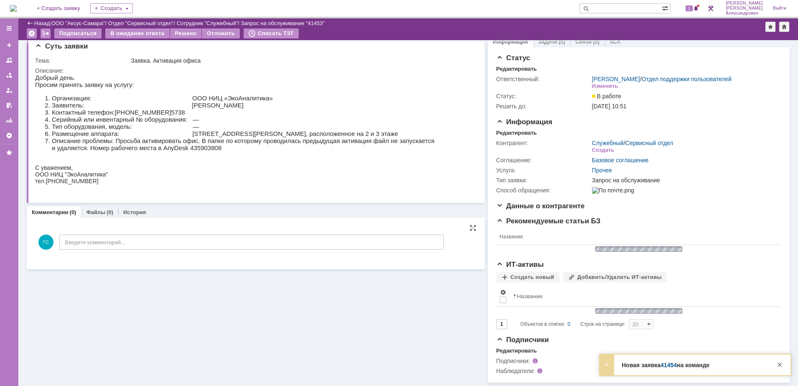
scroll to position [30, 0]
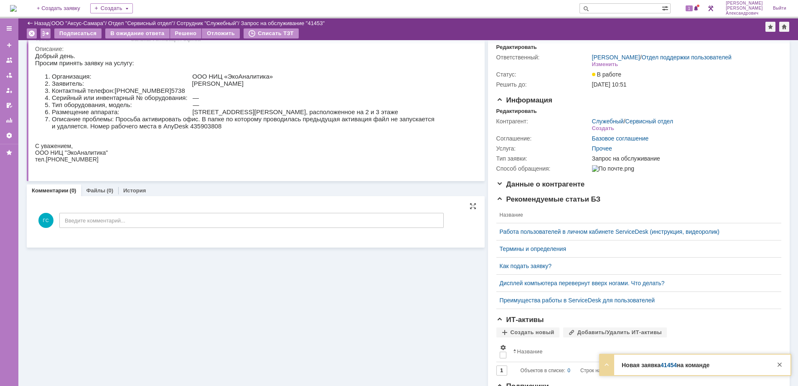
click at [133, 233] on div "ГС Введите комментарий..." at bounding box center [239, 221] width 409 height 39
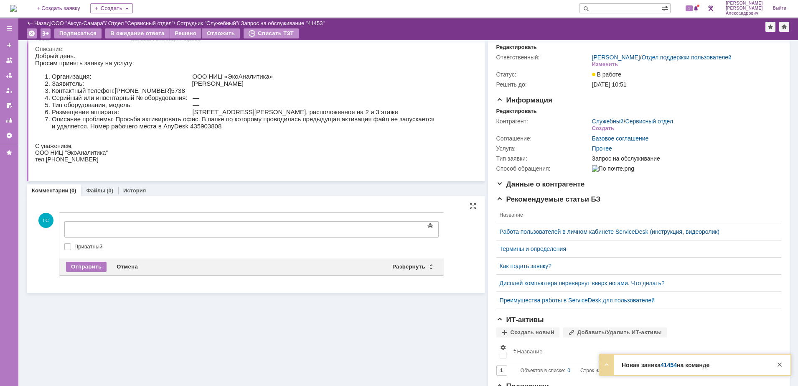
scroll to position [0, 0]
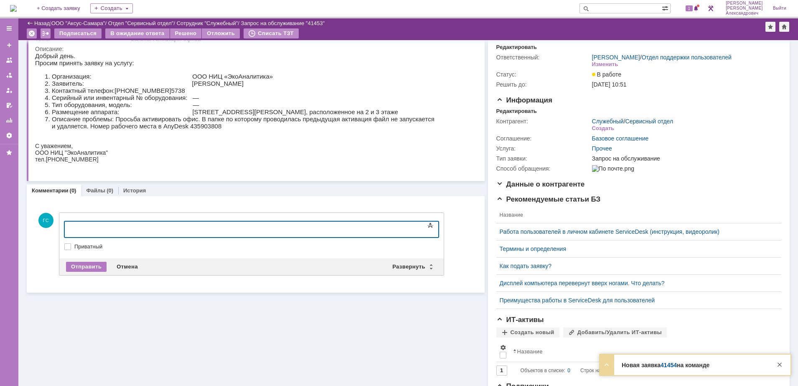
click at [399, 270] on div "Развернуть" at bounding box center [412, 267] width 50 height 10
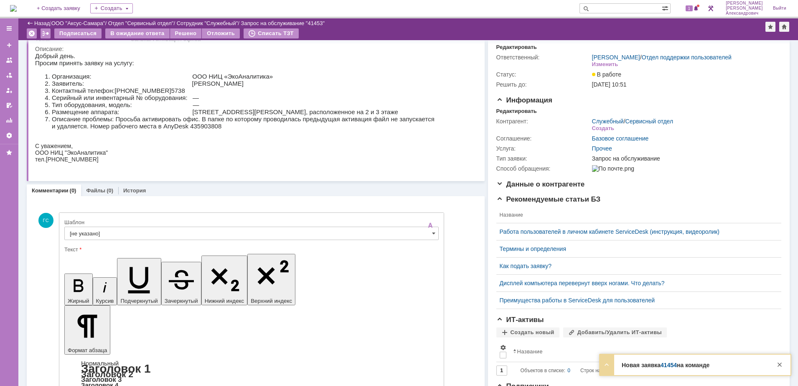
click at [196, 220] on div "Шаблон" at bounding box center [250, 221] width 373 height 5
click at [196, 229] on input "[не указано]" at bounding box center [251, 233] width 375 height 13
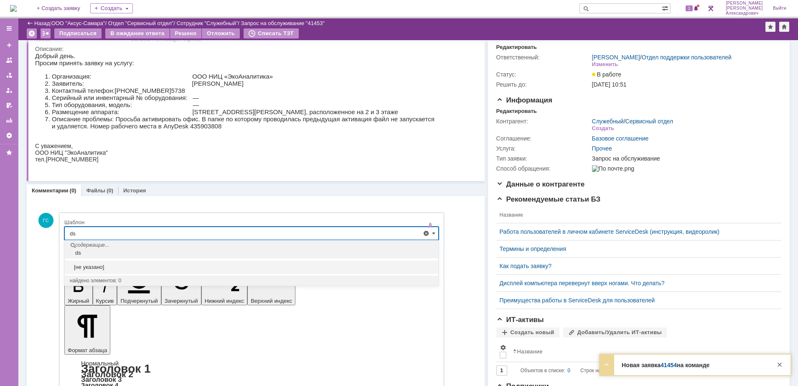
type input "d"
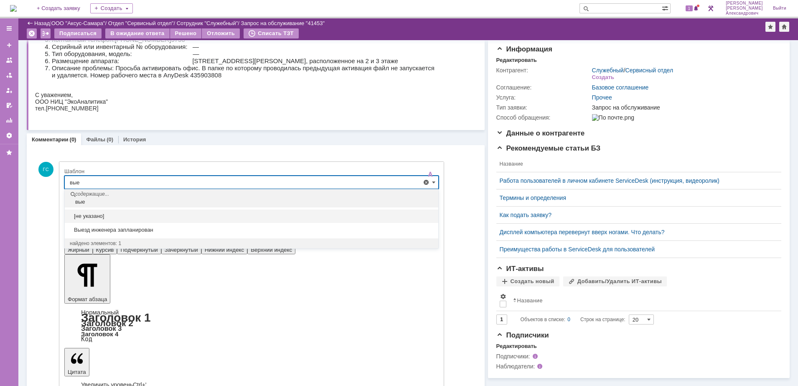
scroll to position [88, 0]
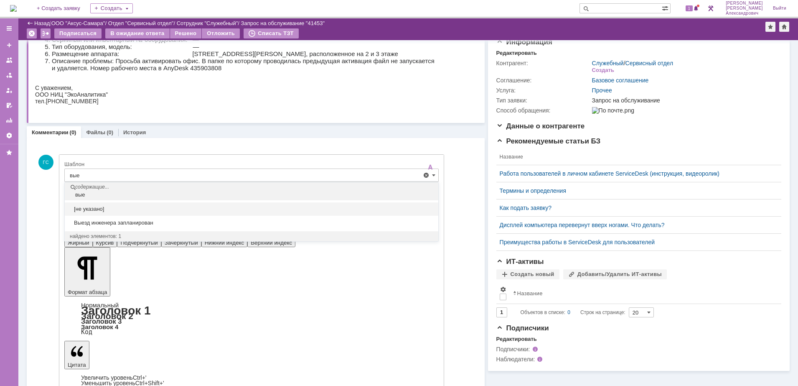
click at [160, 232] on div "найдено элементов: 1" at bounding box center [252, 236] width 374 height 10
click at [159, 226] on span "Выезд инженера запланирован" at bounding box center [252, 222] width 364 height 7
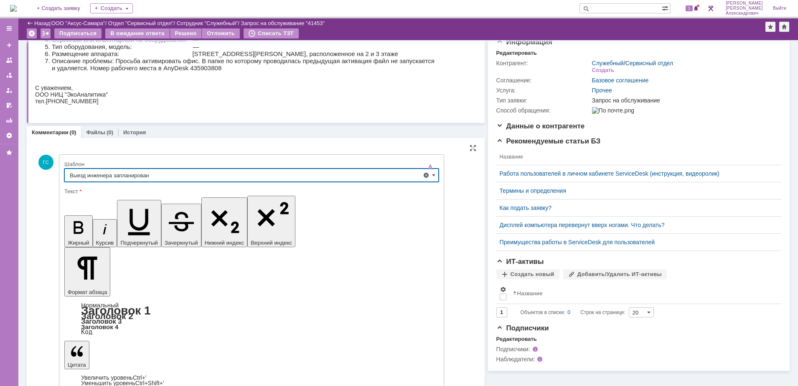
type input "Выезд инженера запланирован"
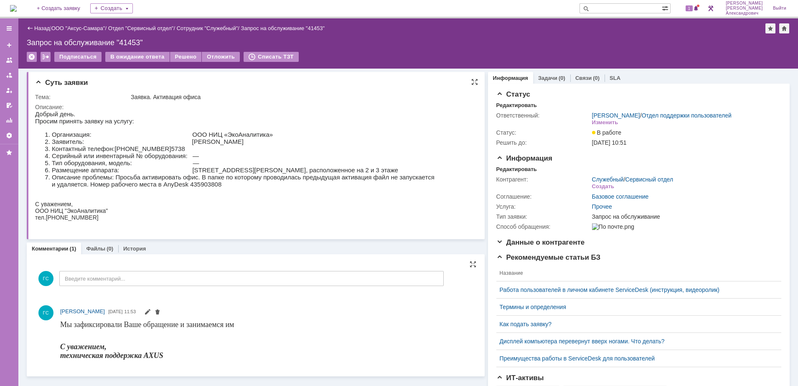
scroll to position [0, 0]
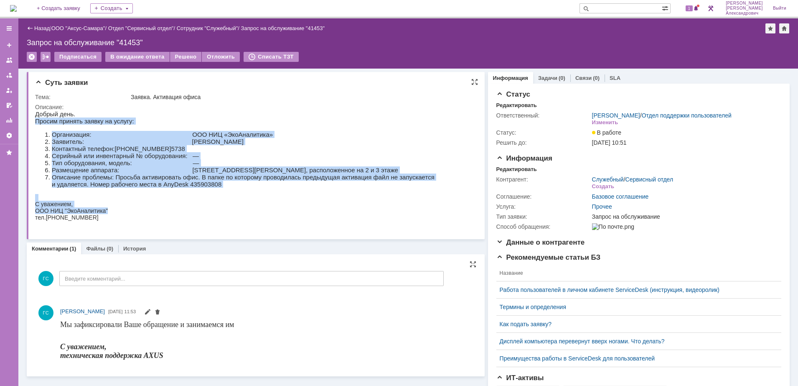
drag, startPoint x: 70, startPoint y: 228, endPoint x: 251, endPoint y: 217, distance: 181.7
click at [251, 217] on body "Добрый день. Просим принять заявку на услугу: Организация: ООО НИЦ «ЭкоАналитик…" at bounding box center [251, 165] width 433 height 110
copy body "Loremi dolorsi ametco ad elitse: Doeiusmodte: INC UTL «EtdOloremagn» Aliquaeni:…"
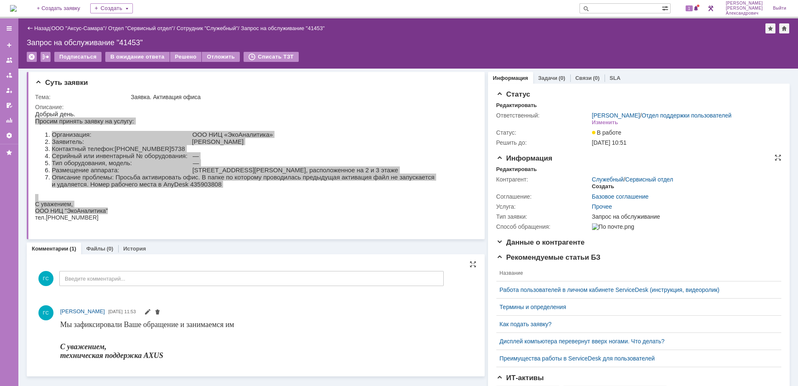
click at [593, 190] on div "Создать" at bounding box center [603, 186] width 22 height 7
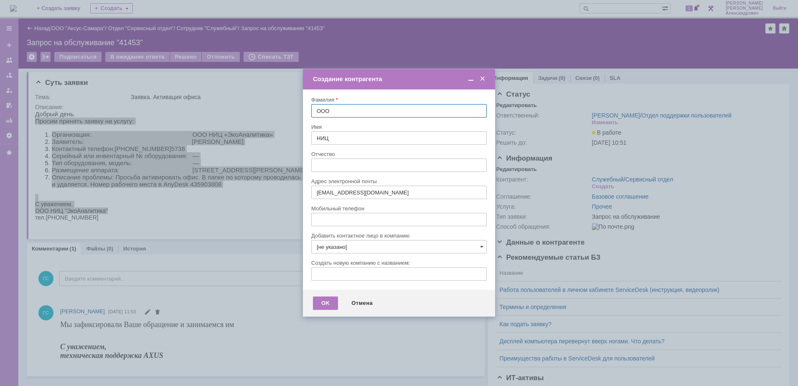
click at [394, 248] on input "[не указано]" at bounding box center [399, 246] width 176 height 13
click at [481, 76] on span at bounding box center [483, 79] width 8 height 8
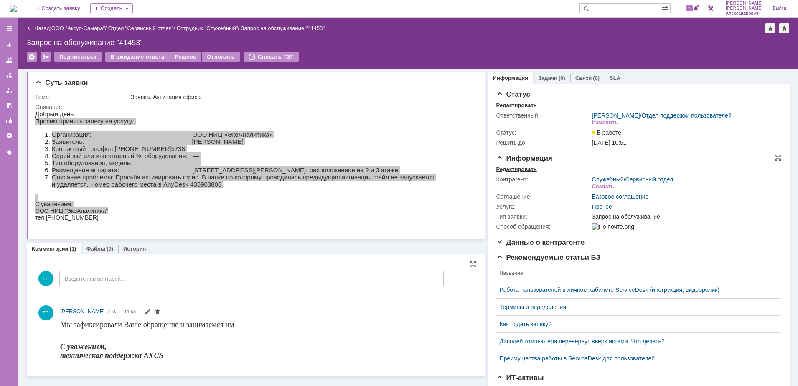
click at [510, 173] on div "Редактировать" at bounding box center [517, 169] width 41 height 7
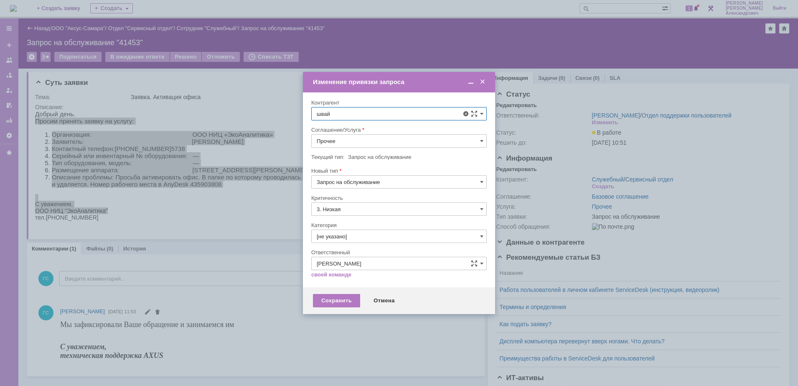
click at [405, 173] on div "[PERSON_NAME]" at bounding box center [409, 176] width 145 height 7
type input "[PERSON_NAME]"
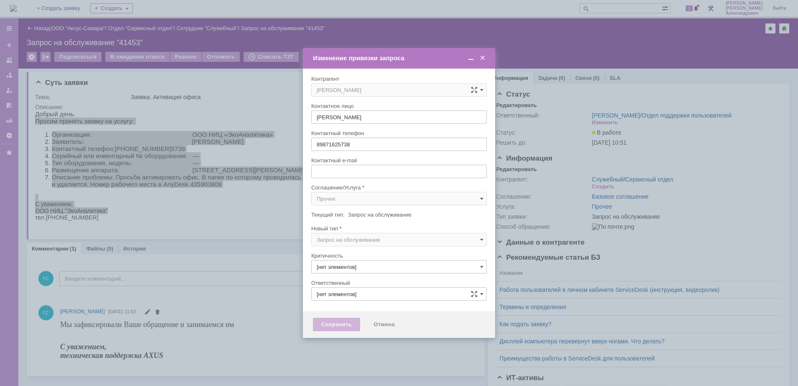
type input "3. Низкая"
type input "[PERSON_NAME]"
type input "[не указано]"
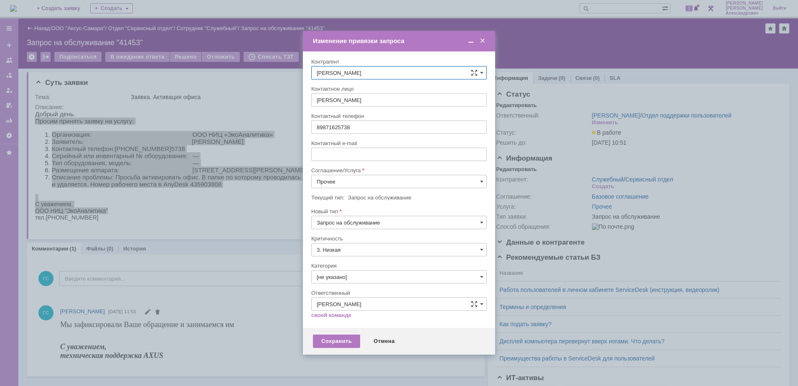
click at [368, 180] on input "Прочее" at bounding box center [399, 181] width 176 height 13
click at [361, 259] on div "АРМ_Настройка" at bounding box center [399, 262] width 175 height 13
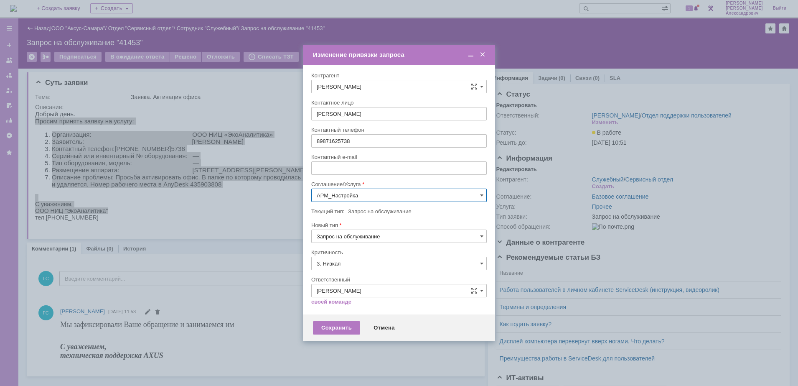
type input "АРМ_Настройка"
click at [359, 263] on input "3. Низкая" at bounding box center [399, 263] width 176 height 13
click at [354, 275] on span "[не указано]" at bounding box center [399, 278] width 165 height 7
type input "[не указано]"
click at [343, 323] on div "Сохранить" at bounding box center [336, 327] width 47 height 13
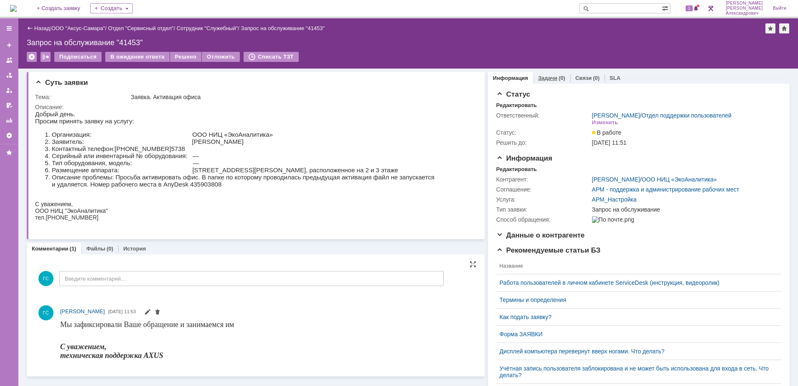
click at [538, 78] on link "Задачи" at bounding box center [547, 78] width 19 height 6
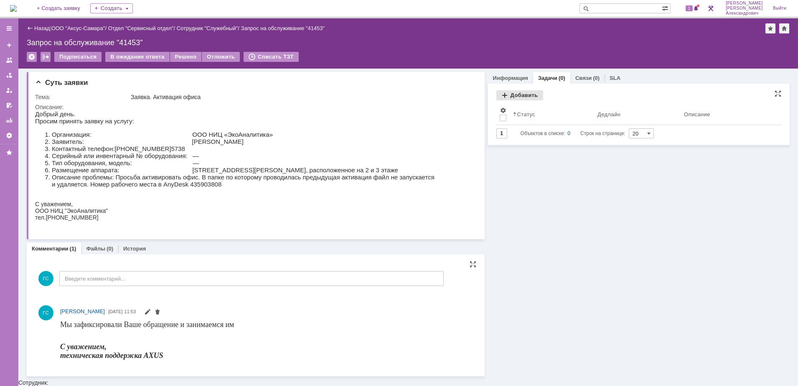
click at [507, 94] on div "Добавить" at bounding box center [520, 95] width 47 height 10
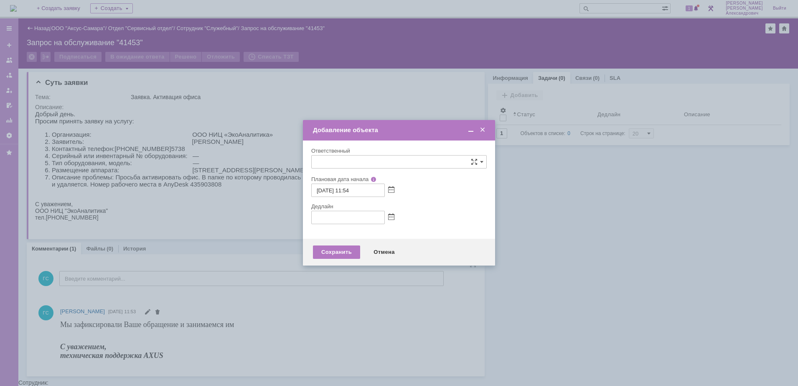
type input "[не указано]"
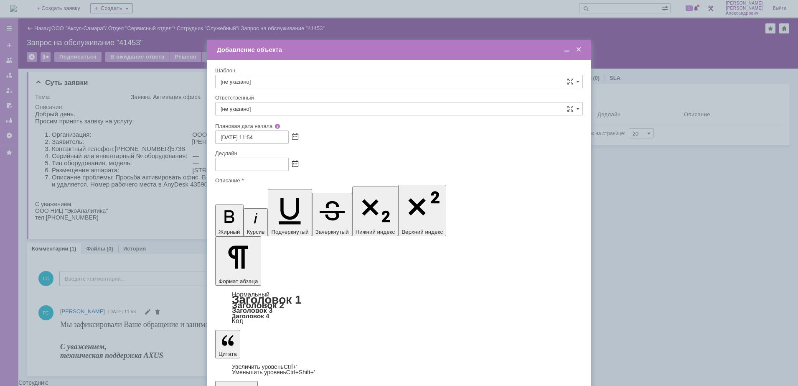
click at [297, 161] on span at bounding box center [295, 164] width 6 height 7
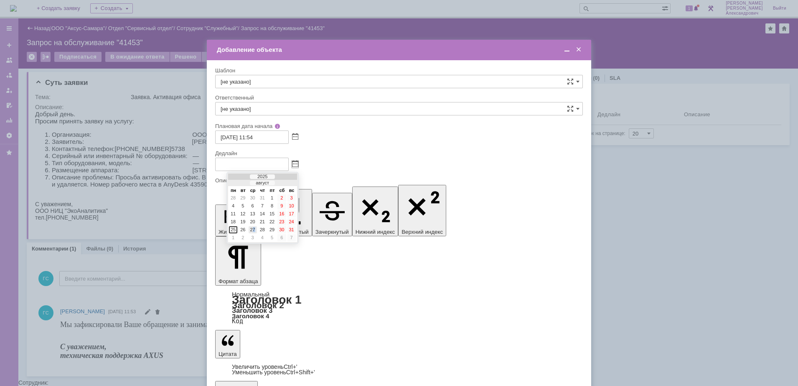
click at [253, 227] on div "27" at bounding box center [253, 229] width 8 height 7
type input "[DATE] 11:54"
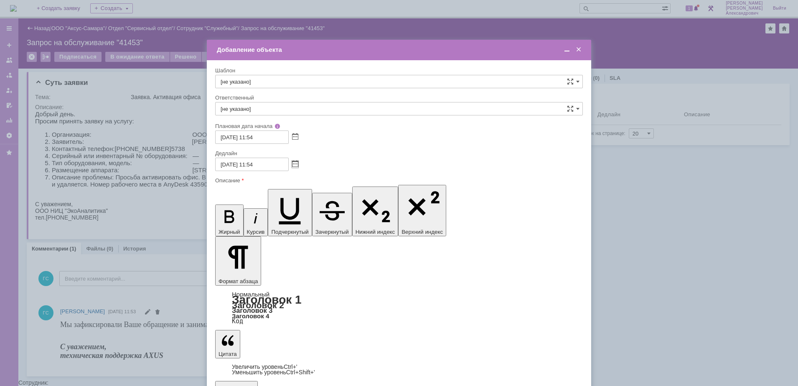
click at [272, 110] on input "[не указано]" at bounding box center [399, 108] width 368 height 13
click at [296, 199] on span "[PERSON_NAME]" at bounding box center [399, 197] width 357 height 7
type input "[PERSON_NAME]"
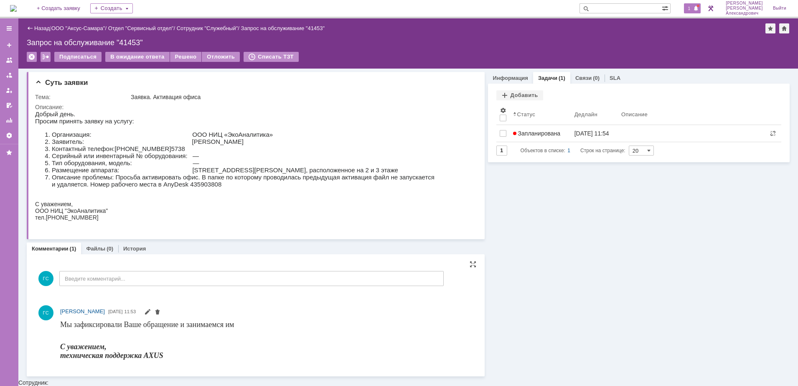
click at [691, 9] on span "1" at bounding box center [690, 8] width 8 height 6
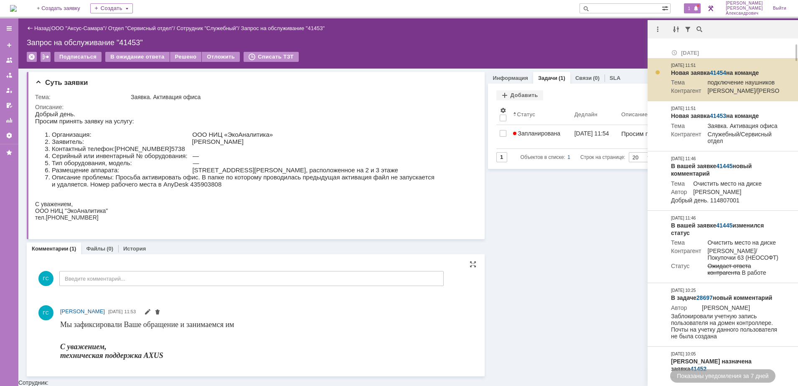
click at [719, 72] on link "41454" at bounding box center [718, 72] width 16 height 7
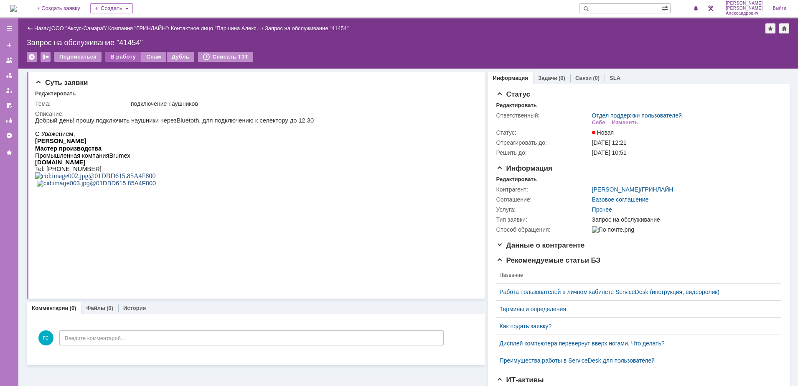
click at [127, 58] on div "В работу" at bounding box center [123, 57] width 36 height 10
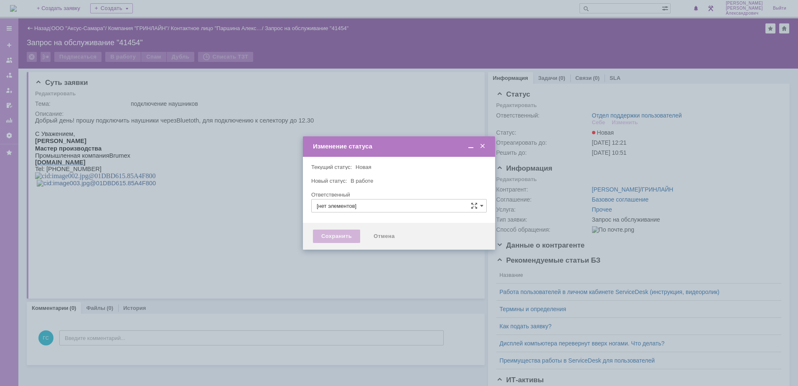
type input "Отдел поддержки пользователей"
type input "[PERSON_NAME]"
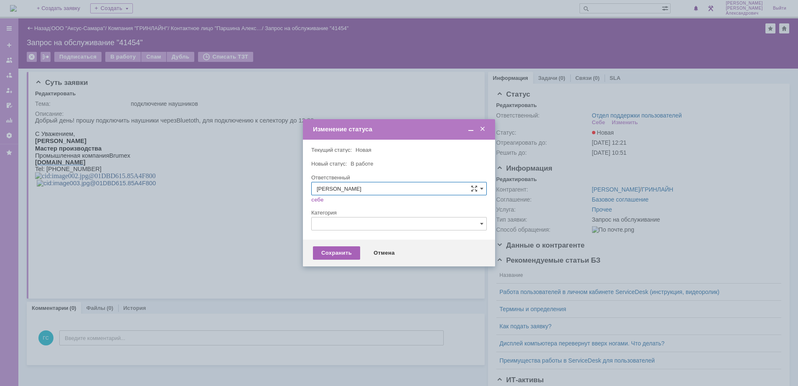
click at [332, 254] on div "Сохранить" at bounding box center [336, 252] width 47 height 13
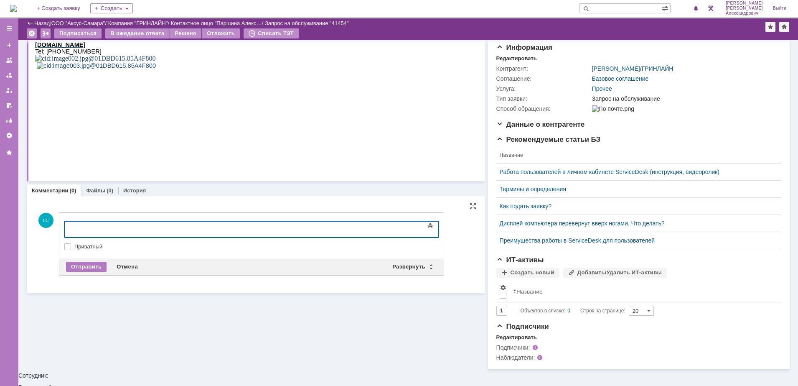
scroll to position [81, 0]
click at [410, 268] on div "Развернуть" at bounding box center [412, 268] width 50 height 10
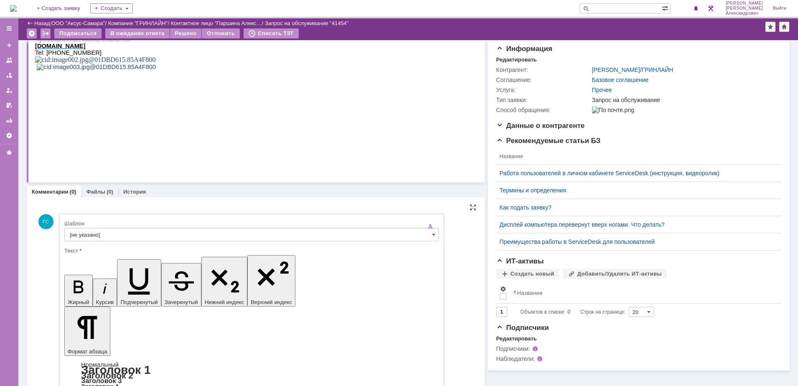
scroll to position [0, 0]
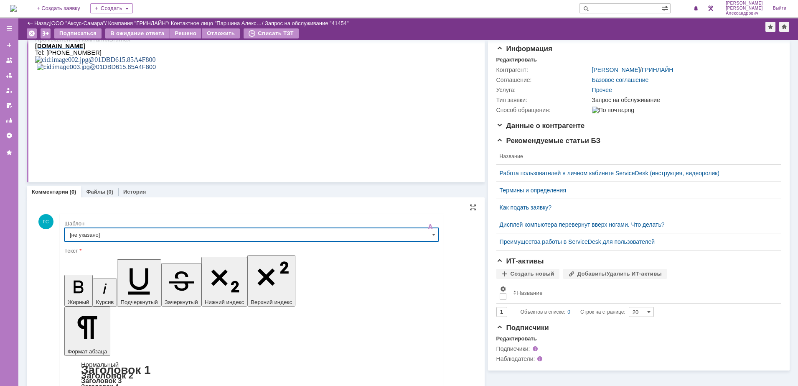
click at [150, 240] on input "[не указано]" at bounding box center [251, 234] width 375 height 13
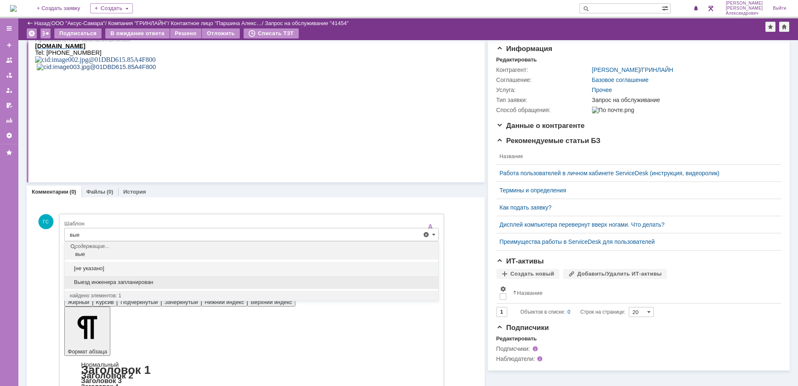
click at [152, 278] on div "Выезд инженера запланирован" at bounding box center [252, 281] width 374 height 13
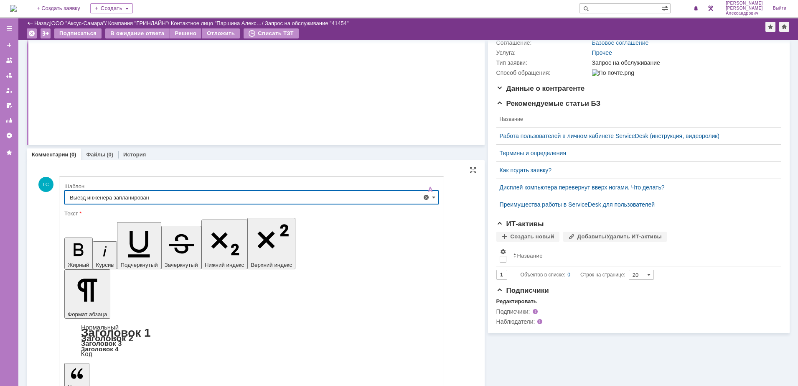
type input "Выезд инженера запланирован"
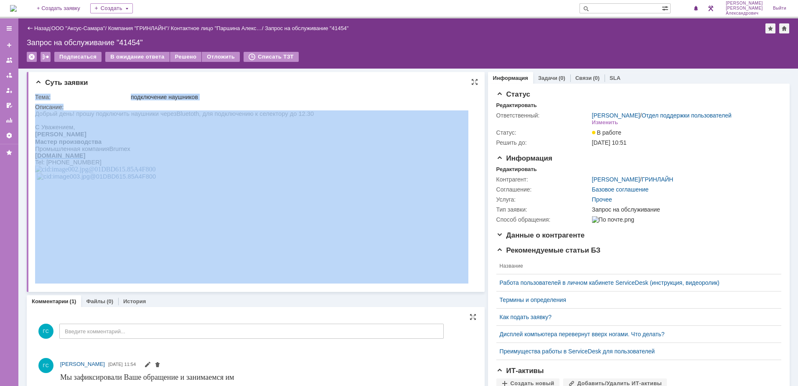
drag, startPoint x: 70, startPoint y: 223, endPoint x: 156, endPoint y: 118, distance: 135.7
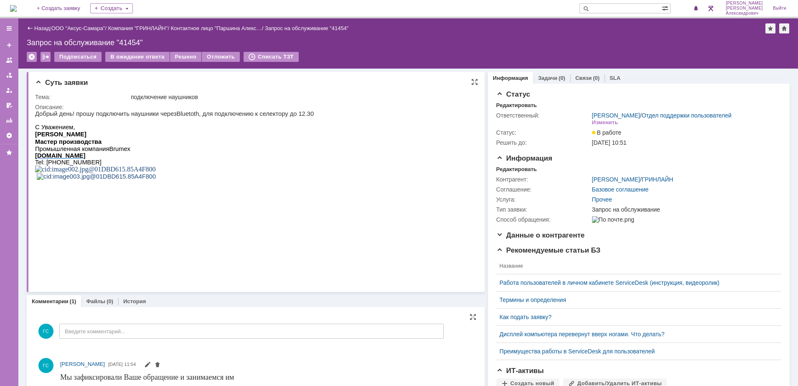
click at [100, 114] on p "Добрый день! прошу подключить наушники через Bluetoth , для подключению к селек…" at bounding box center [174, 113] width 279 height 7
drag, startPoint x: 36, startPoint y: 114, endPoint x: 302, endPoint y: 119, distance: 266.7
click at [302, 119] on div "Добрый день! прошу подключить наушники через Bluetoth , для подключению к селек…" at bounding box center [174, 154] width 279 height 89
copy div "Добрый день! прошу подключить наушники через Bluetoth , для подключению к селек…"
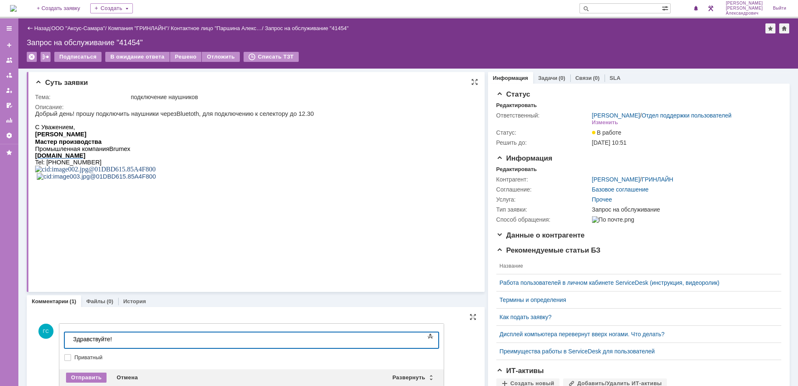
click at [58, 128] on span "С Уважением," at bounding box center [55, 127] width 40 height 7
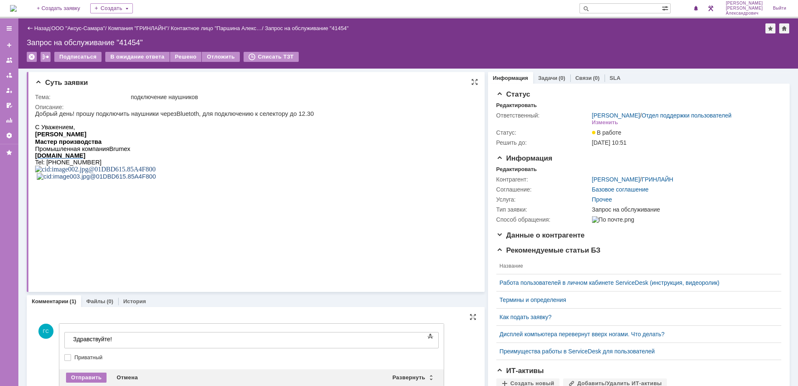
scroll to position [52, 0]
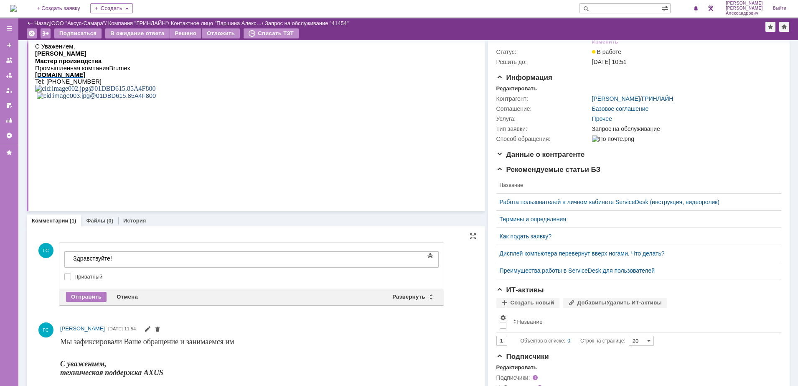
click at [134, 259] on div "Здравствуйте!" at bounding box center [132, 258] width 119 height 7
click at [82, 296] on div "Отправить" at bounding box center [86, 297] width 41 height 10
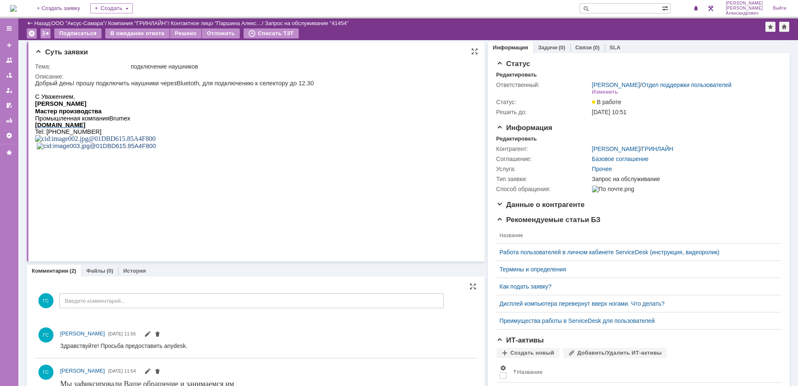
scroll to position [0, 0]
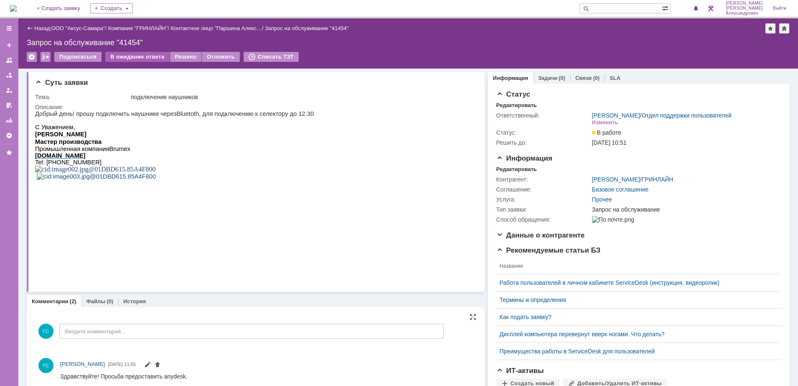
click at [134, 56] on div "В ожидание ответа" at bounding box center [137, 57] width 64 height 10
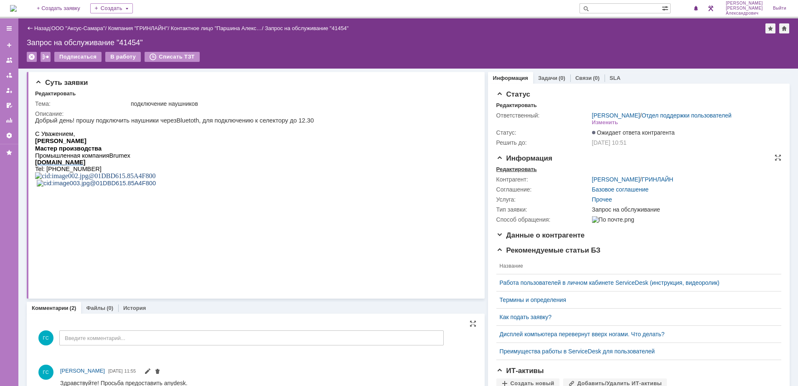
click at [503, 172] on div "Редактировать" at bounding box center [517, 169] width 41 height 7
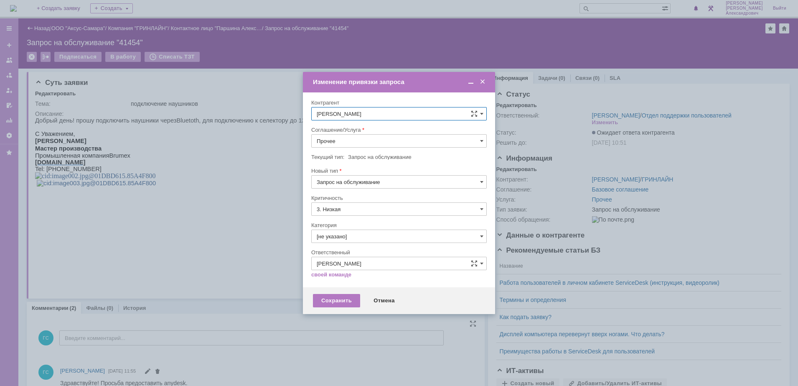
click at [387, 126] on div at bounding box center [399, 123] width 176 height 6
click at [387, 141] on input "Прочее" at bounding box center [399, 140] width 176 height 13
click at [374, 240] on span "АРМ_Настройка" at bounding box center [399, 242] width 165 height 7
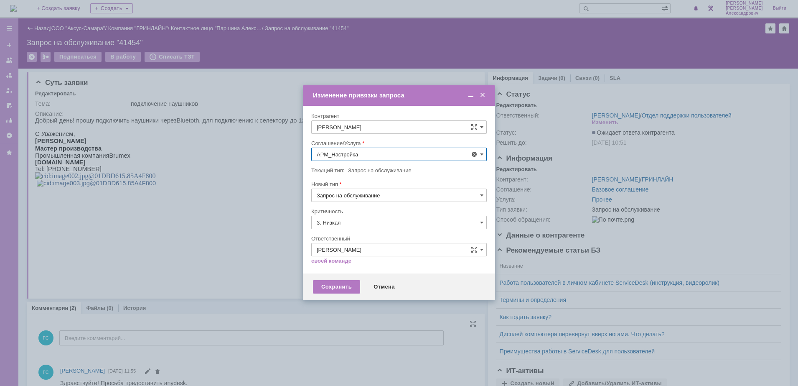
type input "АРМ_Настройка"
click at [360, 220] on input "3. Низкая" at bounding box center [399, 222] width 176 height 13
click at [354, 241] on span "[не указано]" at bounding box center [399, 237] width 165 height 7
type input "[не указано]"
click at [338, 280] on div "Сохранить" at bounding box center [336, 286] width 47 height 13
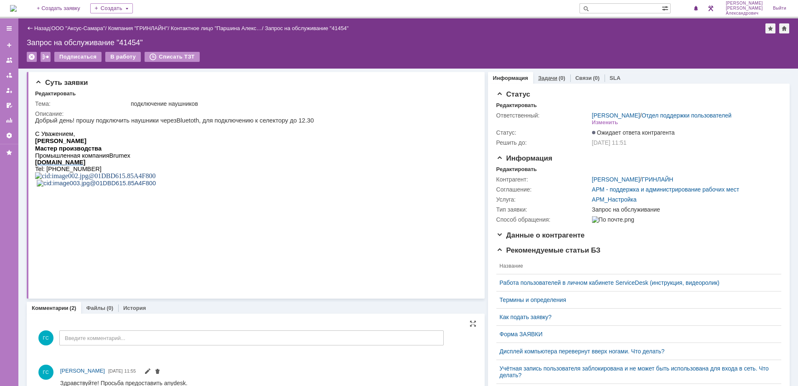
scroll to position [0, 0]
click at [540, 76] on link "Задачи" at bounding box center [547, 78] width 19 height 6
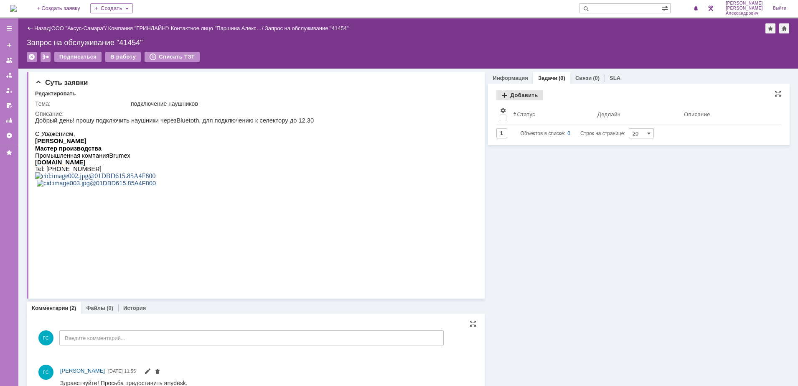
click at [504, 93] on div "Добавить" at bounding box center [520, 95] width 47 height 10
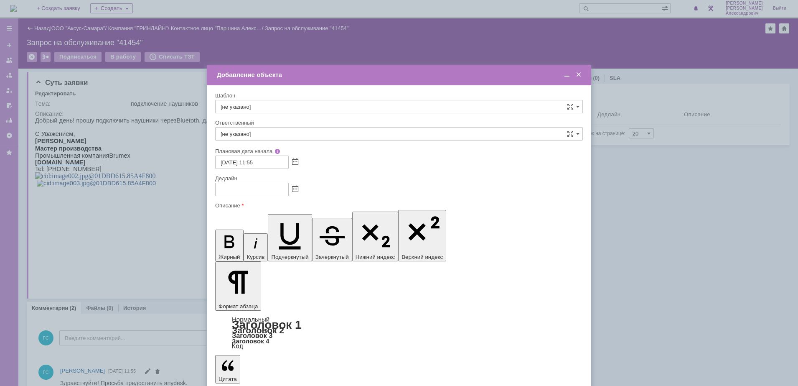
click at [292, 189] on div at bounding box center [294, 188] width 10 height 7
click at [294, 191] on span at bounding box center [295, 189] width 6 height 7
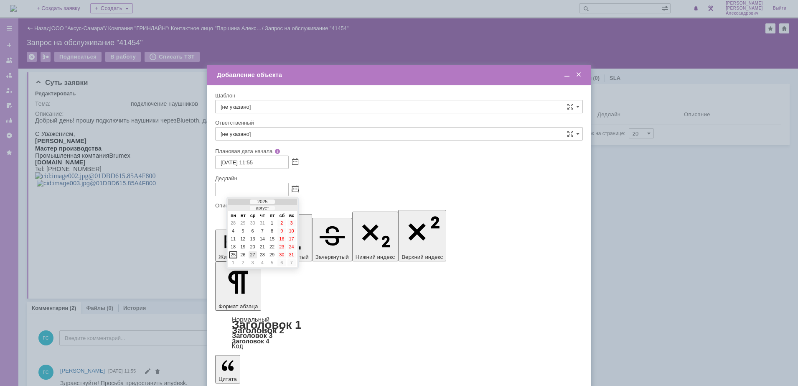
click at [252, 254] on div "27" at bounding box center [253, 254] width 8 height 7
type input "[DATE] 11:55"
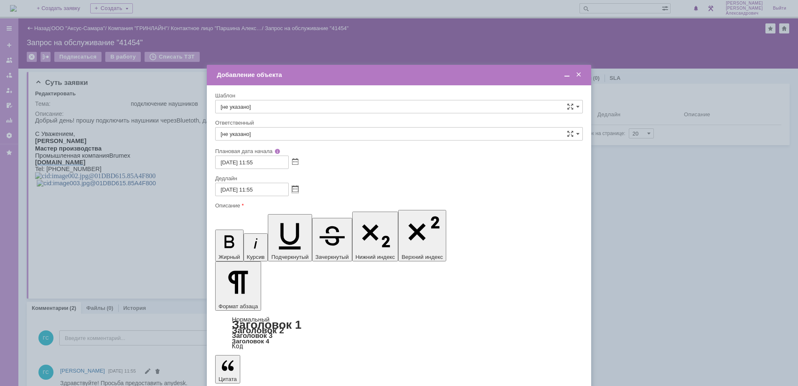
click at [301, 133] on input "[не указано]" at bounding box center [399, 133] width 368 height 13
click at [306, 224] on span "[PERSON_NAME]" at bounding box center [399, 222] width 357 height 7
type input "[PERSON_NAME]"
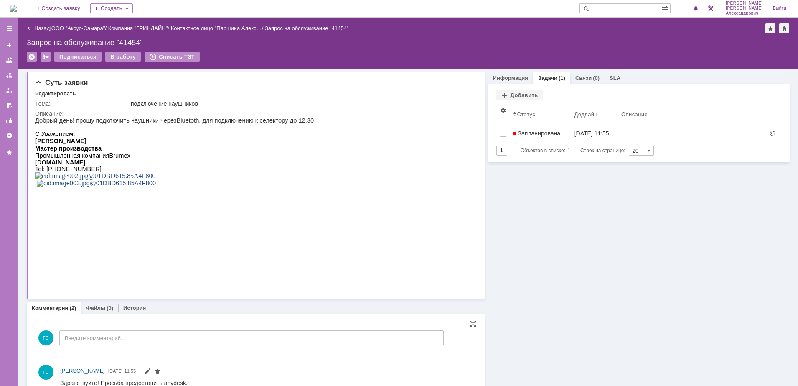
click at [624, 7] on input "text" at bounding box center [621, 8] width 82 height 10
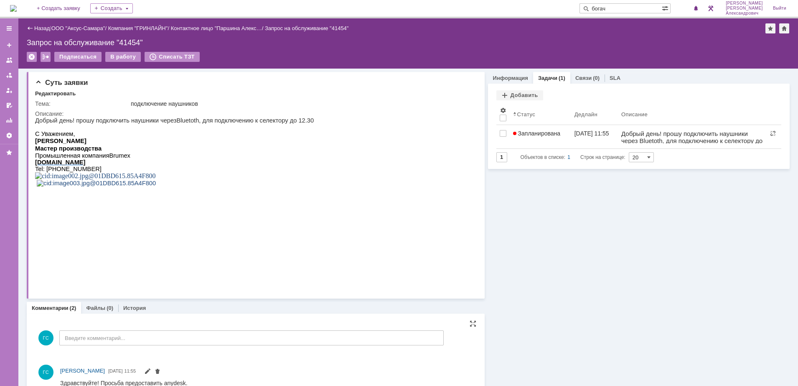
type input "богач"
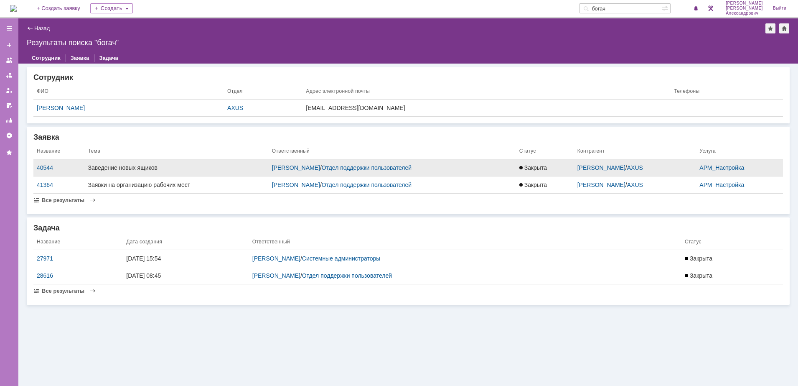
click at [547, 171] on span "Закрыта" at bounding box center [534, 167] width 28 height 7
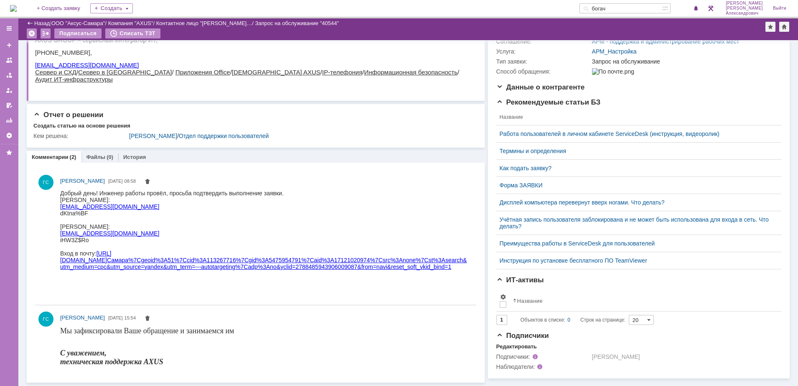
scroll to position [138, 0]
drag, startPoint x: 90, startPoint y: 217, endPoint x: 61, endPoint y: 215, distance: 28.9
click at [61, 215] on div "dKtna%BF" at bounding box center [264, 212] width 408 height 7
copy div "dKtna%BF"
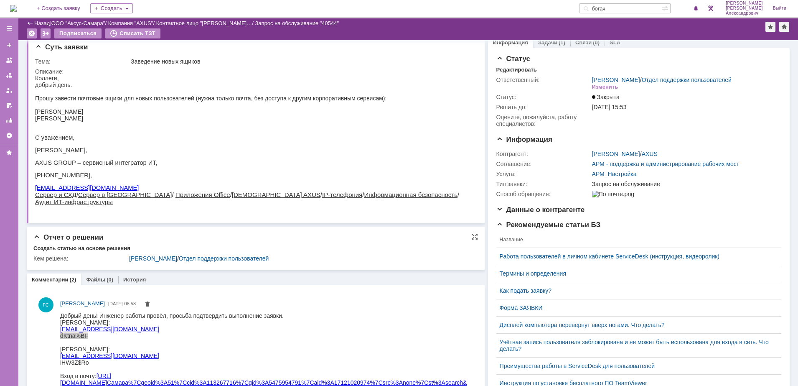
scroll to position [0, 0]
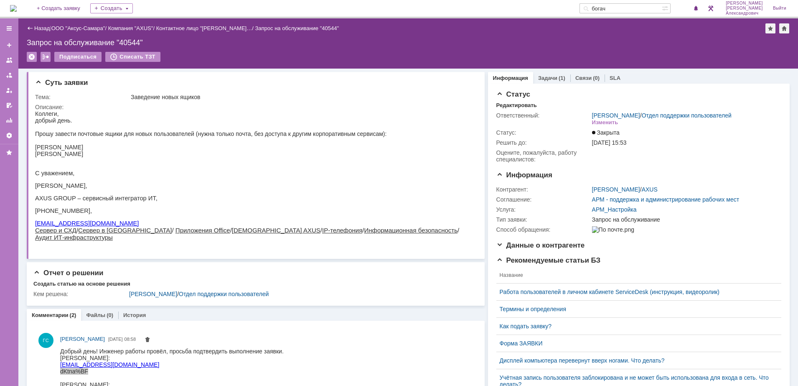
click at [17, 5] on img at bounding box center [13, 8] width 7 height 7
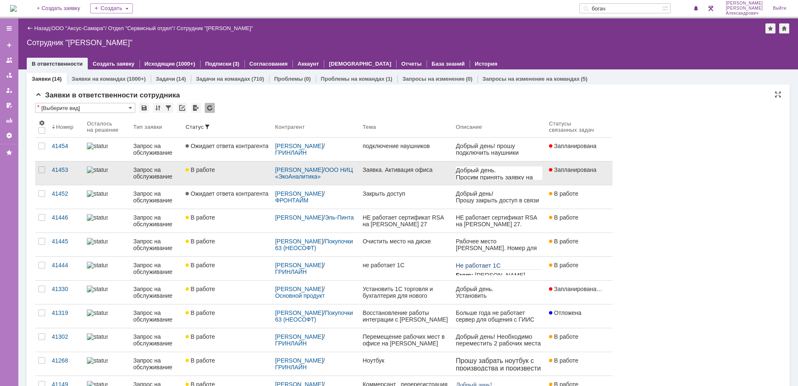
click at [413, 176] on link "Заявка. Активация офиса" at bounding box center [405, 172] width 93 height 23
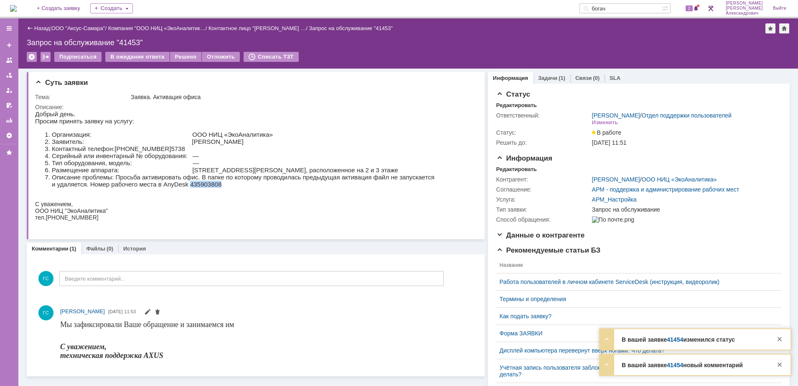
drag, startPoint x: 191, startPoint y: 192, endPoint x: 224, endPoint y: 191, distance: 32.6
click at [224, 188] on li "Описание проблемы: Просьба активировать офис. В папке по которому проводилась п…" at bounding box center [260, 180] width 417 height 14
copy li "435903808"
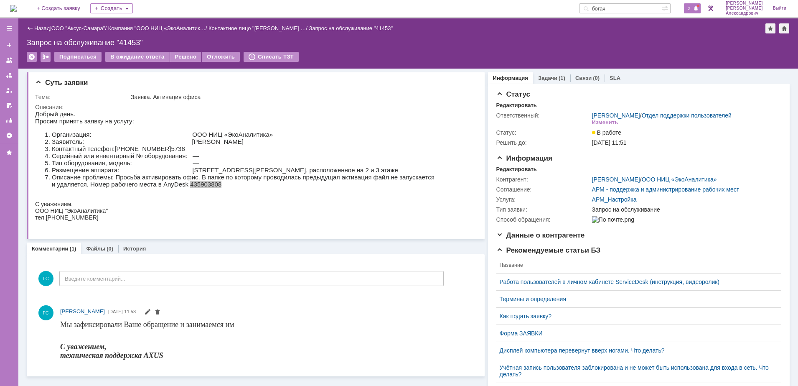
click at [698, 11] on span at bounding box center [696, 8] width 6 height 7
click at [563, 41] on div "Запрос на обслуживание "41453"" at bounding box center [408, 42] width 763 height 8
click at [550, 72] on div "Задачи (1)" at bounding box center [551, 78] width 37 height 12
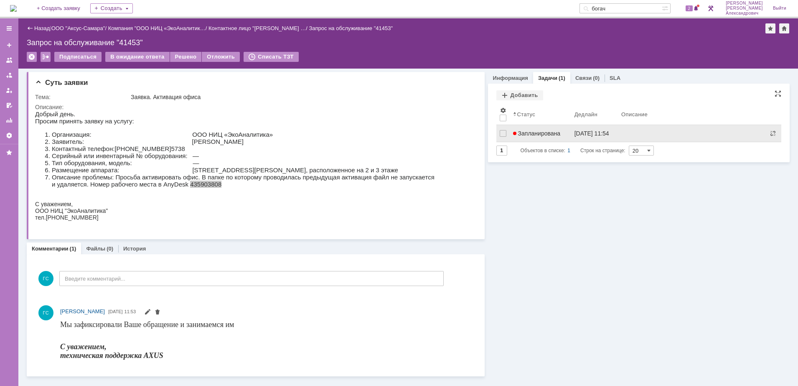
click at [532, 134] on span "Запланирована" at bounding box center [537, 133] width 48 height 7
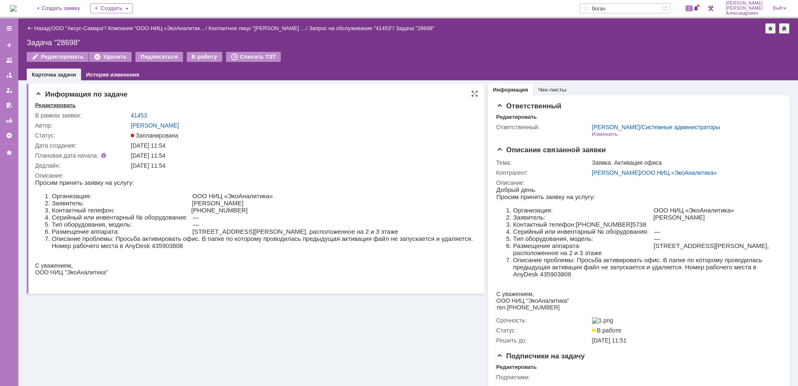
click at [61, 105] on div "Редактировать" at bounding box center [55, 105] width 41 height 7
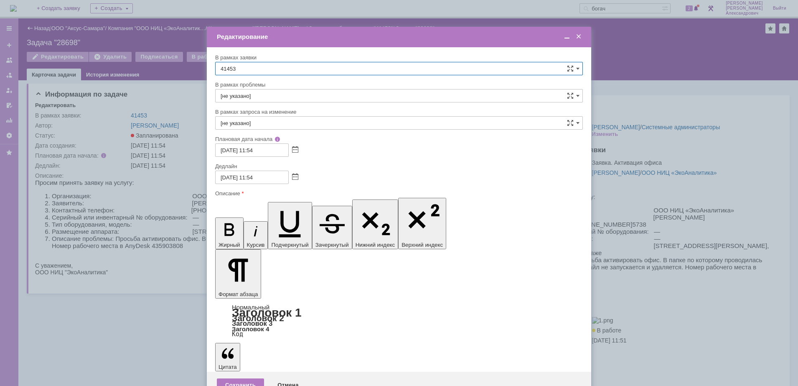
click at [581, 35] on span at bounding box center [579, 37] width 8 height 8
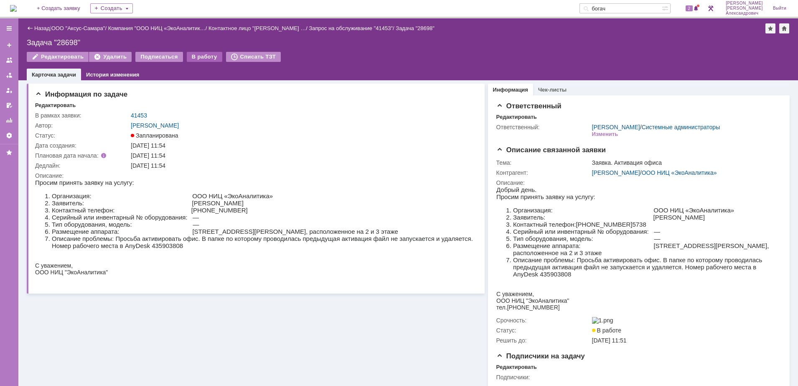
click at [206, 59] on div "В работу" at bounding box center [205, 57] width 36 height 10
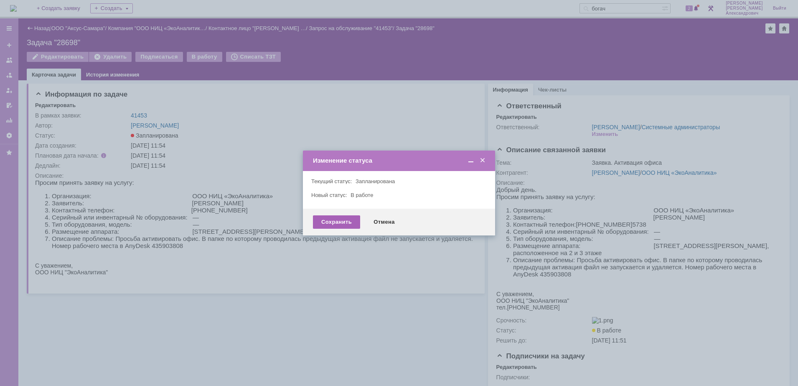
click at [324, 217] on div "Сохранить" at bounding box center [336, 221] width 47 height 13
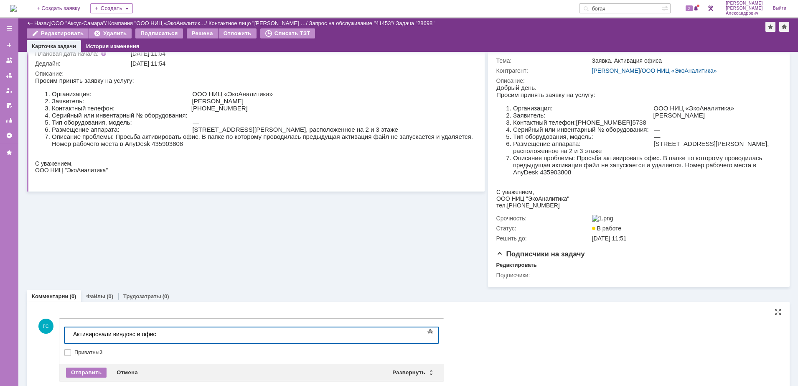
scroll to position [98, 0]
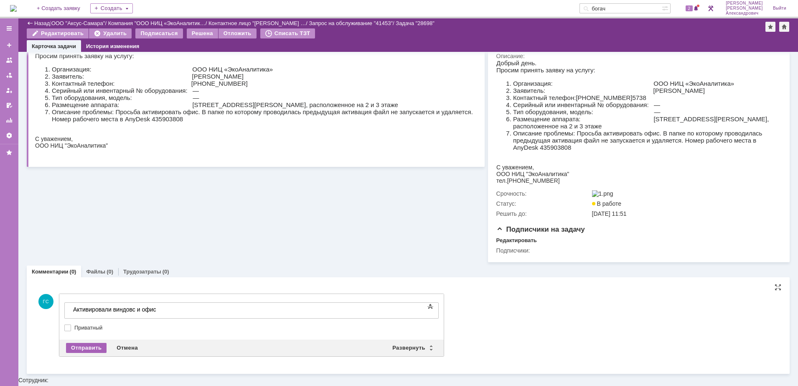
click at [84, 353] on div "Отправить" at bounding box center [86, 348] width 41 height 10
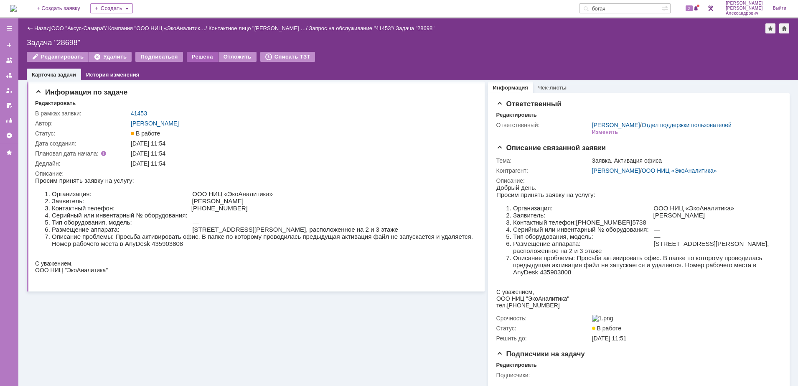
scroll to position [0, 0]
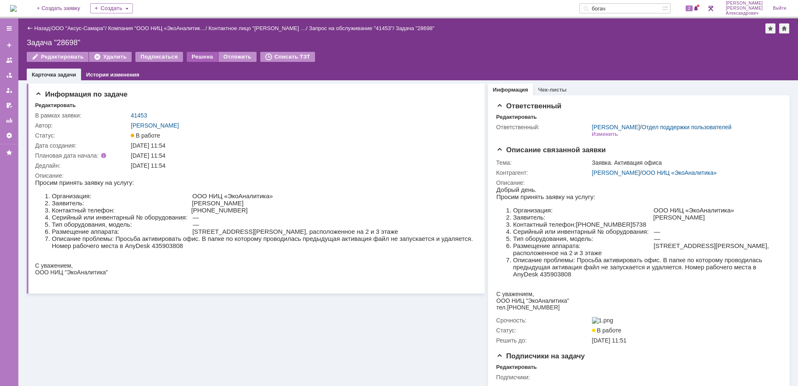
click at [201, 53] on div "Решена" at bounding box center [202, 57] width 31 height 10
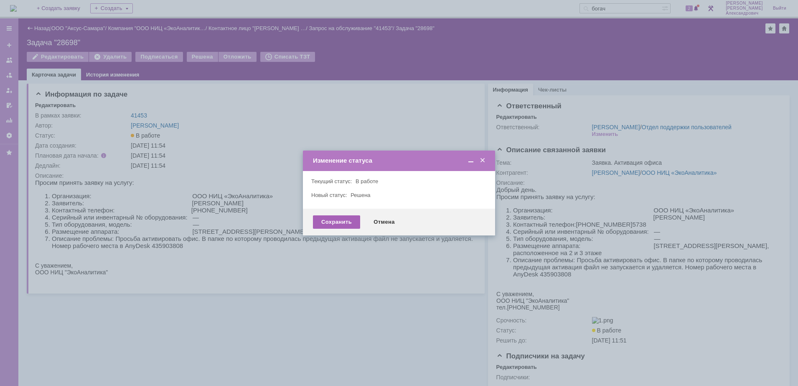
click at [326, 217] on div "Сохранить" at bounding box center [336, 221] width 47 height 13
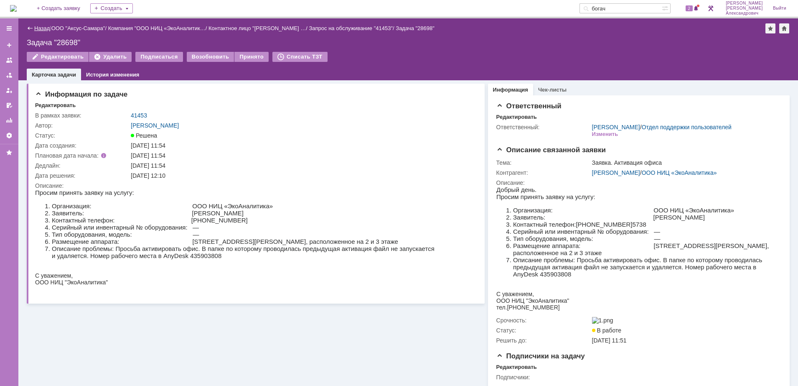
click at [49, 25] on link "Назад" at bounding box center [41, 28] width 15 height 6
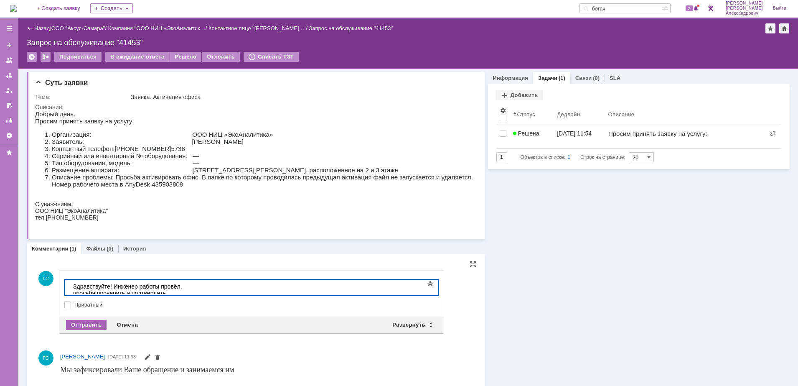
click at [84, 323] on div "Отправить" at bounding box center [86, 325] width 41 height 10
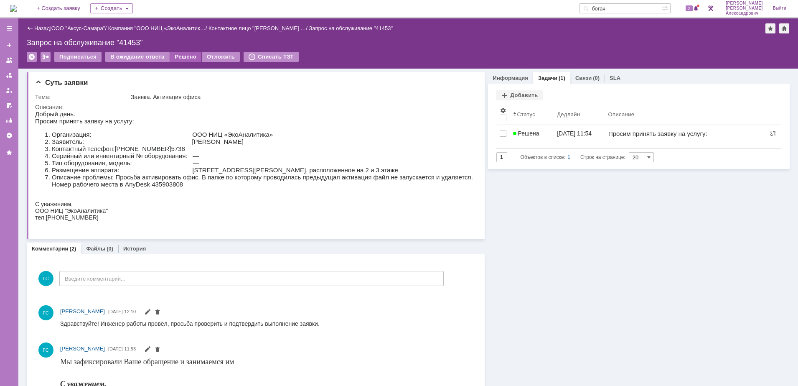
click at [178, 55] on div "Решено" at bounding box center [186, 57] width 32 height 10
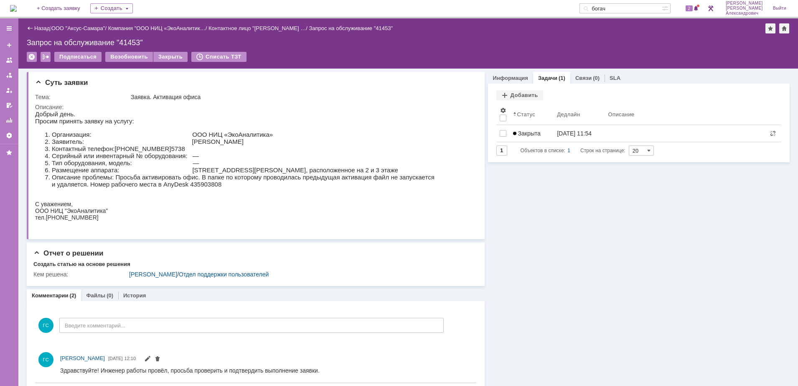
click at [17, 5] on img at bounding box center [13, 8] width 7 height 7
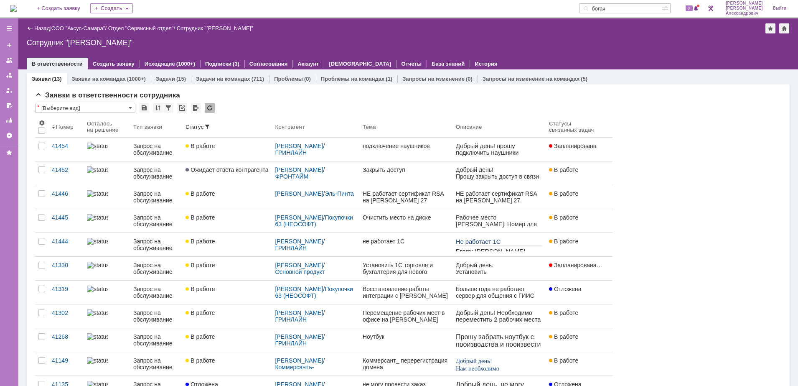
click at [637, 10] on input "богач" at bounding box center [621, 8] width 82 height 10
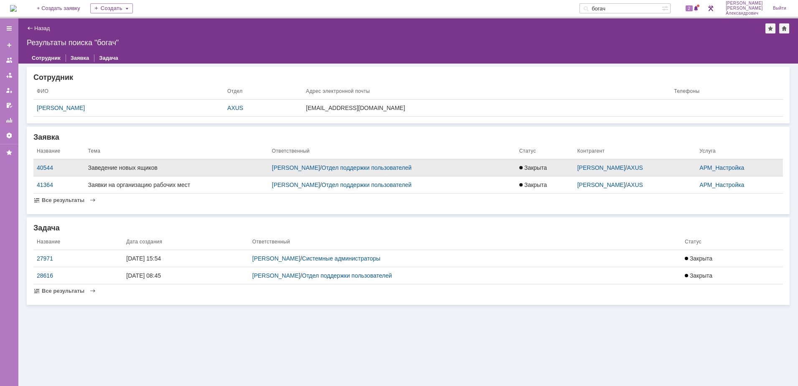
click at [505, 171] on td "[PERSON_NAME] / Отдел поддержки пользователей" at bounding box center [392, 167] width 247 height 17
click at [547, 167] on span "Закрыта" at bounding box center [534, 167] width 28 height 7
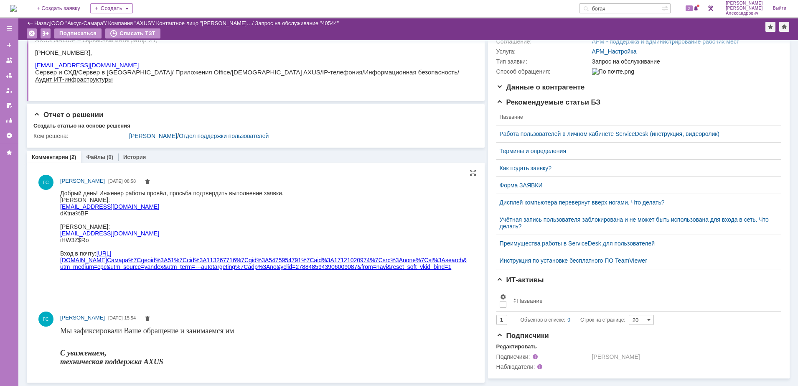
scroll to position [138, 0]
drag, startPoint x: 138, startPoint y: 206, endPoint x: 61, endPoint y: 209, distance: 76.9
click at [61, 209] on div "[EMAIL_ADDRESS][DOMAIN_NAME]" at bounding box center [264, 206] width 408 height 7
copy link "[EMAIL_ADDRESS][DOMAIN_NAME]"
click at [58, 199] on div "ГС [PERSON_NAME] [DATE] 08:58" at bounding box center [255, 237] width 441 height 130
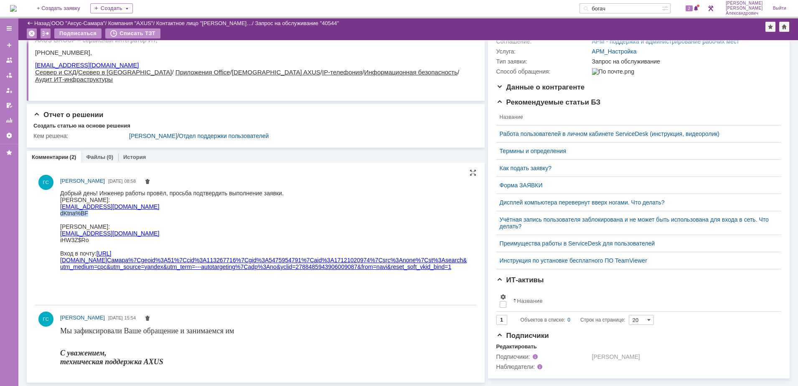
drag, startPoint x: 88, startPoint y: 211, endPoint x: 60, endPoint y: 215, distance: 28.3
click at [60, 215] on div "dKtna%BF" at bounding box center [264, 212] width 408 height 7
copy div "dKtna%BF"
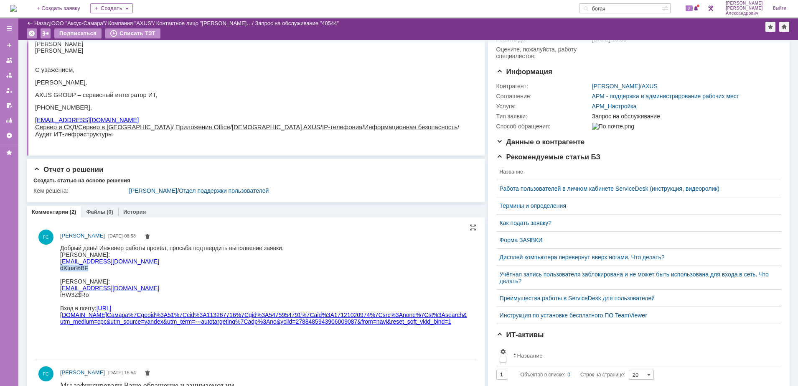
scroll to position [0, 0]
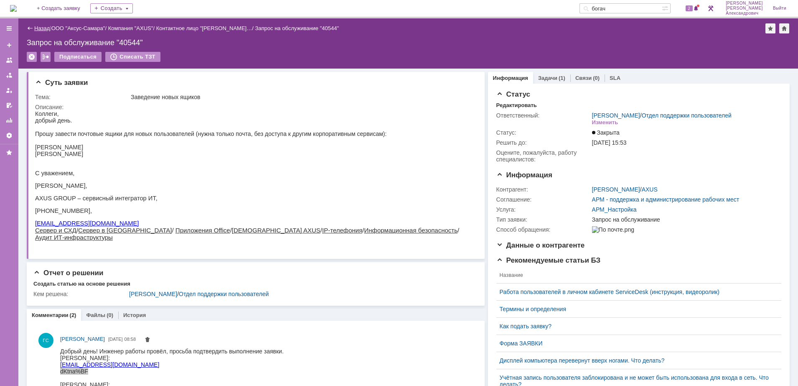
click at [43, 26] on link "Назад" at bounding box center [41, 28] width 15 height 6
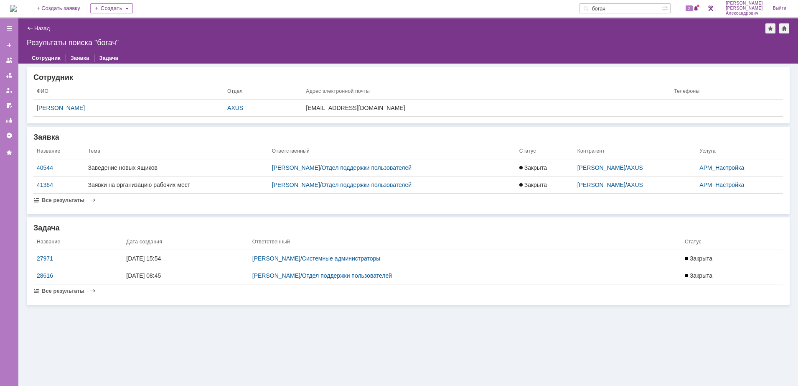
click at [9, 5] on div "На домашнюю + Создать заявку Создать богач 2 [PERSON_NAME]" at bounding box center [399, 9] width 798 height 18
click at [16, 8] on img at bounding box center [13, 8] width 7 height 7
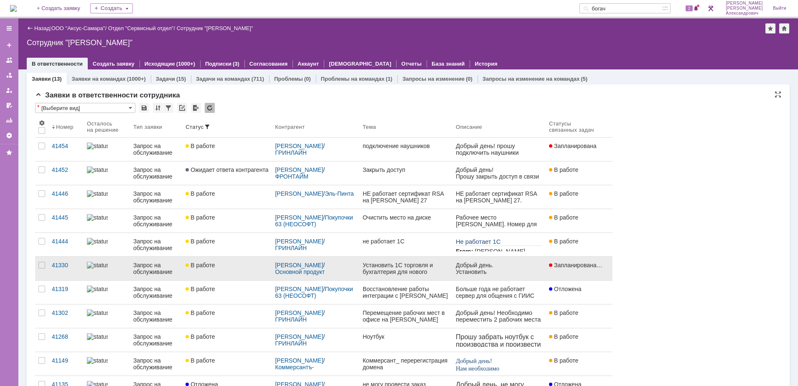
click at [254, 269] on link "В работе" at bounding box center [226, 268] width 89 height 23
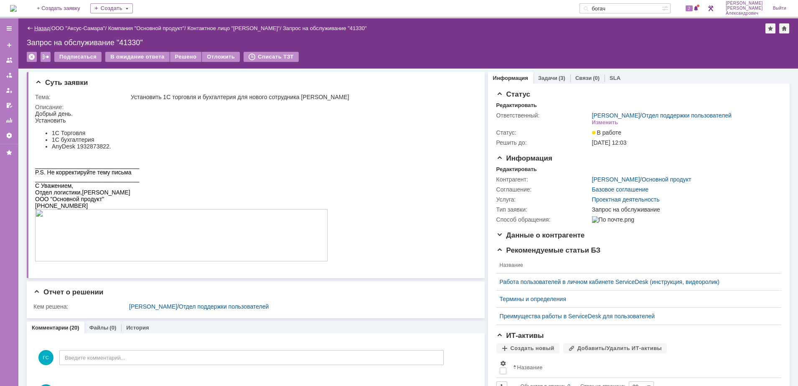
click at [44, 26] on link "Назад" at bounding box center [41, 28] width 15 height 6
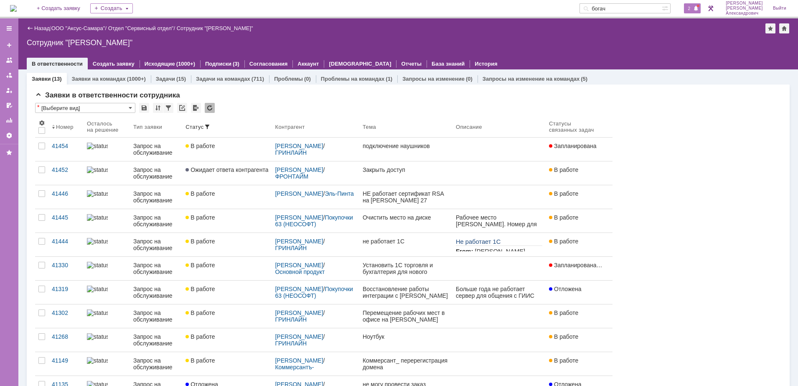
click at [692, 8] on span "2" at bounding box center [690, 8] width 8 height 6
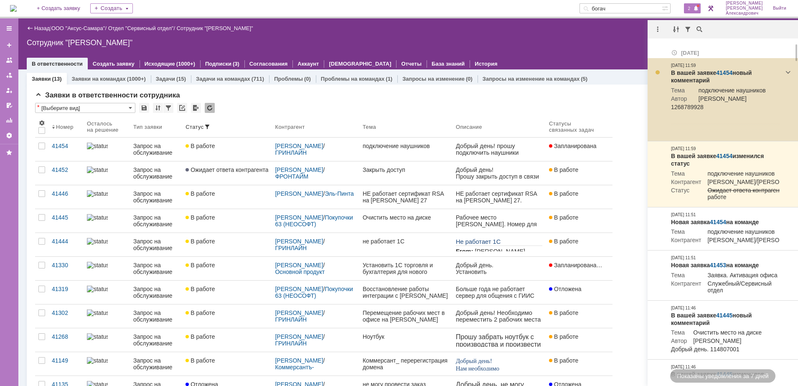
click at [726, 70] on link "41454" at bounding box center [724, 72] width 16 height 7
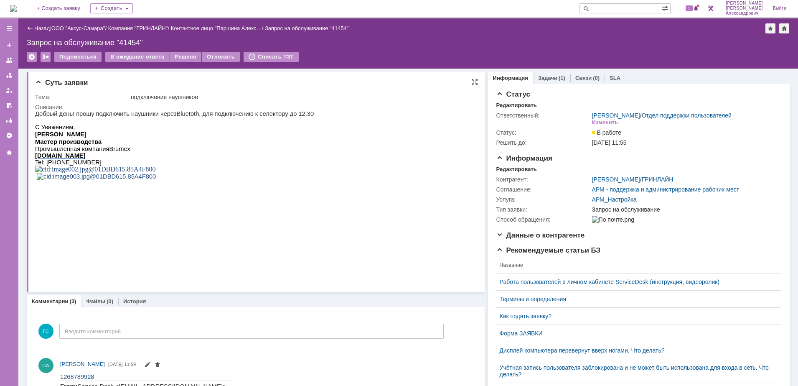
scroll to position [104, 0]
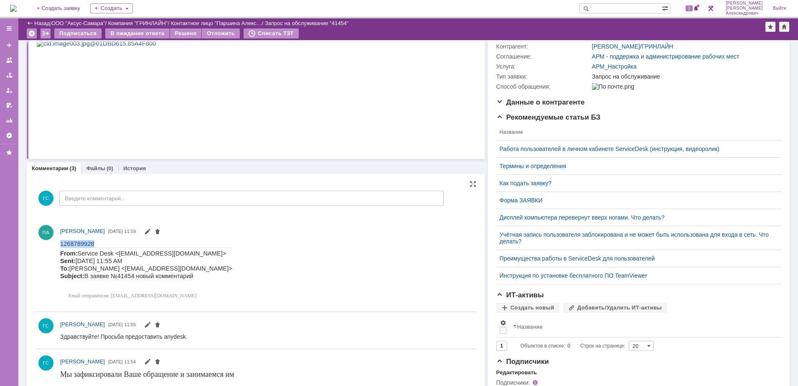
drag, startPoint x: 93, startPoint y: 242, endPoint x: 59, endPoint y: 245, distance: 34.0
click at [60, 245] on html "1268789928 From: Service Desk <[EMAIL_ADDRESS][DOMAIN_NAME]> Sent: [DATE] 11:55…" at bounding box center [264, 271] width 408 height 63
copy span "1268789928"
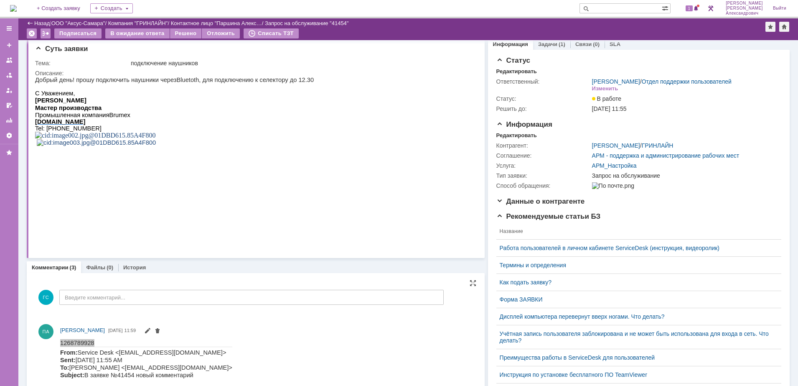
scroll to position [0, 0]
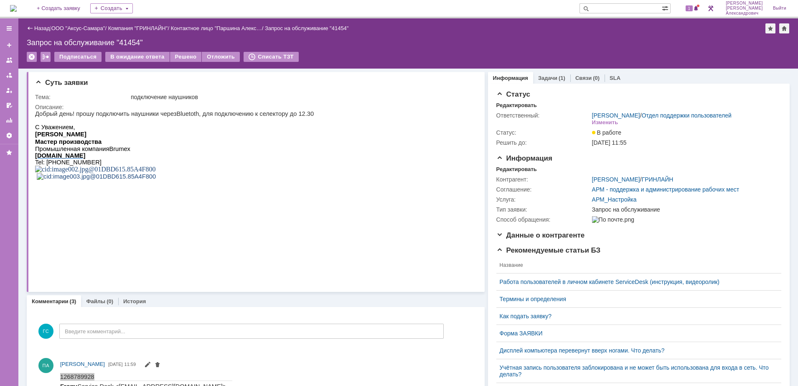
click at [17, 5] on img at bounding box center [13, 8] width 7 height 7
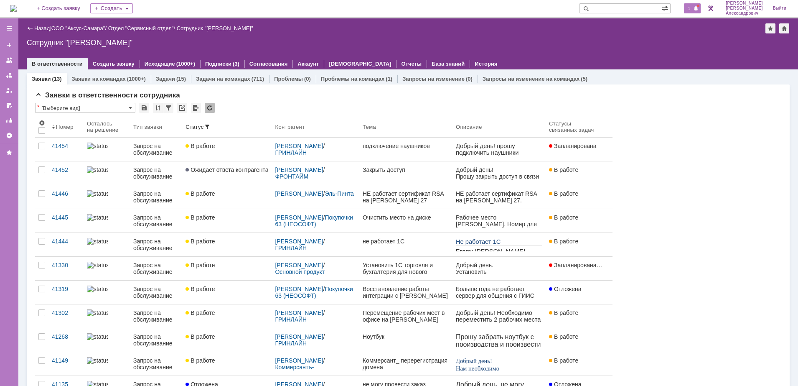
click at [689, 12] on div "1" at bounding box center [692, 8] width 17 height 10
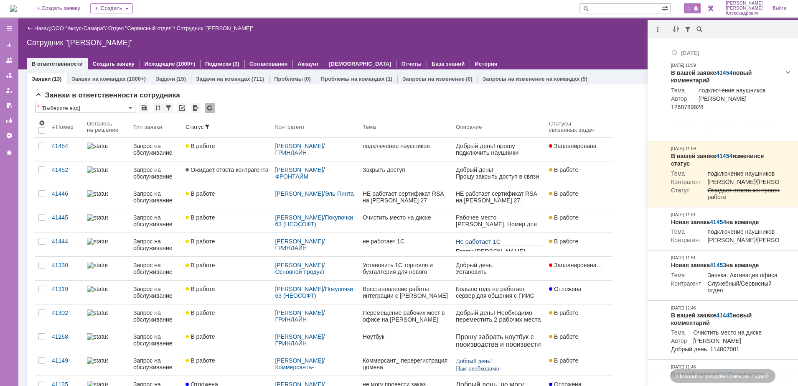
click at [530, 30] on div "Назад | ООО "Аксус-Самара" / Отдел "Сервисный отдел" / Сотрудник "[PERSON_NAME]"" at bounding box center [408, 28] width 763 height 10
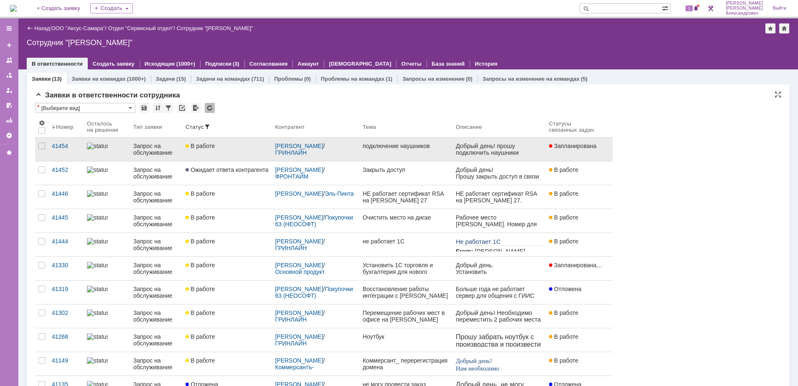
click at [393, 148] on div "подключение наушников" at bounding box center [406, 146] width 87 height 7
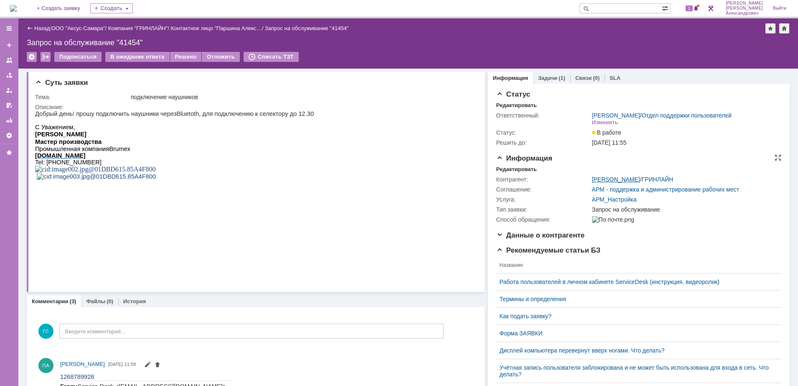
click at [622, 182] on link "[PERSON_NAME]" at bounding box center [616, 179] width 48 height 7
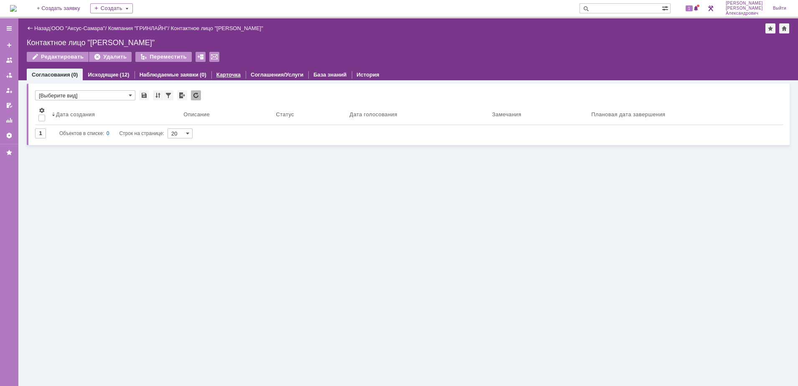
click at [223, 72] on link "Карточка" at bounding box center [229, 74] width 24 height 6
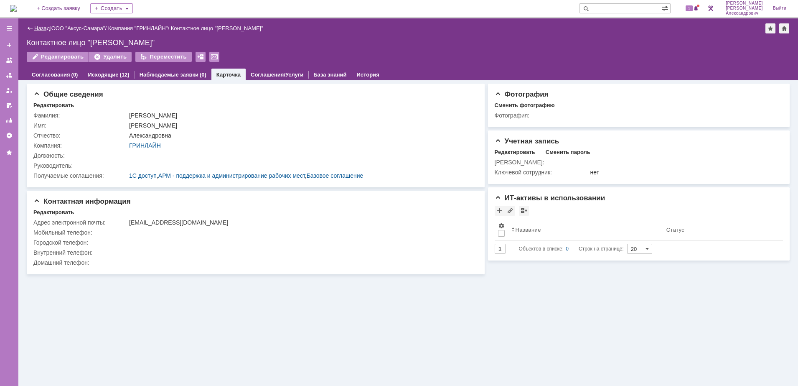
click at [36, 30] on link "Назад" at bounding box center [41, 28] width 15 height 6
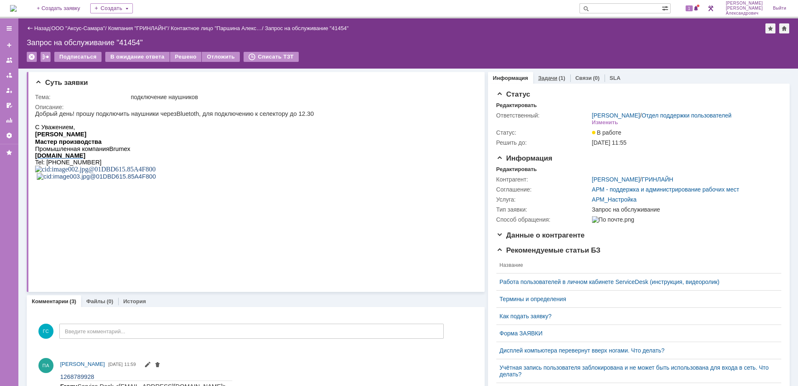
click at [540, 77] on link "Задачи" at bounding box center [547, 78] width 19 height 6
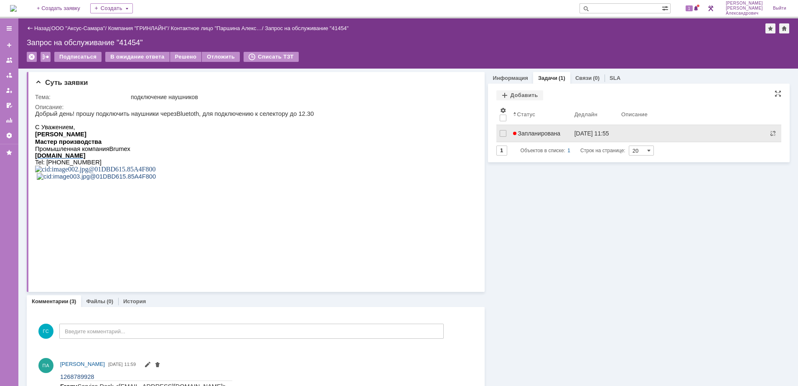
click at [533, 135] on span "Запланирована" at bounding box center [537, 133] width 48 height 7
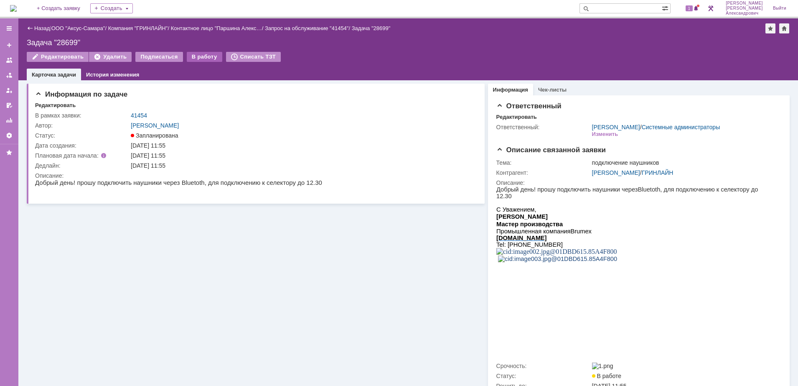
click at [195, 54] on div "В работу" at bounding box center [205, 57] width 36 height 10
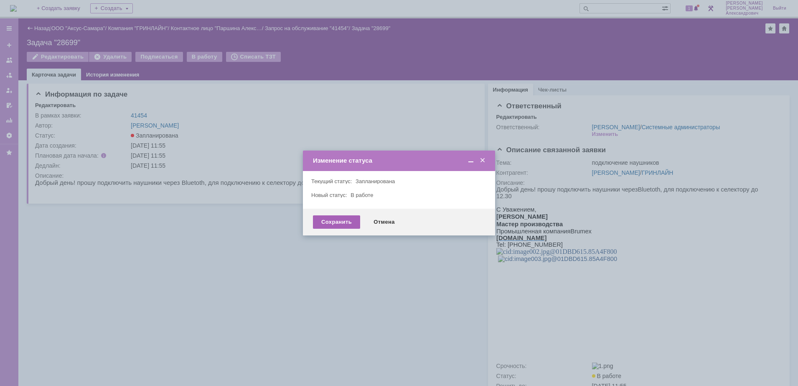
click at [329, 219] on div "Сохранить" at bounding box center [336, 221] width 47 height 13
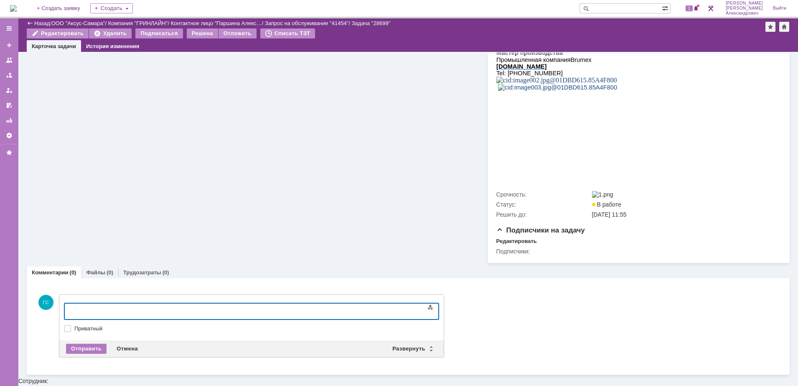
scroll to position [144, 0]
click at [91, 353] on div "Отправить" at bounding box center [86, 348] width 41 height 10
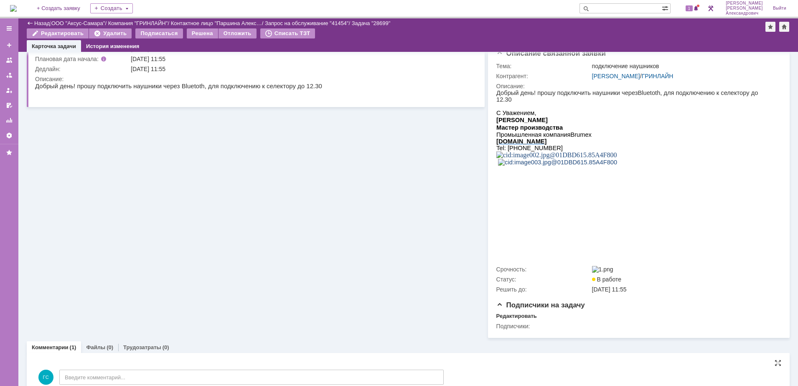
scroll to position [0, 0]
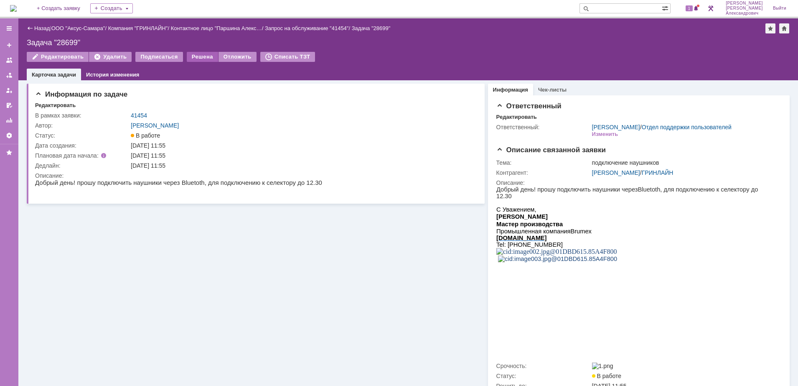
click at [207, 54] on div "Решена" at bounding box center [202, 57] width 31 height 10
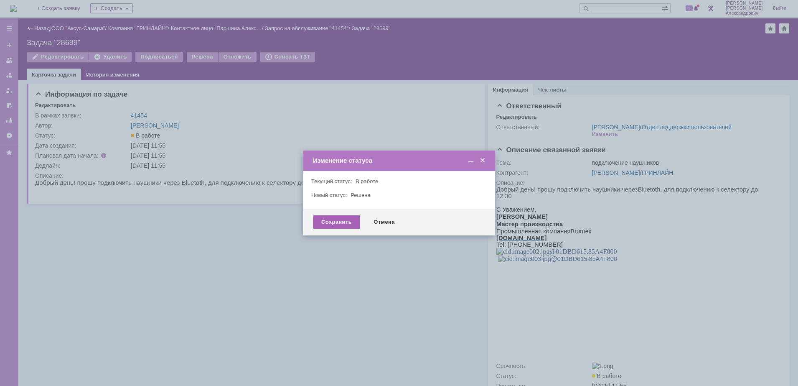
click at [324, 224] on div "Сохранить" at bounding box center [336, 221] width 47 height 13
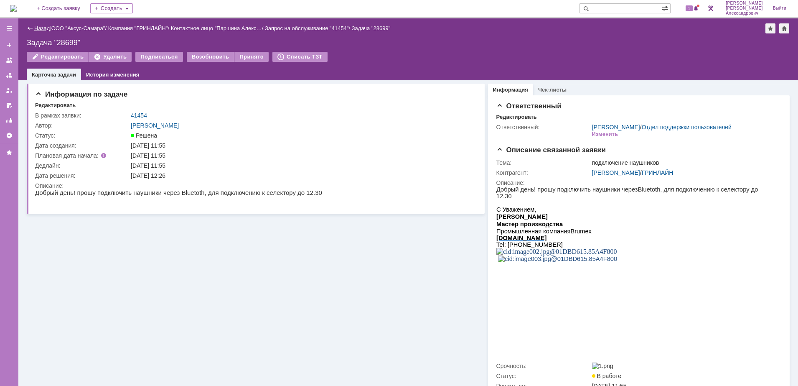
click at [48, 25] on link "Назад" at bounding box center [41, 28] width 15 height 6
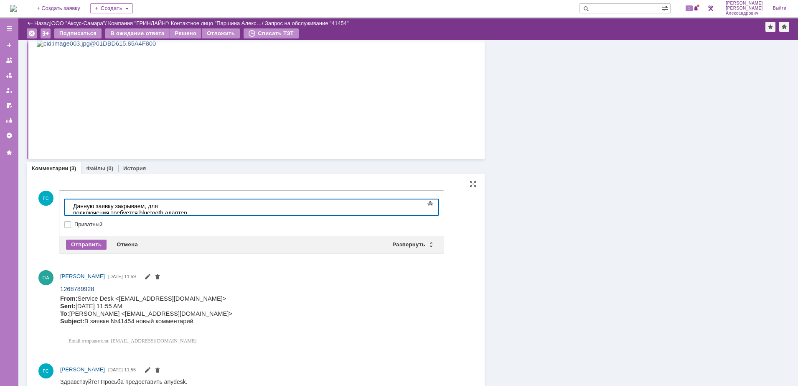
click at [99, 243] on div "Отправить" at bounding box center [86, 245] width 41 height 10
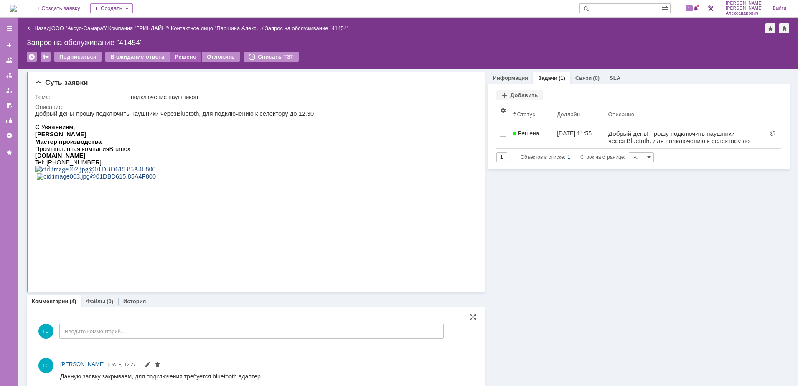
click at [176, 57] on div "Решено" at bounding box center [186, 57] width 32 height 10
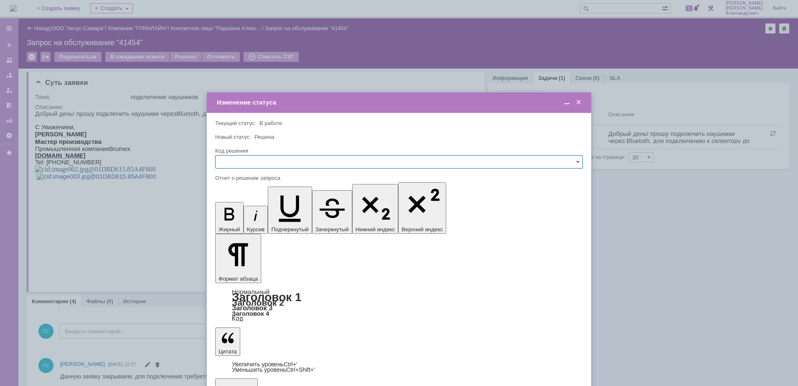
drag, startPoint x: 239, startPoint y: 286, endPoint x: 237, endPoint y: 282, distance: 4.9
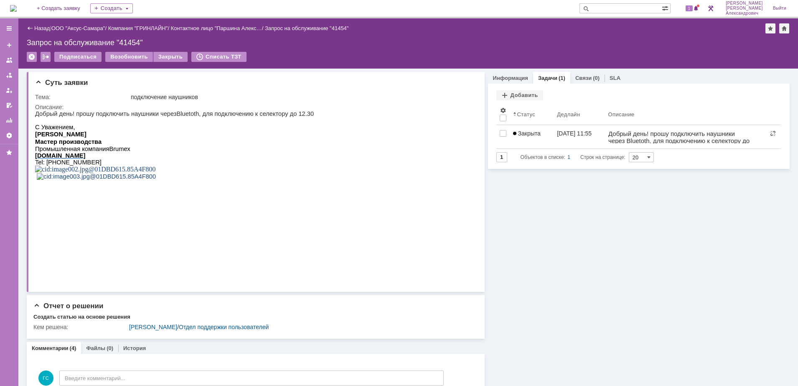
click at [17, 7] on img at bounding box center [13, 8] width 7 height 7
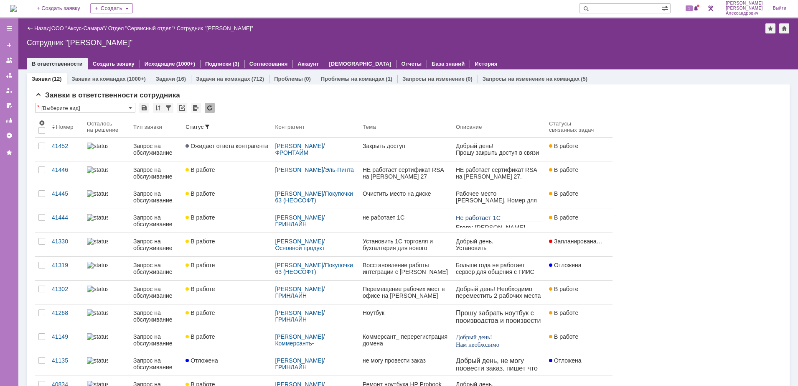
click at [11, 6] on img at bounding box center [13, 8] width 7 height 7
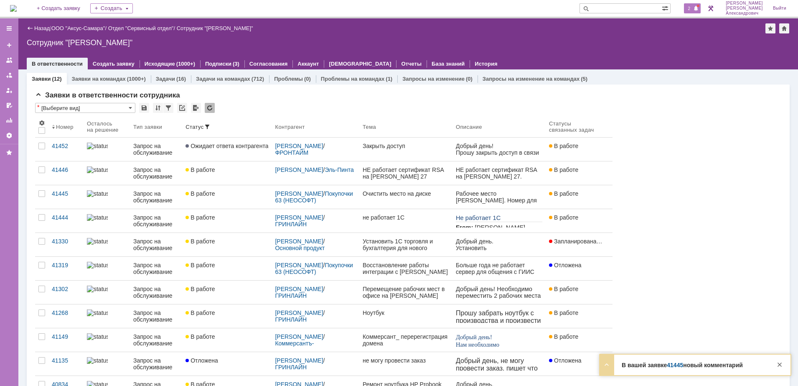
click at [696, 11] on div "2" at bounding box center [692, 8] width 17 height 10
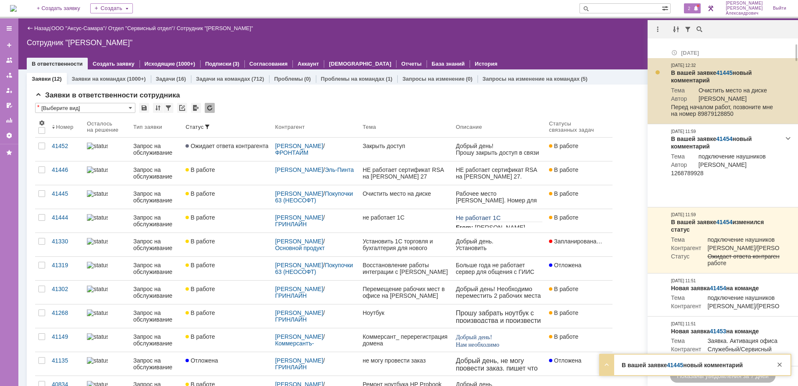
click at [725, 69] on link "41445" at bounding box center [724, 72] width 16 height 7
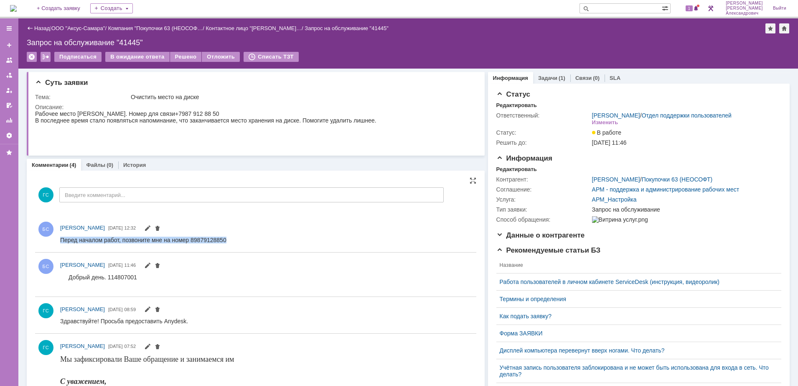
drag, startPoint x: 61, startPoint y: 238, endPoint x: 227, endPoint y: 243, distance: 166.4
click at [227, 243] on html "Перед началом работ, позвоните мне на номер 89879128850" at bounding box center [264, 240] width 408 height 8
copy div "Перед началом работ, позвоните мне на номер 89879128850"
click at [545, 81] on div "Задачи (1)" at bounding box center [551, 78] width 37 height 12
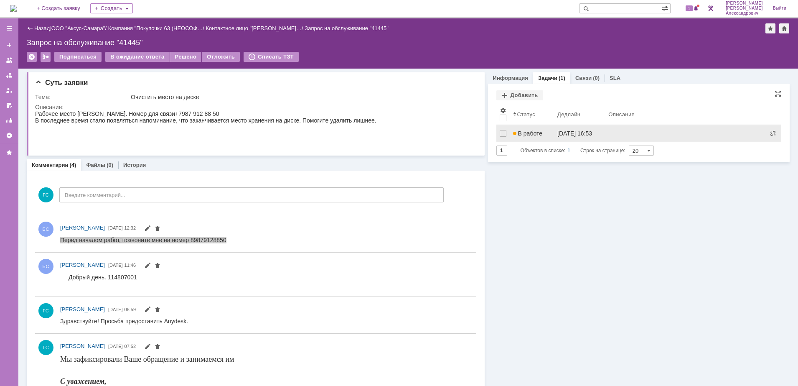
click at [554, 133] on link "[DATE] 16:53" at bounding box center [579, 133] width 51 height 17
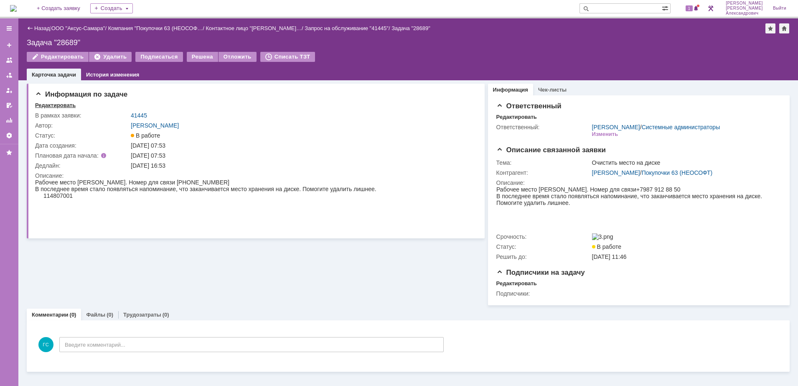
click at [50, 107] on div "Редактировать" at bounding box center [55, 105] width 41 height 7
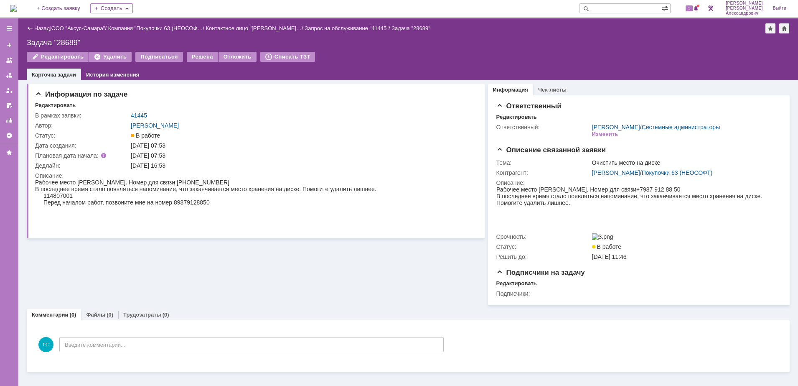
click at [17, 11] on img at bounding box center [13, 8] width 7 height 7
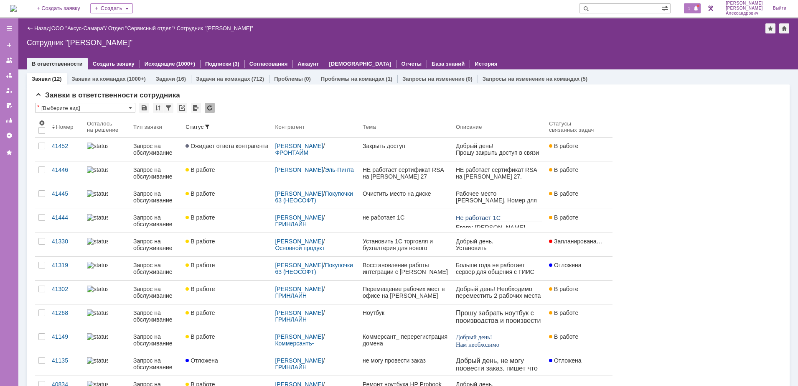
click at [691, 5] on span "1" at bounding box center [690, 8] width 8 height 6
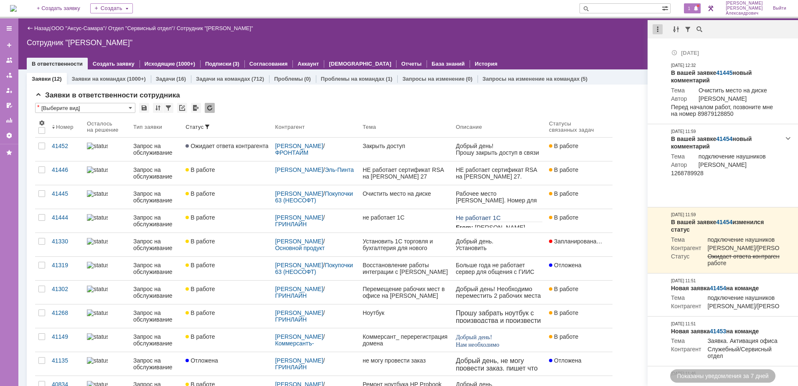
click at [657, 27] on div at bounding box center [658, 29] width 10 height 10
click at [670, 48] on div "Отметить уведомления прочитанными" at bounding box center [716, 51] width 112 height 6
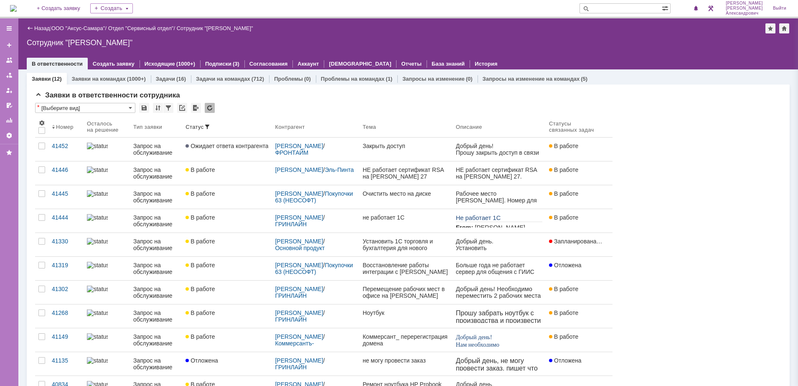
click at [581, 47] on div "Назад | ООО "Аксус-Самара" / Отдел "Сервисный отдел" / Сотрудник "[PERSON_NAME]…" at bounding box center [408, 43] width 780 height 51
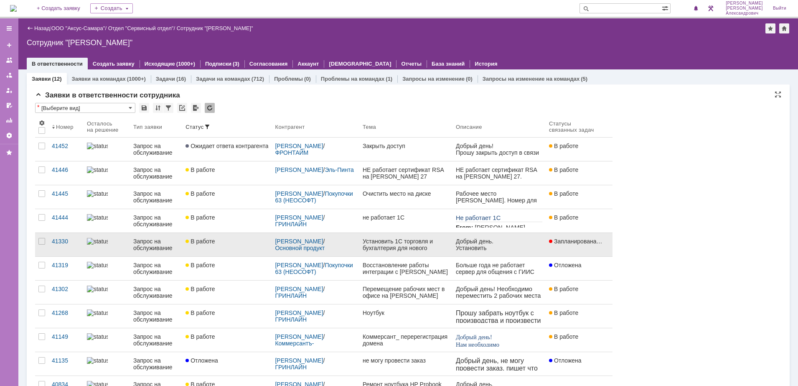
click at [205, 247] on link "В работе" at bounding box center [226, 244] width 89 height 23
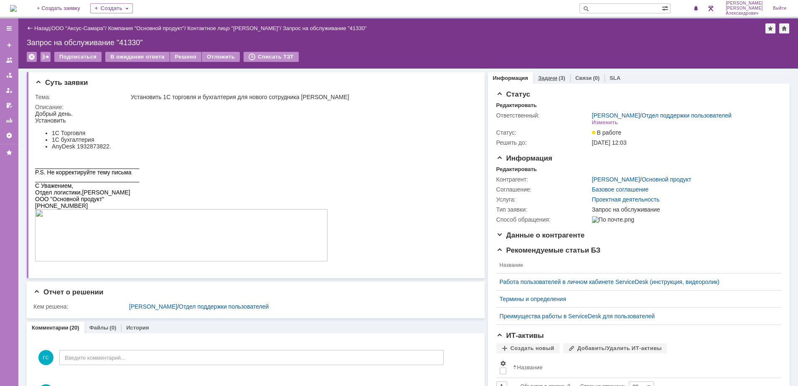
click at [543, 79] on link "Задачи" at bounding box center [547, 78] width 19 height 6
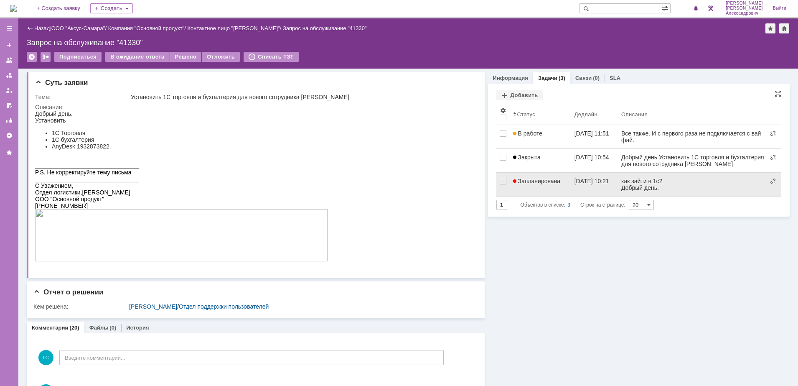
click at [594, 181] on div "[DATE] 10:21" at bounding box center [592, 181] width 35 height 7
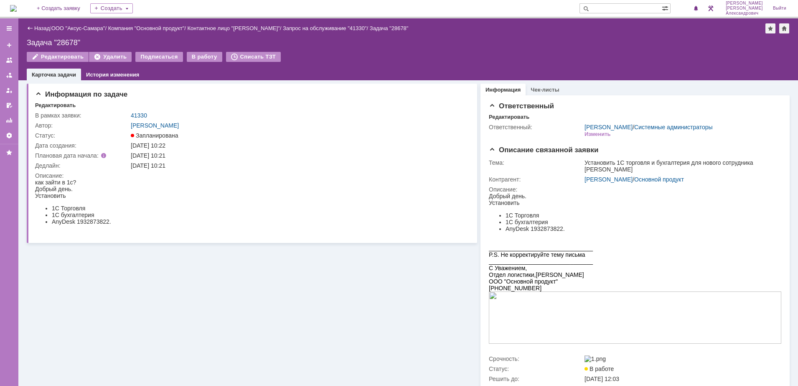
click at [17, 9] on img at bounding box center [13, 8] width 7 height 7
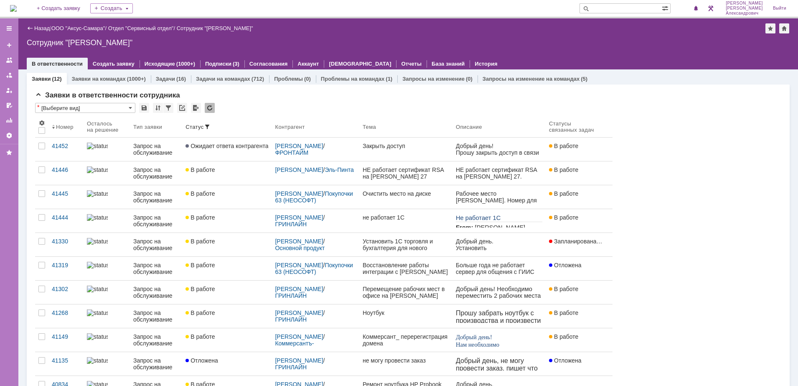
click at [17, 7] on img at bounding box center [13, 8] width 7 height 7
click at [17, 10] on img at bounding box center [13, 8] width 7 height 7
click at [17, 6] on img at bounding box center [13, 8] width 7 height 7
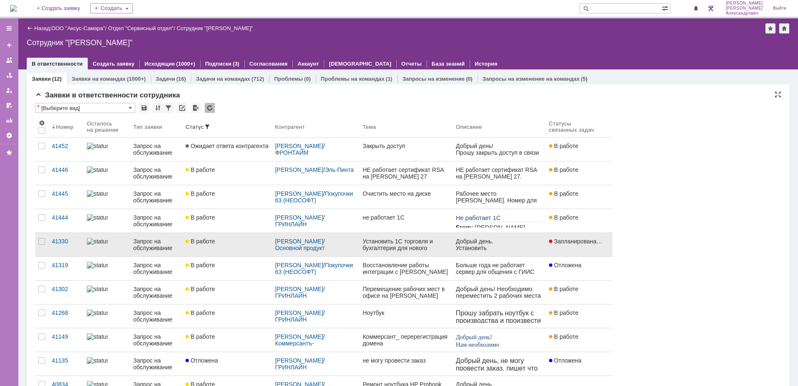
click at [242, 240] on div "В работе" at bounding box center [227, 241] width 83 height 7
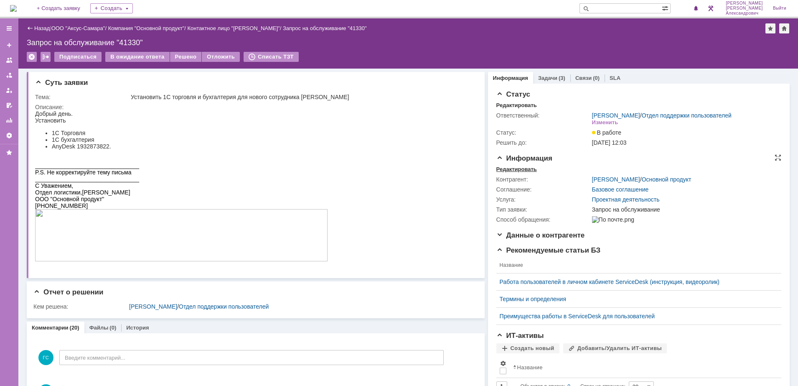
click at [511, 173] on div "Редактировать" at bounding box center [517, 169] width 41 height 7
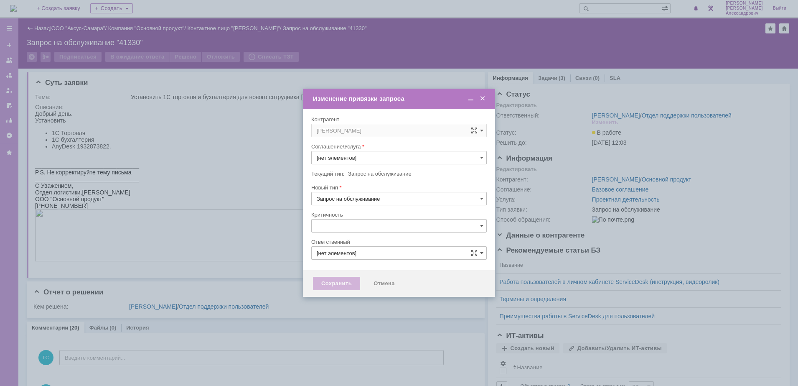
type input "Проектная деятельность"
type input "Галстьян Степан Александрович"
type input "[не указано]"
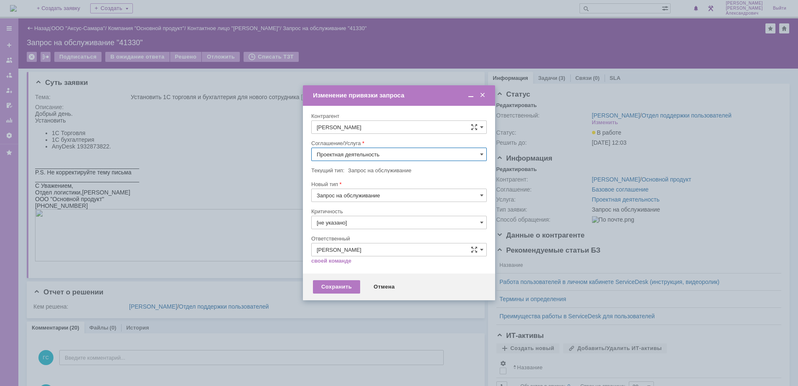
click at [405, 155] on input "Проектная деятельность" at bounding box center [399, 154] width 176 height 13
click at [397, 260] on div "Проектная деятельность_2" at bounding box center [399, 256] width 175 height 13
type input "Проектная деятельность_2"
click at [341, 285] on div "Сохранить" at bounding box center [336, 286] width 47 height 13
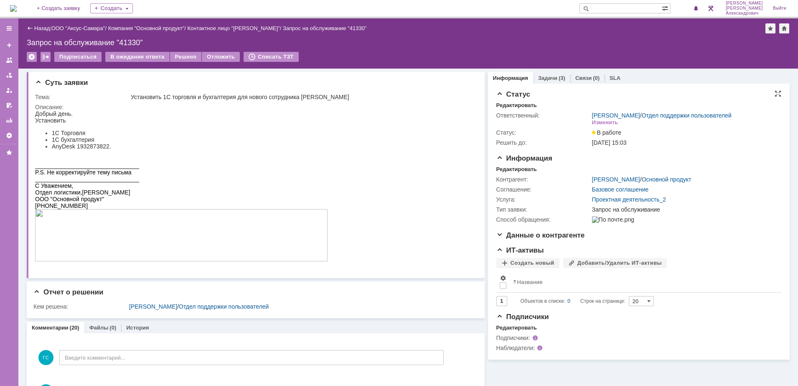
scroll to position [0, 0]
click at [14, 7] on img at bounding box center [13, 8] width 7 height 7
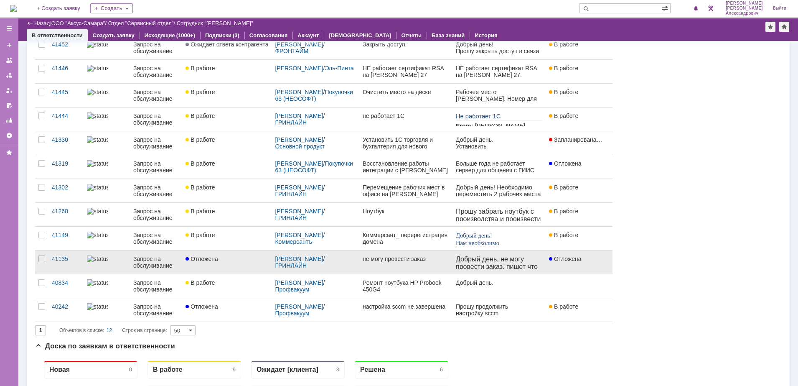
scroll to position [52, 0]
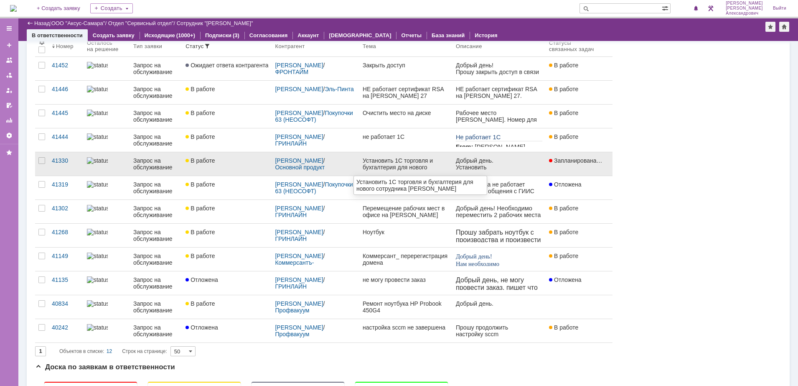
click at [413, 168] on div "Установить 1С торговля и бухгалтерия для нового сотрудника [PERSON_NAME]" at bounding box center [406, 163] width 87 height 13
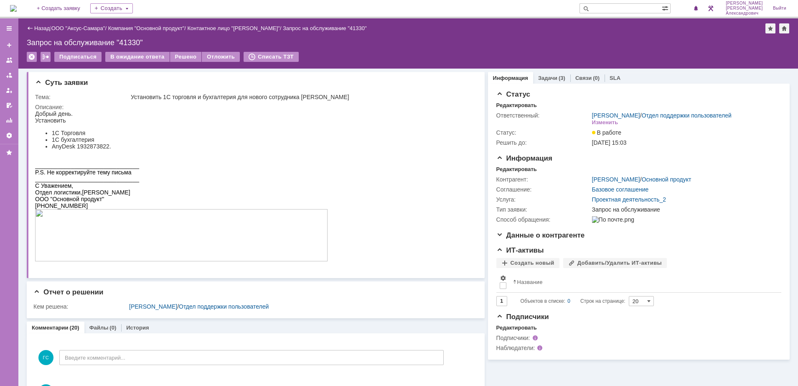
click at [17, 11] on img at bounding box center [13, 8] width 7 height 7
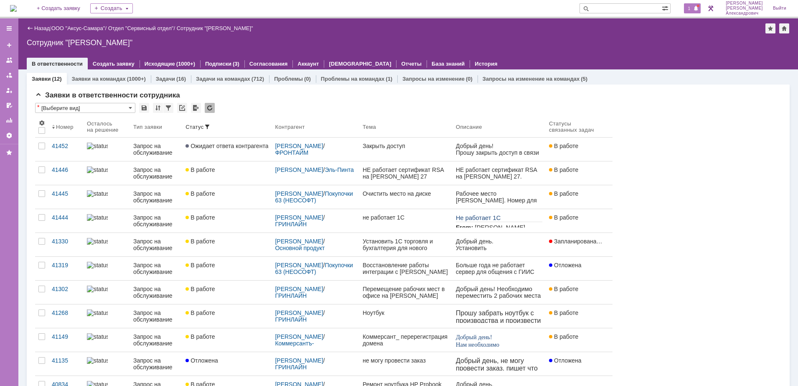
click at [693, 8] on span "1" at bounding box center [690, 8] width 8 height 6
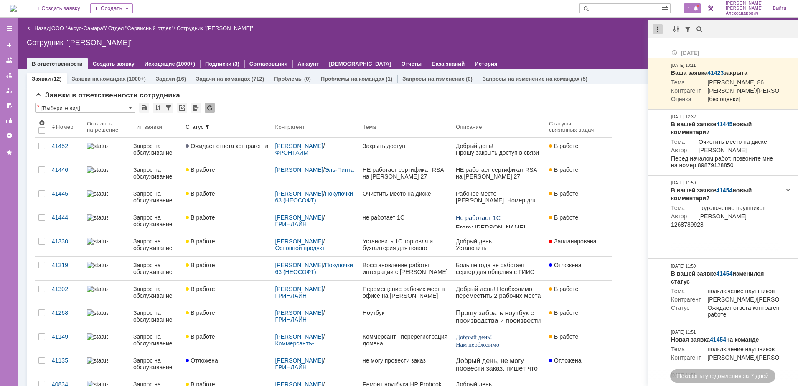
click at [655, 27] on div at bounding box center [658, 29] width 10 height 10
click at [665, 50] on div "Отметить уведомления прочитанными" at bounding box center [716, 51] width 112 height 6
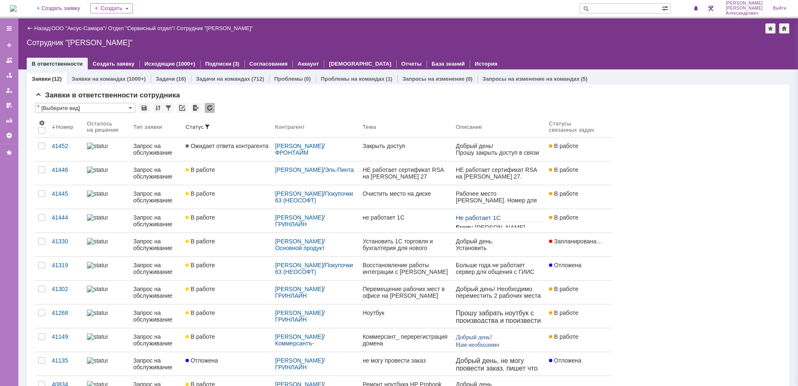
click at [614, 41] on div "Сотрудник "[PERSON_NAME]"" at bounding box center [408, 42] width 763 height 8
click at [691, 7] on span "2" at bounding box center [690, 8] width 8 height 6
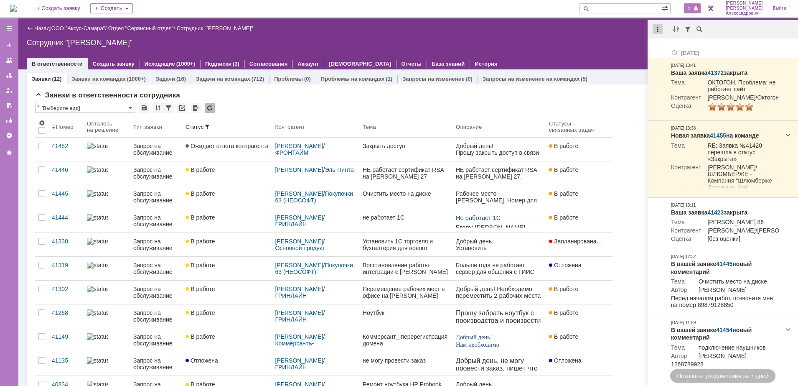
click at [654, 25] on div at bounding box center [658, 29] width 10 height 10
click at [671, 48] on div "Отметить уведомления прочитанными" at bounding box center [716, 51] width 112 height 6
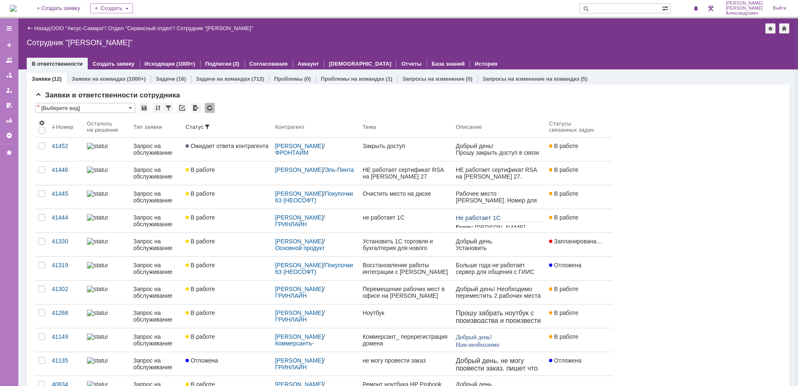
click at [540, 40] on div "Сотрудник "[PERSON_NAME]"" at bounding box center [408, 42] width 763 height 8
click at [15, 9] on img at bounding box center [13, 8] width 7 height 7
click at [693, 10] on span "1" at bounding box center [690, 8] width 8 height 6
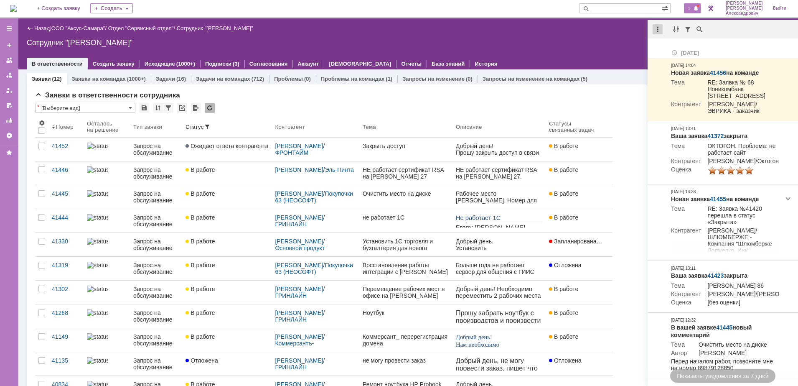
click at [654, 32] on div at bounding box center [658, 29] width 10 height 10
click at [665, 49] on div "Отметить уведомления прочитанными" at bounding box center [716, 51] width 112 height 6
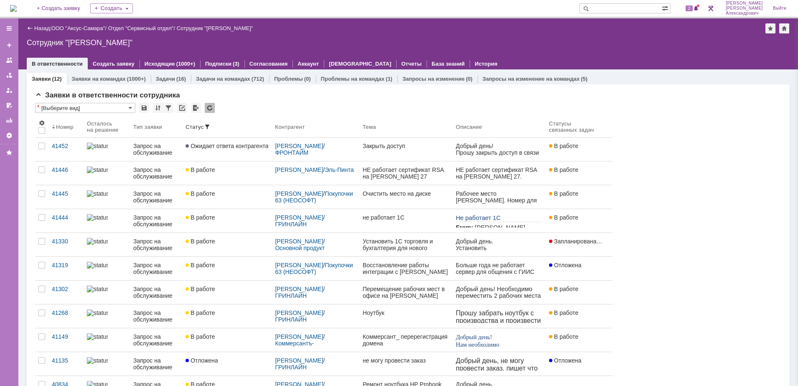
click at [460, 36] on div "Назад | ООО "Аксус-Самара" / Отдел "Сервисный отдел" / Сотрудник "Галстьян Степ…" at bounding box center [408, 43] width 780 height 51
click at [693, 10] on span "2" at bounding box center [690, 8] width 8 height 6
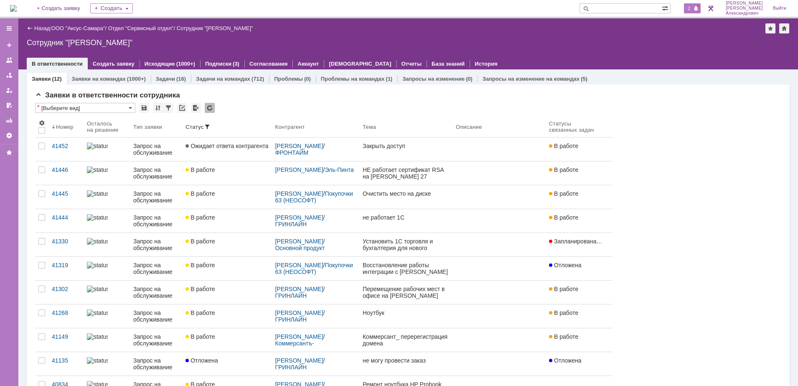
drag, startPoint x: 685, startPoint y: 10, endPoint x: 694, endPoint y: 11, distance: 9.3
click at [686, 11] on div "2" at bounding box center [688, 8] width 25 height 17
click at [693, 11] on span "2" at bounding box center [690, 8] width 8 height 6
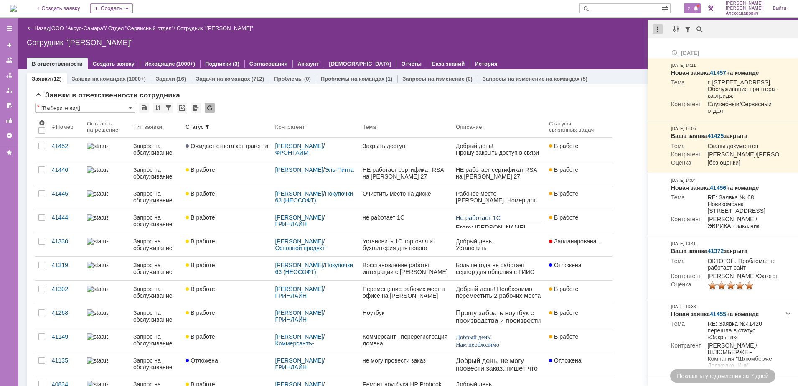
click at [655, 30] on div at bounding box center [658, 29] width 10 height 10
click at [674, 46] on div "Отметить уведомления прочитанными" at bounding box center [716, 50] width 122 height 13
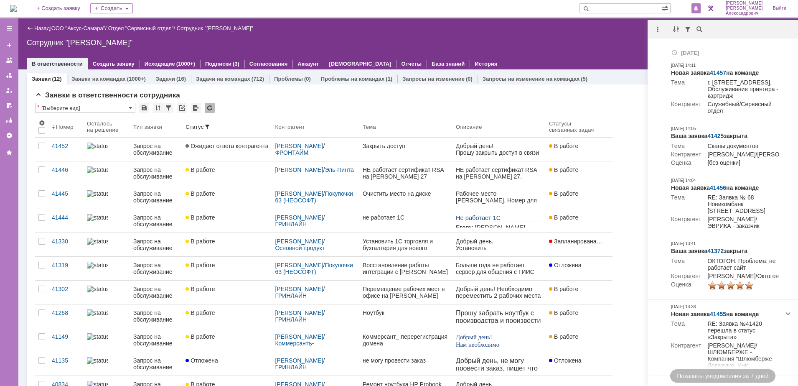
click at [564, 42] on div "Сотрудник "[PERSON_NAME]"" at bounding box center [408, 42] width 763 height 8
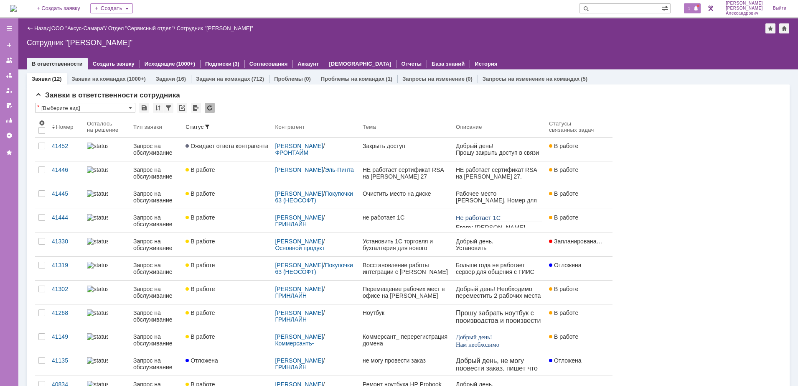
click at [696, 4] on div "1" at bounding box center [692, 8] width 17 height 10
click at [624, 38] on div "Сотрудник "[PERSON_NAME]"" at bounding box center [408, 42] width 763 height 8
click at [693, 7] on span "1" at bounding box center [690, 8] width 8 height 6
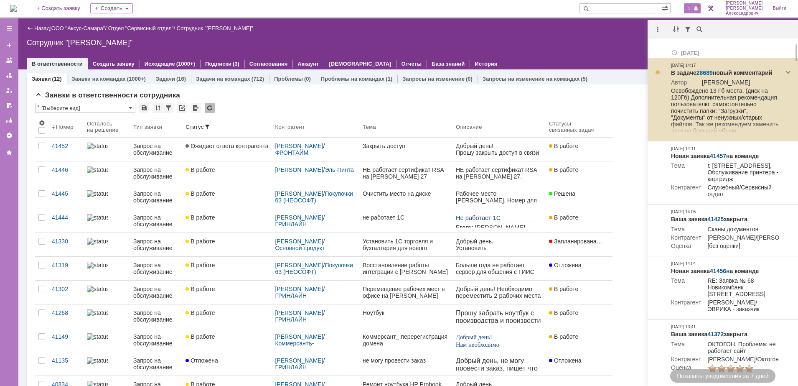
click at [707, 71] on link "28689" at bounding box center [705, 72] width 16 height 7
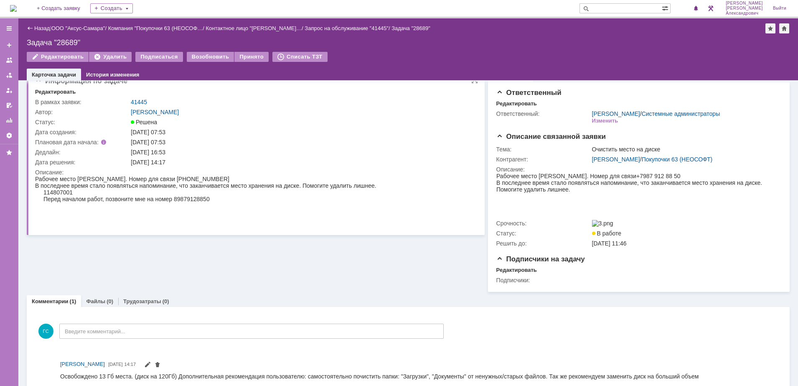
scroll to position [29, 0]
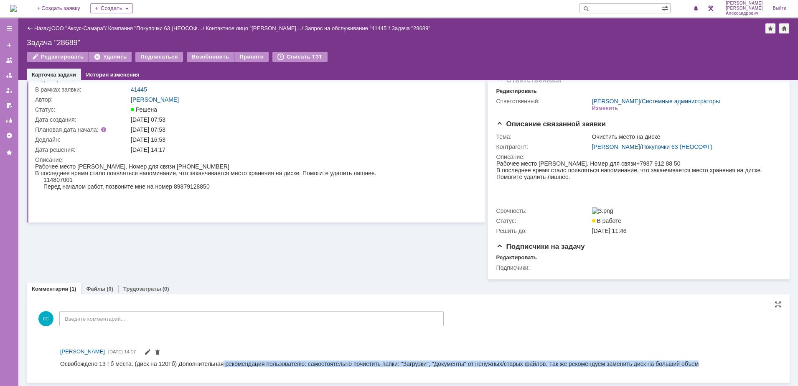
drag, startPoint x: 223, startPoint y: 363, endPoint x: 696, endPoint y: 364, distance: 472.8
click at [696, 364] on html "Освобождено 13 Гб места. (диск на 120Гб) Дополнительная рекомендация пользовате…" at bounding box center [415, 364] width 710 height 8
copy div "рекомендация пользователю: самостоятельно почистить папки: "Загрузки", "Докумен…"
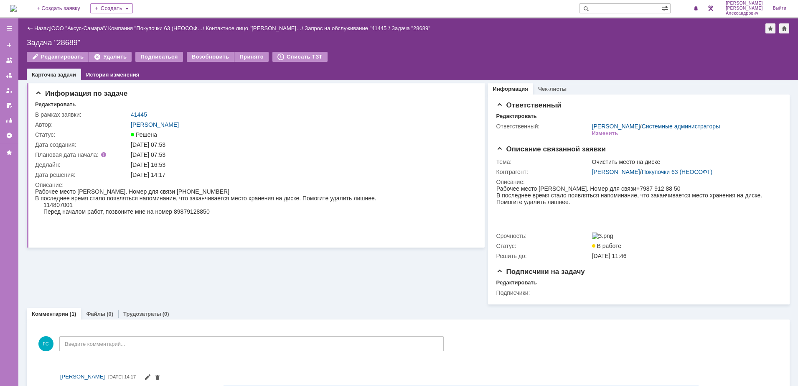
scroll to position [0, 0]
click at [137, 111] on td "41445" at bounding box center [301, 115] width 344 height 10
click at [138, 114] on link "41445" at bounding box center [139, 115] width 16 height 7
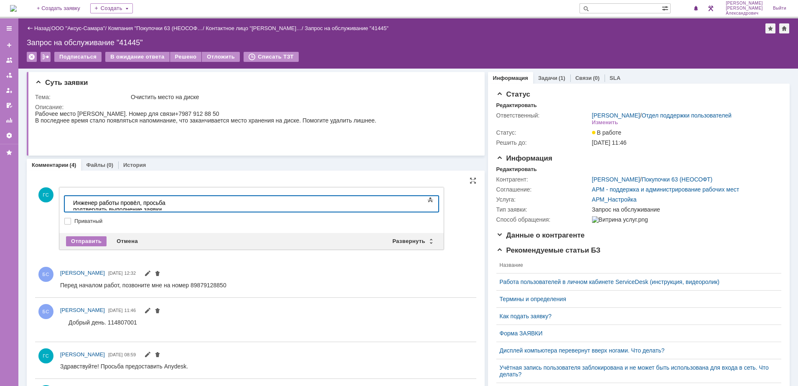
click at [192, 203] on div "Инженер работы провёл, просьба подтвердить выполнение заявки" at bounding box center [132, 205] width 119 height 13
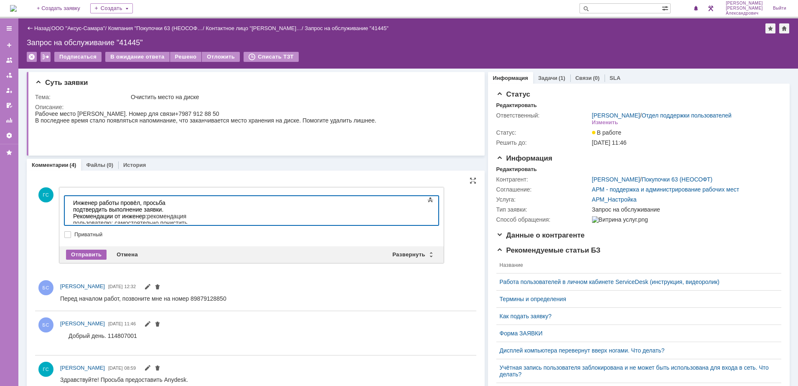
click at [102, 250] on div "Отправить" at bounding box center [86, 255] width 41 height 10
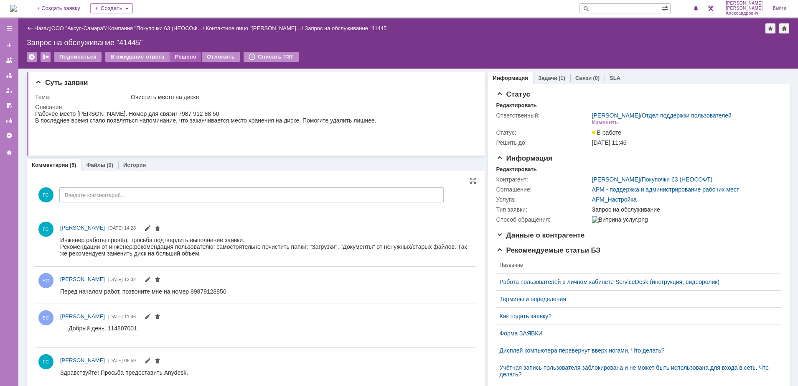
click at [184, 55] on div "Решено" at bounding box center [186, 57] width 32 height 10
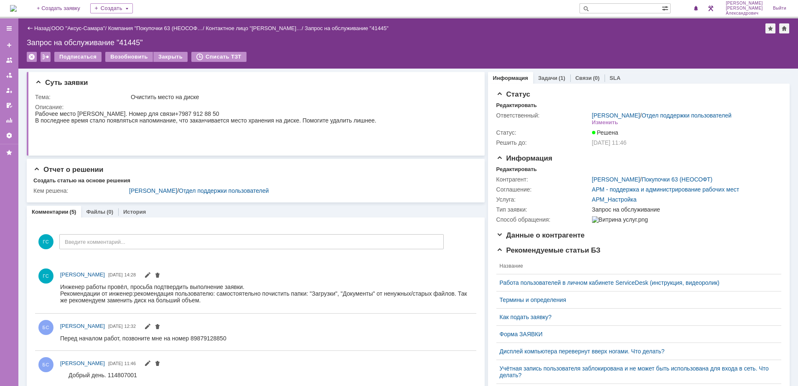
click at [17, 5] on img at bounding box center [13, 8] width 7 height 7
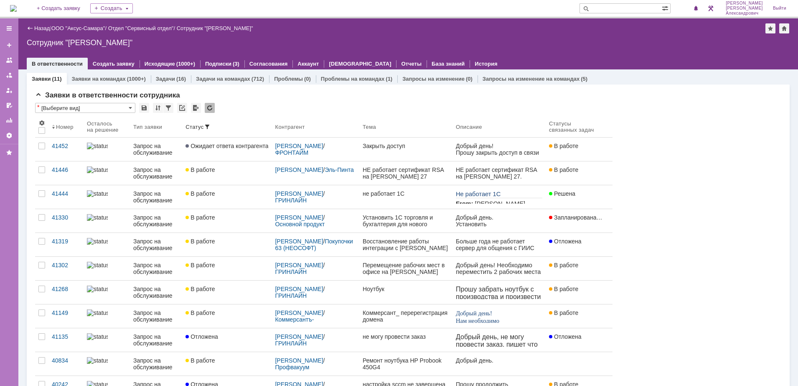
click at [17, 12] on img at bounding box center [13, 8] width 7 height 7
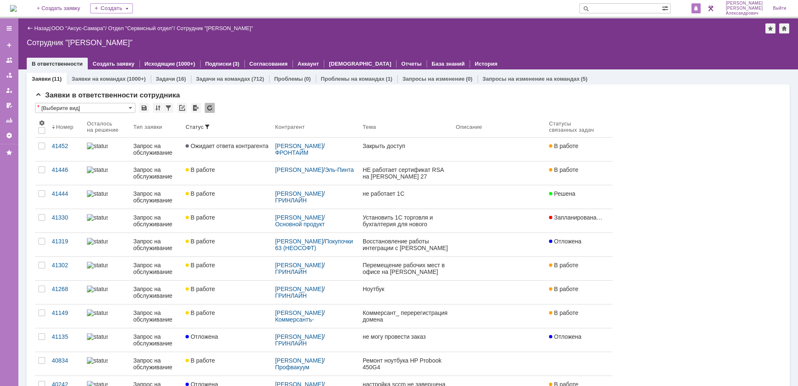
click at [699, 7] on span at bounding box center [696, 8] width 6 height 7
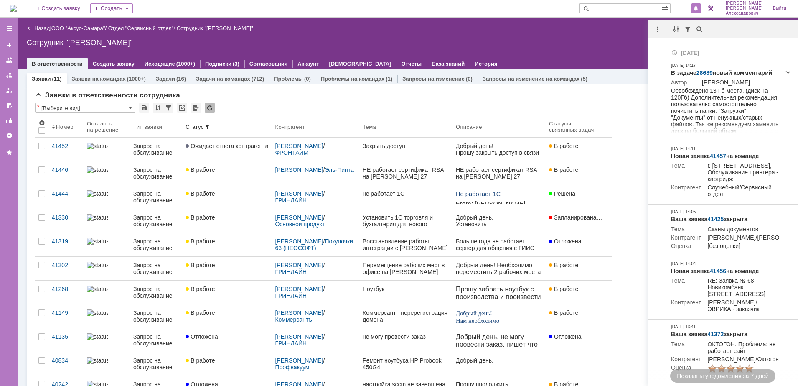
click at [395, 44] on div "Сотрудник "[PERSON_NAME]"" at bounding box center [408, 42] width 763 height 8
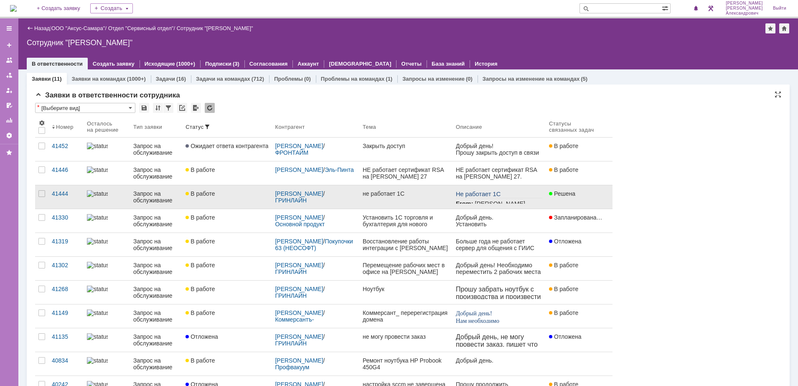
click at [418, 198] on link "не работает 1С" at bounding box center [405, 196] width 93 height 23
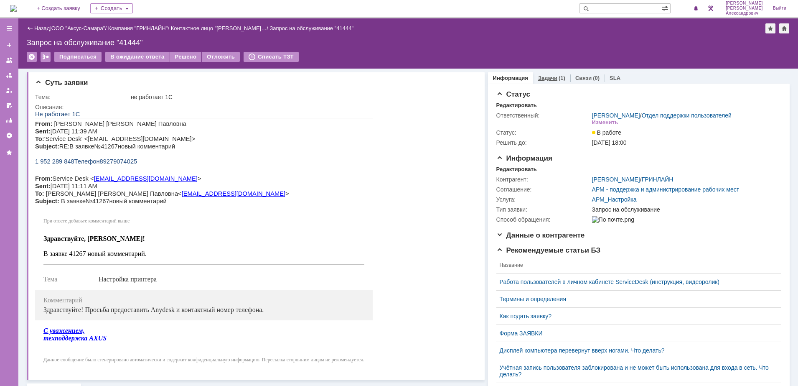
click at [536, 72] on div "Задачи (1)" at bounding box center [551, 78] width 37 height 12
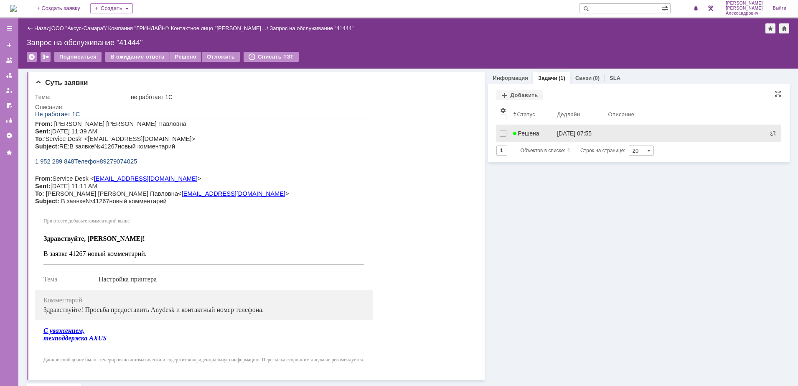
click at [521, 134] on span "Решена" at bounding box center [526, 133] width 26 height 7
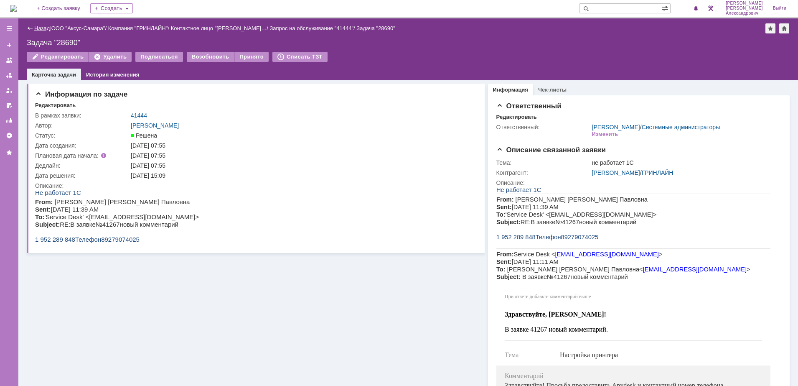
click at [40, 27] on link "Назад" at bounding box center [41, 28] width 15 height 6
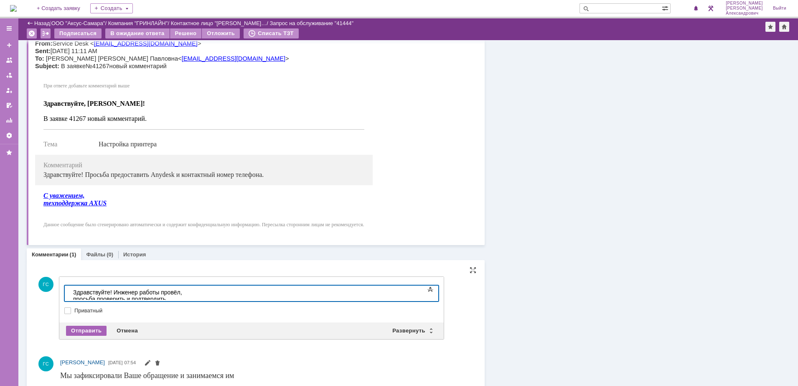
click at [91, 326] on div "Отправить" at bounding box center [86, 331] width 41 height 10
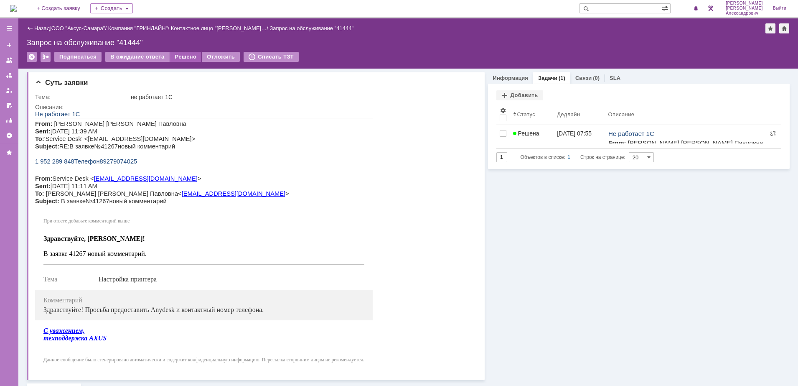
click at [176, 54] on div "Решено" at bounding box center [186, 57] width 32 height 10
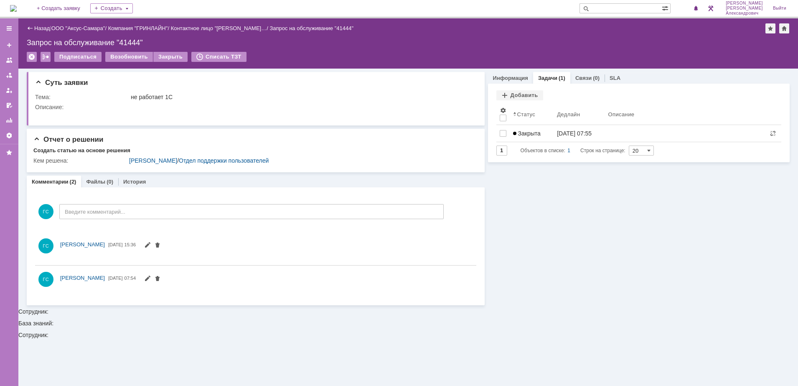
click at [17, 5] on img at bounding box center [13, 8] width 7 height 7
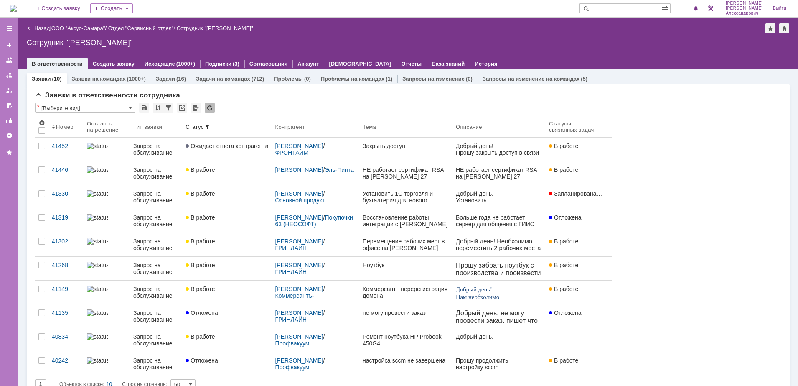
click at [17, 5] on img at bounding box center [13, 8] width 7 height 7
click at [17, 6] on img at bounding box center [13, 8] width 7 height 7
click at [13, 6] on img at bounding box center [13, 8] width 7 height 7
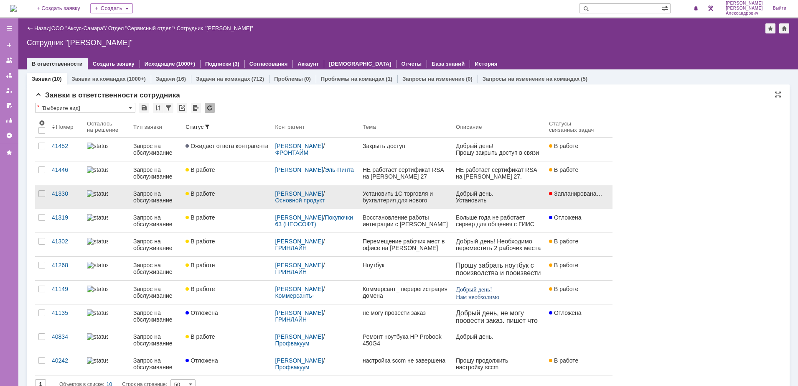
click at [363, 199] on div "Установить 1С торговля и бухгалтерия для нового сотрудника [PERSON_NAME]" at bounding box center [406, 196] width 87 height 13
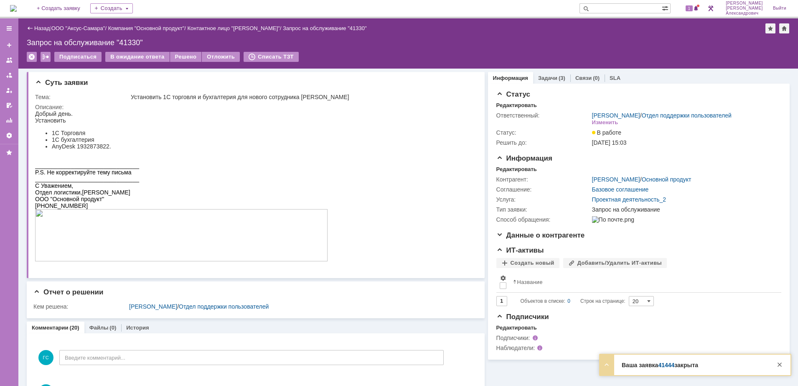
click at [543, 81] on link "Задачи" at bounding box center [547, 78] width 19 height 6
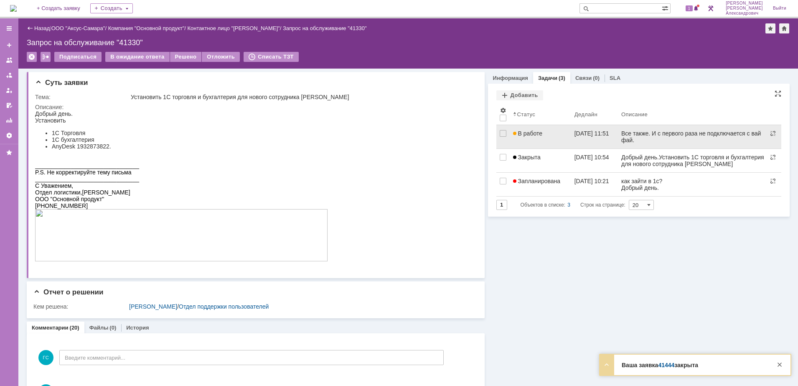
click at [556, 136] on div "В работе" at bounding box center [540, 133] width 55 height 7
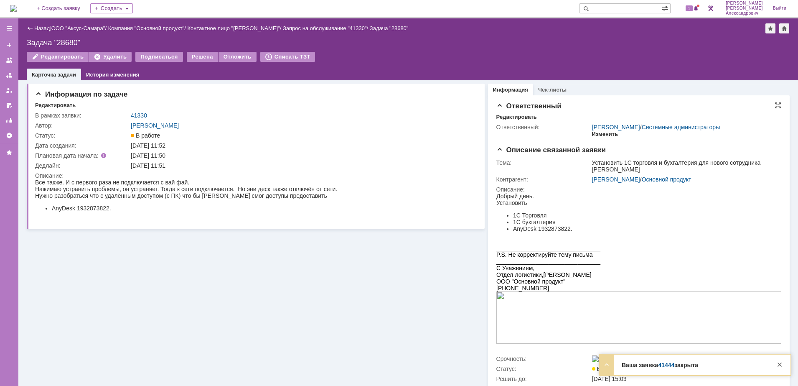
click at [594, 135] on div "Изменить" at bounding box center [605, 134] width 26 height 7
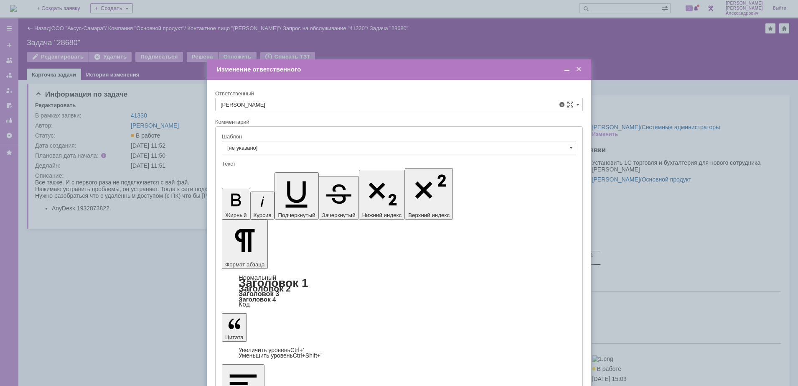
click at [273, 194] on span "[PERSON_NAME]" at bounding box center [399, 193] width 357 height 7
type input "[PERSON_NAME]"
click at [580, 68] on span at bounding box center [579, 70] width 8 height 8
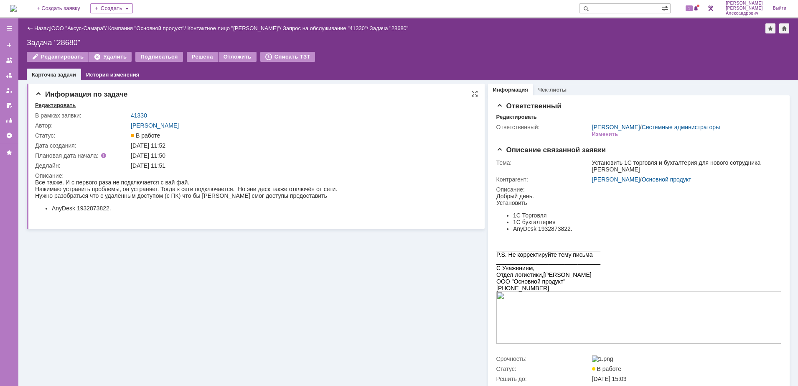
click at [59, 103] on div "Редактировать" at bounding box center [55, 105] width 41 height 7
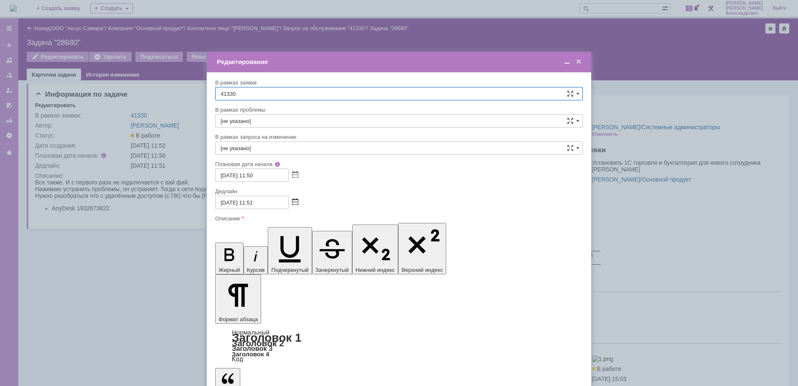
click at [297, 201] on span at bounding box center [295, 202] width 6 height 7
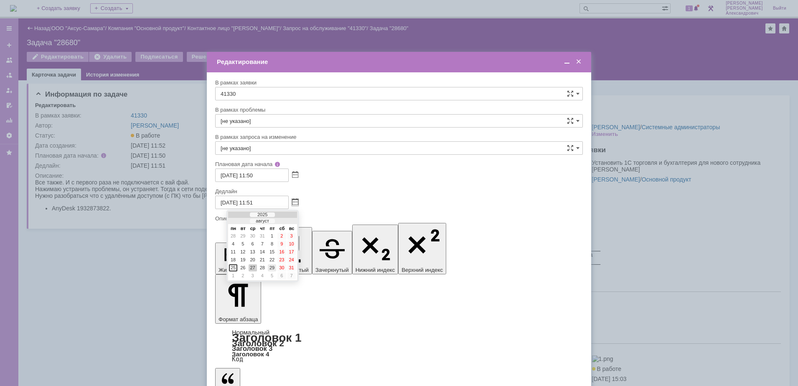
click at [274, 270] on div "29" at bounding box center [272, 267] width 8 height 7
click at [293, 202] on span at bounding box center [295, 202] width 6 height 7
click at [271, 273] on div "5" at bounding box center [272, 275] width 8 height 7
type input "05.09.2025 11:51"
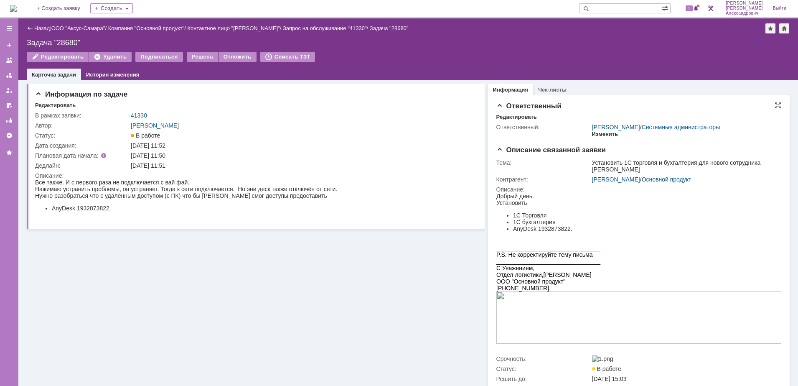
click at [592, 135] on div "Изменить" at bounding box center [605, 134] width 26 height 7
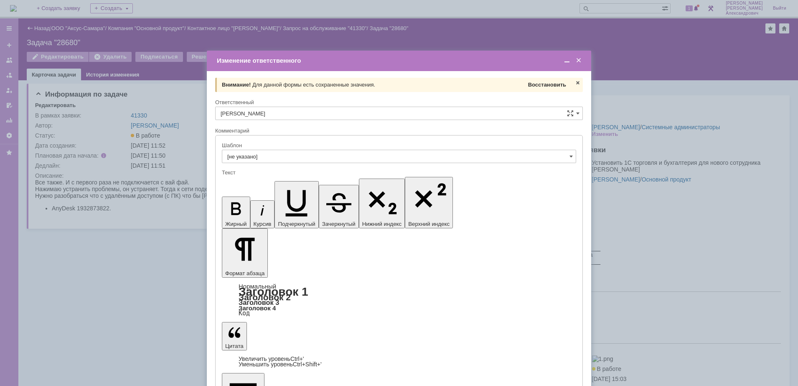
click at [534, 84] on span "Восстановить" at bounding box center [547, 85] width 38 height 6
type input "[PERSON_NAME]"
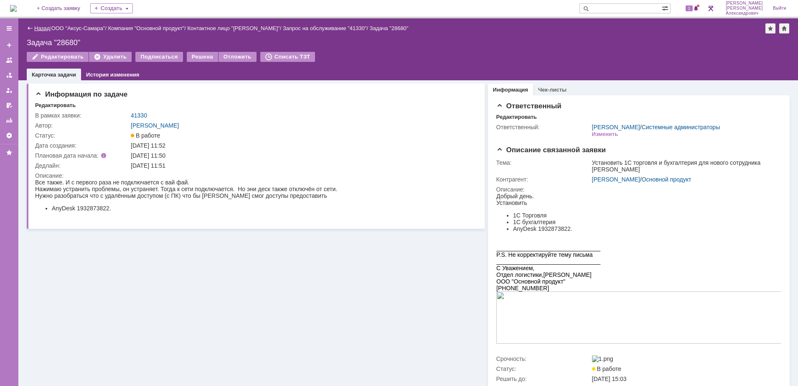
click at [39, 28] on link "Назад" at bounding box center [41, 28] width 15 height 6
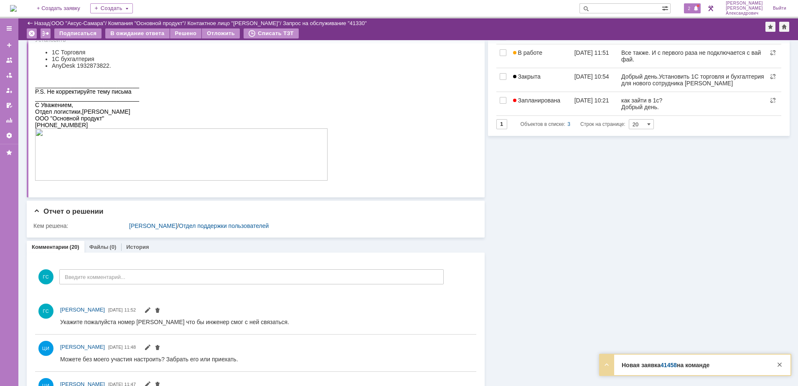
click at [693, 9] on span "2" at bounding box center [690, 8] width 8 height 6
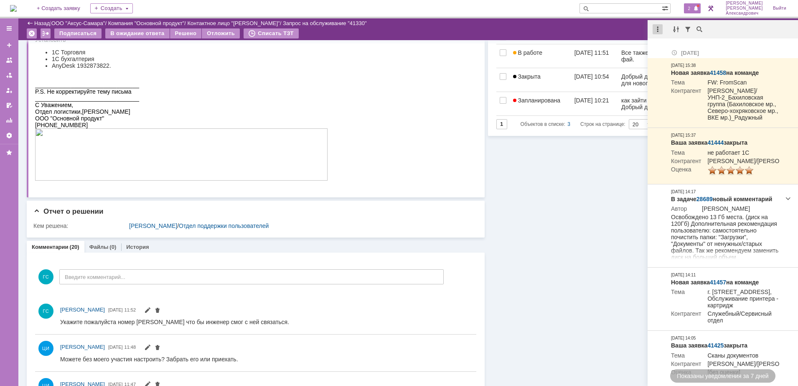
click at [658, 25] on div at bounding box center [658, 29] width 10 height 10
click at [664, 48] on div "Отметить уведомления прочитанными" at bounding box center [716, 51] width 112 height 6
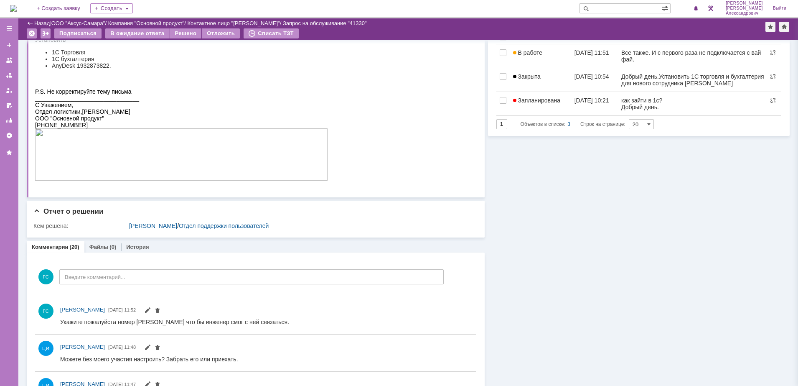
click at [575, 34] on div "Подписаться В ожидание ответа Решено Отложить Списать ТЗТ" at bounding box center [396, 34] width 739 height 13
click at [15, 5] on img at bounding box center [13, 8] width 7 height 7
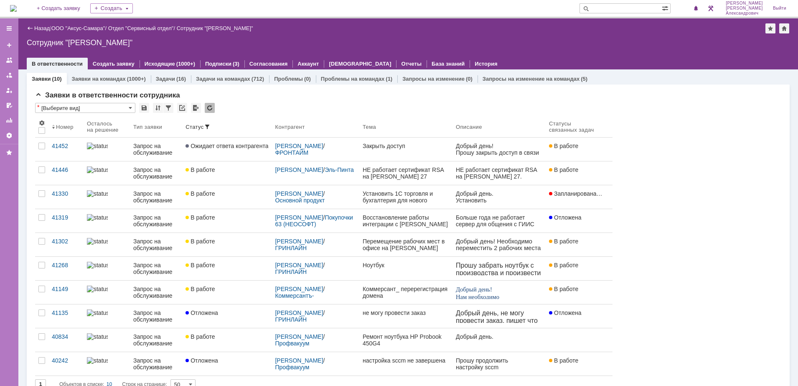
click at [17, 5] on img at bounding box center [13, 8] width 7 height 7
click at [66, 3] on link "+ Создать заявку" at bounding box center [59, 8] width 54 height 17
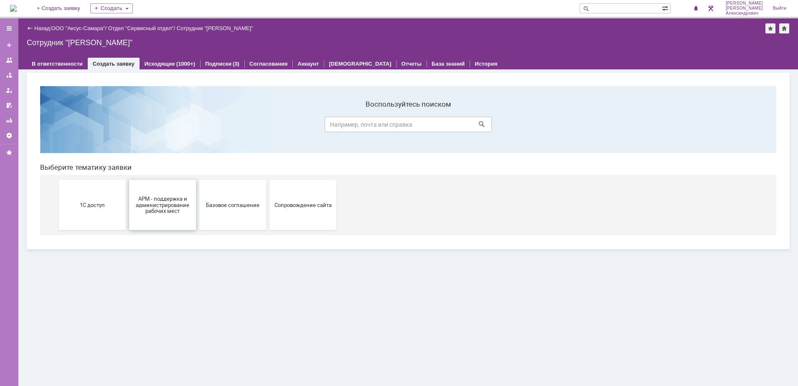
click at [161, 194] on button "АРМ - поддержка и администрирование рабочих мест" at bounding box center [162, 205] width 67 height 50
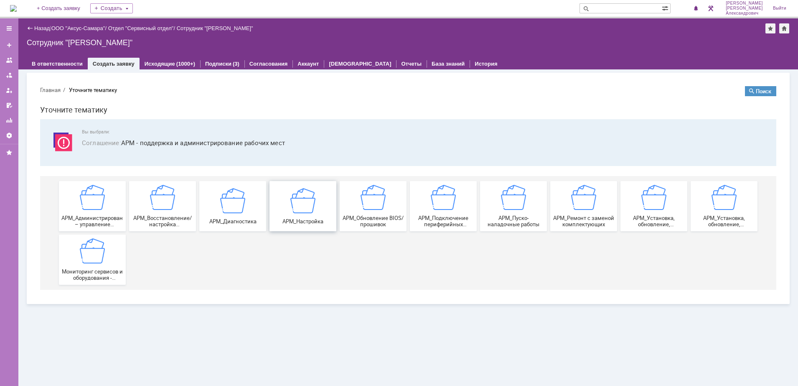
click at [310, 195] on img at bounding box center [303, 200] width 25 height 25
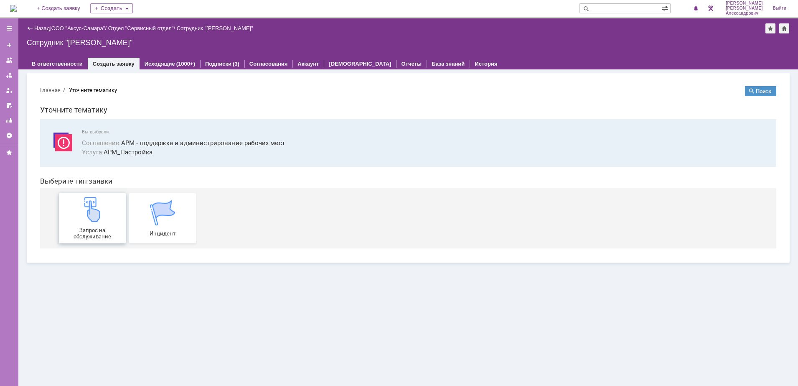
click at [105, 207] on div "Запрос на обслуживание" at bounding box center [92, 218] width 62 height 43
click at [693, 8] on span "1" at bounding box center [690, 8] width 8 height 6
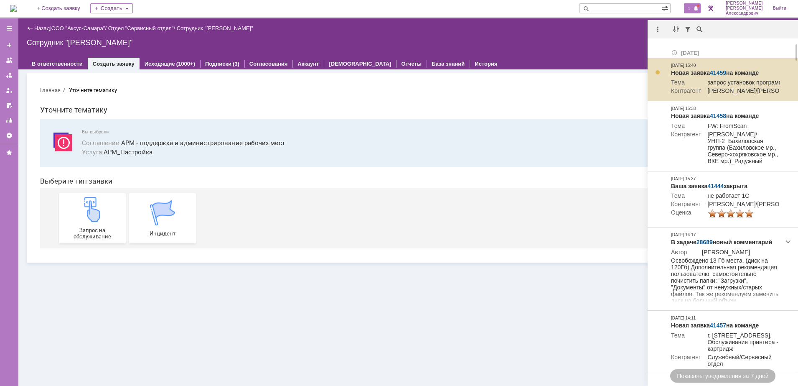
click at [718, 67] on td "Новая заявка 41459 на команде Тема запрос установок программ. Контрагент Давыдо…" at bounding box center [725, 79] width 115 height 43
click at [720, 73] on link "41459" at bounding box center [718, 72] width 16 height 7
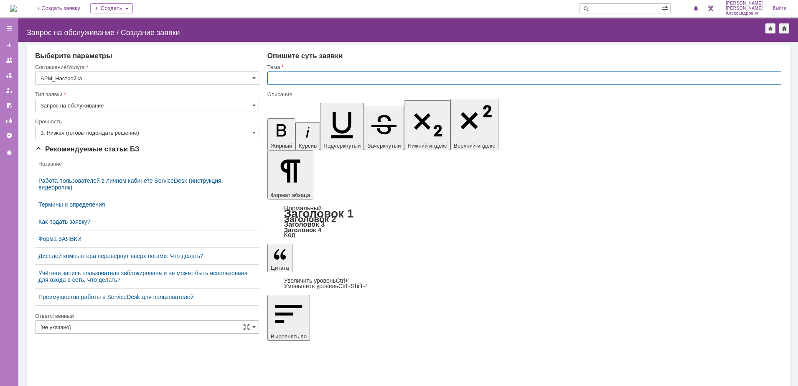
click at [309, 76] on input "text" at bounding box center [525, 77] width 514 height 13
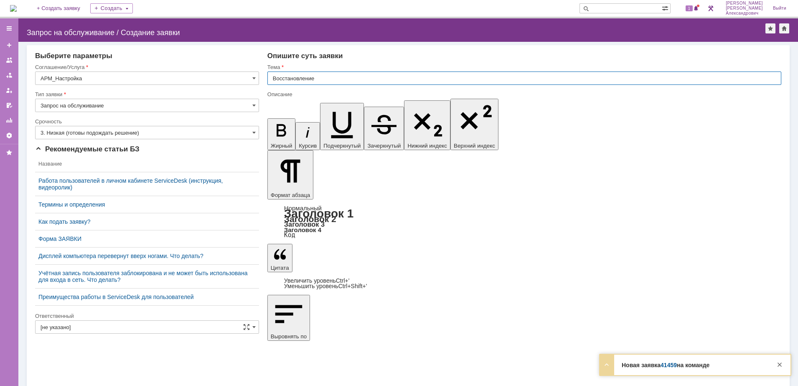
click at [343, 77] on input "Восстановление" at bounding box center [525, 77] width 514 height 13
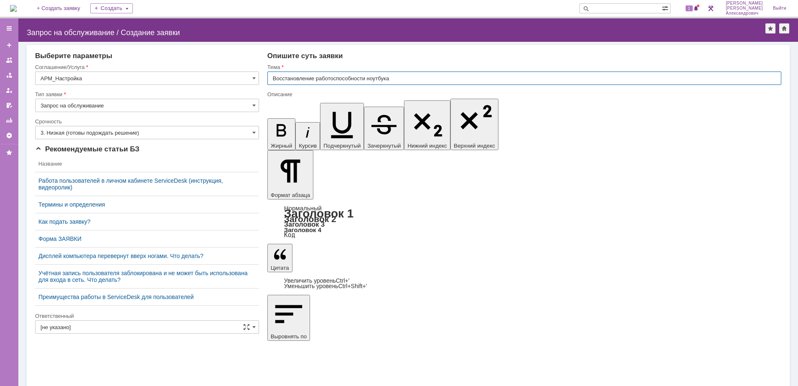
type input "Восстановление работоспособности ноутбука"
click at [141, 319] on div "Ответственный" at bounding box center [147, 316] width 224 height 8
click at [137, 326] on input "[не указано]" at bounding box center [147, 326] width 224 height 13
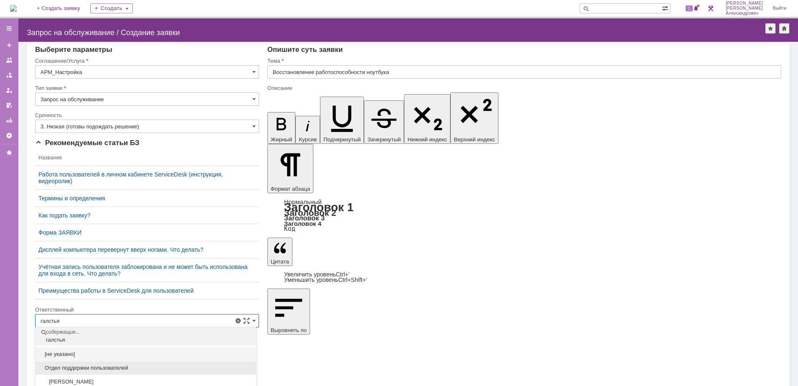
scroll to position [21, 0]
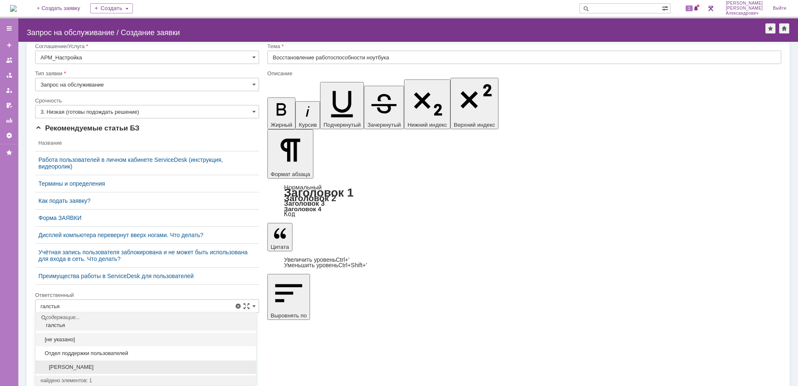
click at [129, 368] on span "[PERSON_NAME]" at bounding box center [146, 367] width 211 height 7
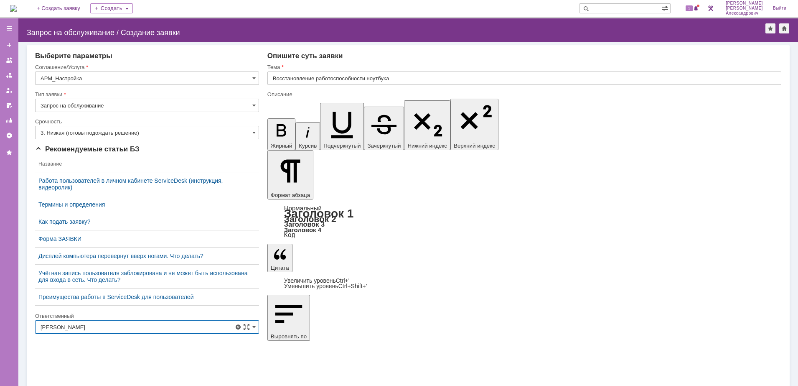
type input "[PERSON_NAME]"
click at [157, 132] on input "3. Низкая (готовы подождать решение)" at bounding box center [147, 132] width 224 height 13
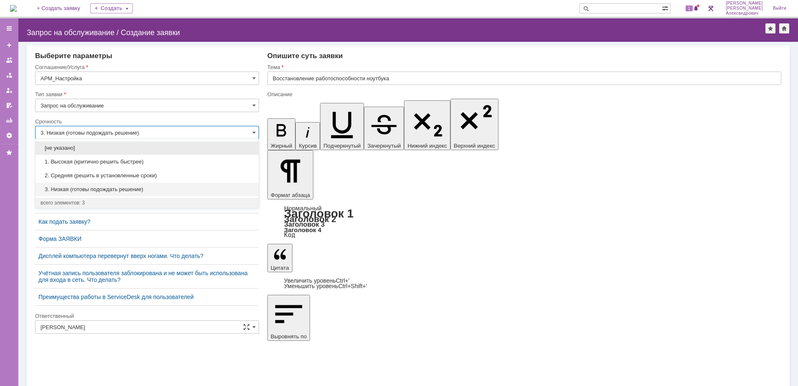
click at [155, 143] on div "[не указано]" at bounding box center [147, 147] width 223 height 13
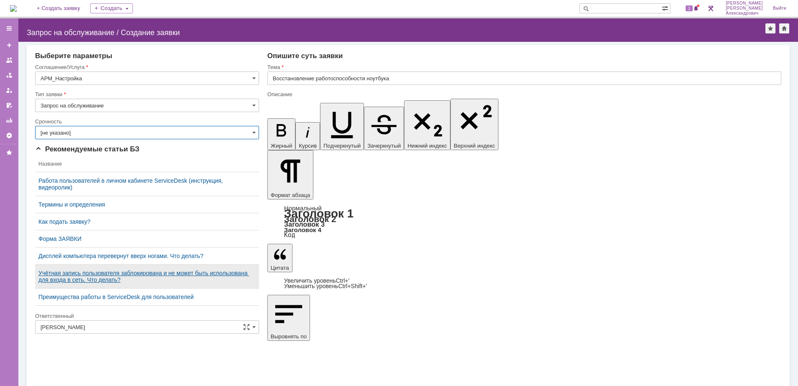
type input "[не указано]"
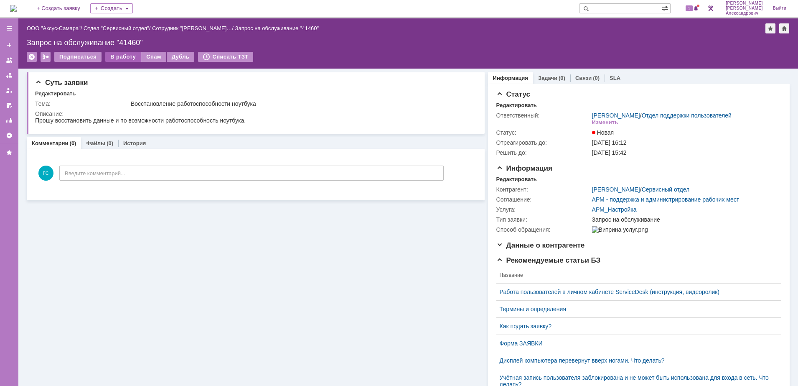
click at [111, 57] on div "В работу" at bounding box center [123, 57] width 36 height 10
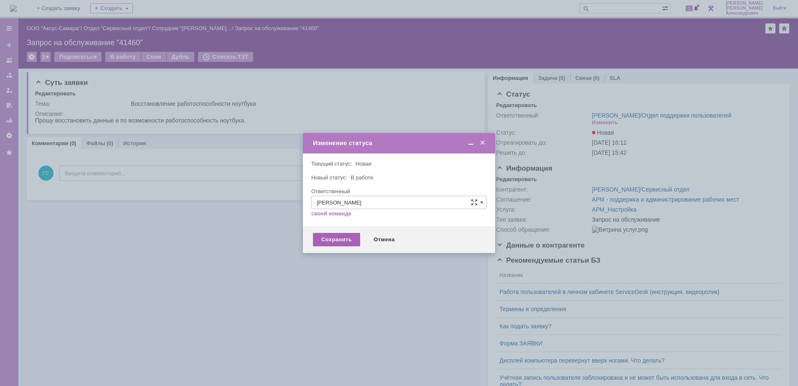
click at [334, 236] on div "Сохранить" at bounding box center [336, 239] width 47 height 13
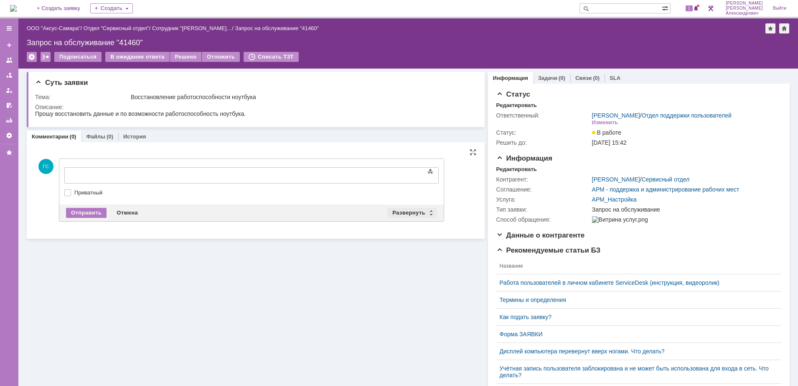
click at [405, 211] on div "Развернуть" at bounding box center [412, 213] width 50 height 10
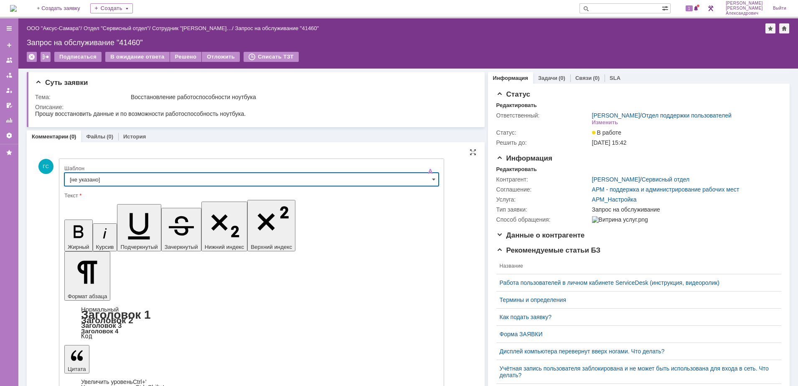
click at [155, 178] on input "[не указано]" at bounding box center [251, 179] width 375 height 13
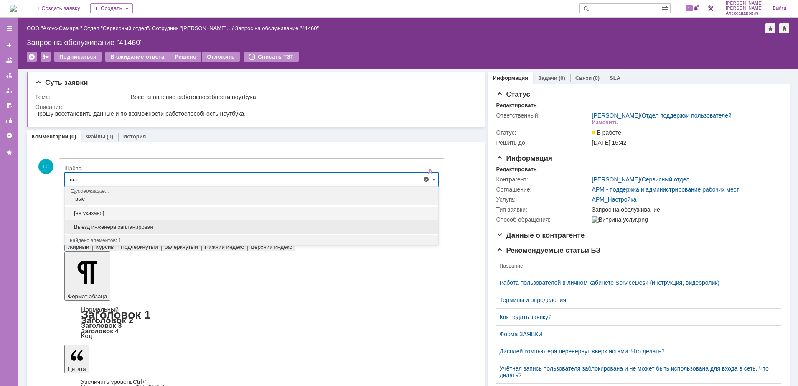
click at [144, 227] on span "Выезд инженера запланирован" at bounding box center [252, 227] width 364 height 7
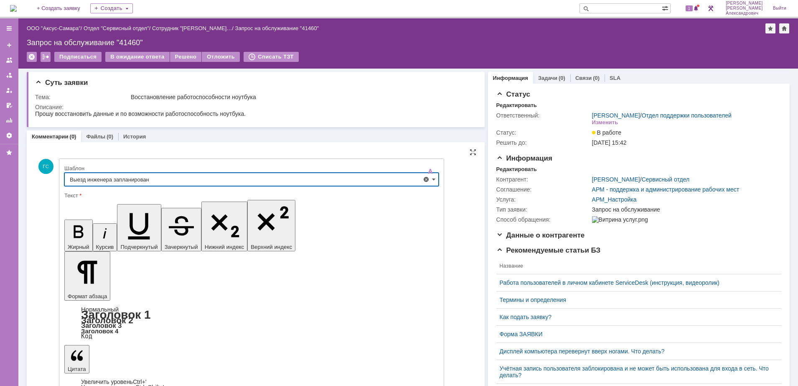
type input "Выезд инженера запланирован"
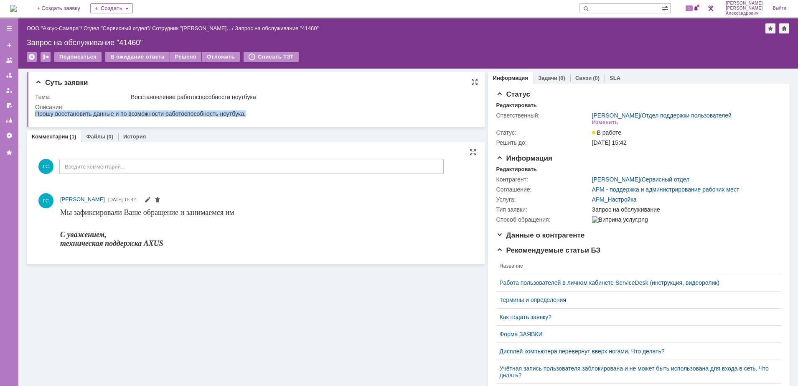
drag, startPoint x: 36, startPoint y: 110, endPoint x: 304, endPoint y: 220, distance: 289.8
click at [269, 110] on html "Прошу восстановить данные и по возможности работоспособность ноутбука." at bounding box center [251, 114] width 433 height 8
copy div "Прошу восстановить данные и по возможности работоспособность ноутбука."
click at [603, 183] on link "[PERSON_NAME]" at bounding box center [616, 179] width 48 height 7
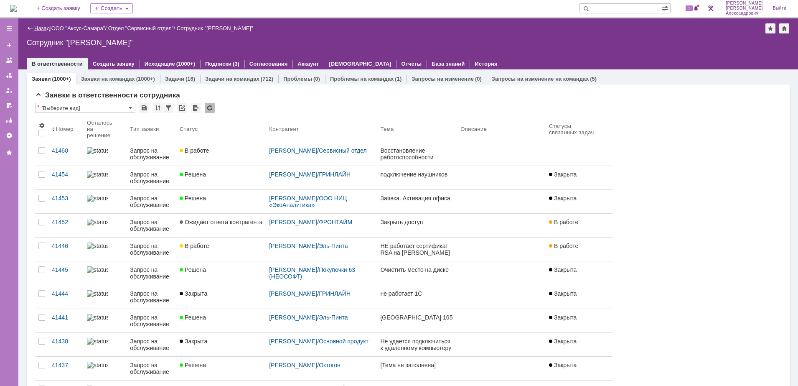
click at [41, 26] on link "Назад" at bounding box center [41, 28] width 15 height 6
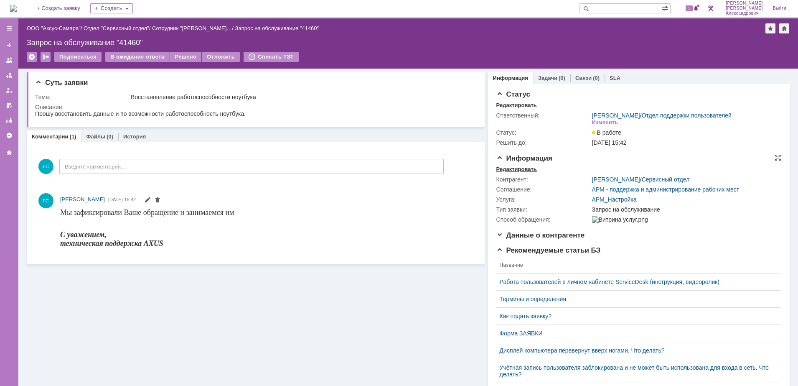
click at [515, 173] on div "Редактировать" at bounding box center [517, 169] width 41 height 7
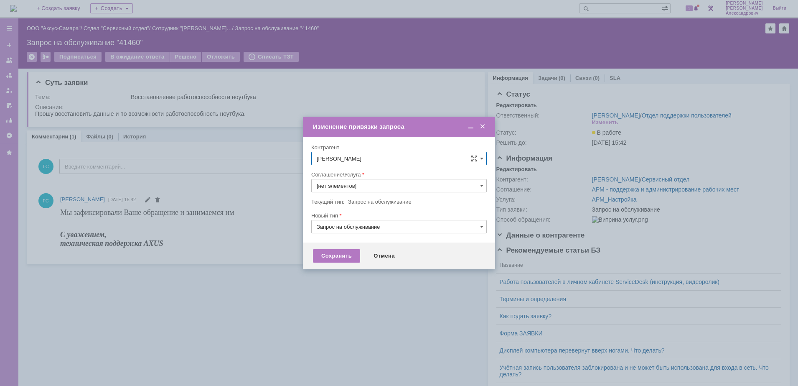
type input "АРМ_Настройка"
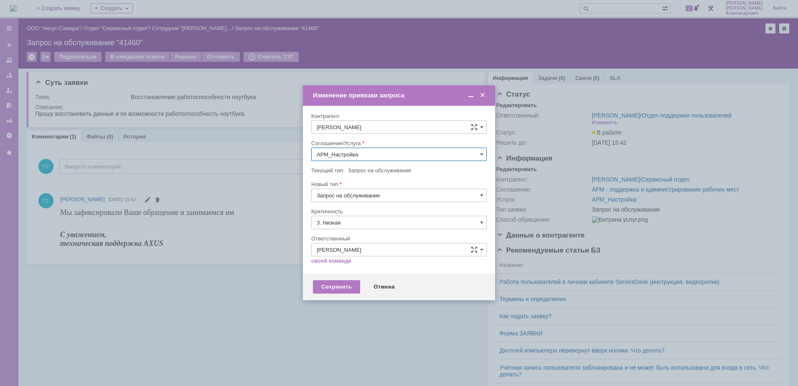
click at [386, 128] on input "[PERSON_NAME]" at bounding box center [399, 126] width 176 height 13
click at [337, 190] on span "Бережная Оксана" at bounding box center [359, 189] width 45 height 6
type input "Бережная Оксана"
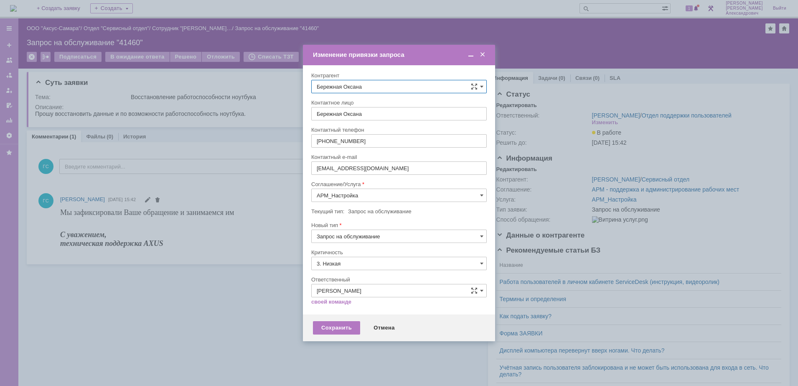
click at [357, 265] on input "3. Низкая" at bounding box center [399, 263] width 176 height 13
click at [344, 280] on span "[не указано]" at bounding box center [399, 278] width 165 height 7
type input "[не указано]"
click at [333, 326] on div "Сохранить" at bounding box center [336, 327] width 47 height 13
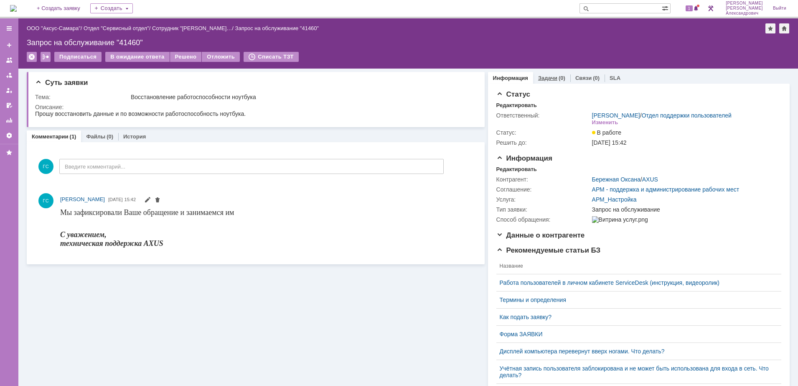
click at [546, 76] on link "Задачи" at bounding box center [547, 78] width 19 height 6
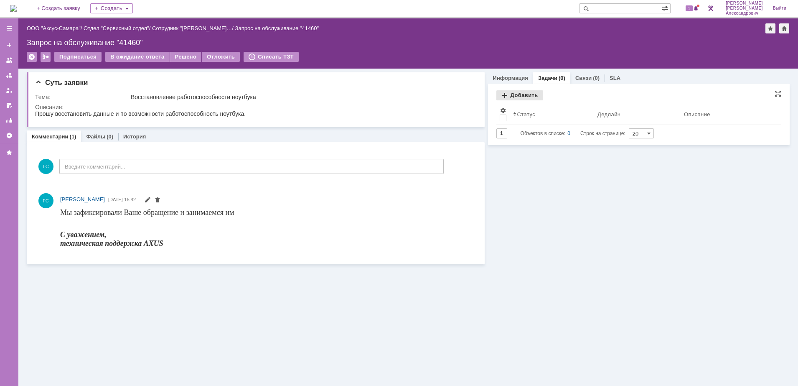
click at [526, 92] on div "Добавить" at bounding box center [520, 95] width 47 height 10
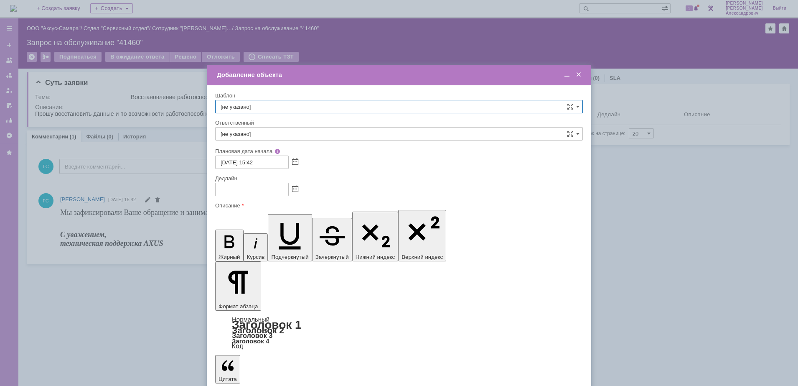
click at [297, 186] on span at bounding box center [295, 189] width 6 height 7
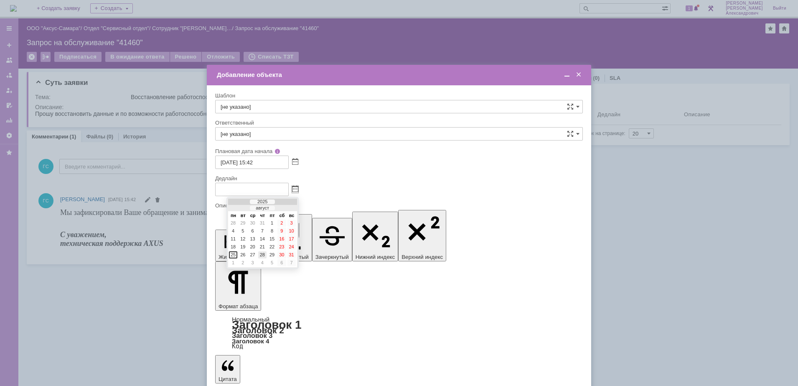
click at [260, 256] on div "28" at bounding box center [262, 254] width 8 height 7
type input "28.08.2025 15:42"
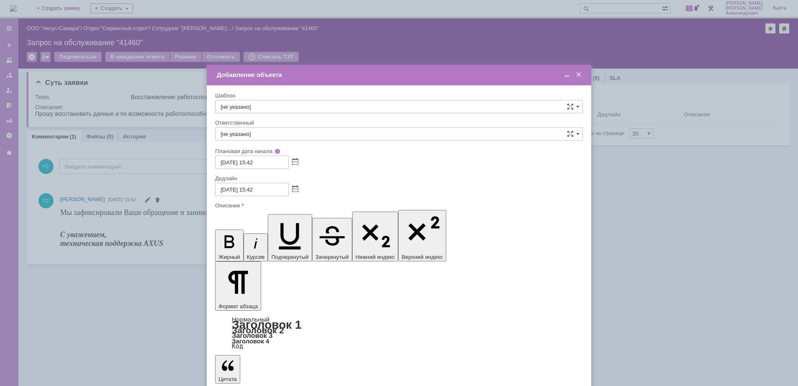
click at [289, 124] on div "Ответственный" at bounding box center [398, 122] width 366 height 5
click at [289, 133] on input "[не указано]" at bounding box center [399, 133] width 368 height 13
click at [296, 223] on span "[PERSON_NAME]" at bounding box center [399, 222] width 357 height 7
type input "[PERSON_NAME]"
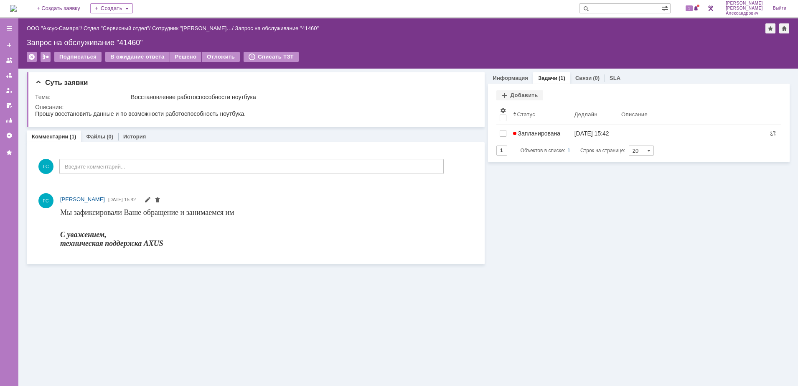
click at [15, 5] on img at bounding box center [13, 8] width 7 height 7
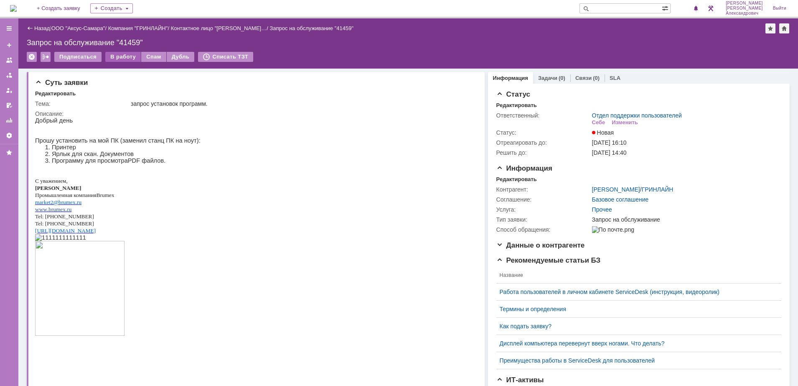
click at [112, 55] on div "В работу" at bounding box center [123, 57] width 36 height 10
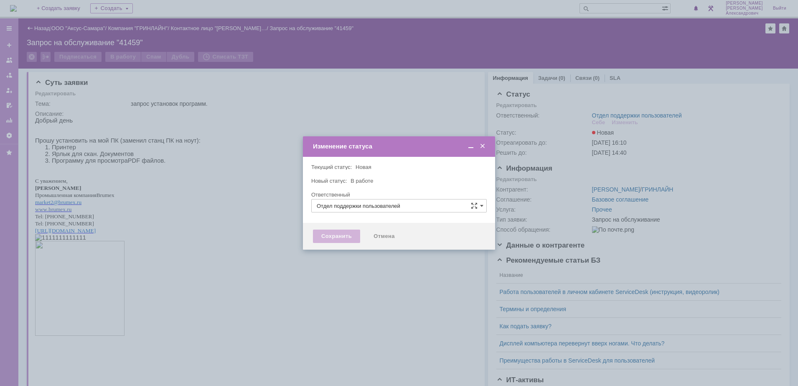
type input "[PERSON_NAME]"
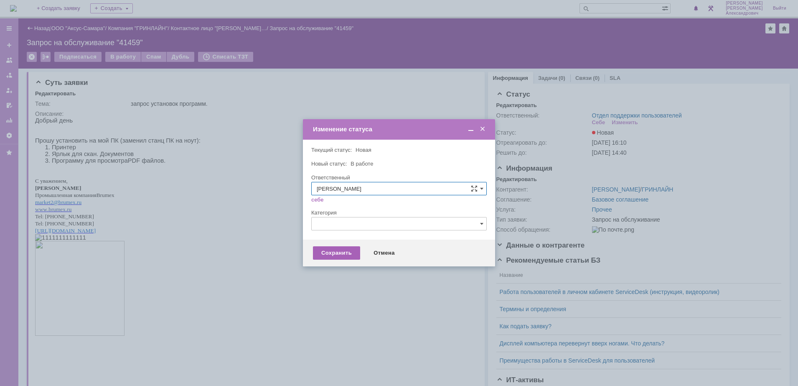
click at [321, 251] on div "Сохранить" at bounding box center [336, 252] width 47 height 13
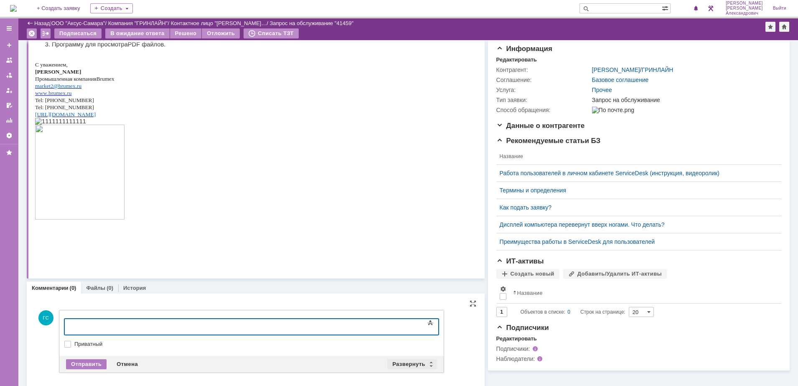
click at [402, 360] on div "Развернуть" at bounding box center [412, 364] width 50 height 10
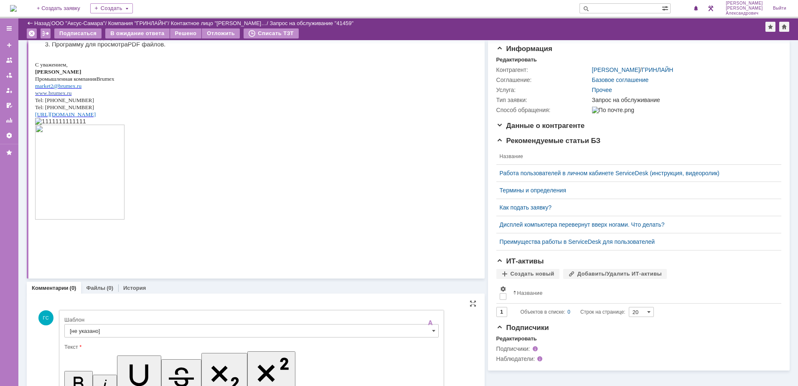
click at [244, 329] on input "[не указано]" at bounding box center [251, 330] width 375 height 13
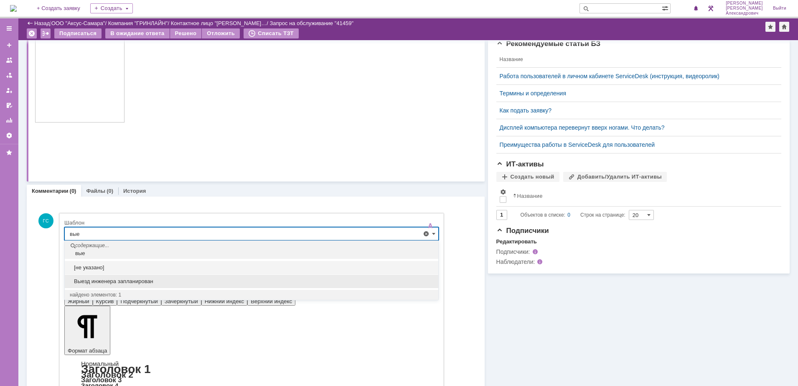
scroll to position [207, 0]
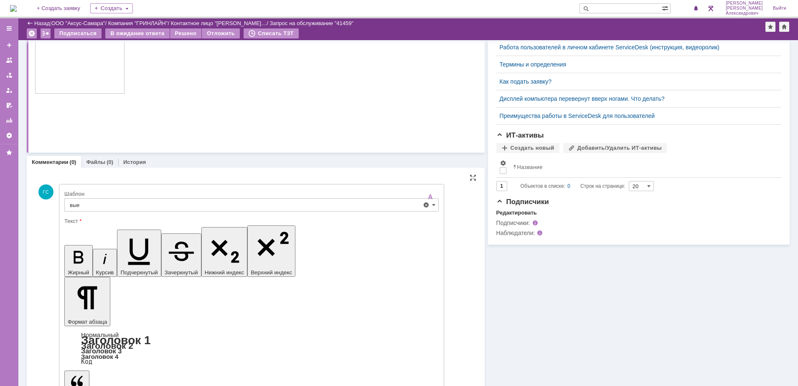
type input "[не указано]"
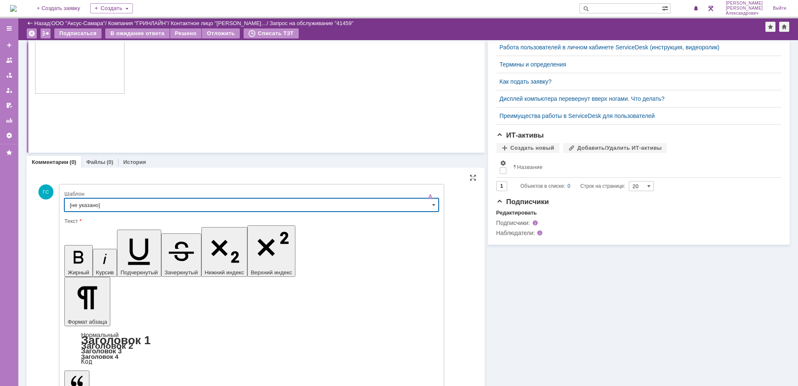
click at [150, 209] on input "[не указано]" at bounding box center [251, 204] width 375 height 13
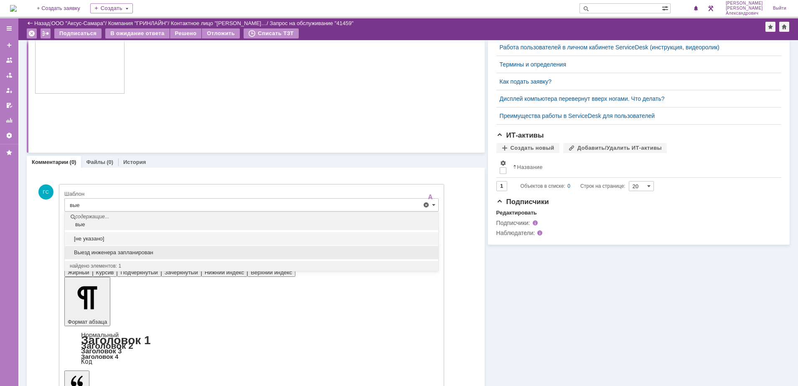
click at [134, 250] on span "Выезд инженера запланирован" at bounding box center [252, 252] width 364 height 7
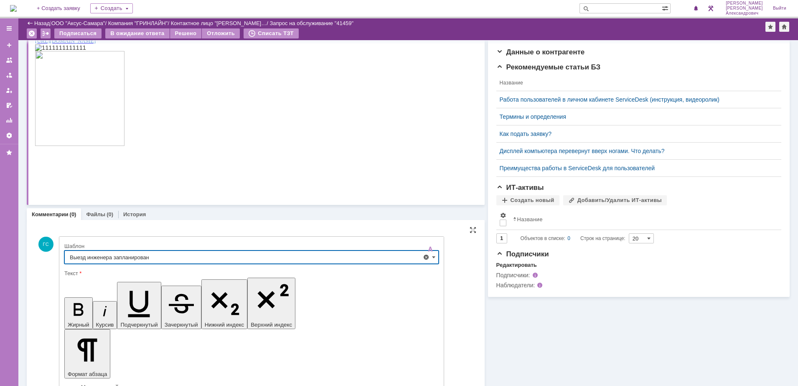
type input "Выезд инженера запланирован"
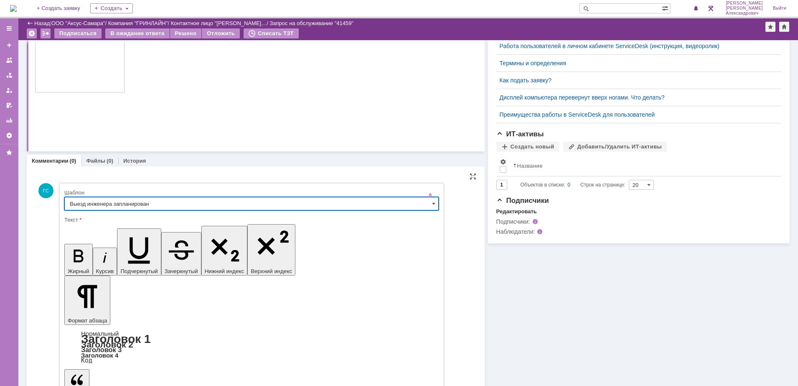
scroll to position [214, 0]
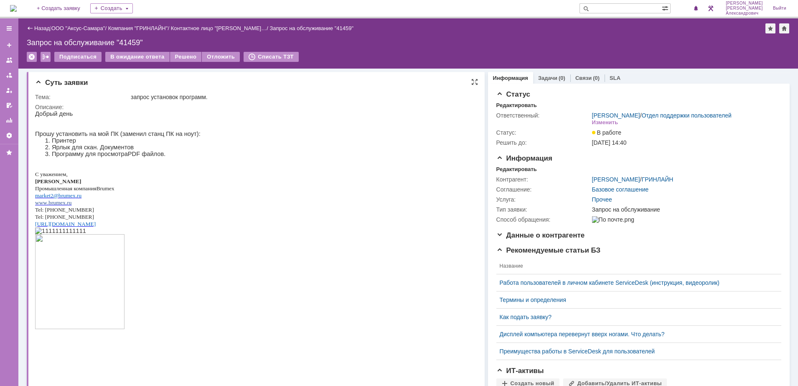
scroll to position [0, 0]
click at [36, 135] on p "Прошу установить на мой ПК (заменил станц ПК на ноут):" at bounding box center [118, 133] width 166 height 7
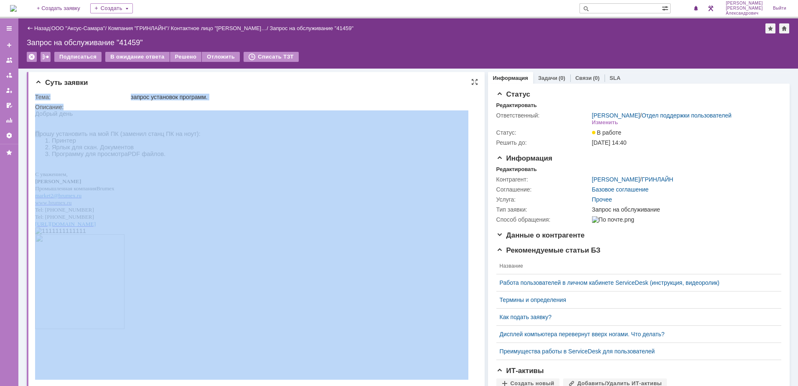
drag, startPoint x: 35, startPoint y: 135, endPoint x: 70, endPoint y: 245, distance: 115.8
drag, startPoint x: 35, startPoint y: 135, endPoint x: 34, endPoint y: 140, distance: 5.1
click at [34, 140] on div "Суть заявки Тема: запрос установок программ. Описание:" at bounding box center [256, 230] width 458 height 316
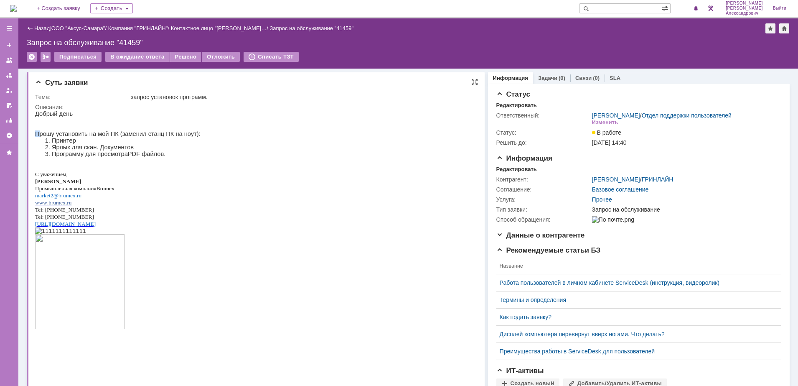
click at [35, 137] on p "Прошу установить на мой ПК (заменил станц ПК на ноут):" at bounding box center [118, 133] width 166 height 7
drag, startPoint x: 36, startPoint y: 138, endPoint x: 160, endPoint y: 157, distance: 125.7
click at [160, 157] on div "Добрый день Прошу установить на мой ПК (заменил станц ПК на ноут): Принтер Ярлы…" at bounding box center [118, 223] width 166 height 227
copy div "Прошу установить на мой ПК (заменил станц ПК на ноут): Принтер Ярлык для скан. …"
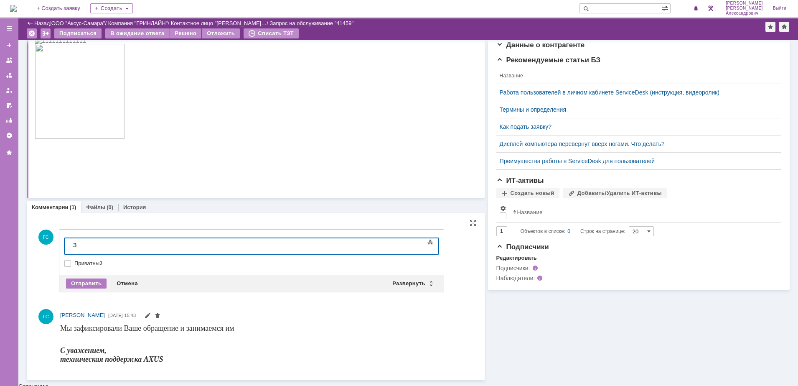
scroll to position [158, 0]
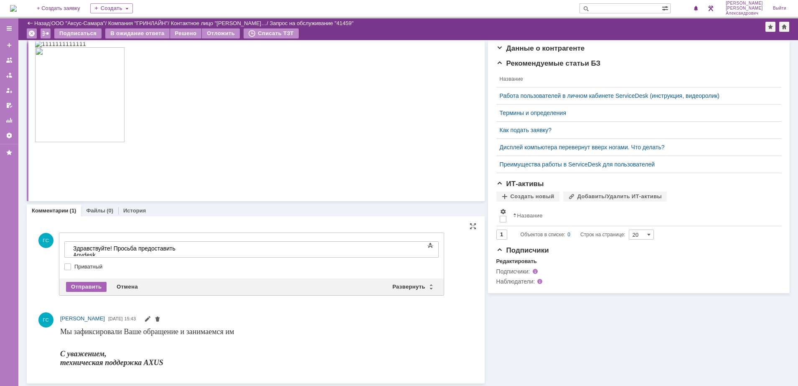
click at [86, 283] on div "Отправить" at bounding box center [86, 287] width 41 height 10
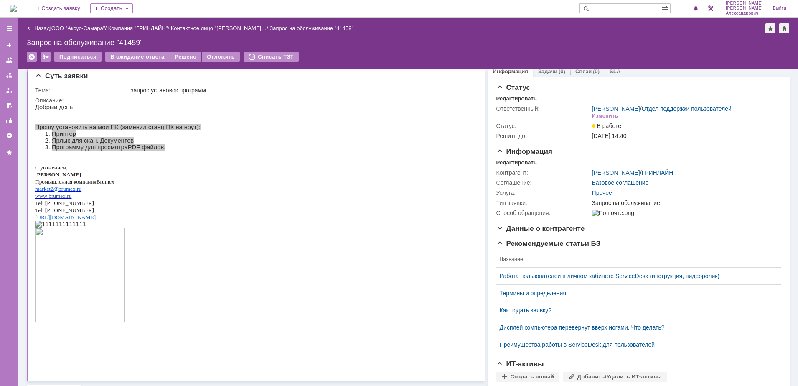
scroll to position [0, 0]
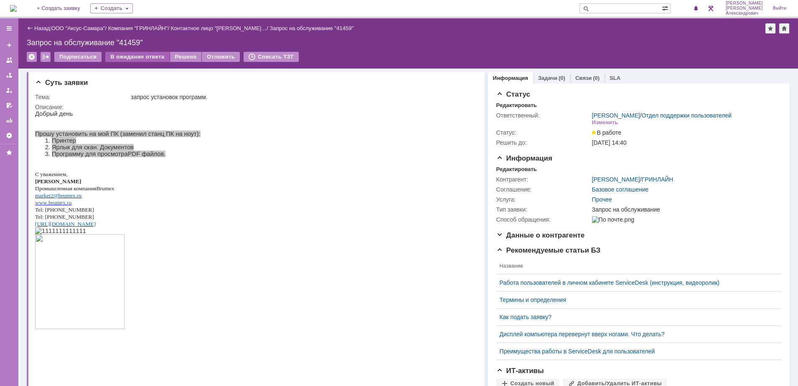
click at [132, 51] on div "Назад | ООО "Аксус-Самара" / Компания "ГРИНЛАЙН" / Контактное лицо "Давыдов Ден…" at bounding box center [408, 43] width 780 height 50
click at [131, 59] on div "В ожидание ответа" at bounding box center [137, 57] width 64 height 10
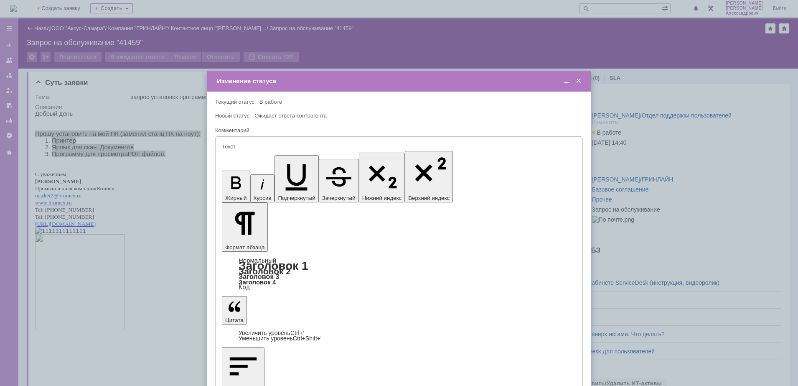
type input "[не указано]"
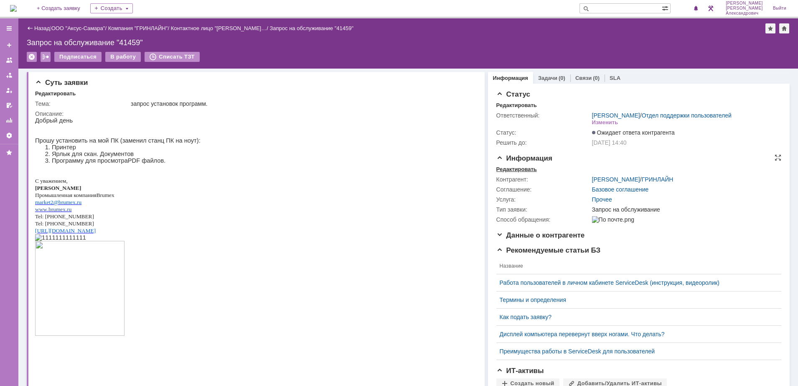
click at [509, 173] on div "Редактировать" at bounding box center [517, 169] width 41 height 7
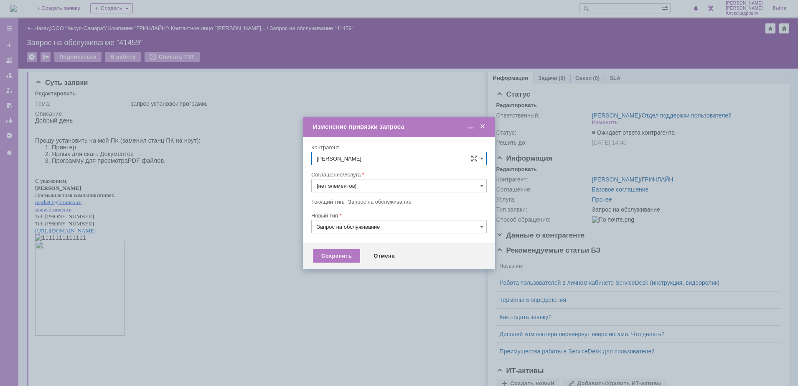
type input "Прочее"
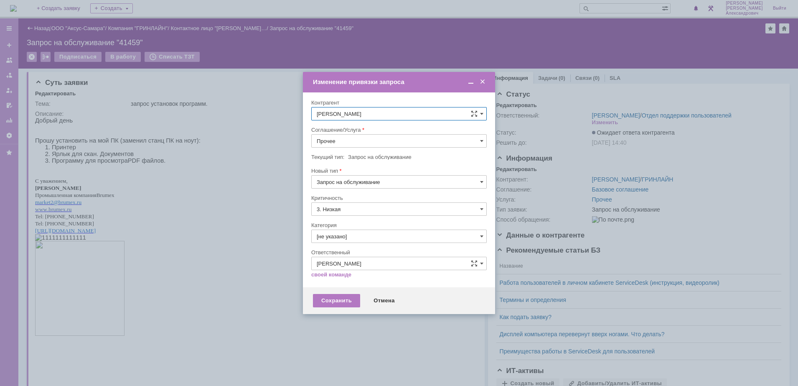
click at [356, 138] on input "Прочее" at bounding box center [399, 140] width 176 height 13
click at [377, 245] on span "АРМ_Настройка" at bounding box center [399, 242] width 165 height 7
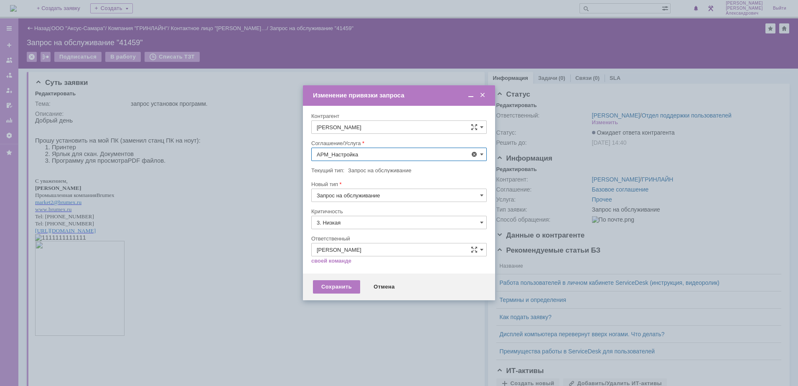
click at [357, 221] on input "3. Низкая" at bounding box center [399, 222] width 176 height 13
type input "АРМ_Настройка"
click at [344, 235] on span "[не указано]" at bounding box center [399, 237] width 165 height 7
click at [339, 287] on div "Сохранить" at bounding box center [336, 286] width 47 height 13
type input "[не указано]"
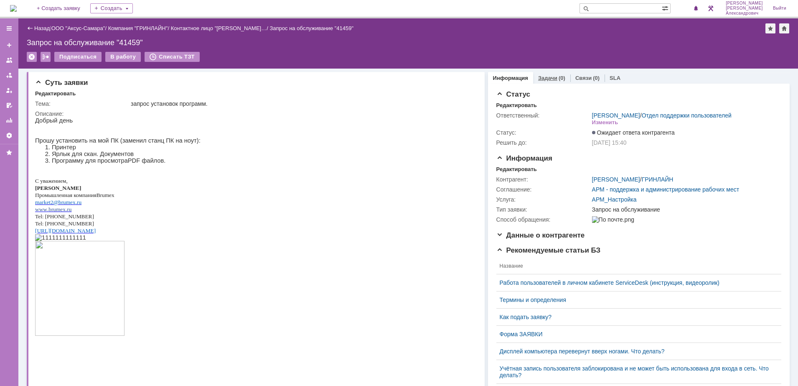
scroll to position [0, 0]
click at [546, 79] on link "Задачи" at bounding box center [547, 78] width 19 height 6
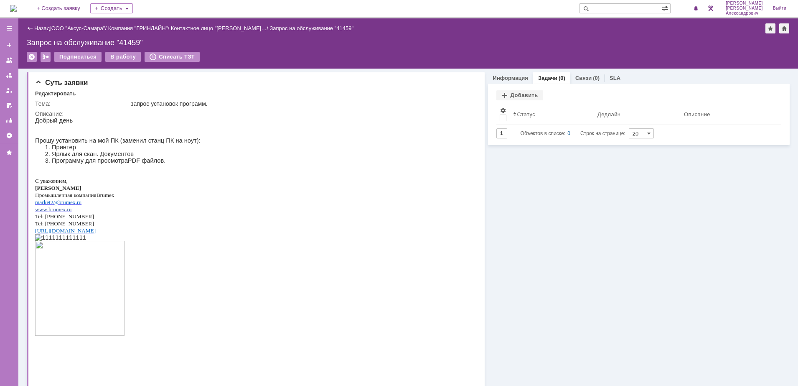
click at [524, 89] on div "Задачи Добавить Результаты поиска: Изменить Сбросить Сортировать по: Статус 1 О…" at bounding box center [639, 114] width 302 height 61
click at [522, 96] on div "Добавить" at bounding box center [520, 95] width 47 height 10
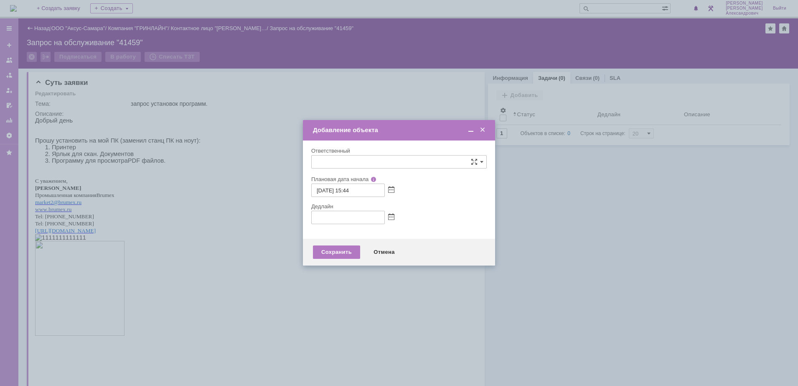
type input "[не указано]"
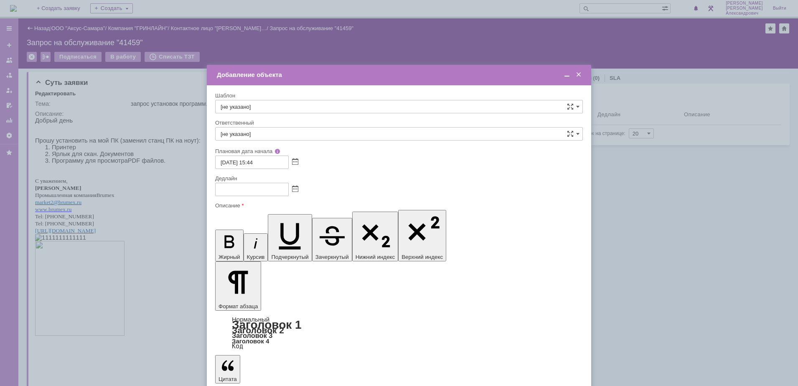
click at [294, 194] on div at bounding box center [399, 189] width 368 height 13
click at [296, 187] on span at bounding box center [295, 189] width 6 height 7
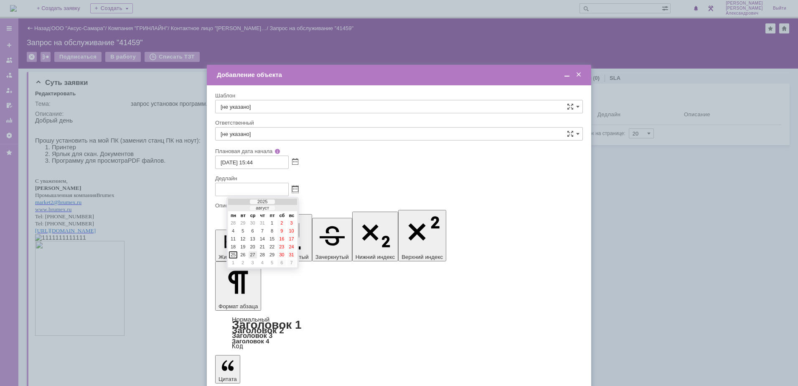
click at [253, 254] on div "27" at bounding box center [253, 254] width 8 height 7
type input "[DATE] 15:44"
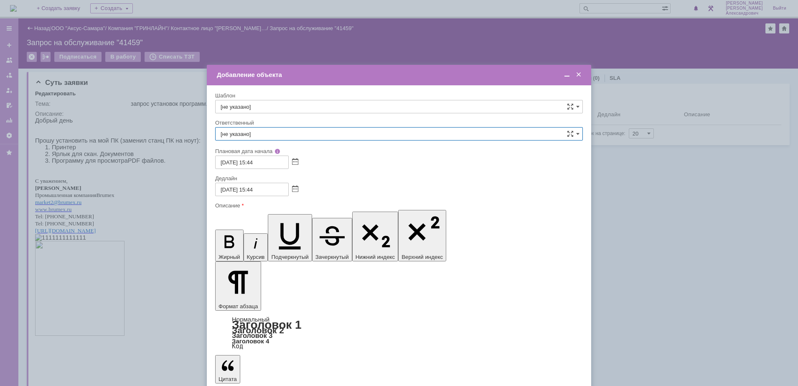
click at [284, 130] on input "[не указано]" at bounding box center [399, 133] width 368 height 13
click at [285, 225] on span "[PERSON_NAME]" at bounding box center [399, 222] width 357 height 7
type input "[PERSON_NAME]"
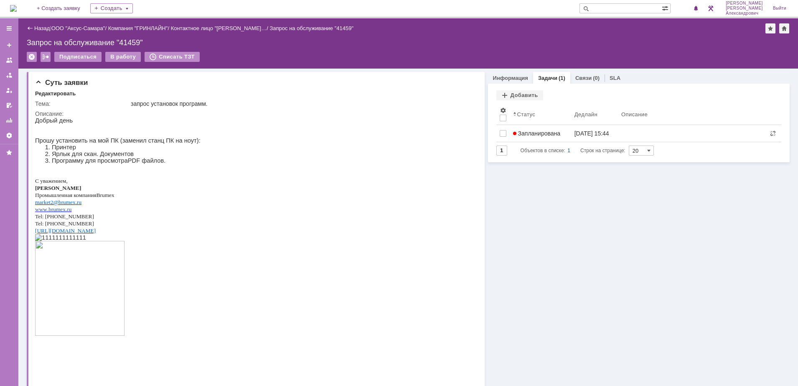
click at [17, 5] on img at bounding box center [13, 8] width 7 height 7
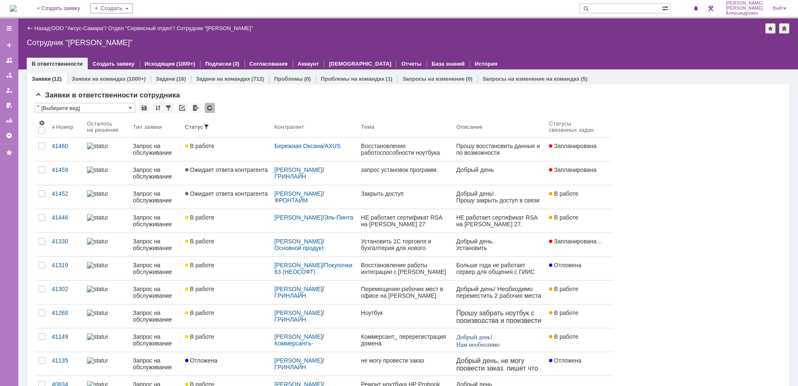
click at [17, 5] on img at bounding box center [13, 8] width 7 height 7
click at [691, 13] on div "2" at bounding box center [692, 8] width 17 height 10
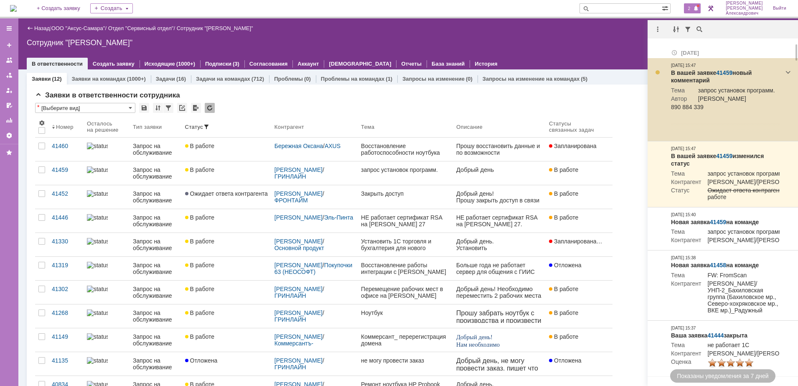
click at [726, 75] on link "41459" at bounding box center [724, 72] width 16 height 7
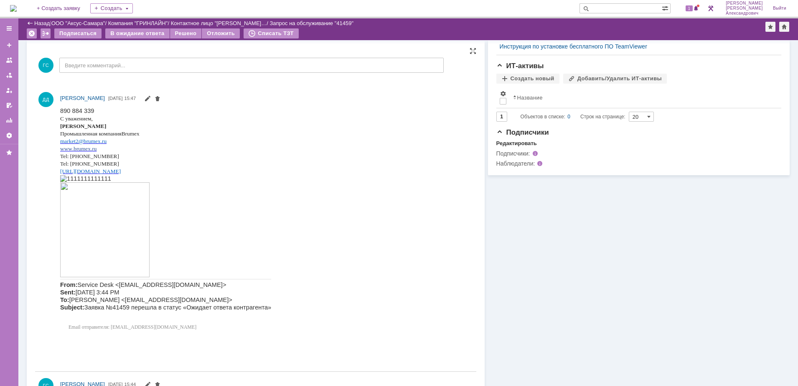
scroll to position [333, 0]
drag, startPoint x: 120, startPoint y: 219, endPoint x: 101, endPoint y: 111, distance: 109.5
click at [101, 111] on p "890 884 339" at bounding box center [165, 111] width 211 height 8
copy span "890 884 339"
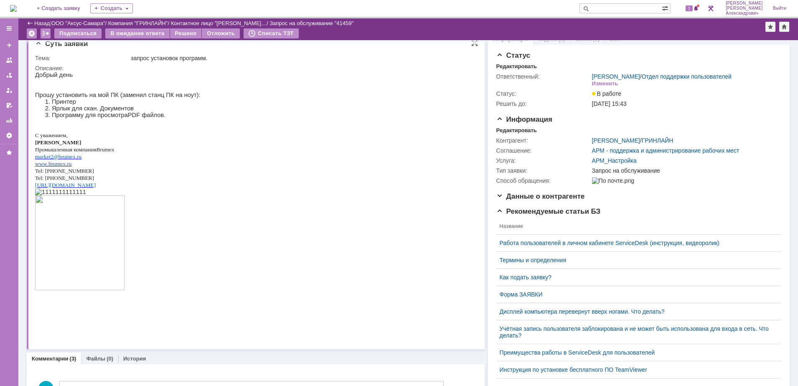
scroll to position [0, 0]
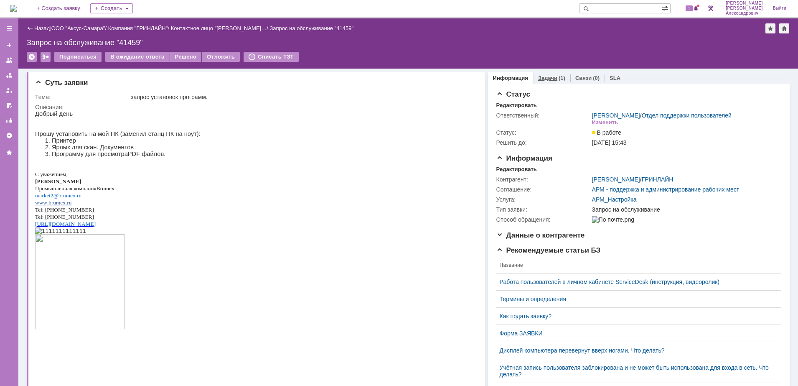
click at [548, 74] on div "Задачи (1)" at bounding box center [551, 78] width 37 height 12
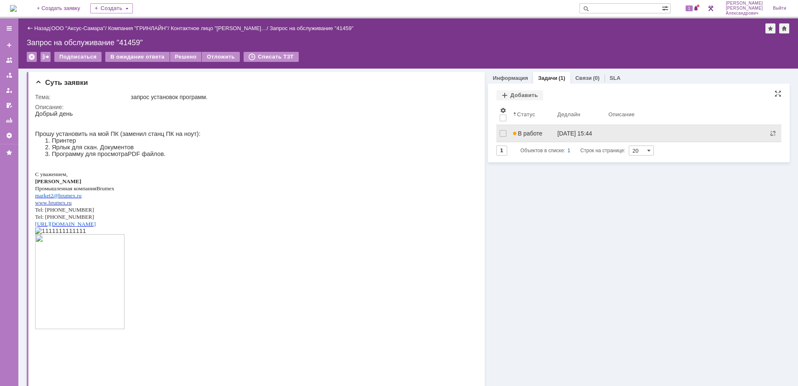
click at [537, 126] on link "В работе" at bounding box center [532, 133] width 45 height 17
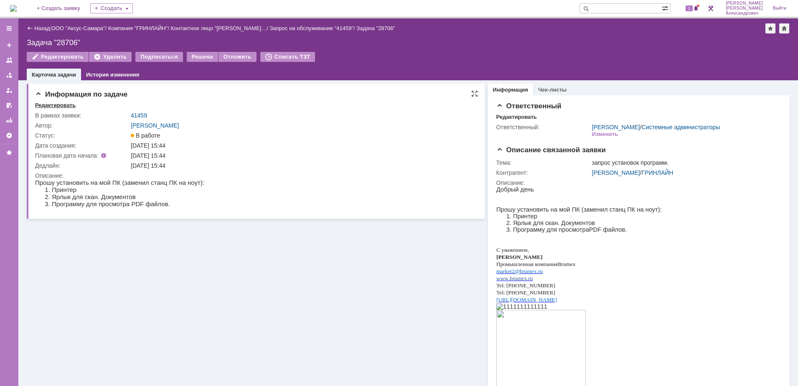
click at [49, 104] on div "Редактировать" at bounding box center [55, 105] width 41 height 7
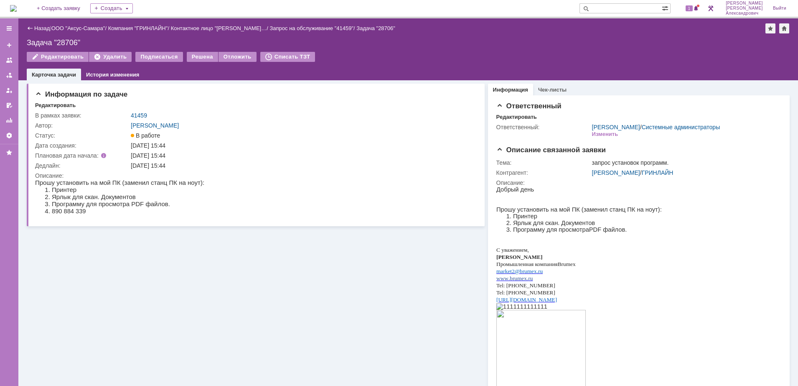
click at [17, 5] on img at bounding box center [13, 8] width 7 height 7
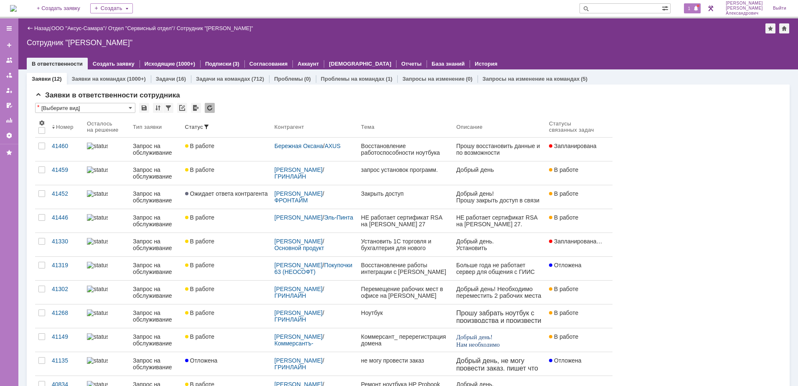
click at [687, 5] on div "1" at bounding box center [692, 8] width 17 height 10
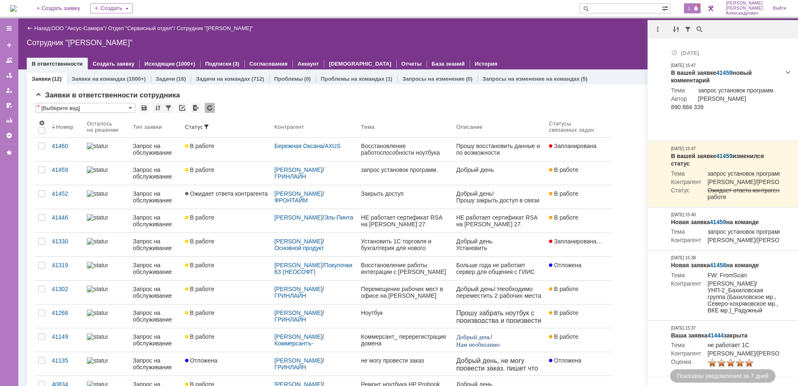
click at [652, 27] on div at bounding box center [659, 29] width 23 height 10
click at [657, 30] on div at bounding box center [658, 29] width 10 height 10
click at [665, 51] on div "Отметить уведомления прочитанными" at bounding box center [716, 51] width 112 height 6
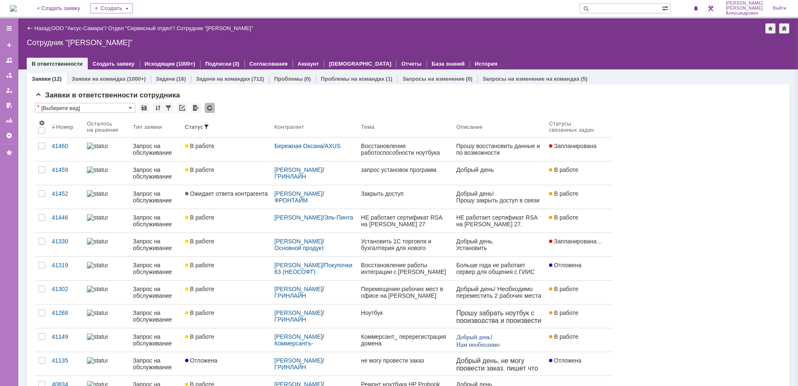
click at [615, 41] on div "Сотрудник "[PERSON_NAME]"" at bounding box center [408, 42] width 763 height 8
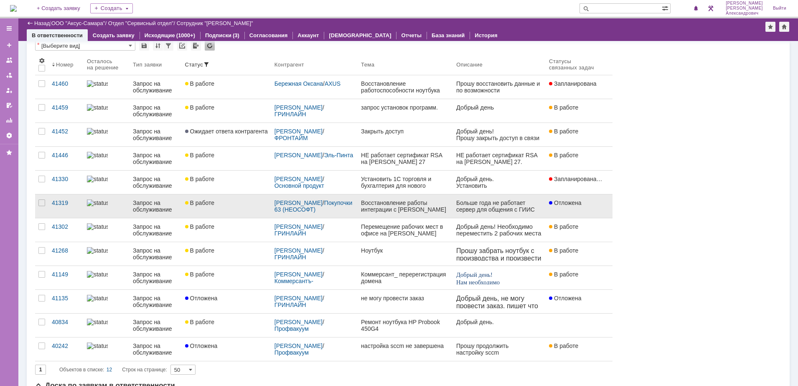
scroll to position [104, 0]
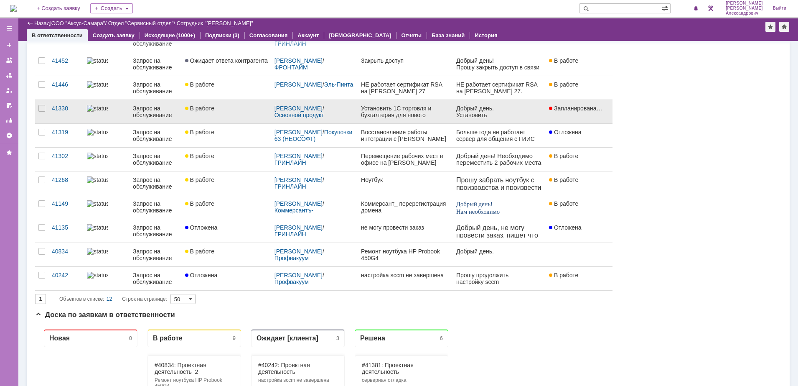
click at [397, 112] on div "Установить 1С торговля и бухгалтерия для нового сотрудника [PERSON_NAME]" at bounding box center [405, 111] width 89 height 13
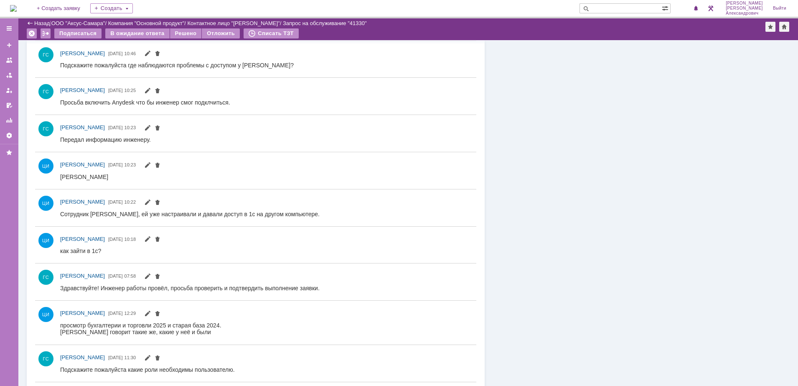
scroll to position [629, 0]
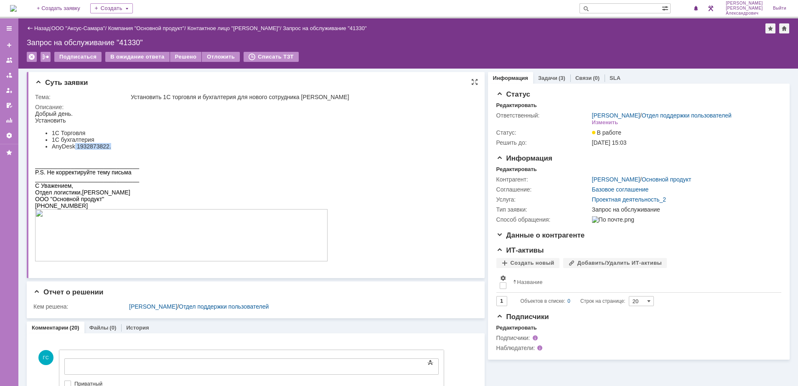
drag, startPoint x: 75, startPoint y: 147, endPoint x: 140, endPoint y: 151, distance: 64.5
click at [140, 150] on li "AnyDesk 1932873822." at bounding box center [190, 146] width 276 height 7
copy li "1932873822."
drag, startPoint x: 305, startPoint y: 97, endPoint x: 370, endPoint y: 101, distance: 65.3
click at [370, 101] on td "Установить 1С торговля и бухгалтерия для нового сотрудника [PERSON_NAME]" at bounding box center [301, 97] width 344 height 10
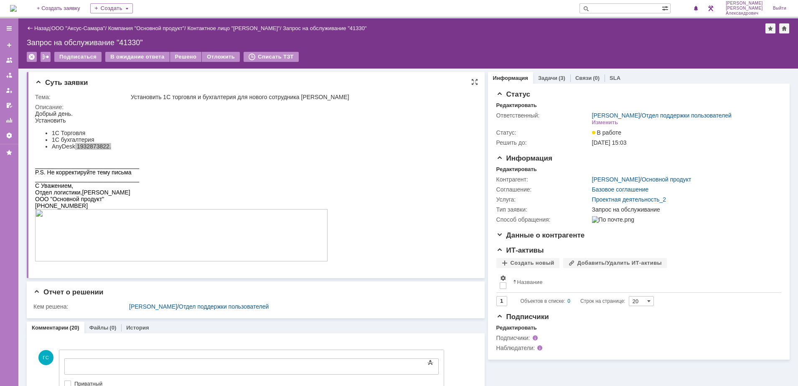
copy div "[PERSON_NAME]"
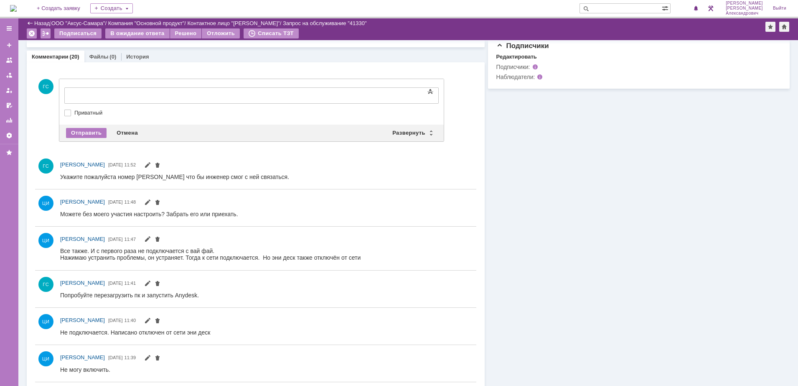
scroll to position [261, 0]
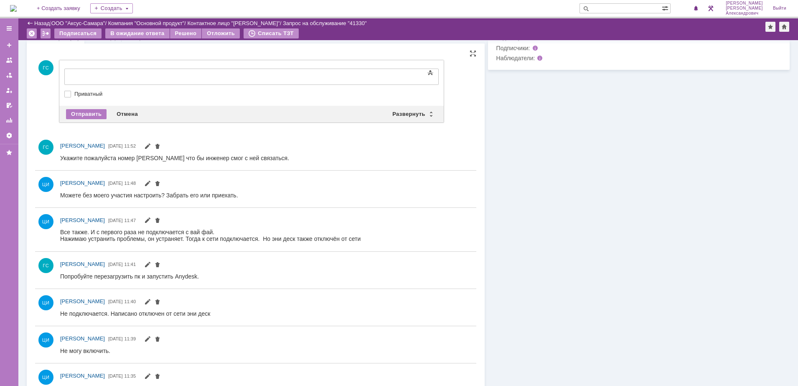
click at [153, 76] on div at bounding box center [132, 75] width 119 height 7
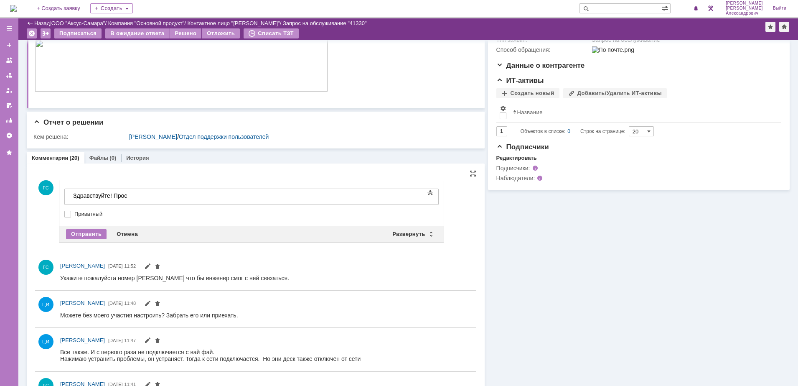
scroll to position [0, 0]
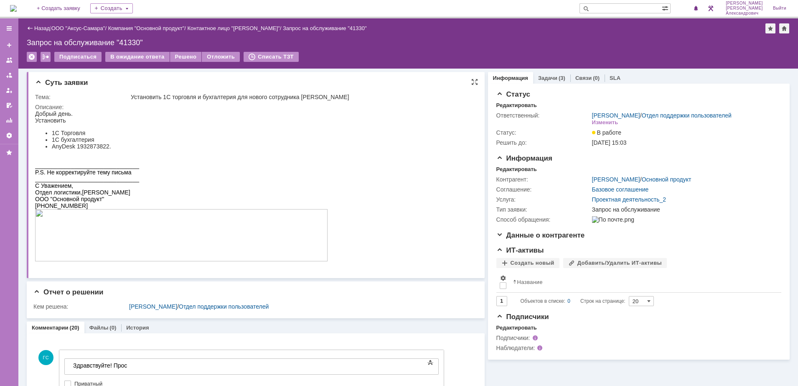
click at [109, 140] on li "1С бухгалтерия" at bounding box center [190, 139] width 276 height 7
drag, startPoint x: 76, startPoint y: 148, endPoint x: 120, endPoint y: 144, distance: 43.6
click at [120, 144] on li "AnyDesk 1932873822." at bounding box center [190, 146] width 276 height 7
copy li "1932873822."
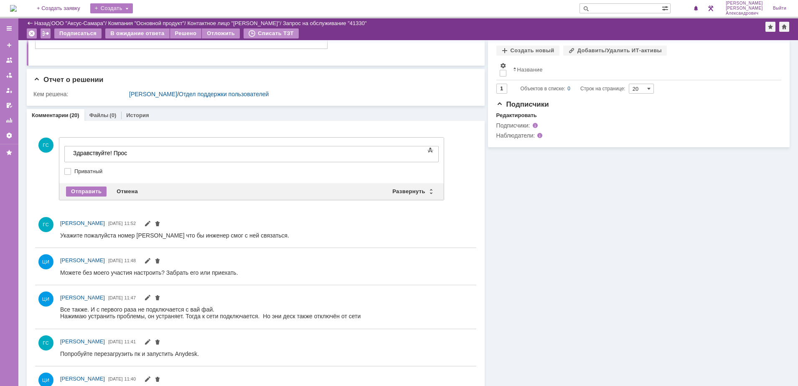
scroll to position [157, 0]
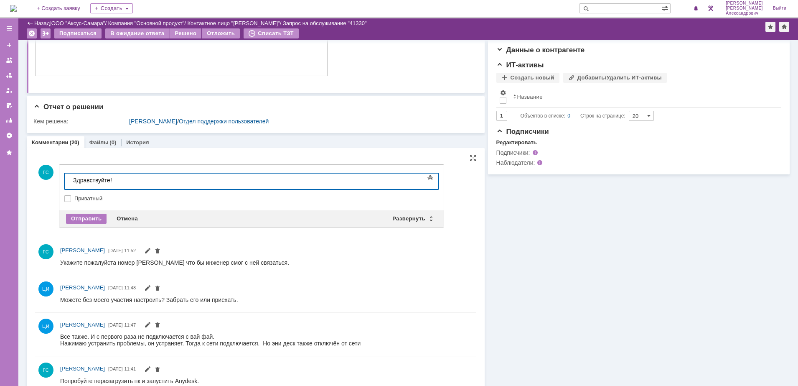
drag, startPoint x: 127, startPoint y: 183, endPoint x: 54, endPoint y: 187, distance: 72.9
click at [70, 187] on html "Здравствуйте!" at bounding box center [132, 180] width 125 height 14
click at [134, 217] on div "Отмена" at bounding box center [127, 219] width 31 height 10
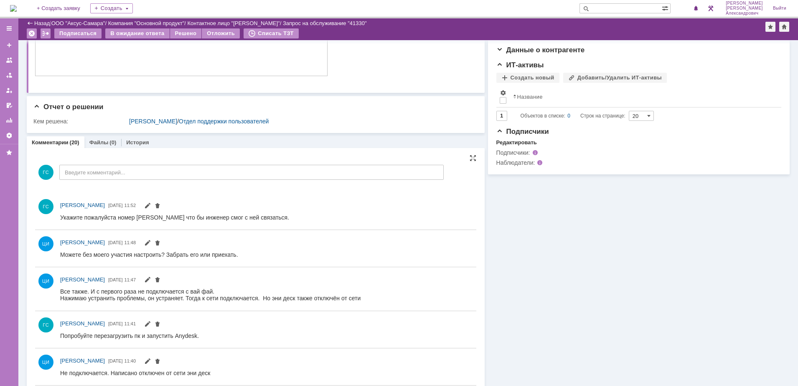
click at [11, 6] on img at bounding box center [13, 8] width 7 height 7
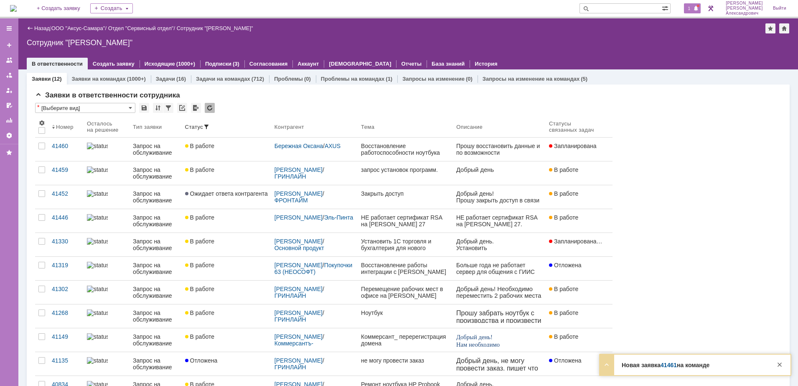
click at [693, 6] on span "1" at bounding box center [690, 8] width 8 height 6
click at [655, 18] on div "Назад | ООО "Аксус-Самара" / Отдел "Сервисный отдел" / Сотрудник "Галстьян Степ…" at bounding box center [408, 43] width 780 height 51
click at [688, 10] on div "1" at bounding box center [692, 8] width 17 height 10
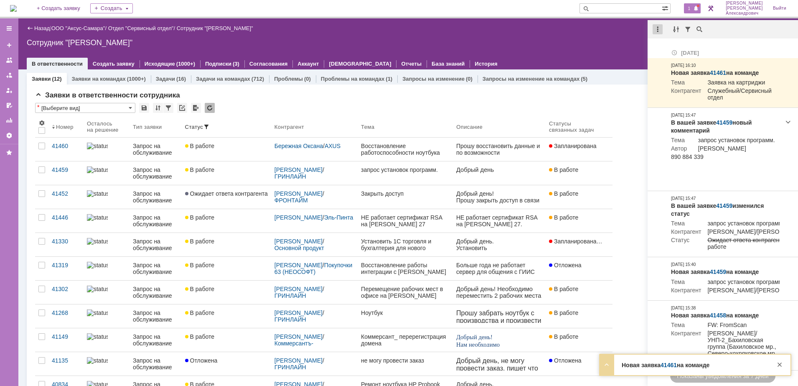
click at [658, 28] on div at bounding box center [658, 29] width 10 height 10
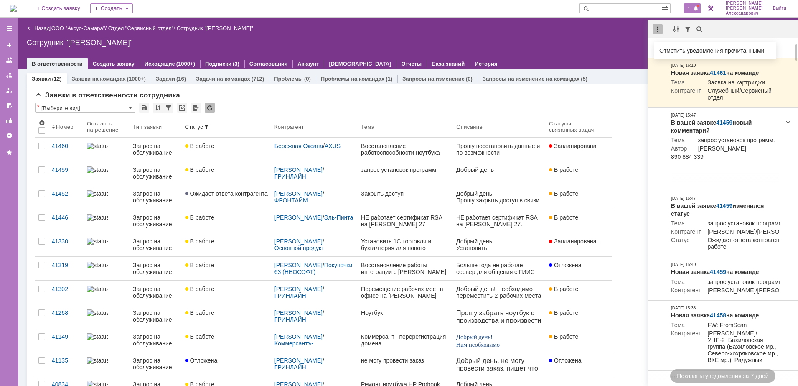
drag, startPoint x: 667, startPoint y: 46, endPoint x: 661, endPoint y: 46, distance: 5.9
click at [665, 46] on div "Отметить уведомления прочитанными" at bounding box center [716, 50] width 122 height 13
click at [606, 47] on div "Назад | ООО "Аксус-Самара" / Отдел "Сервисный отдел" / Сотрудник "Галстьян Степ…" at bounding box center [408, 43] width 780 height 51
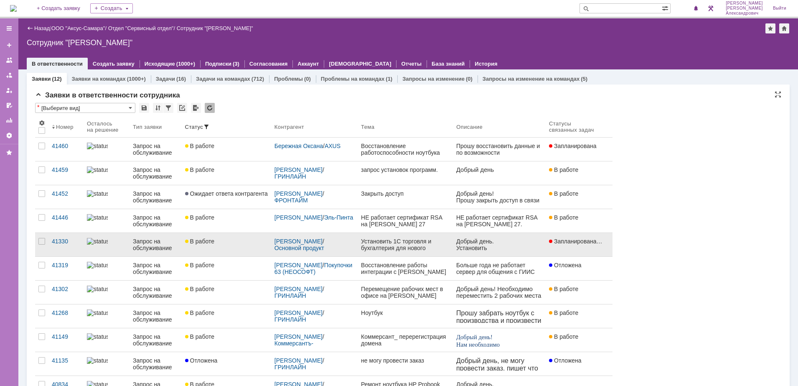
click at [435, 250] on div "Установить 1С торговля и бухгалтерия для нового сотрудника [PERSON_NAME]" at bounding box center [405, 244] width 89 height 13
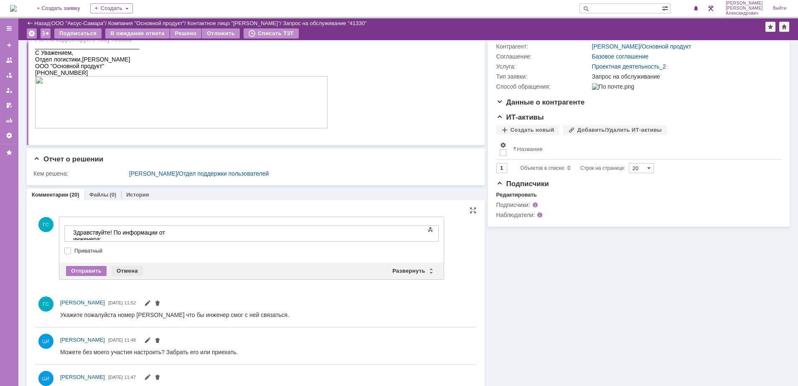
click at [133, 268] on div "Отмена" at bounding box center [127, 271] width 31 height 10
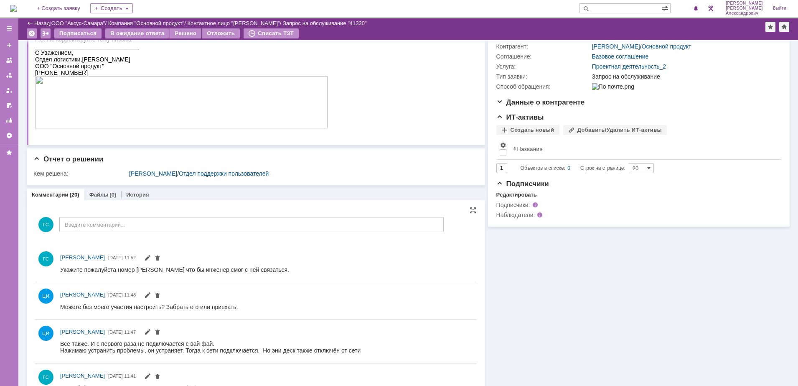
click at [17, 5] on img at bounding box center [13, 8] width 7 height 7
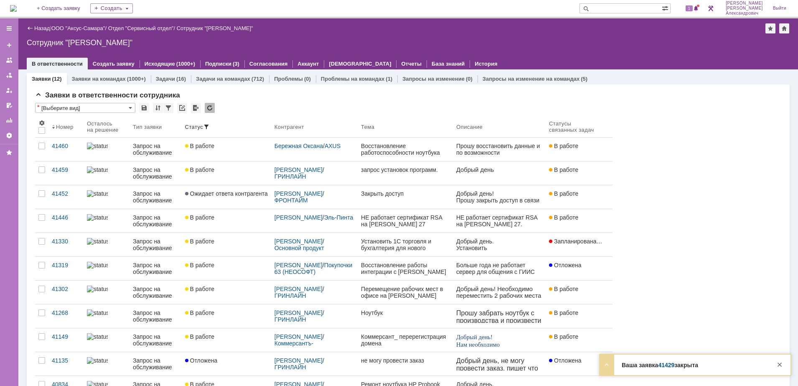
click at [697, 3] on div "1" at bounding box center [688, 8] width 25 height 17
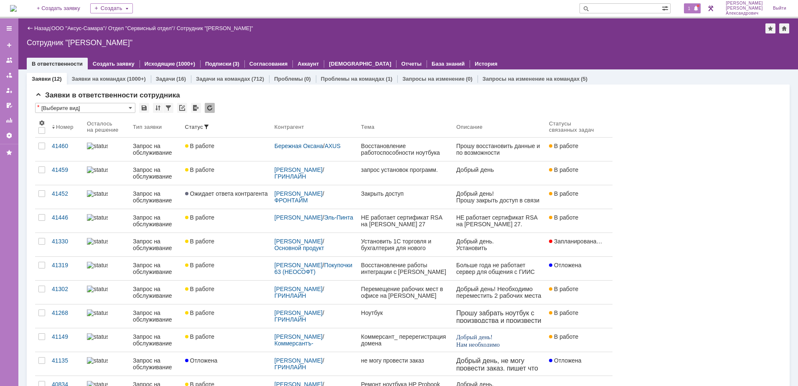
click at [693, 9] on span "1" at bounding box center [690, 8] width 8 height 6
click at [601, 37] on div "Назад | ООО "Аксус-Самара" / Отдел "Сервисный отдел" / Сотрудник "Галстьян Степ…" at bounding box center [408, 43] width 780 height 51
click at [693, 10] on span "1" at bounding box center [690, 8] width 8 height 6
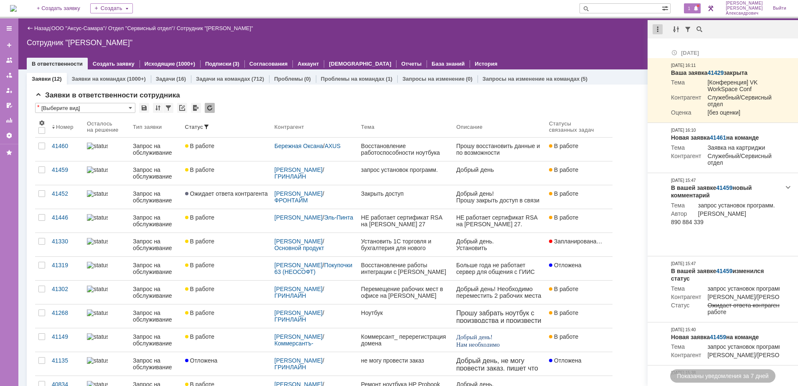
click at [653, 32] on div at bounding box center [658, 29] width 10 height 10
click at [670, 51] on div "Отметить уведомления прочитанными" at bounding box center [716, 51] width 112 height 6
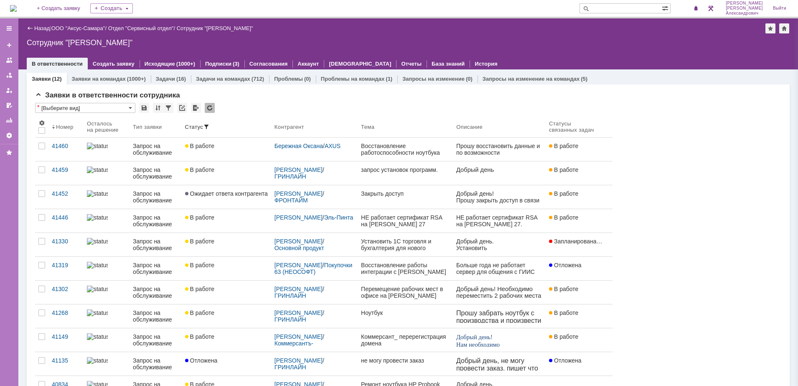
click at [581, 33] on div "Назад | ООО "Аксус-Самара" / Отдел "Сервисный отдел" / Сотрудник "Галстьян Степ…" at bounding box center [408, 28] width 763 height 10
click at [17, 11] on img at bounding box center [13, 8] width 7 height 7
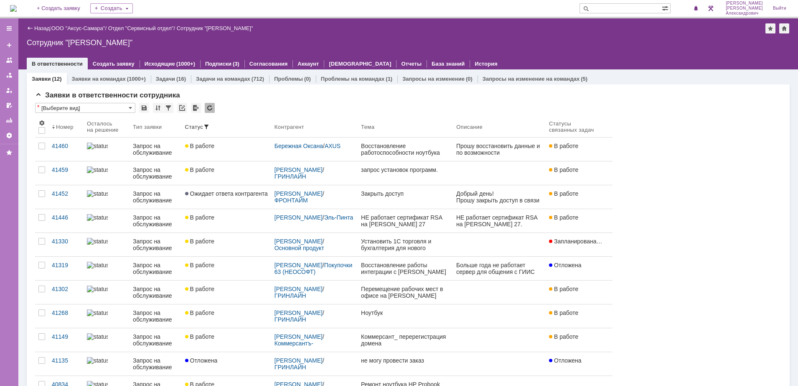
click at [17, 5] on img at bounding box center [13, 8] width 7 height 7
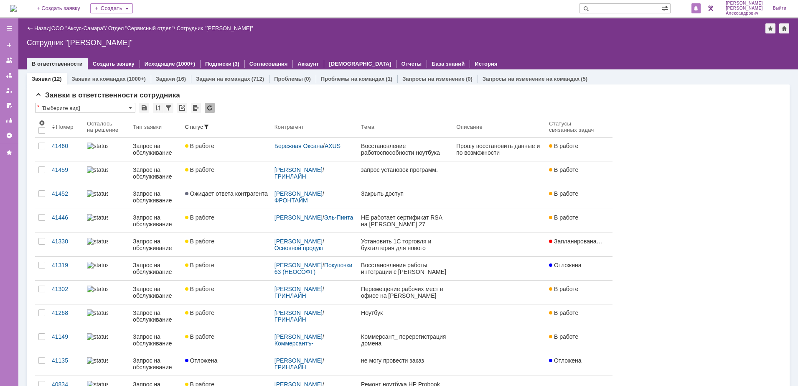
click at [699, 10] on span at bounding box center [696, 8] width 6 height 7
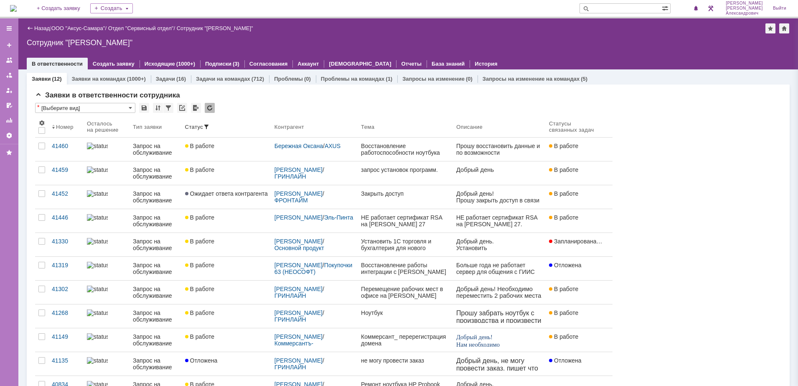
click at [612, 30] on div "Назад | ООО "Аксус-Самара" / Отдел "Сервисный отдел" / Сотрудник "Галстьян Степ…" at bounding box center [408, 28] width 763 height 10
click at [17, 5] on img at bounding box center [13, 8] width 7 height 7
click at [17, 10] on img at bounding box center [13, 8] width 7 height 7
click at [17, 6] on img at bounding box center [13, 8] width 7 height 7
click at [16, 7] on img at bounding box center [13, 8] width 7 height 7
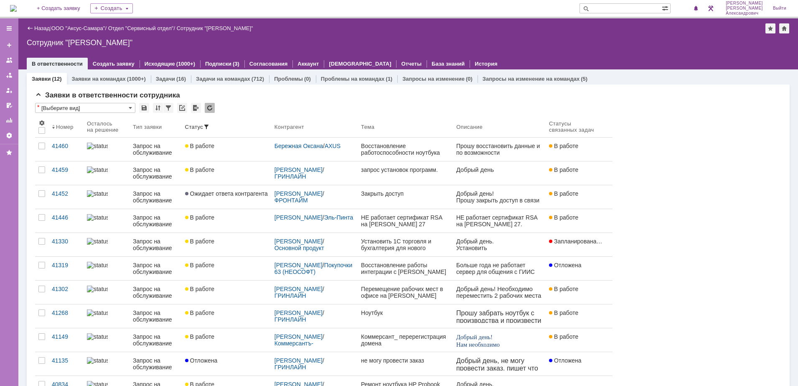
click at [11, 8] on img at bounding box center [13, 8] width 7 height 7
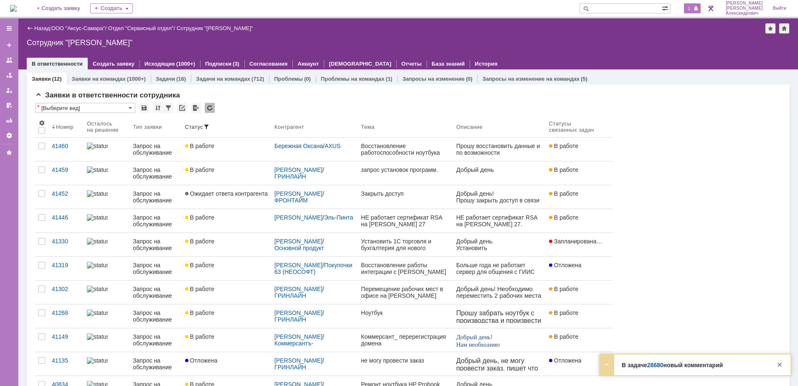
click at [693, 10] on span "1" at bounding box center [690, 8] width 8 height 6
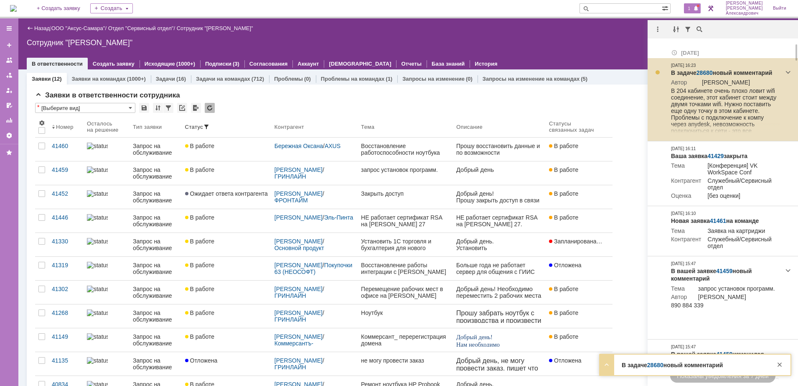
click at [706, 69] on link "28680" at bounding box center [705, 72] width 16 height 7
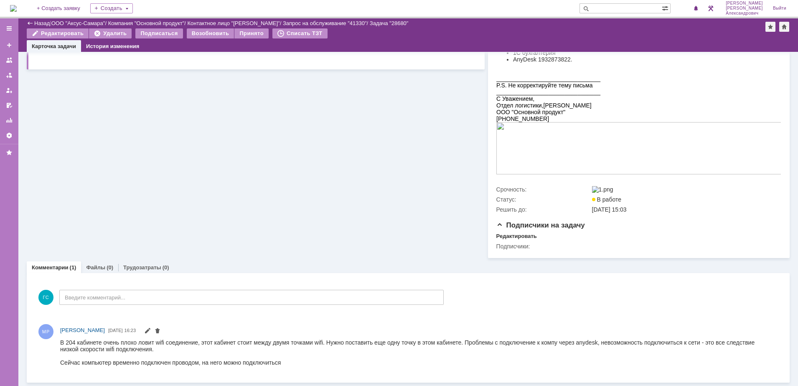
scroll to position [152, 0]
drag, startPoint x: 61, startPoint y: 343, endPoint x: 325, endPoint y: 370, distance: 264.7
click at [325, 365] on html "В 204 кабинете очень плохо ловит wifi соединение, этот кабинет стоит между двум…" at bounding box center [416, 352] width 712 height 27
copy div "В 204 кабинете очень плохо ловит wifi соединение, этот кабинет стоит между двум…"
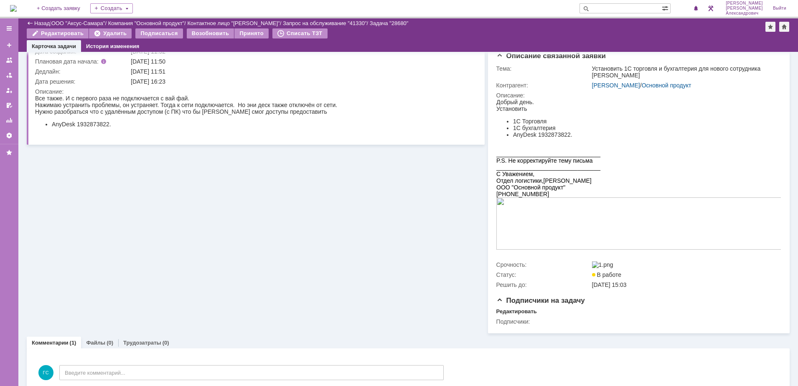
scroll to position [0, 0]
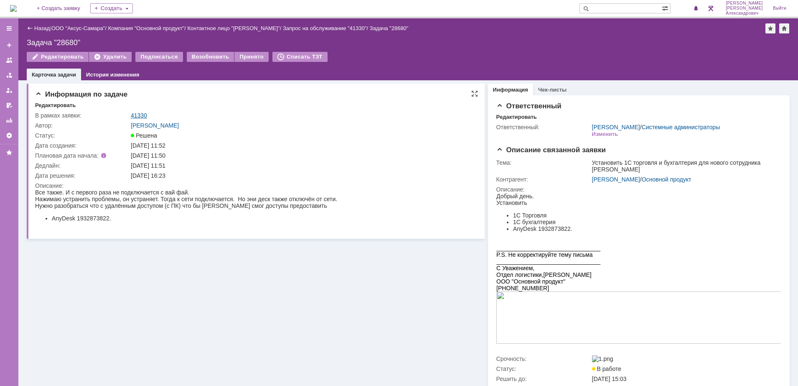
click at [137, 112] on link "41330" at bounding box center [139, 115] width 16 height 7
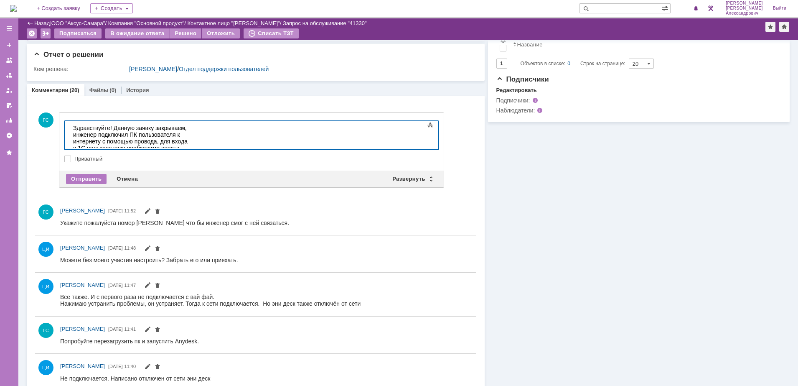
drag, startPoint x: 93, startPoint y: 140, endPoint x: 191, endPoint y: 277, distance: 168.4
click at [93, 158] on div "Так же от инженера который" at bounding box center [132, 161] width 119 height 7
click at [192, 158] on div "Так же по информации от инженера который" at bounding box center [132, 164] width 119 height 13
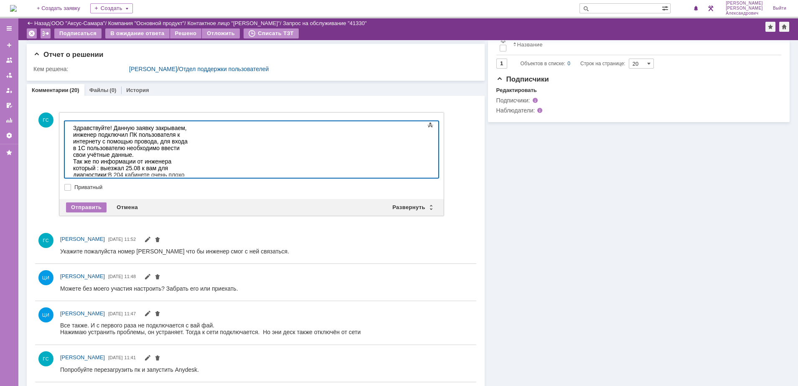
drag, startPoint x: 298, startPoint y: 171, endPoint x: 304, endPoint y: 173, distance: 6.1
click at [192, 173] on div "Так же по информации от инженера который : выезжал 25.08 к вам для диагностики:…" at bounding box center [132, 201] width 119 height 87
drag, startPoint x: 302, startPoint y: 174, endPoint x: 72, endPoint y: 176, distance: 230.3
click at [72, 176] on html "Здравствуйте! Данную заявку закрываем, инженер подключил ПК пользователя к инте…" at bounding box center [132, 184] width 125 height 127
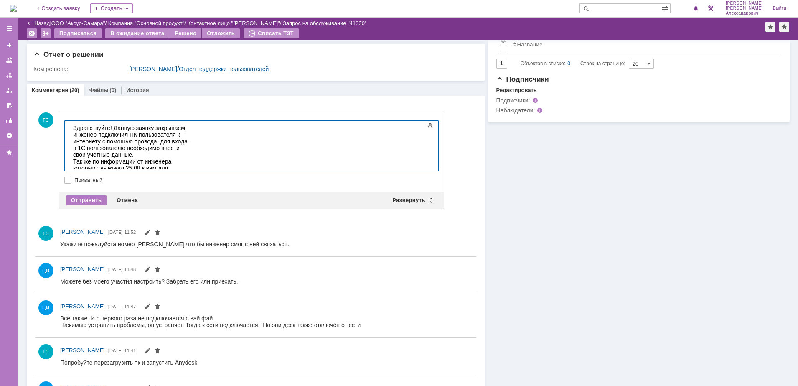
click at [191, 171] on span "В 204 кабинете очень плохо ловит wifi соединение, этот кабинет стоит между двум…" at bounding box center [131, 198] width 117 height 54
click at [192, 163] on div "Так же по информации от инженера который : выезжал 25.08 к вам для диагностики:…" at bounding box center [132, 198] width 119 height 80
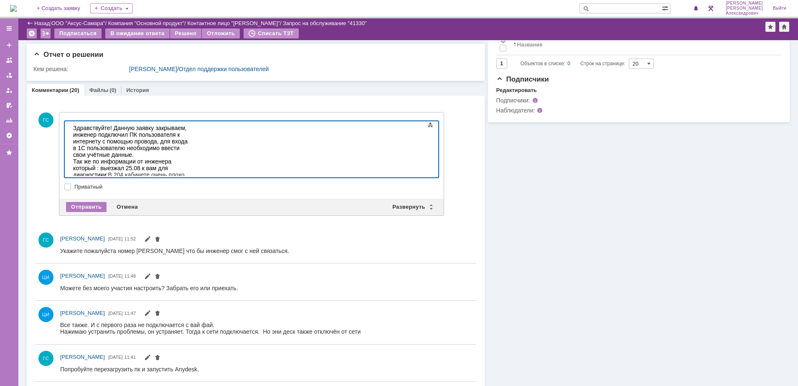
click at [178, 245] on div "При повторном возникновении ошибок или возникновении новых просьба создать ново…" at bounding box center [132, 255] width 119 height 20
click at [96, 204] on div "Отправить" at bounding box center [86, 207] width 41 height 10
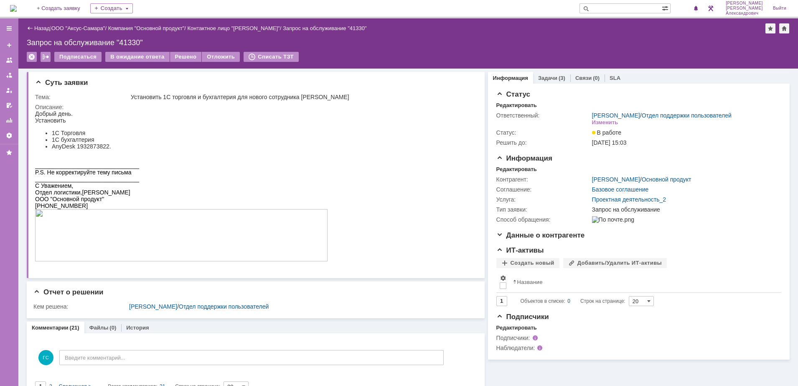
click at [559, 78] on div "(3)" at bounding box center [562, 78] width 7 height 6
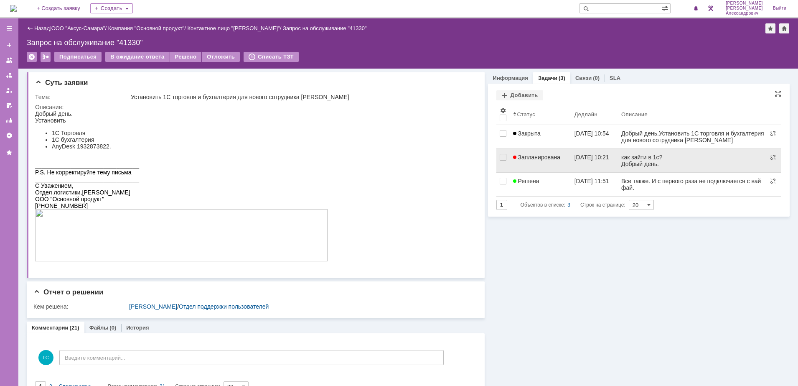
click at [556, 159] on span "Запланирована" at bounding box center [537, 157] width 48 height 7
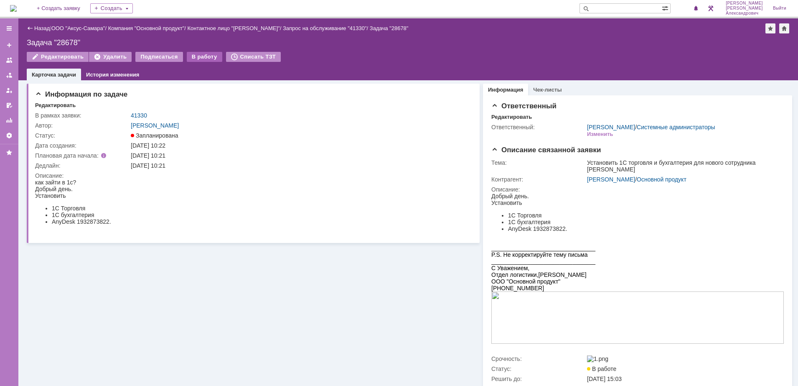
click at [200, 56] on div "В работу" at bounding box center [205, 57] width 36 height 10
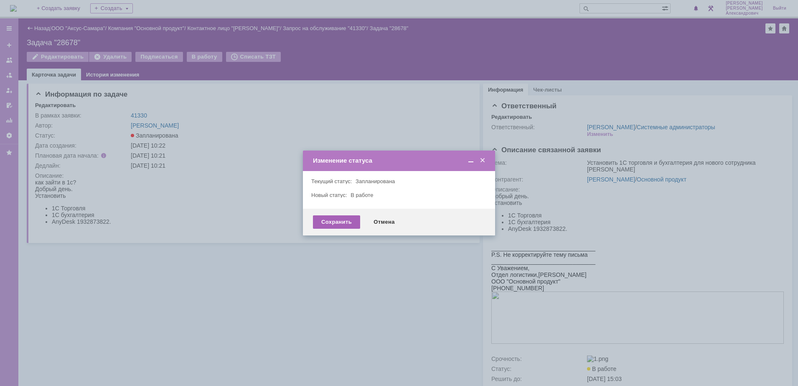
click at [330, 216] on div "Сохранить" at bounding box center [336, 221] width 47 height 13
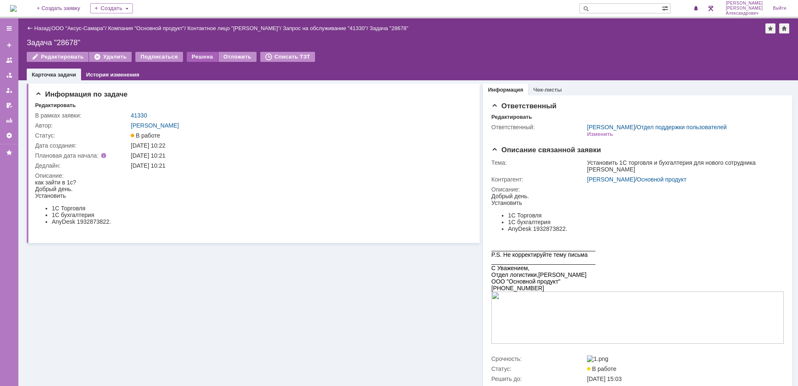
click at [203, 53] on div "Решена" at bounding box center [202, 57] width 31 height 10
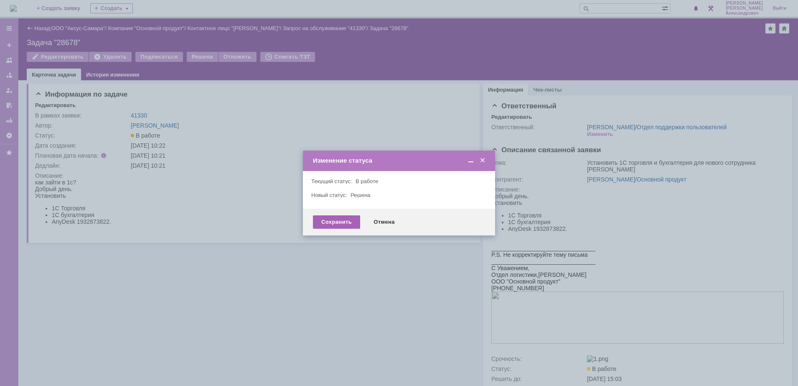
click at [344, 220] on div "Сохранить" at bounding box center [336, 221] width 47 height 13
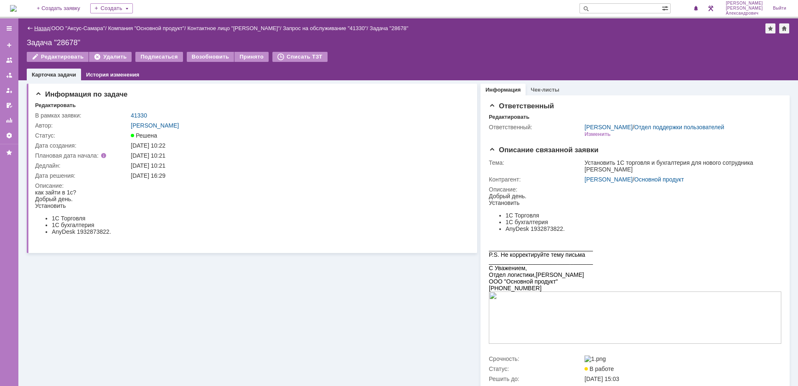
click at [35, 28] on link "Назад" at bounding box center [41, 28] width 15 height 6
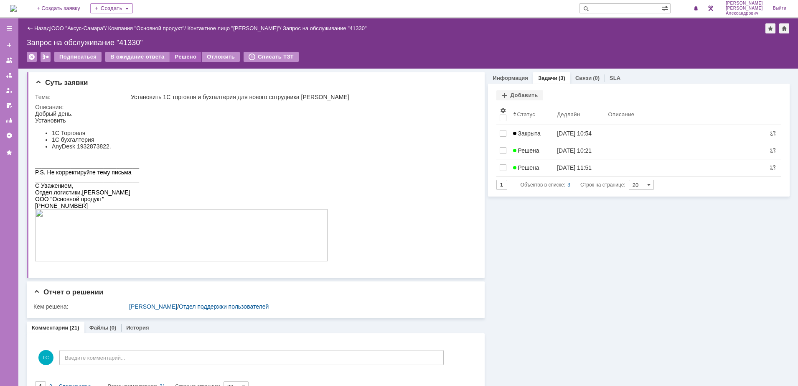
click at [184, 57] on div "Решено" at bounding box center [186, 57] width 32 height 10
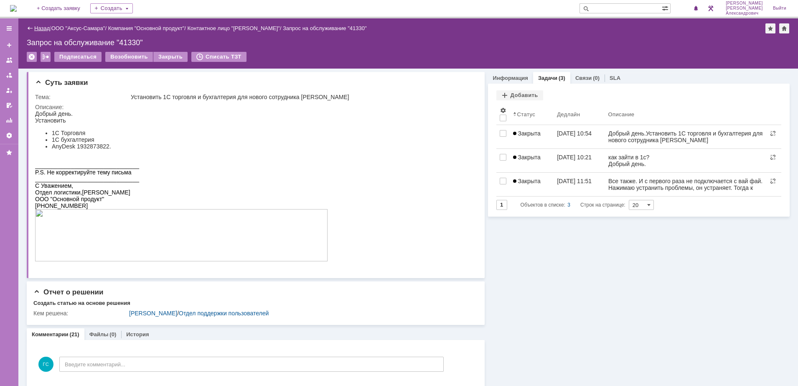
click at [35, 30] on link "Назад" at bounding box center [41, 28] width 15 height 6
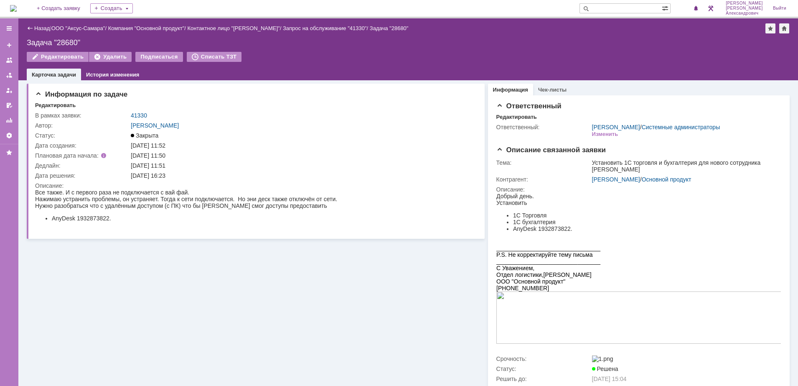
click at [44, 24] on div "Назад | ООО "Аксус-Самара" / Компания "Основной продукт" / Контактное лицо "Цве…" at bounding box center [408, 28] width 763 height 10
click at [41, 32] on div "Назад | ООО "Аксус-Самара" / Компания "Основной продукт" / Контактное лицо "Цве…" at bounding box center [408, 28] width 763 height 10
click at [41, 26] on link "Назад" at bounding box center [41, 28] width 15 height 6
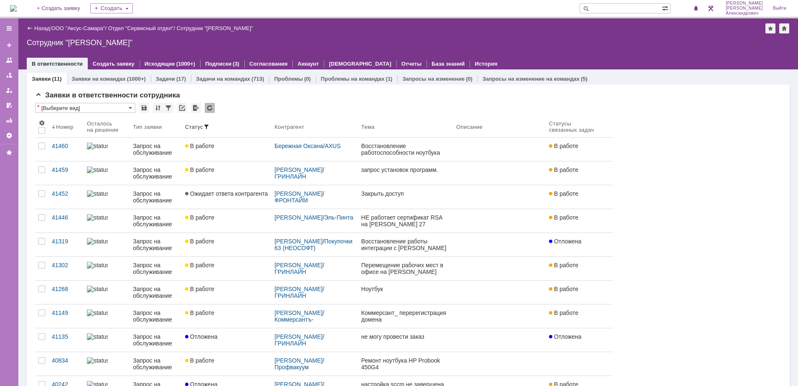
click at [12, 9] on img at bounding box center [13, 8] width 7 height 7
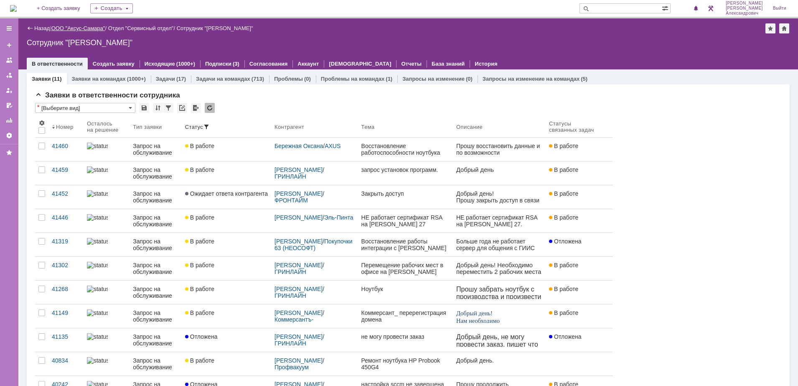
click at [91, 25] on link "ООО "Аксус-Самара"" at bounding box center [78, 28] width 54 height 6
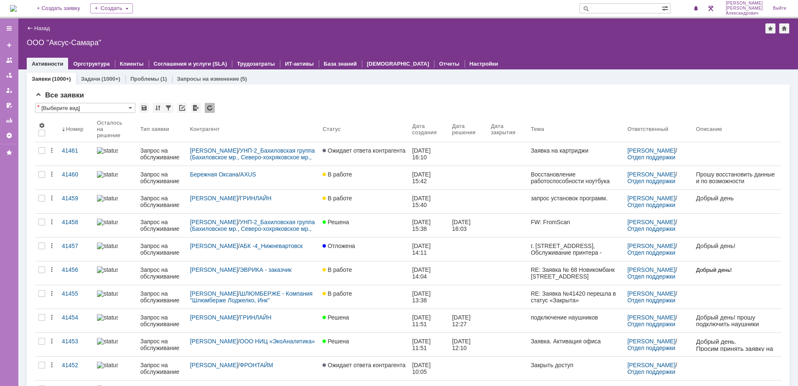
click at [626, 11] on input "text" at bounding box center [621, 8] width 82 height 10
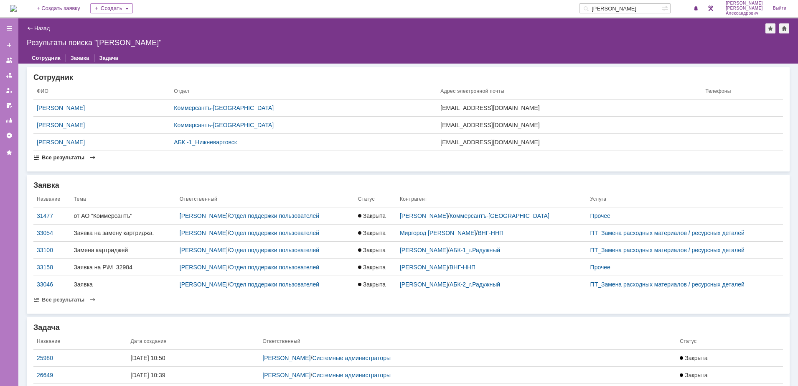
click at [62, 156] on span "Все результаты" at bounding box center [63, 157] width 43 height 6
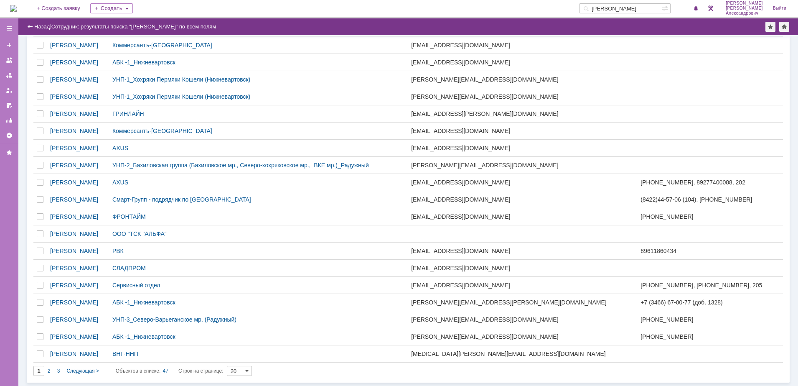
click at [639, 7] on input "иванов" at bounding box center [621, 8] width 82 height 10
type input "иванов иван"
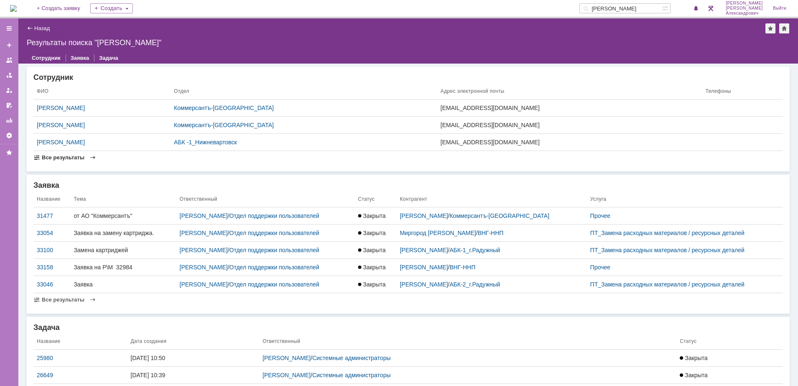
click at [79, 158] on span "Все результаты" at bounding box center [63, 157] width 43 height 6
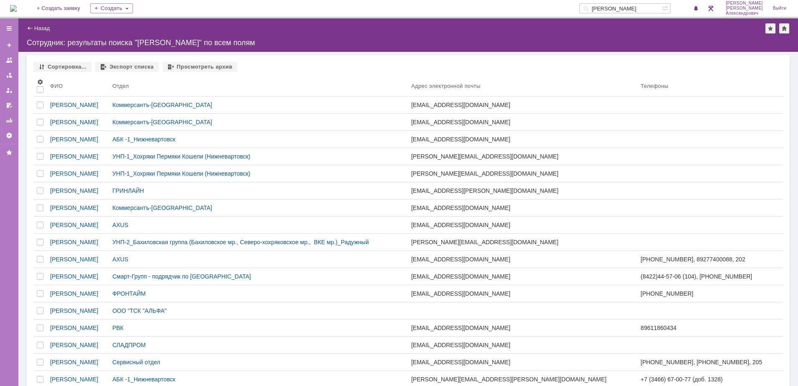
click at [644, 10] on input "иванов иван" at bounding box center [621, 8] width 82 height 10
type input "иван иванов"
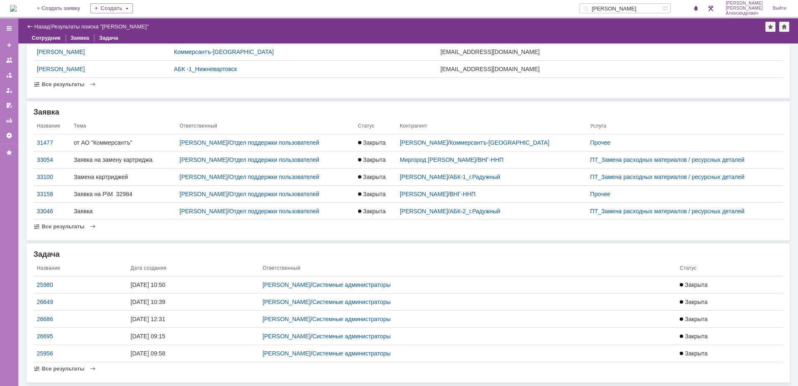
click at [12, 7] on img at bounding box center [13, 8] width 7 height 7
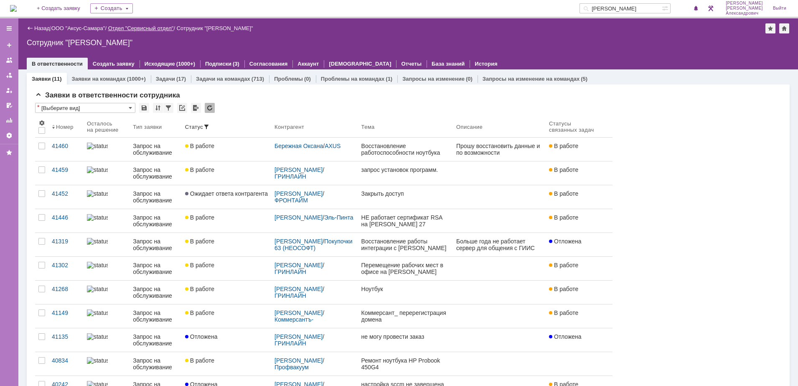
click at [140, 27] on link "Отдел "Сервисный отдел"" at bounding box center [141, 28] width 66 height 6
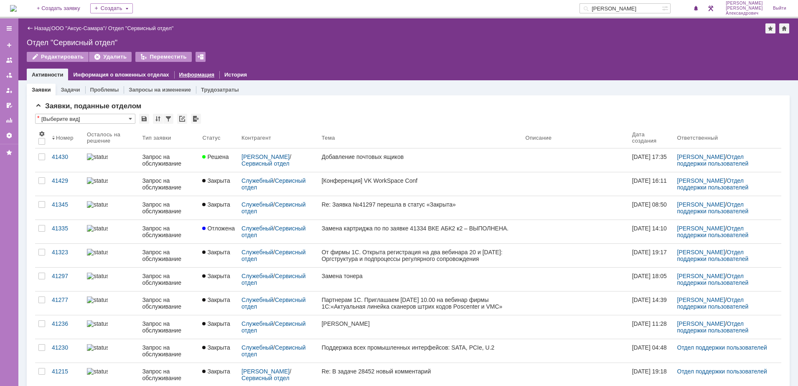
click at [193, 76] on link "Информация" at bounding box center [196, 74] width 35 height 6
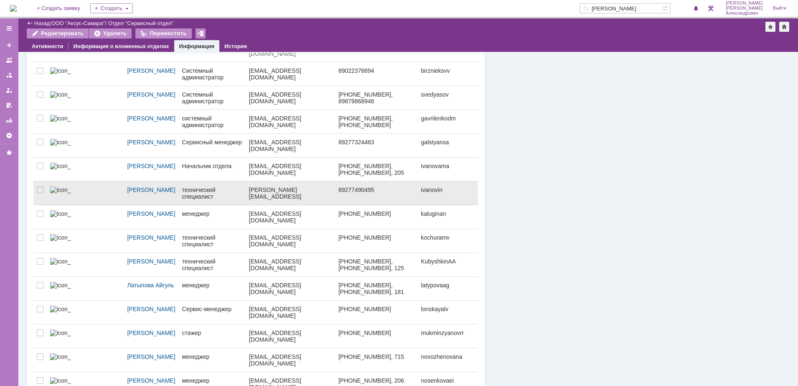
click at [220, 194] on link "технический специалист" at bounding box center [212, 192] width 67 height 23
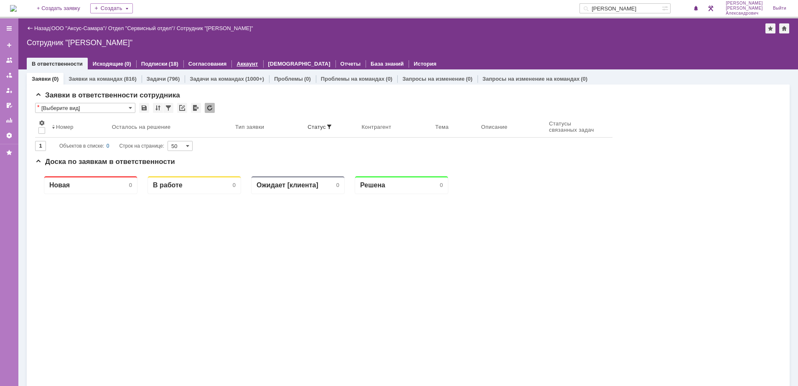
click at [246, 60] on div "Аккаунт" at bounding box center [247, 64] width 31 height 12
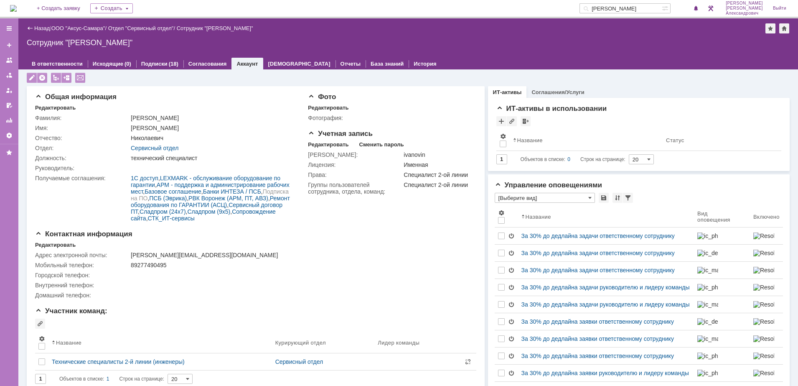
click at [17, 6] on img at bounding box center [13, 8] width 7 height 7
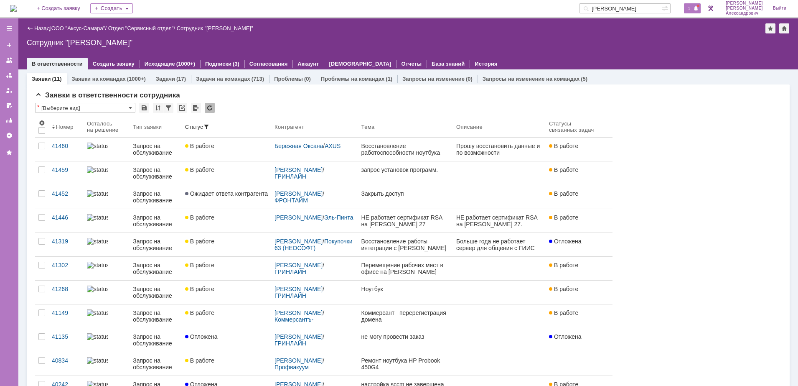
click at [693, 5] on span "1" at bounding box center [690, 8] width 8 height 6
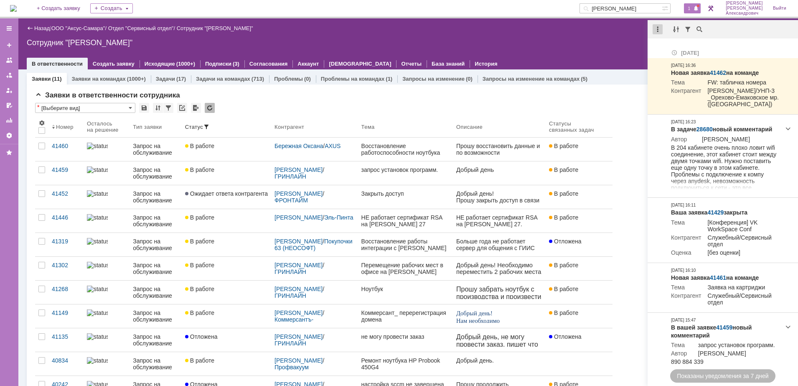
click at [658, 31] on div at bounding box center [658, 29] width 10 height 10
click at [666, 51] on div "Отметить уведомления прочитанными" at bounding box center [716, 51] width 112 height 6
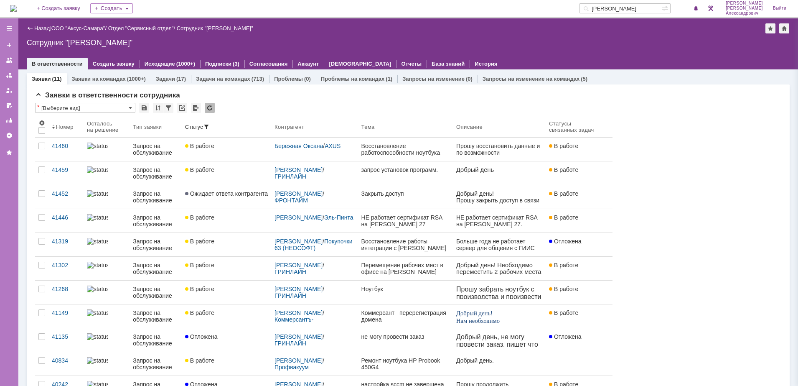
click at [637, 43] on div "Сотрудник "[PERSON_NAME]"" at bounding box center [408, 42] width 763 height 8
click at [686, 8] on div "1" at bounding box center [688, 8] width 25 height 17
click at [690, 8] on span "1" at bounding box center [690, 8] width 8 height 6
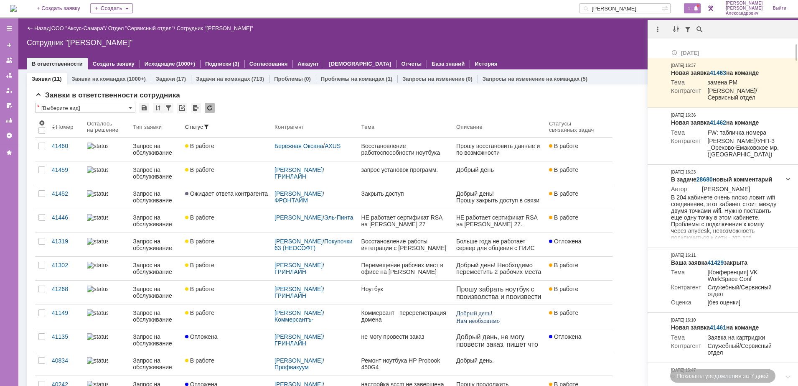
click at [651, 30] on div at bounding box center [659, 29] width 23 height 10
click at [660, 33] on div at bounding box center [658, 29] width 10 height 10
click at [675, 51] on div "Отметить уведомления прочитанными" at bounding box center [716, 51] width 112 height 6
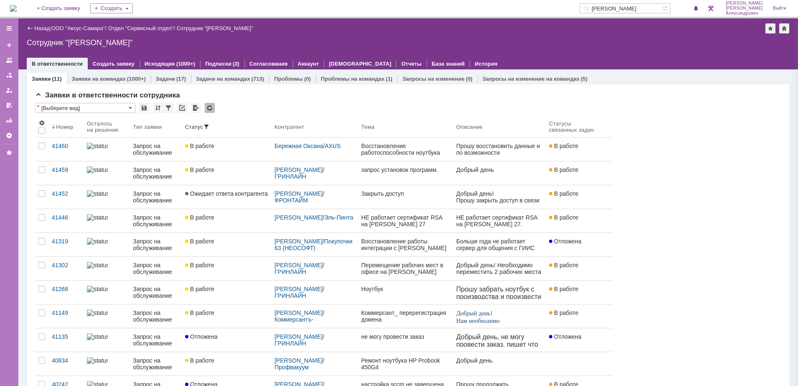
click at [585, 41] on div "Сотрудник "[PERSON_NAME]"" at bounding box center [408, 42] width 763 height 8
click at [692, 5] on span "1" at bounding box center [690, 8] width 8 height 6
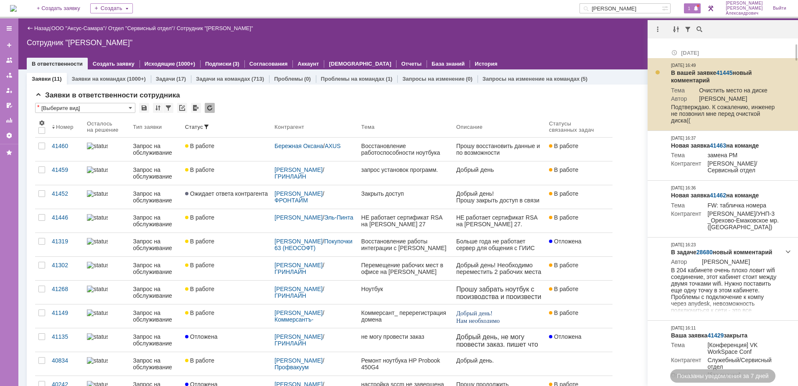
click at [721, 69] on link "41445" at bounding box center [724, 72] width 16 height 7
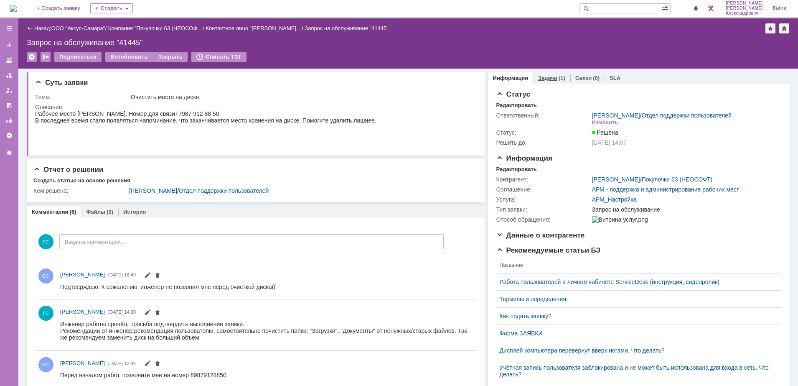
click at [548, 76] on link "Задачи" at bounding box center [547, 78] width 19 height 6
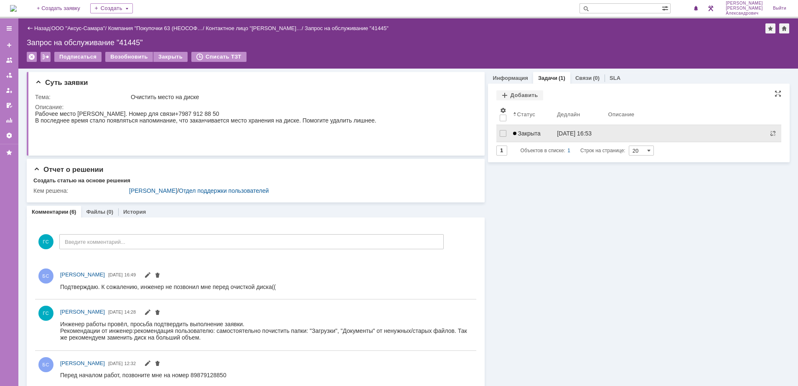
click at [533, 129] on link "Закрыта" at bounding box center [532, 133] width 44 height 17
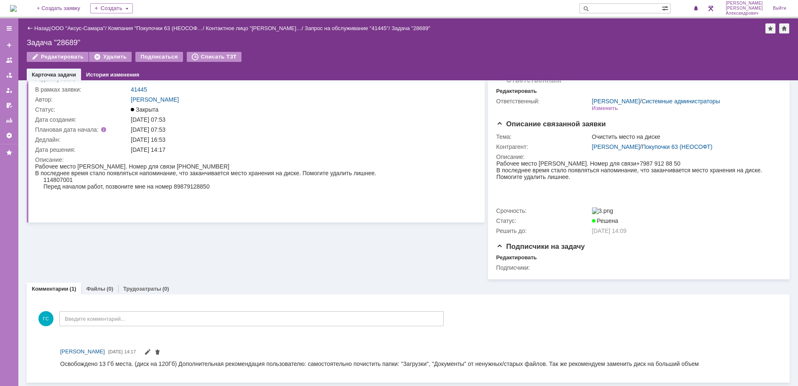
scroll to position [29, 0]
click at [17, 6] on img at bounding box center [13, 8] width 7 height 7
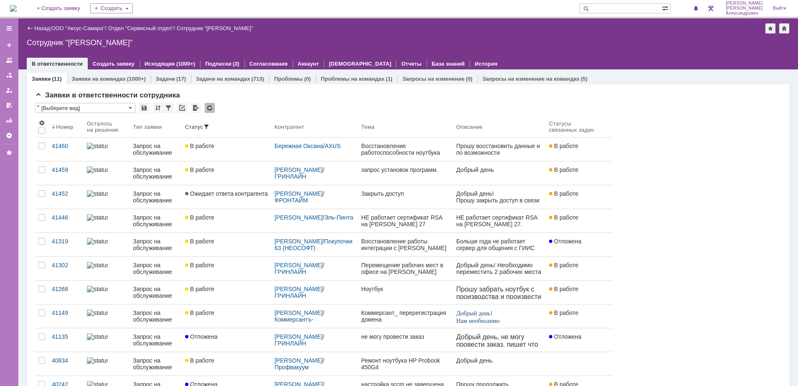
click at [17, 6] on img at bounding box center [13, 8] width 7 height 7
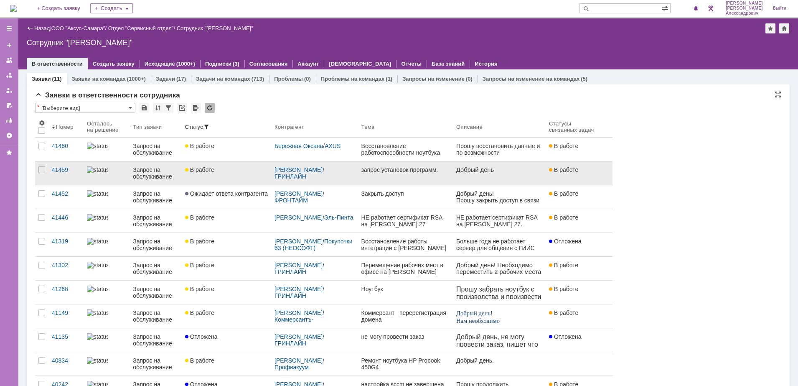
click at [242, 176] on link "В работе" at bounding box center [226, 172] width 89 height 23
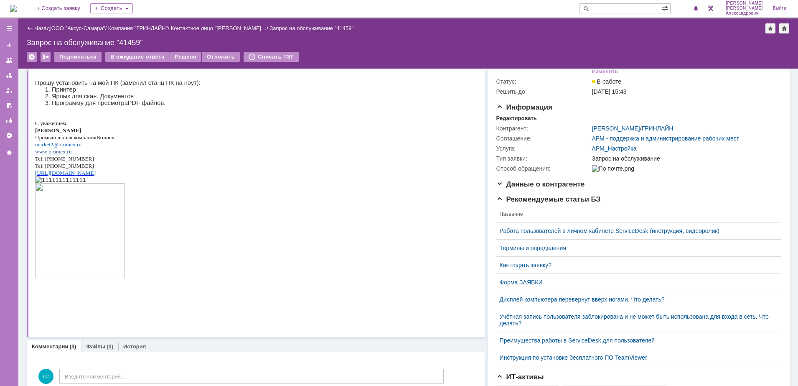
scroll to position [52, 0]
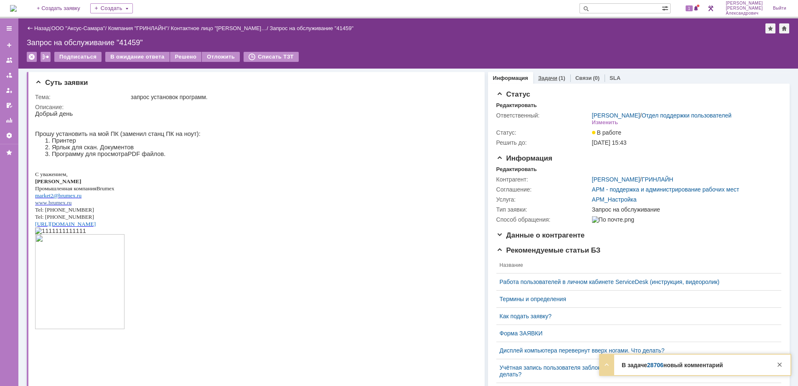
click at [546, 80] on link "Задачи" at bounding box center [547, 78] width 19 height 6
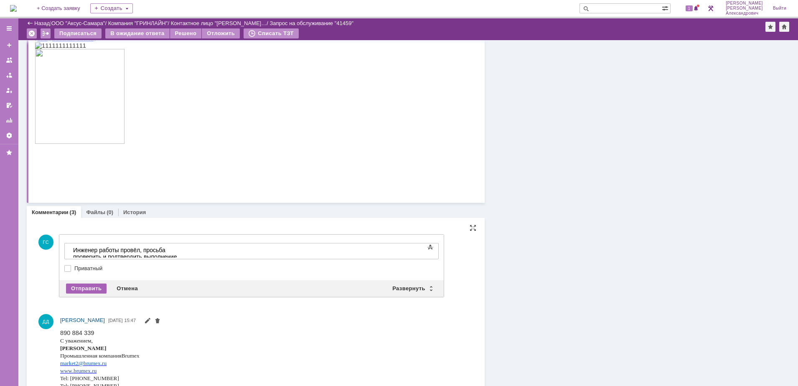
click at [83, 283] on div "Отправить" at bounding box center [86, 288] width 41 height 10
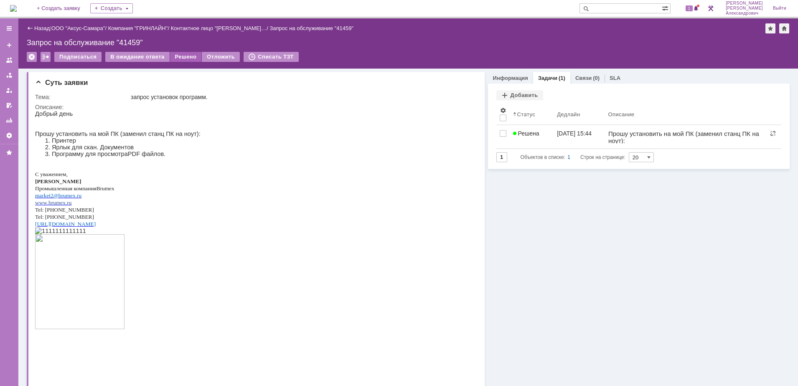
click at [185, 58] on div "Решено" at bounding box center [186, 57] width 32 height 10
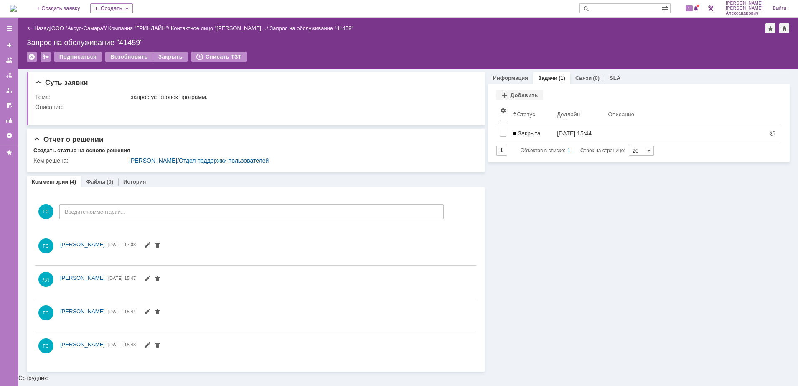
click at [17, 9] on img at bounding box center [13, 8] width 7 height 7
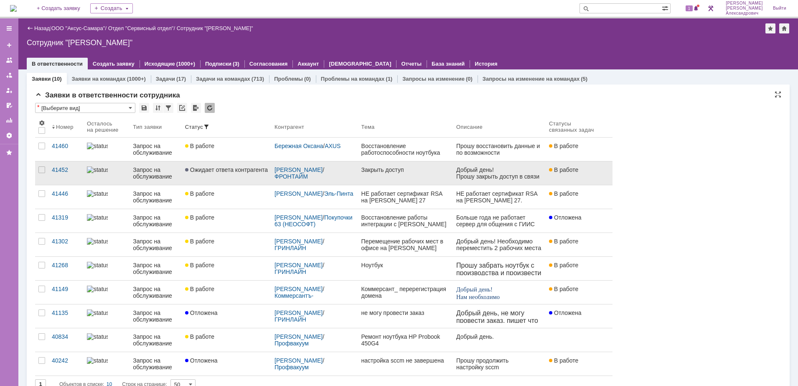
click at [333, 167] on div "[PERSON_NAME] / ФРОНТАЙМ" at bounding box center [315, 172] width 80 height 13
click at [412, 176] on link "Закрыть доступ" at bounding box center [405, 172] width 95 height 23
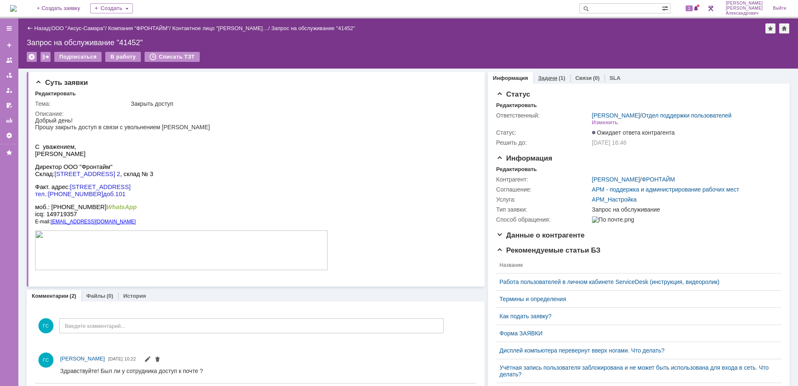
click at [538, 76] on link "Задачи" at bounding box center [547, 78] width 19 height 6
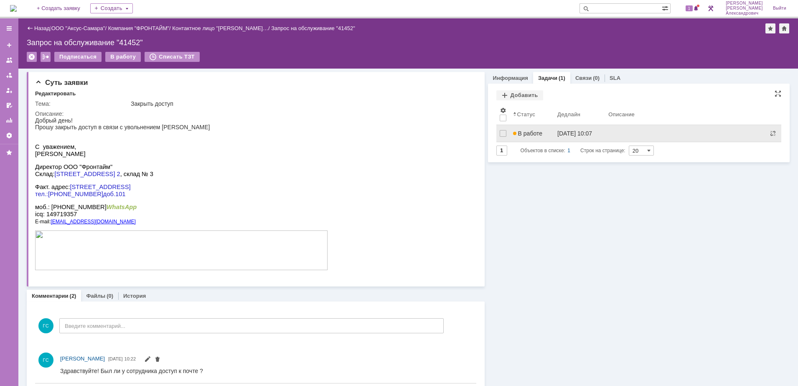
click at [537, 137] on link "В работе" at bounding box center [532, 133] width 45 height 17
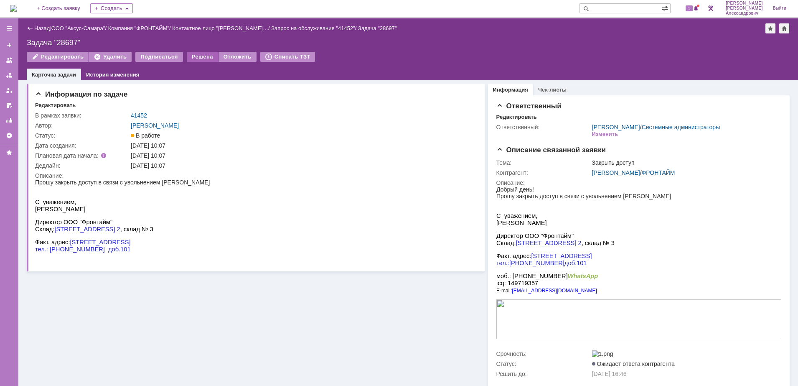
click at [196, 55] on div "Решена" at bounding box center [202, 57] width 31 height 10
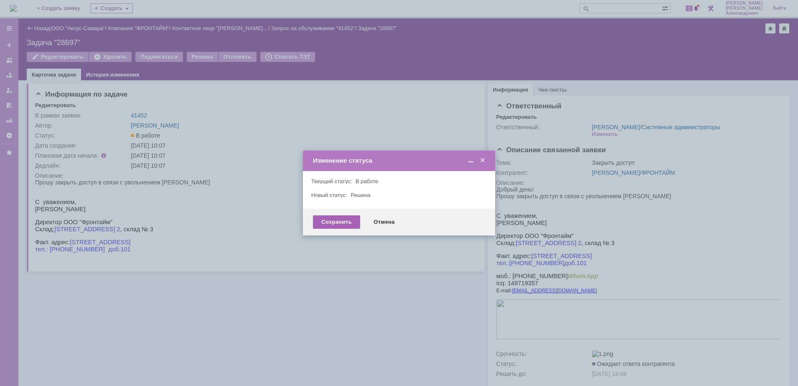
click at [342, 222] on div "Сохранить" at bounding box center [336, 221] width 47 height 13
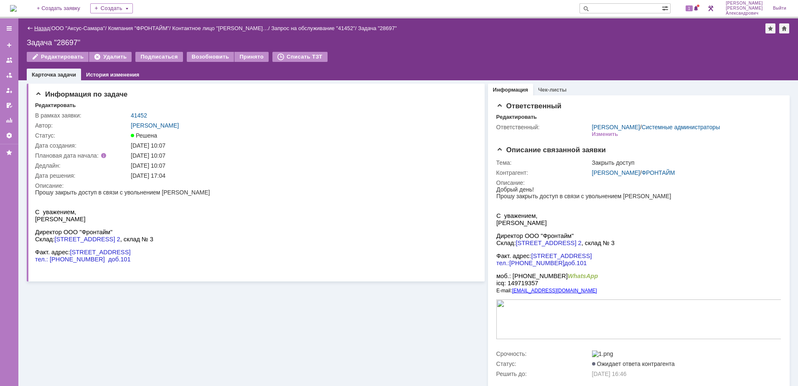
click at [36, 30] on link "Назад" at bounding box center [41, 28] width 15 height 6
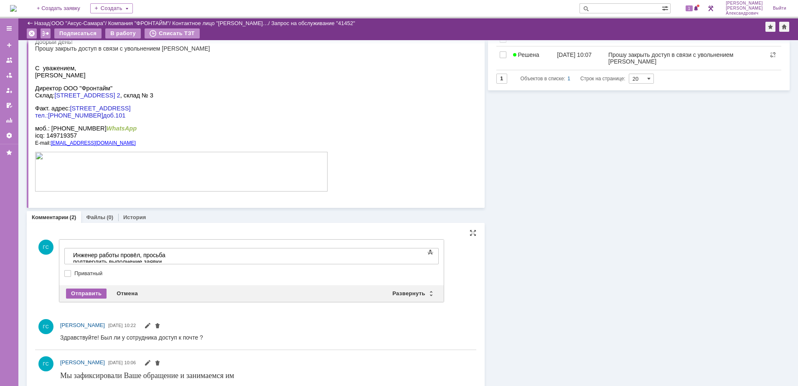
click at [81, 288] on div "Отправить" at bounding box center [86, 293] width 41 height 10
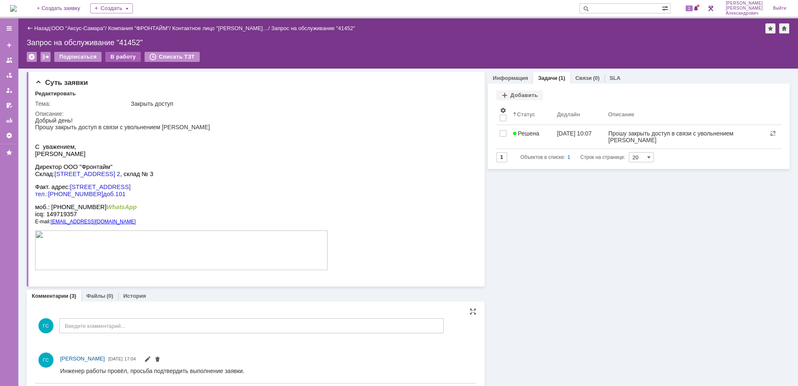
click at [118, 54] on div "В работу" at bounding box center [123, 57] width 36 height 10
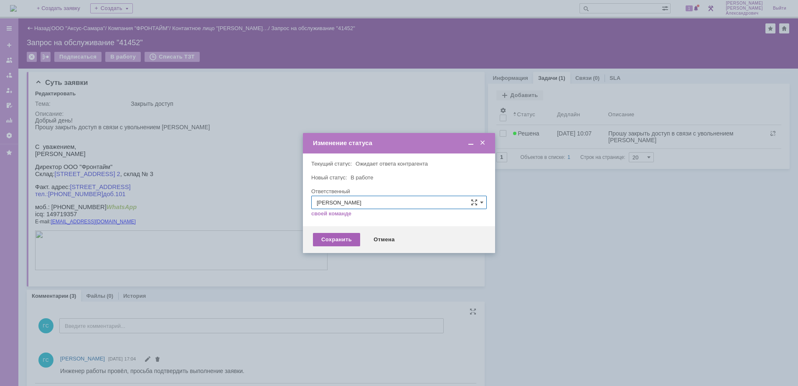
click at [338, 244] on div "Сохранить" at bounding box center [336, 239] width 47 height 13
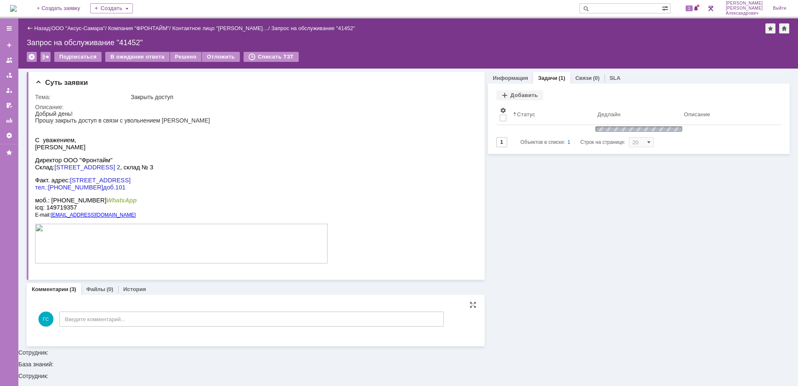
click at [175, 61] on div "Решено" at bounding box center [186, 57] width 32 height 10
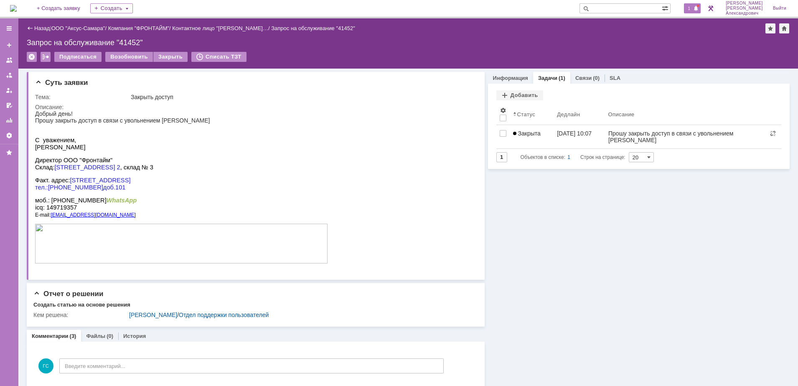
click at [701, 3] on div "1" at bounding box center [692, 8] width 17 height 10
